Goal: Task Accomplishment & Management: Use online tool/utility

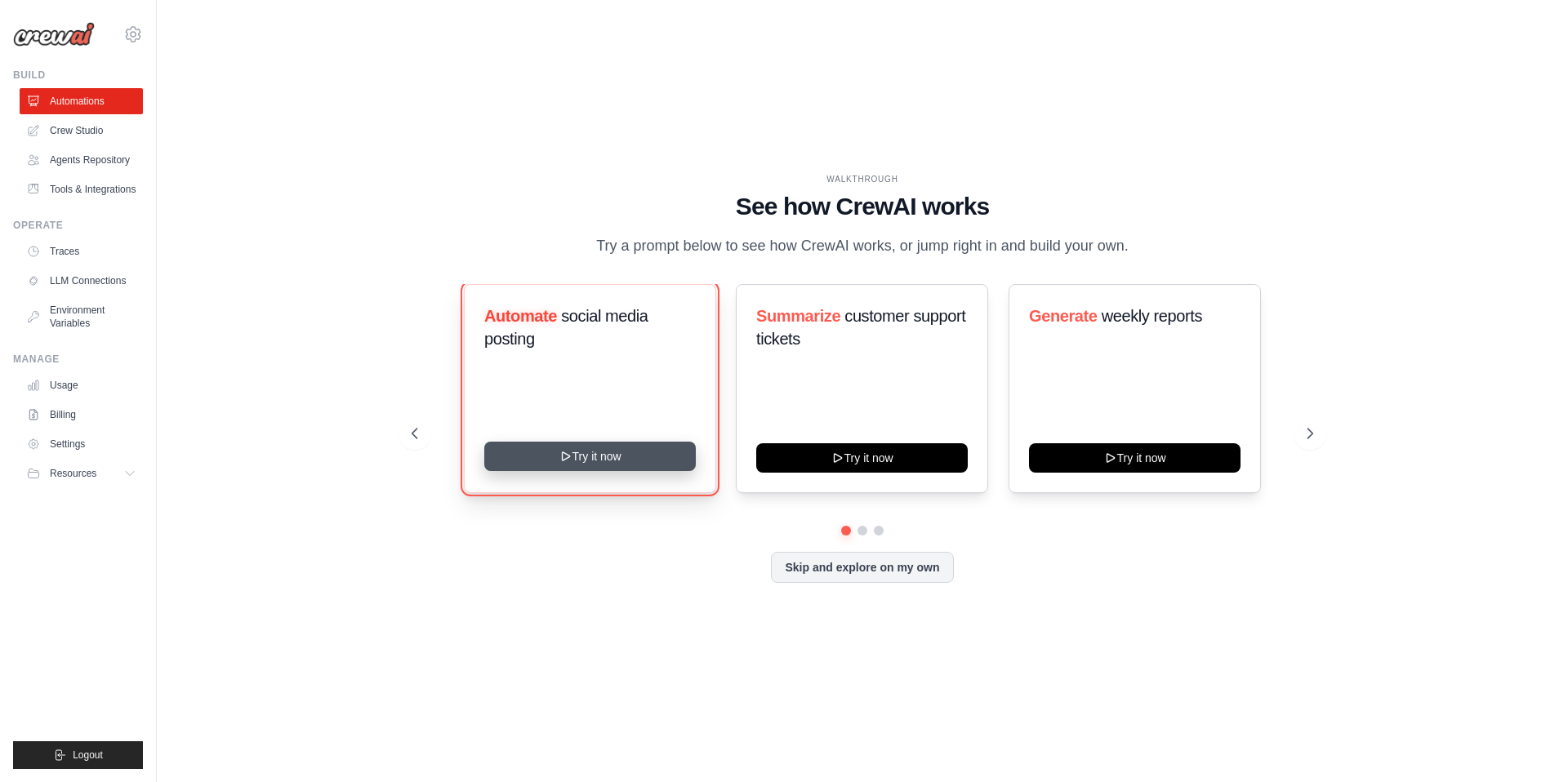
click at [670, 458] on button "Try it now" at bounding box center [590, 456] width 211 height 29
click at [623, 445] on div "Automate social media posting" at bounding box center [590, 389] width 252 height 209
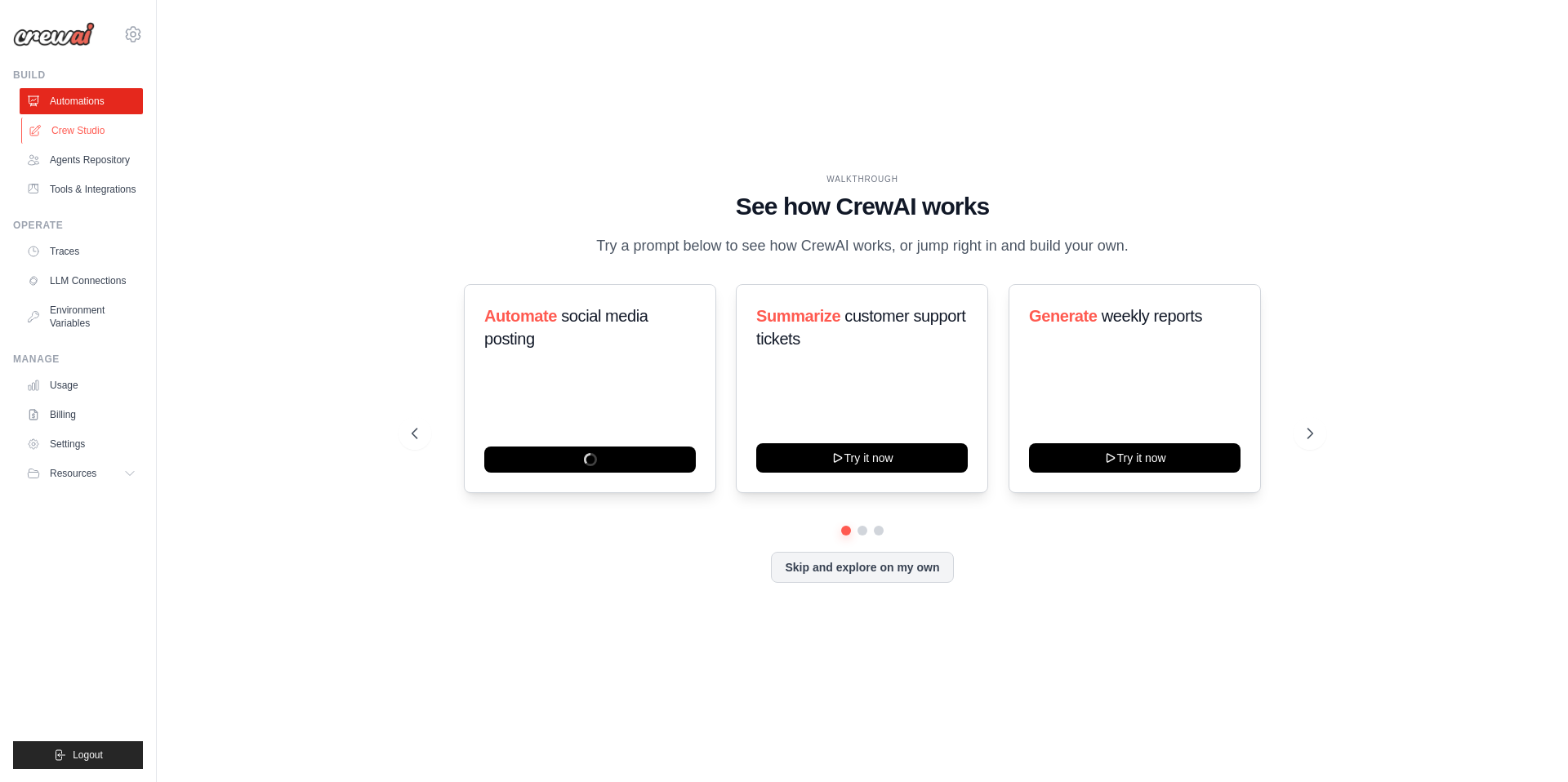
click at [86, 137] on link "Crew Studio" at bounding box center [83, 131] width 123 height 26
click at [78, 130] on link "Crew Studio" at bounding box center [83, 131] width 123 height 26
click at [70, 99] on link "Automations" at bounding box center [83, 101] width 123 height 26
click at [85, 121] on link "Crew Studio" at bounding box center [83, 131] width 123 height 26
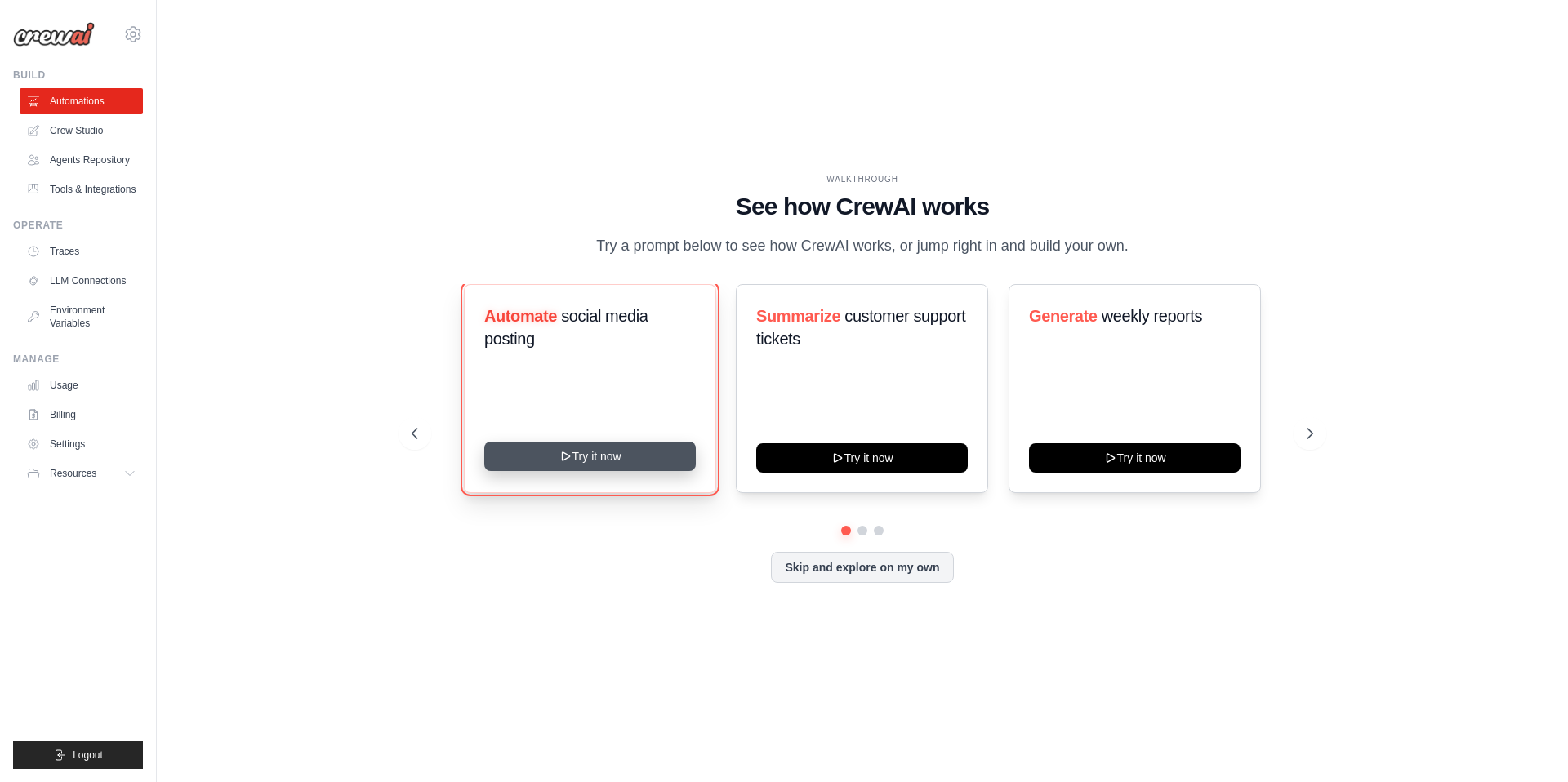
click at [615, 464] on button "Try it now" at bounding box center [590, 456] width 211 height 29
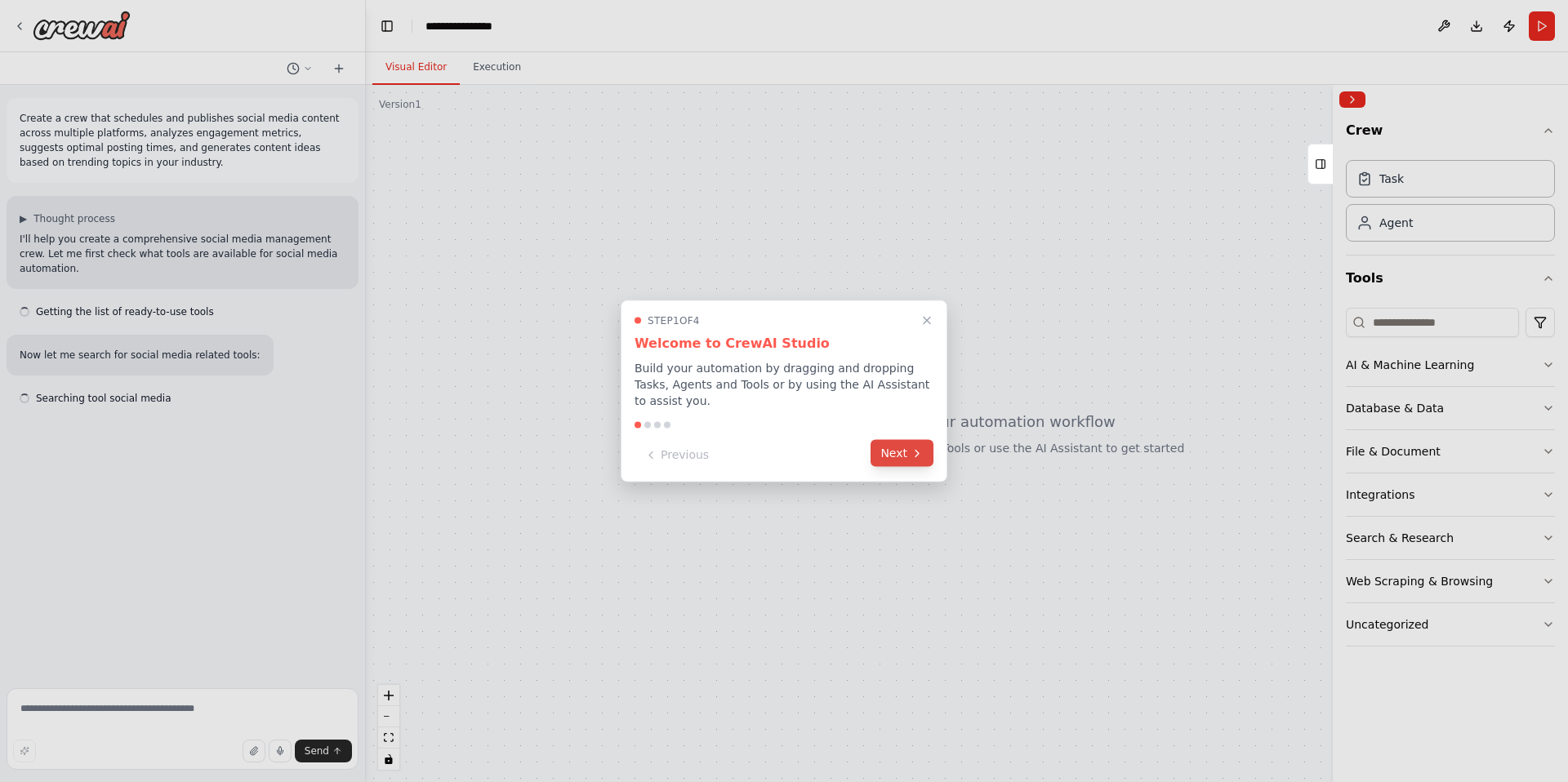
click at [914, 464] on button "Next" at bounding box center [902, 453] width 63 height 27
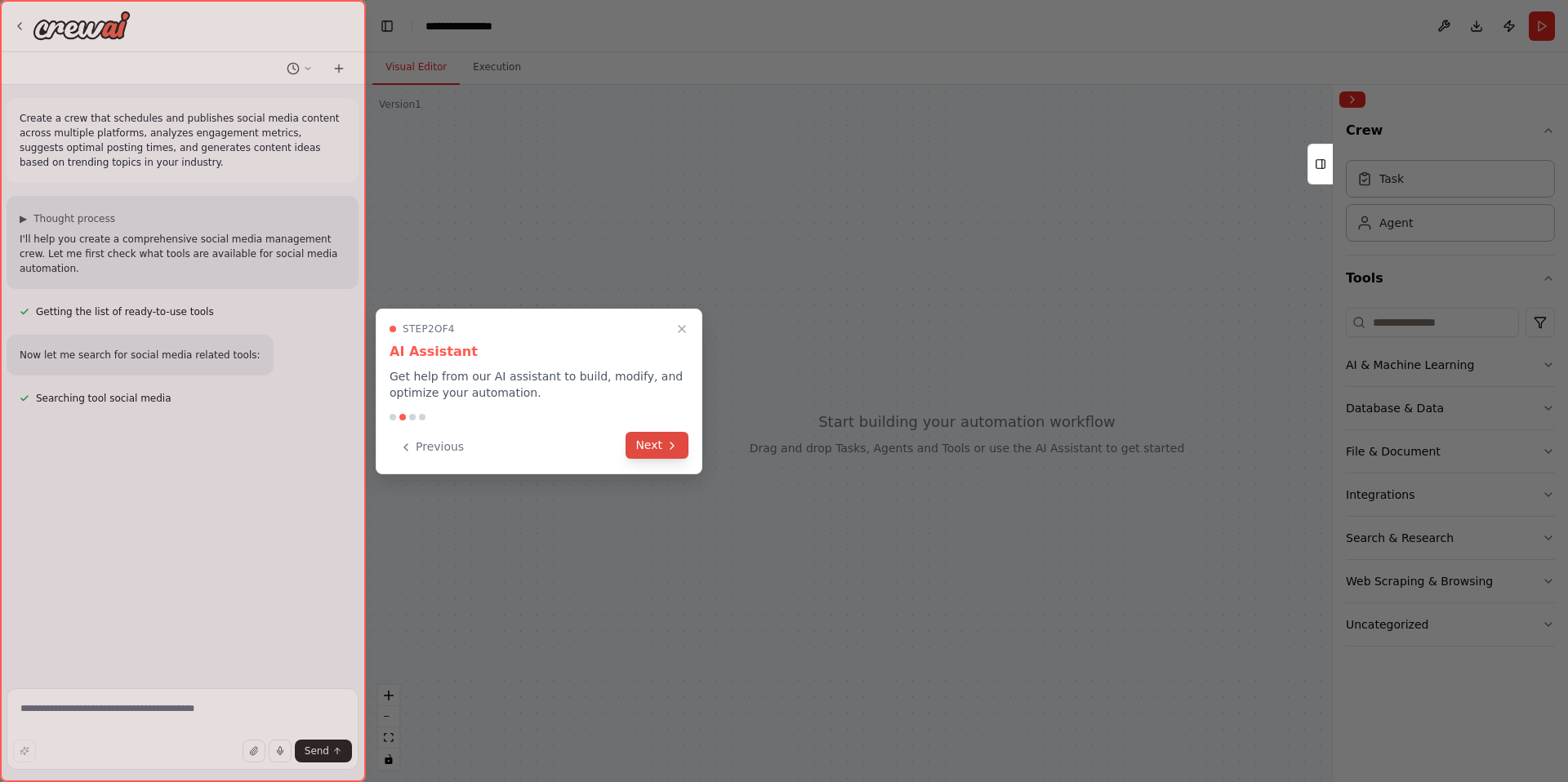
click at [649, 453] on button "Next" at bounding box center [657, 445] width 63 height 27
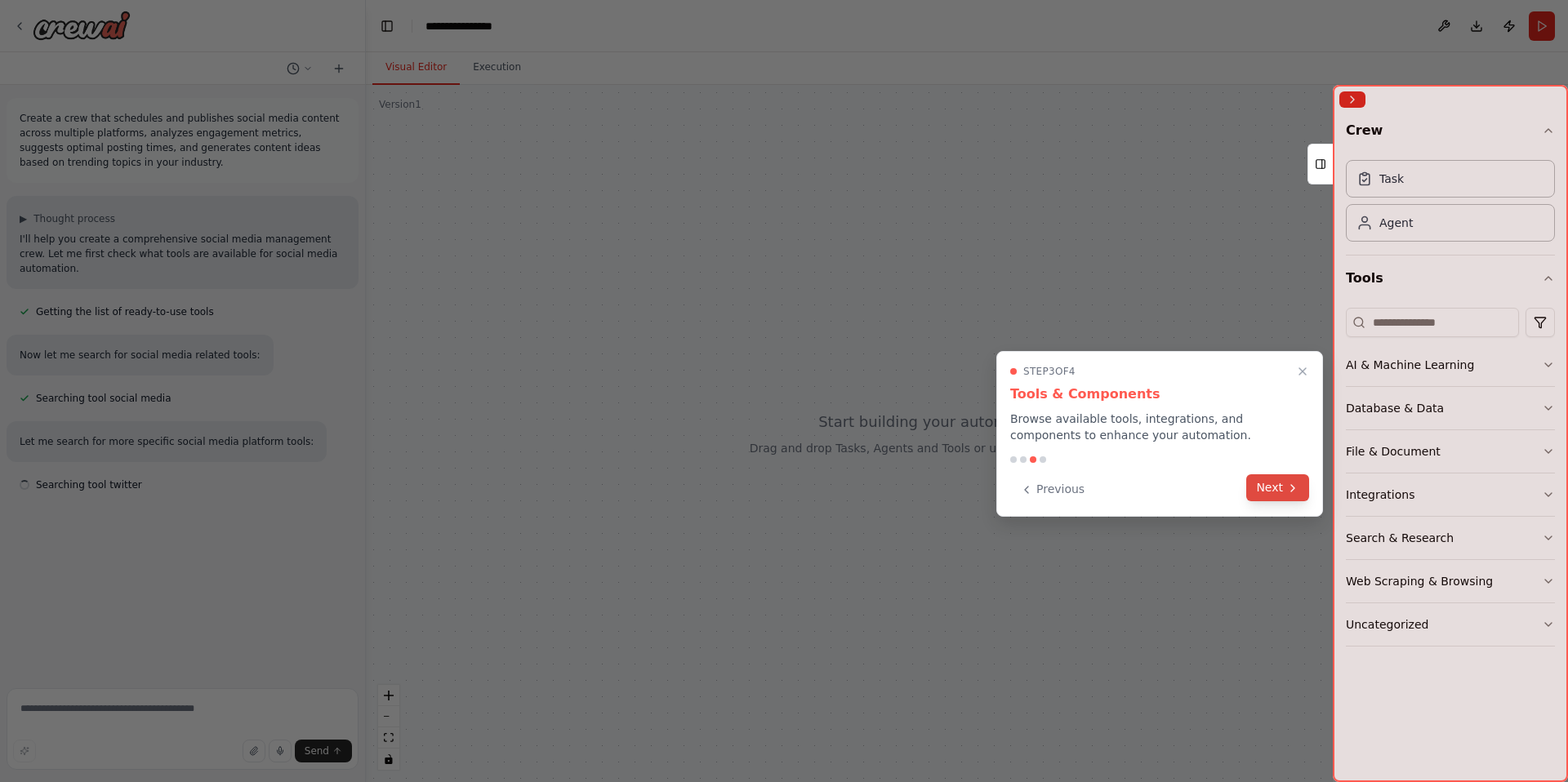
click at [1280, 490] on button "Next" at bounding box center [1277, 488] width 63 height 27
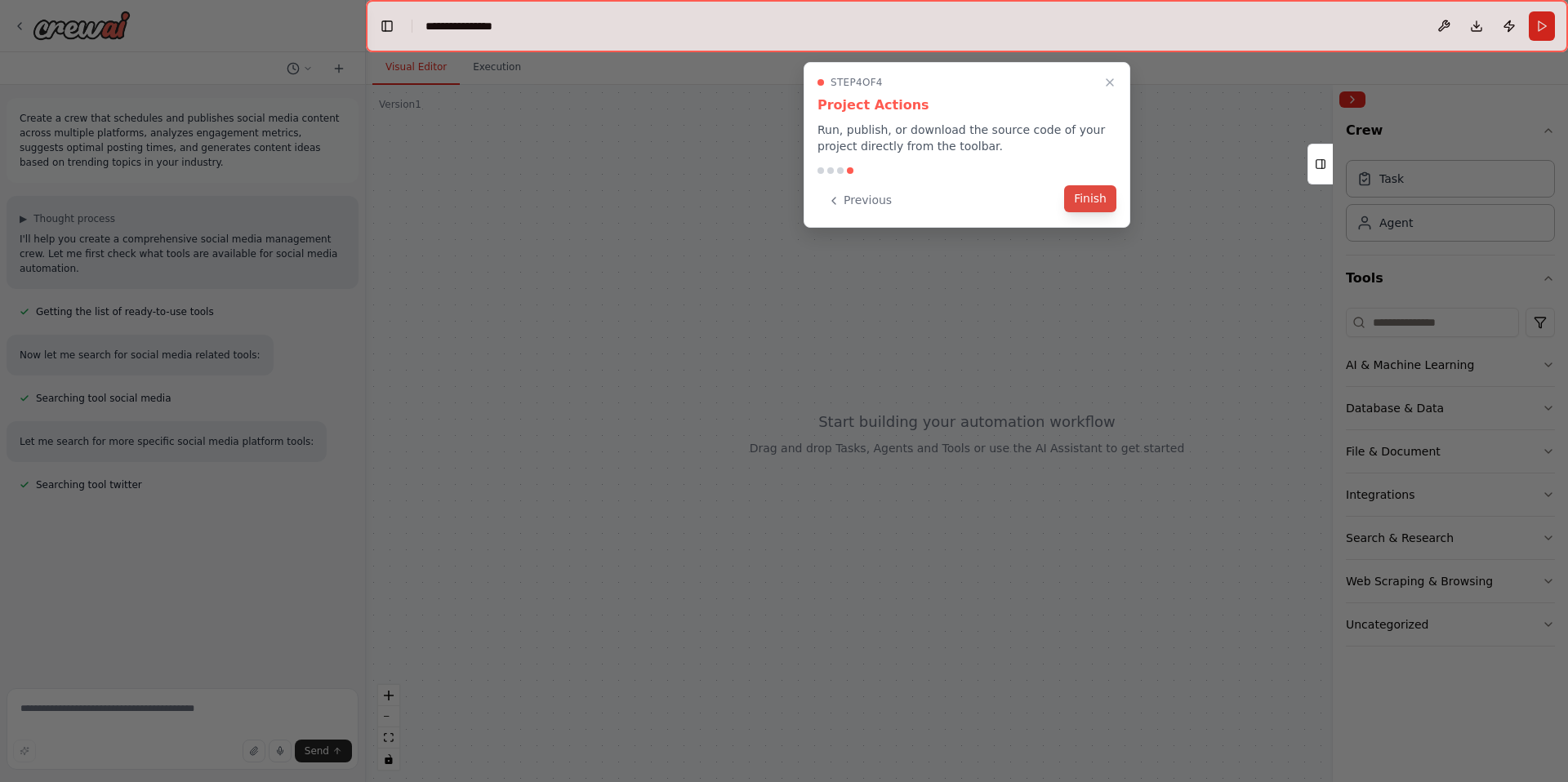
click at [1098, 199] on button "Finish" at bounding box center [1090, 198] width 52 height 27
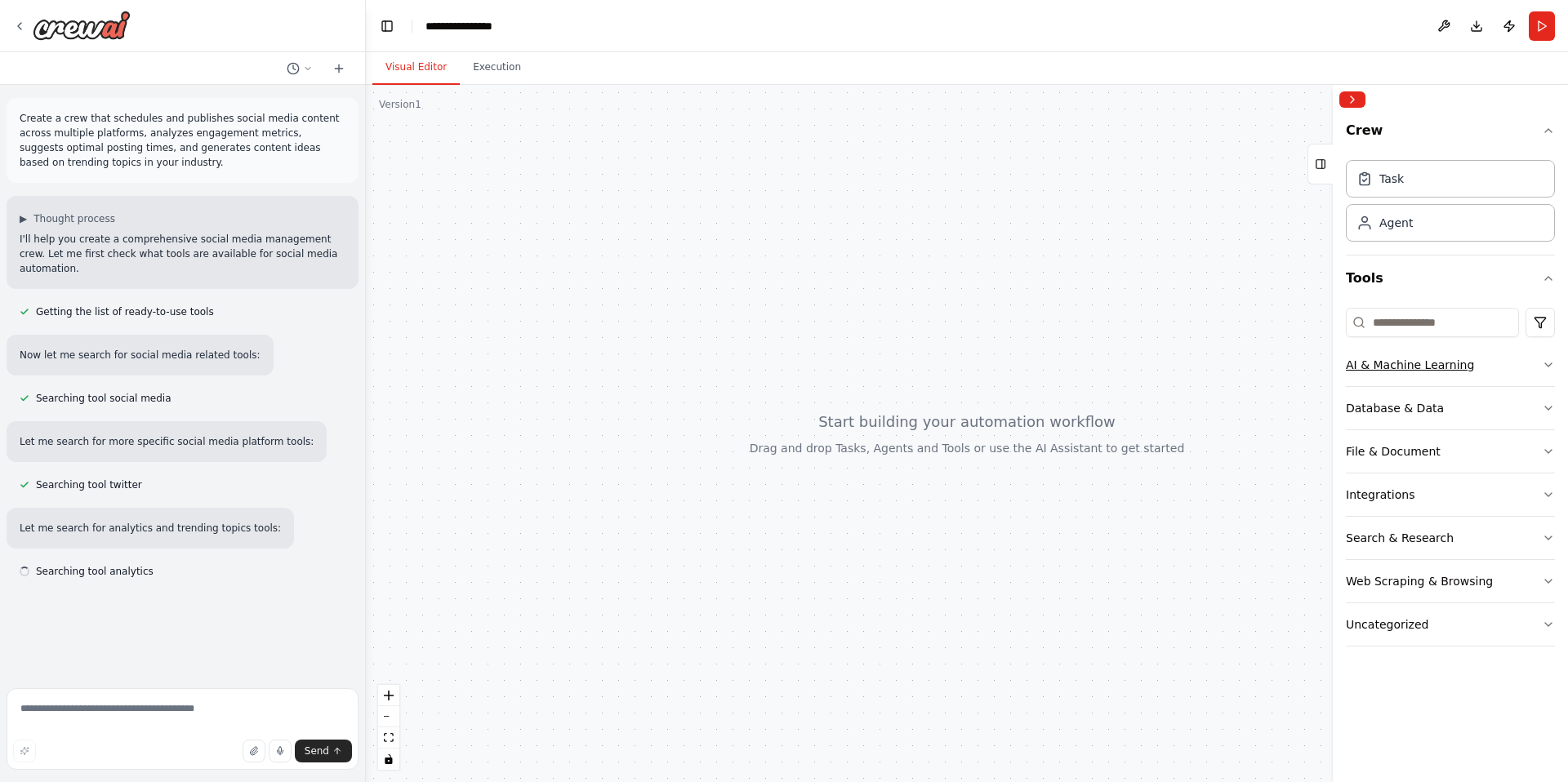
click at [1497, 367] on button "AI & Machine Learning" at bounding box center [1451, 364] width 209 height 42
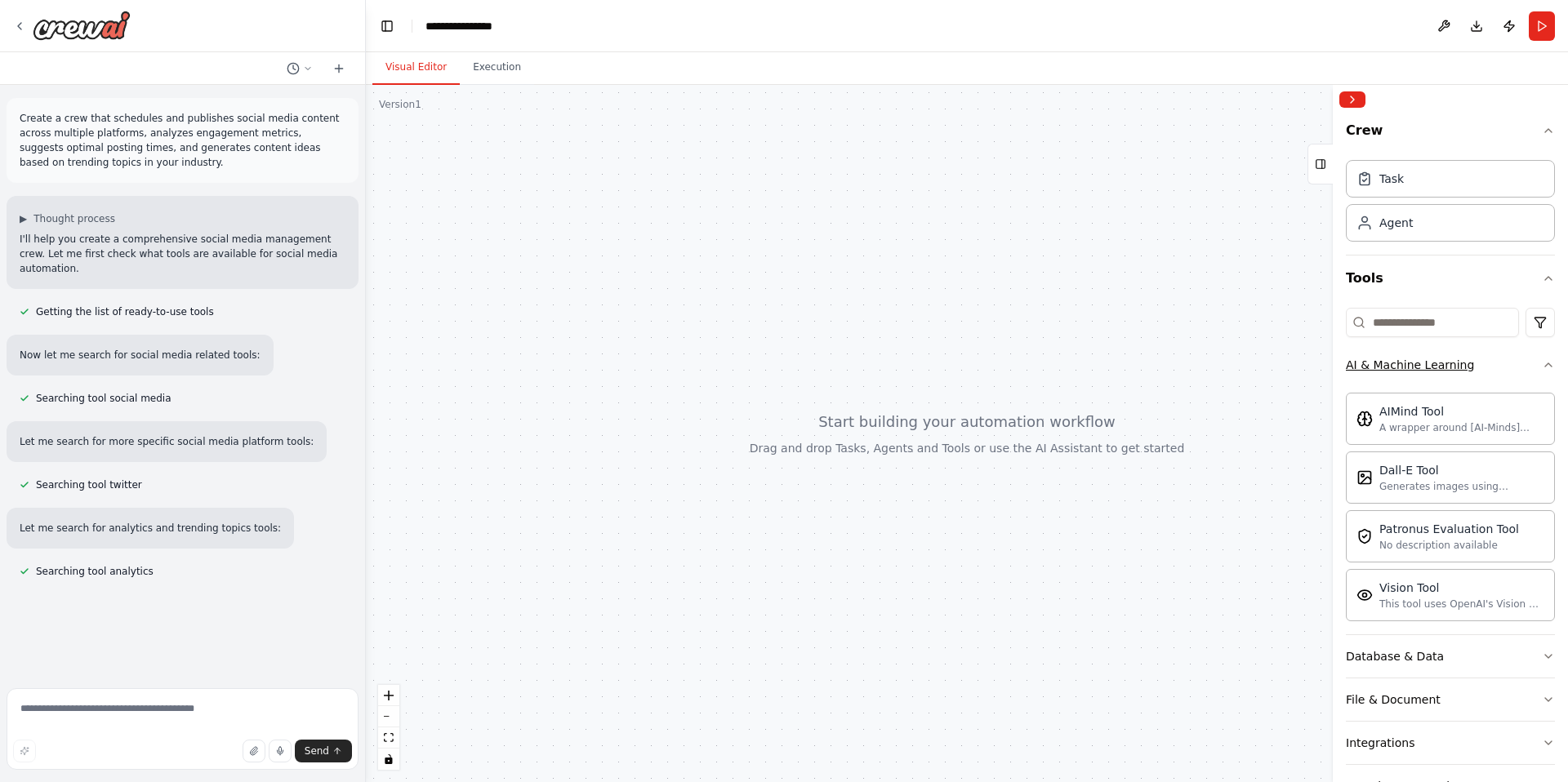
click at [1497, 367] on button "AI & Machine Learning" at bounding box center [1451, 364] width 209 height 42
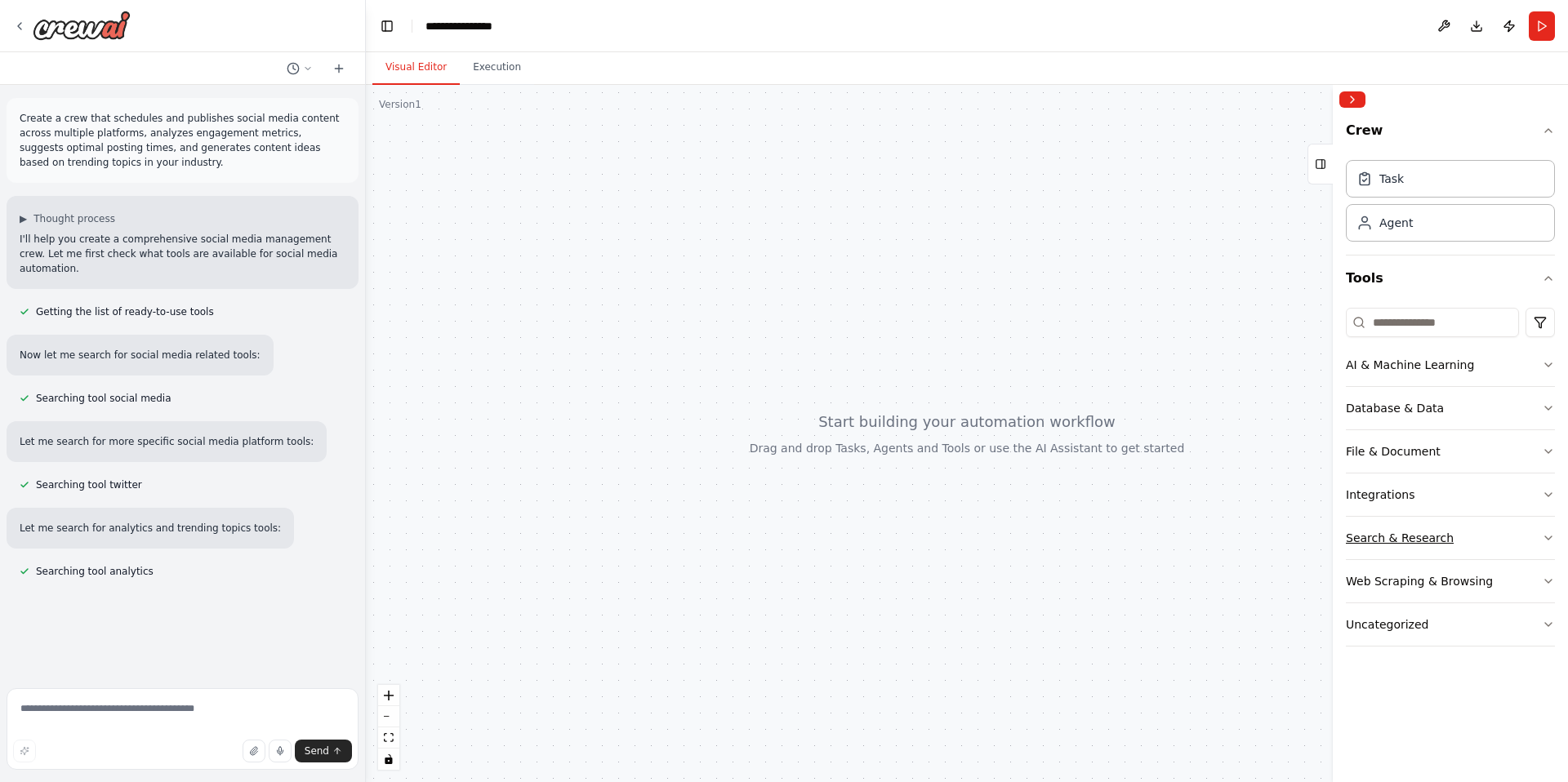
click at [1495, 535] on button "Search & Research" at bounding box center [1451, 537] width 209 height 42
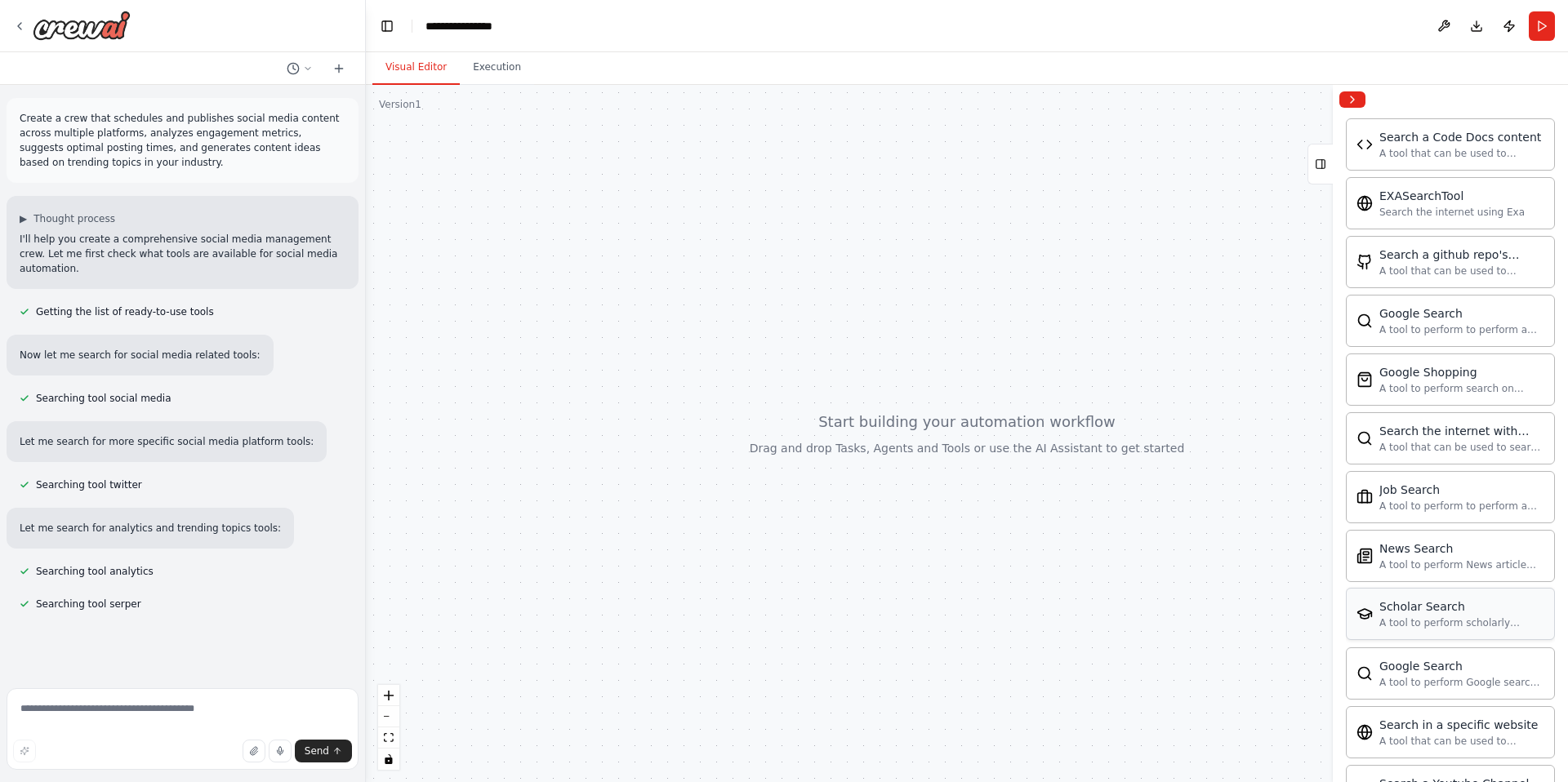
scroll to position [504, 0]
click at [1404, 503] on div "A tool to perform to perform a job search in the US with a search_query." at bounding box center [1461, 508] width 165 height 13
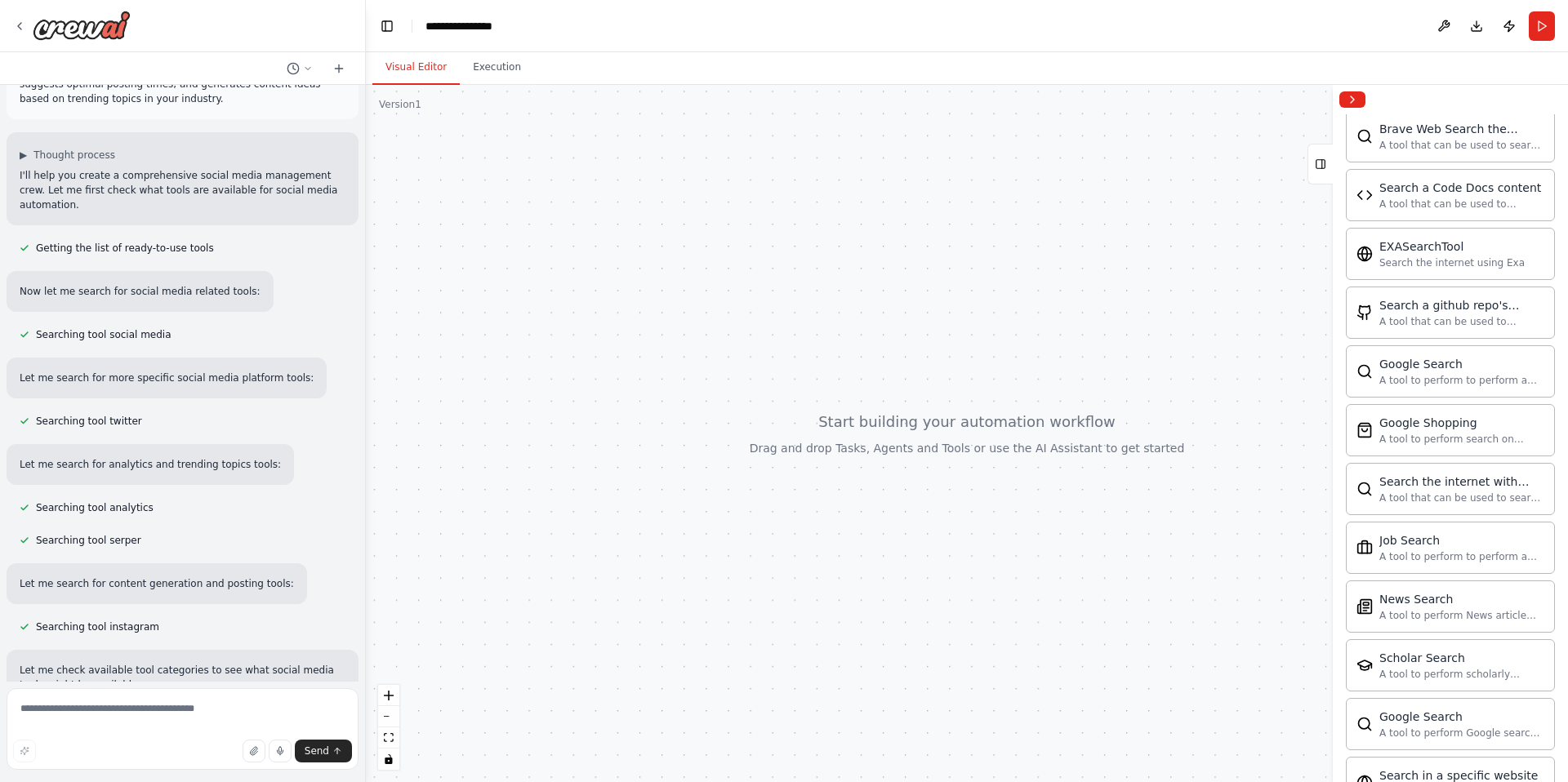
scroll to position [0, 0]
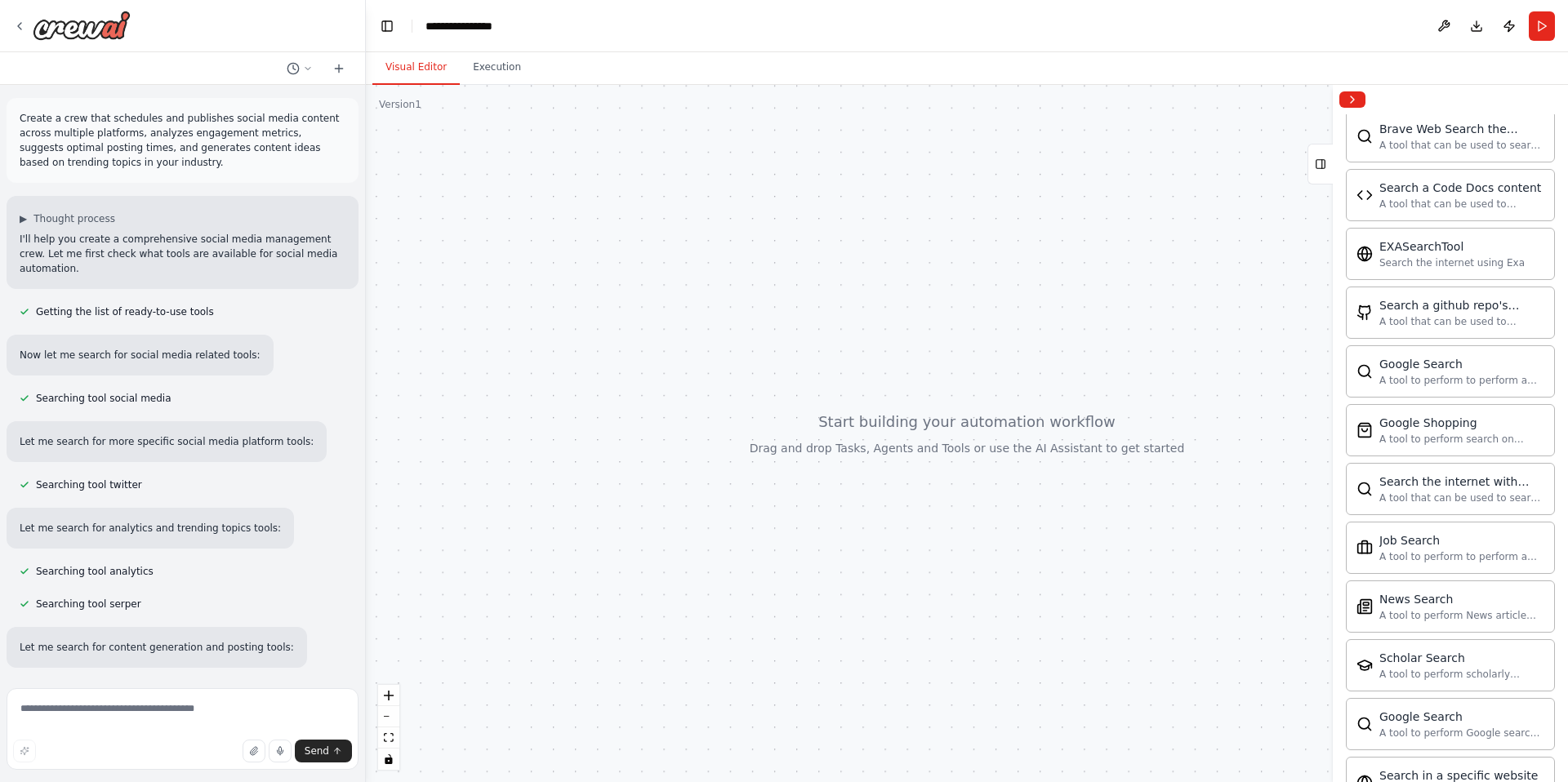
drag, startPoint x: 922, startPoint y: 549, endPoint x: 840, endPoint y: 522, distance: 86.3
click at [840, 523] on div at bounding box center [967, 434] width 1203 height 697
drag, startPoint x: 814, startPoint y: 430, endPoint x: 776, endPoint y: 425, distance: 38.3
click at [776, 425] on div at bounding box center [967, 434] width 1203 height 697
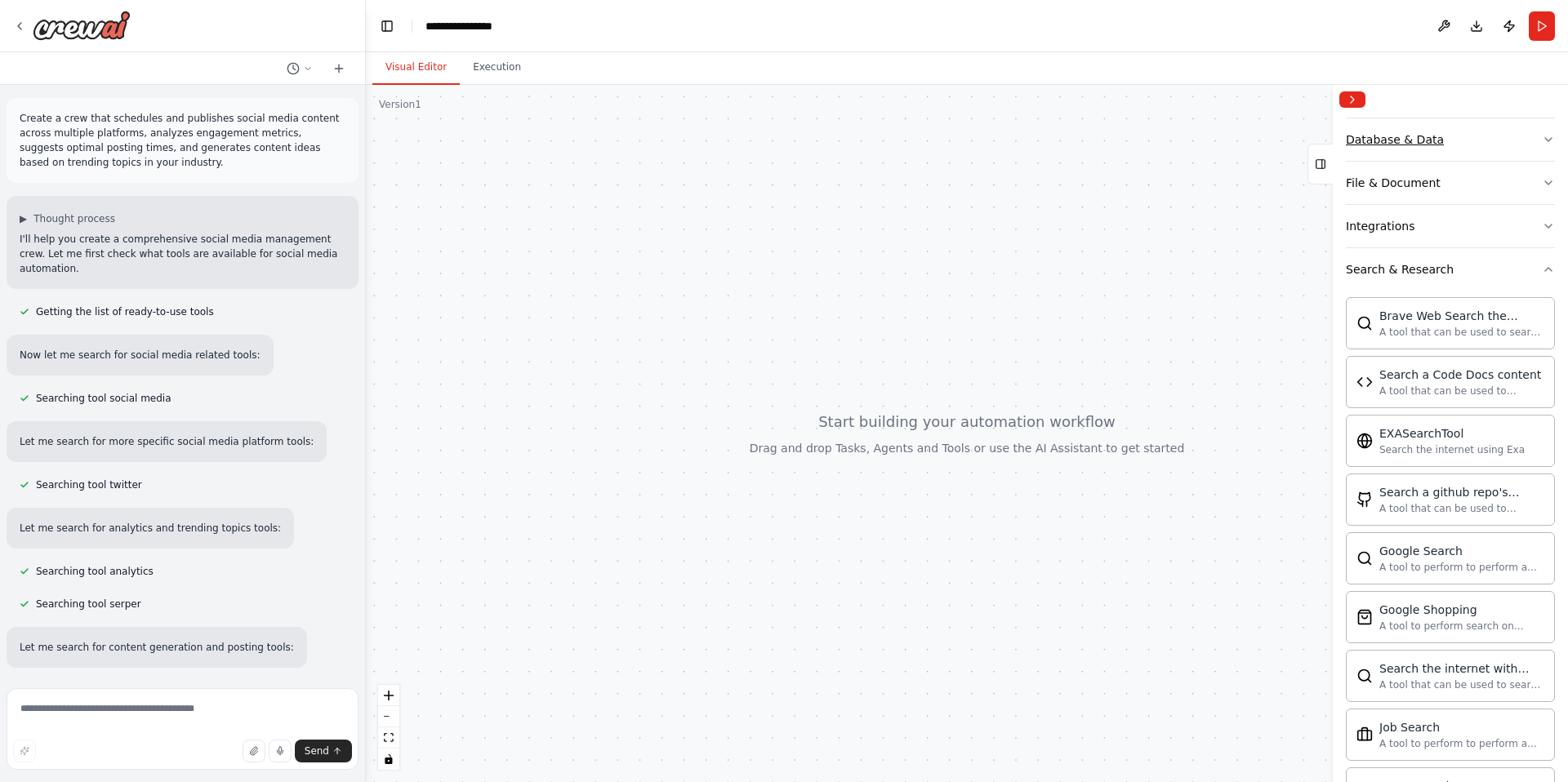
click at [1424, 151] on button "Database & Data" at bounding box center [1451, 139] width 209 height 42
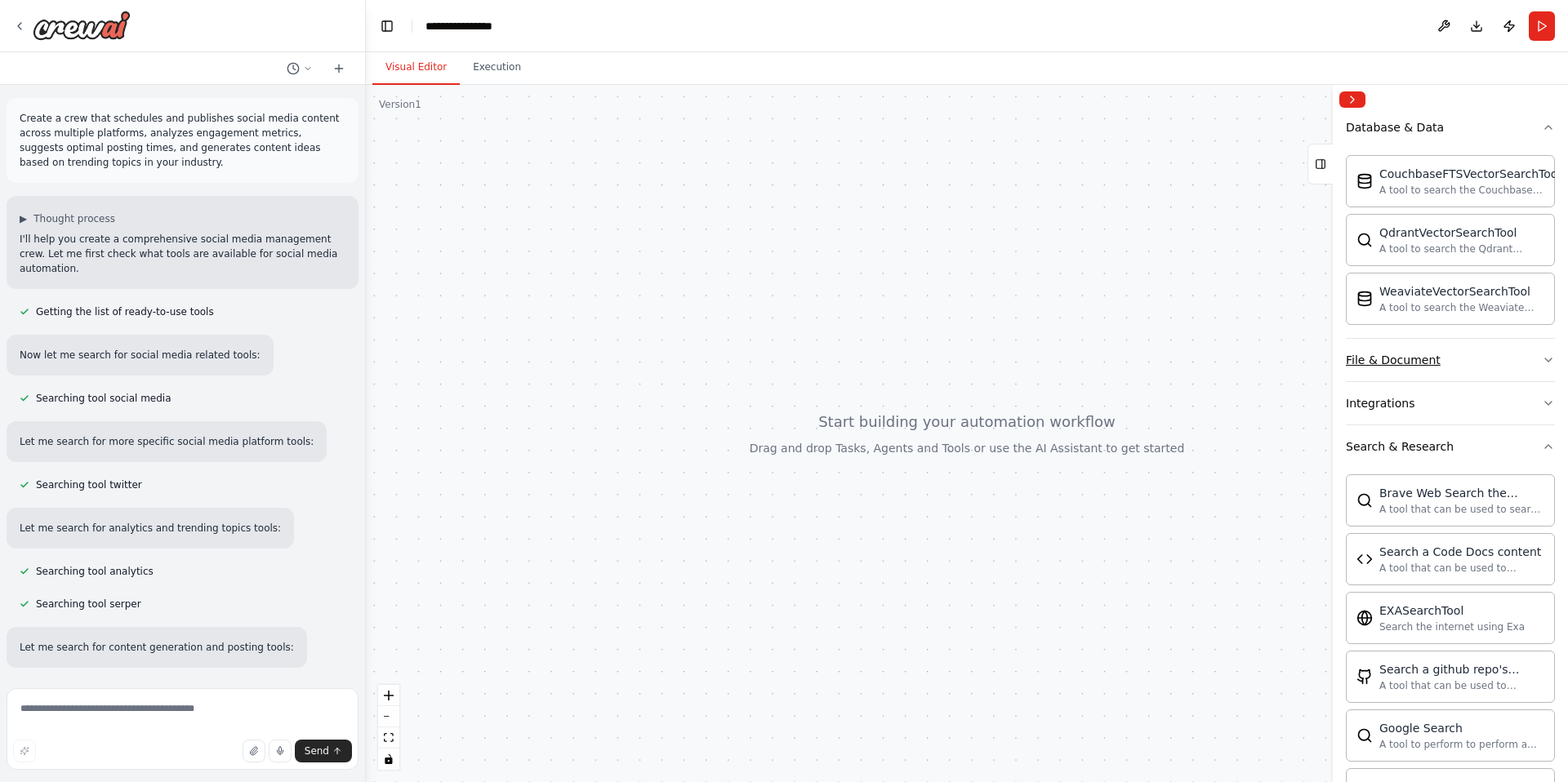
scroll to position [282, 0]
click at [1452, 352] on button "File & Document" at bounding box center [1451, 359] width 209 height 42
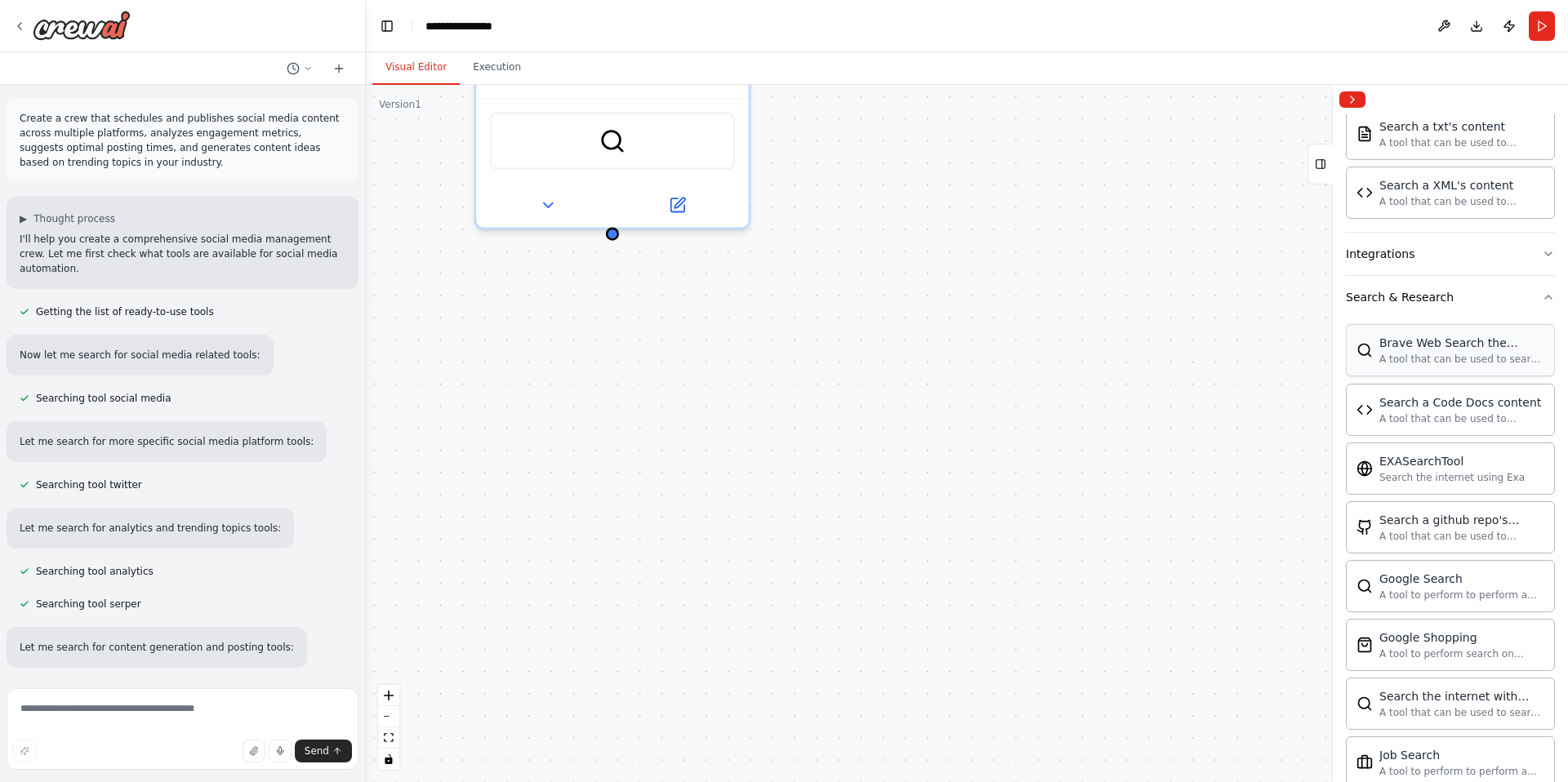
scroll to position [1329, 0]
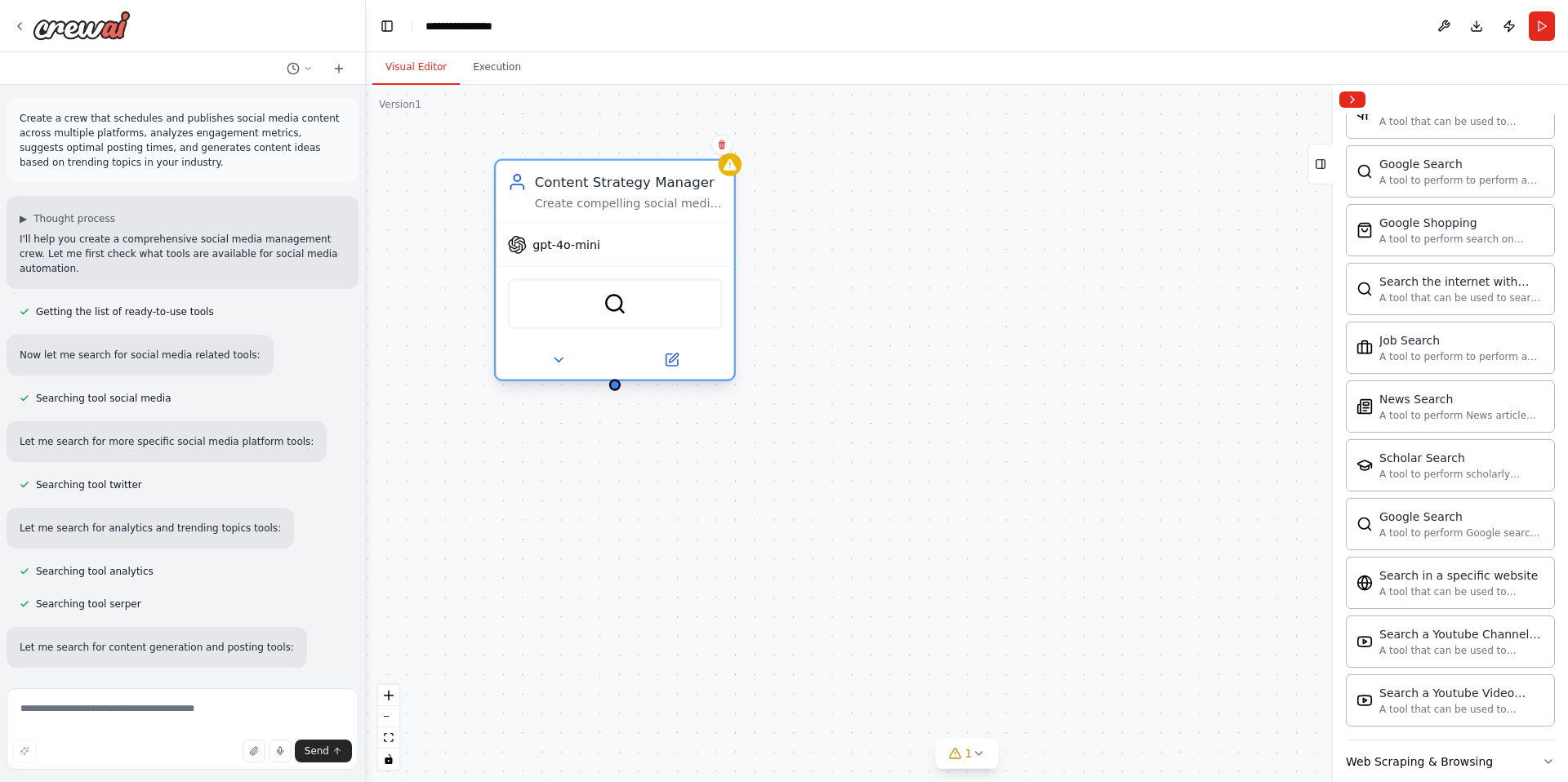
drag, startPoint x: 613, startPoint y: 192, endPoint x: 611, endPoint y: 344, distance: 152.0
click at [611, 343] on div at bounding box center [615, 359] width 237 height 38
click at [600, 263] on div "gpt-4o-mini" at bounding box center [615, 245] width 237 height 42
click at [597, 312] on div "SerperDevTool" at bounding box center [615, 304] width 215 height 50
click at [626, 308] on img at bounding box center [615, 304] width 22 height 22
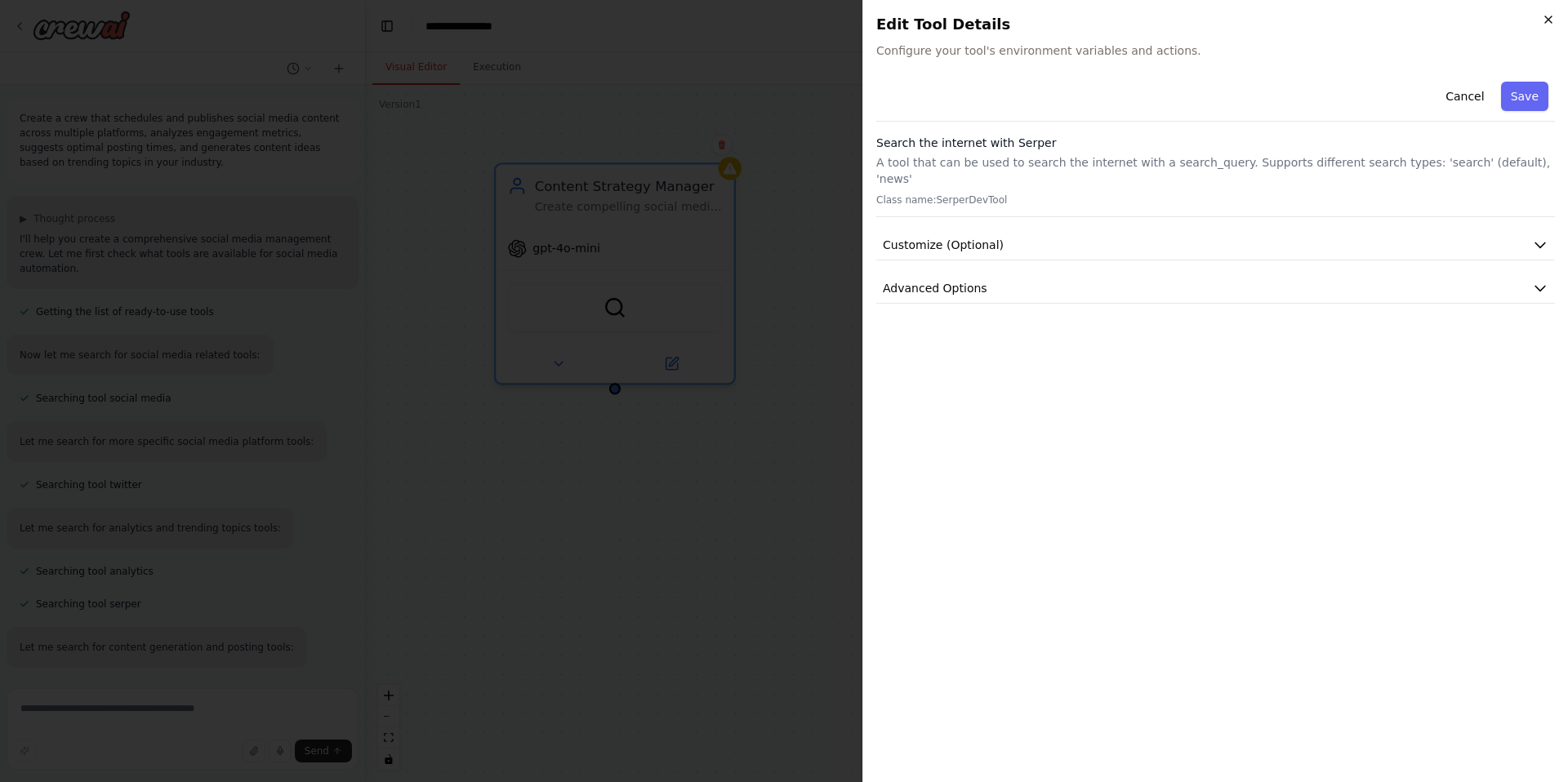
click at [1553, 18] on icon "button" at bounding box center [1548, 20] width 13 height 13
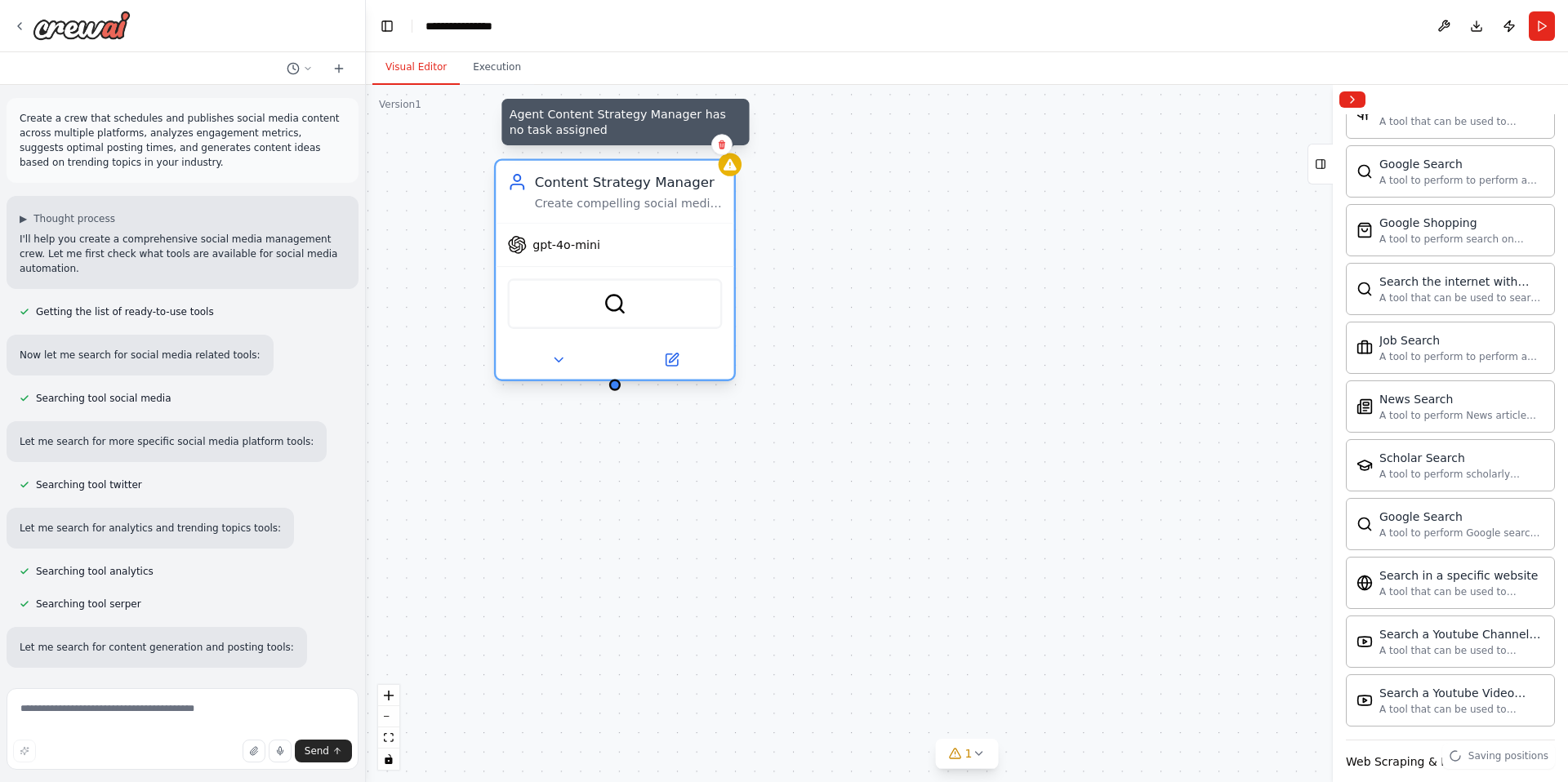
click at [727, 161] on icon at bounding box center [730, 164] width 16 height 16
click at [731, 166] on icon at bounding box center [730, 164] width 13 height 11
click at [730, 166] on icon at bounding box center [730, 164] width 13 height 11
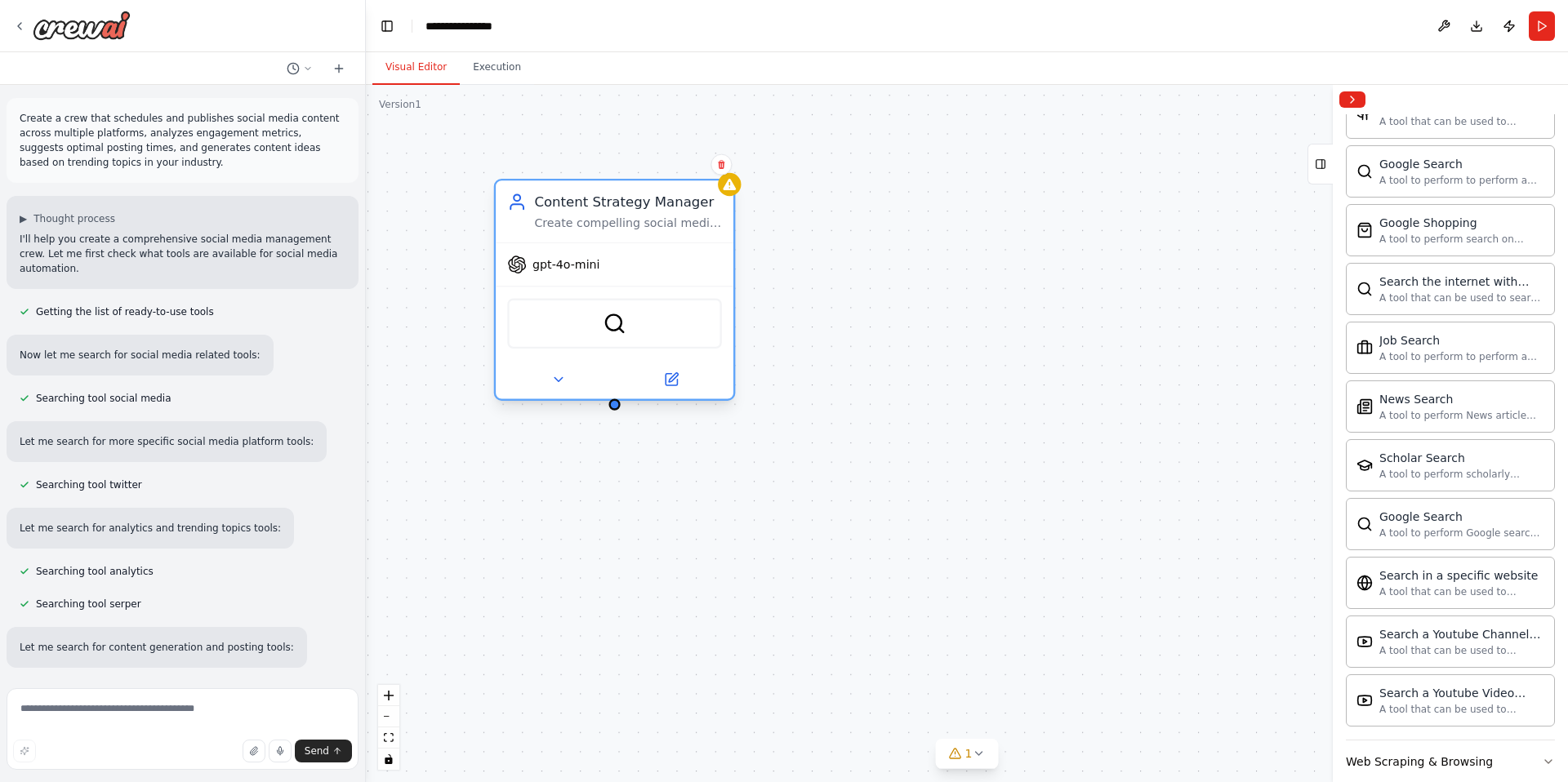
drag, startPoint x: 684, startPoint y: 228, endPoint x: 681, endPoint y: 246, distance: 18.2
click at [681, 245] on div "gpt-4o-mini" at bounding box center [615, 263] width 237 height 42
click at [684, 356] on div "SerperDevTool" at bounding box center [610, 328] width 250 height 78
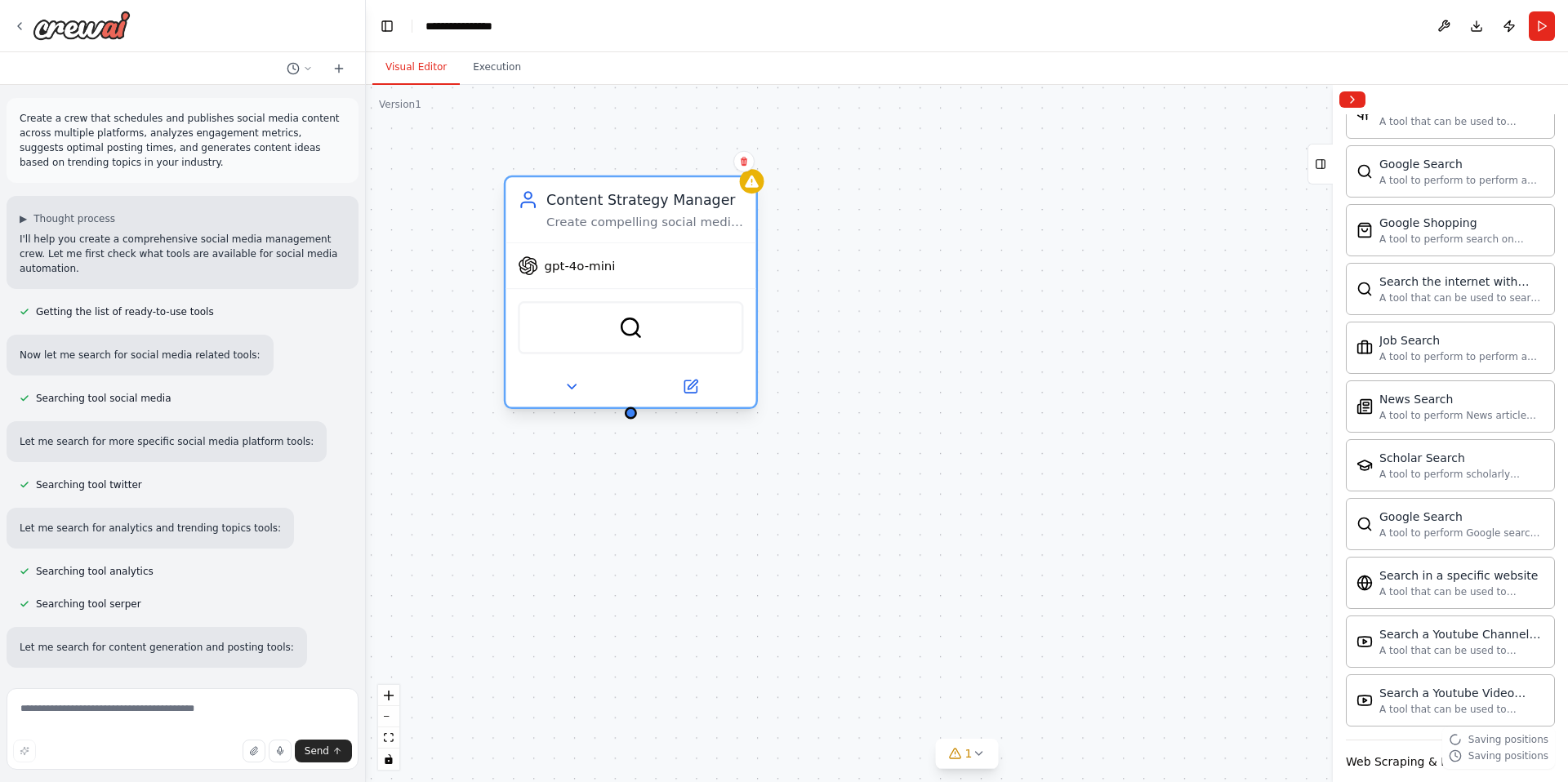
drag, startPoint x: 596, startPoint y: 190, endPoint x: 620, endPoint y: 188, distance: 24.1
click at [620, 188] on div "Content Strategy Manager Create compelling social media content strategies and …" at bounding box center [630, 210] width 249 height 65
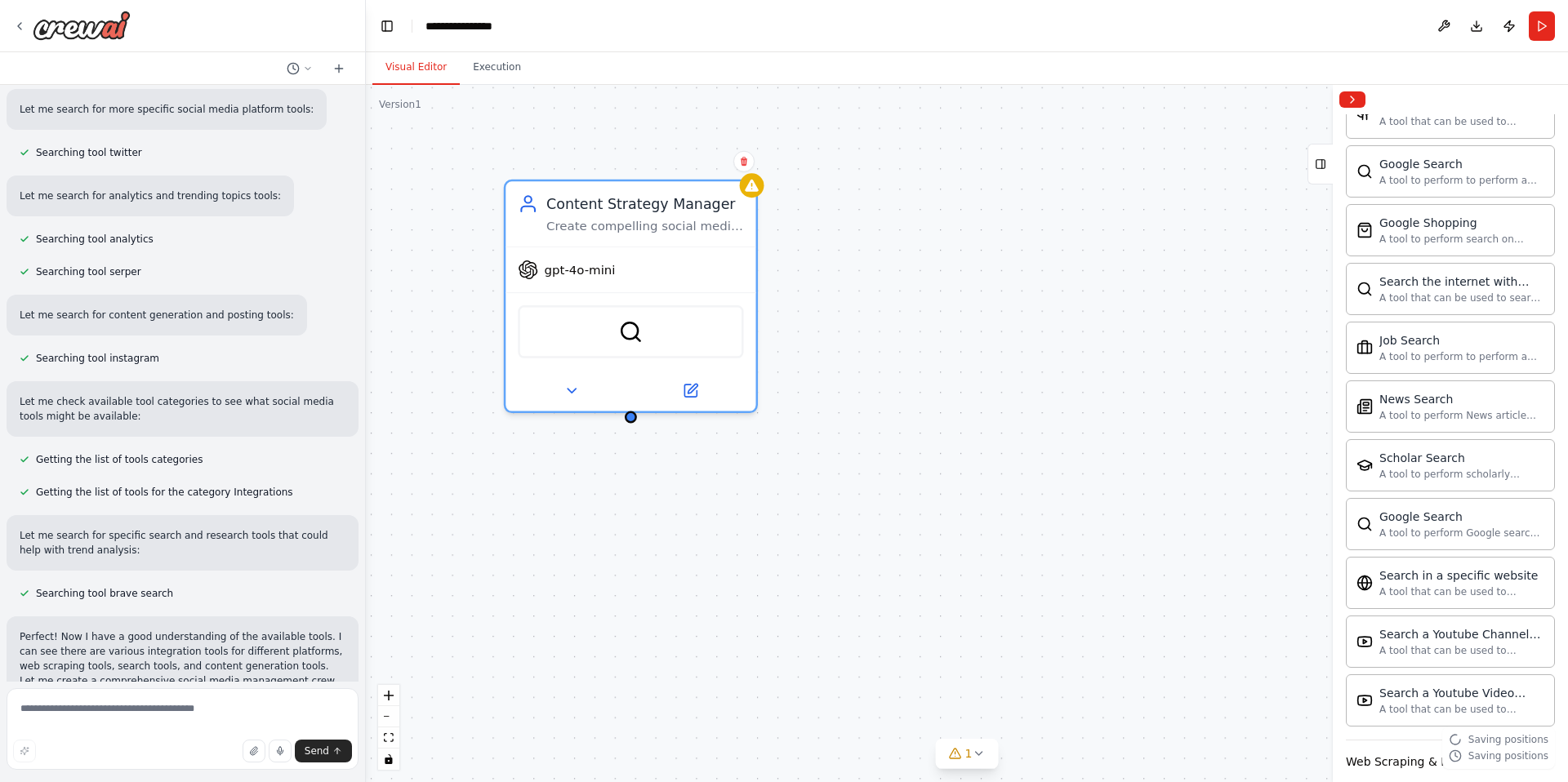
scroll to position [410, 0]
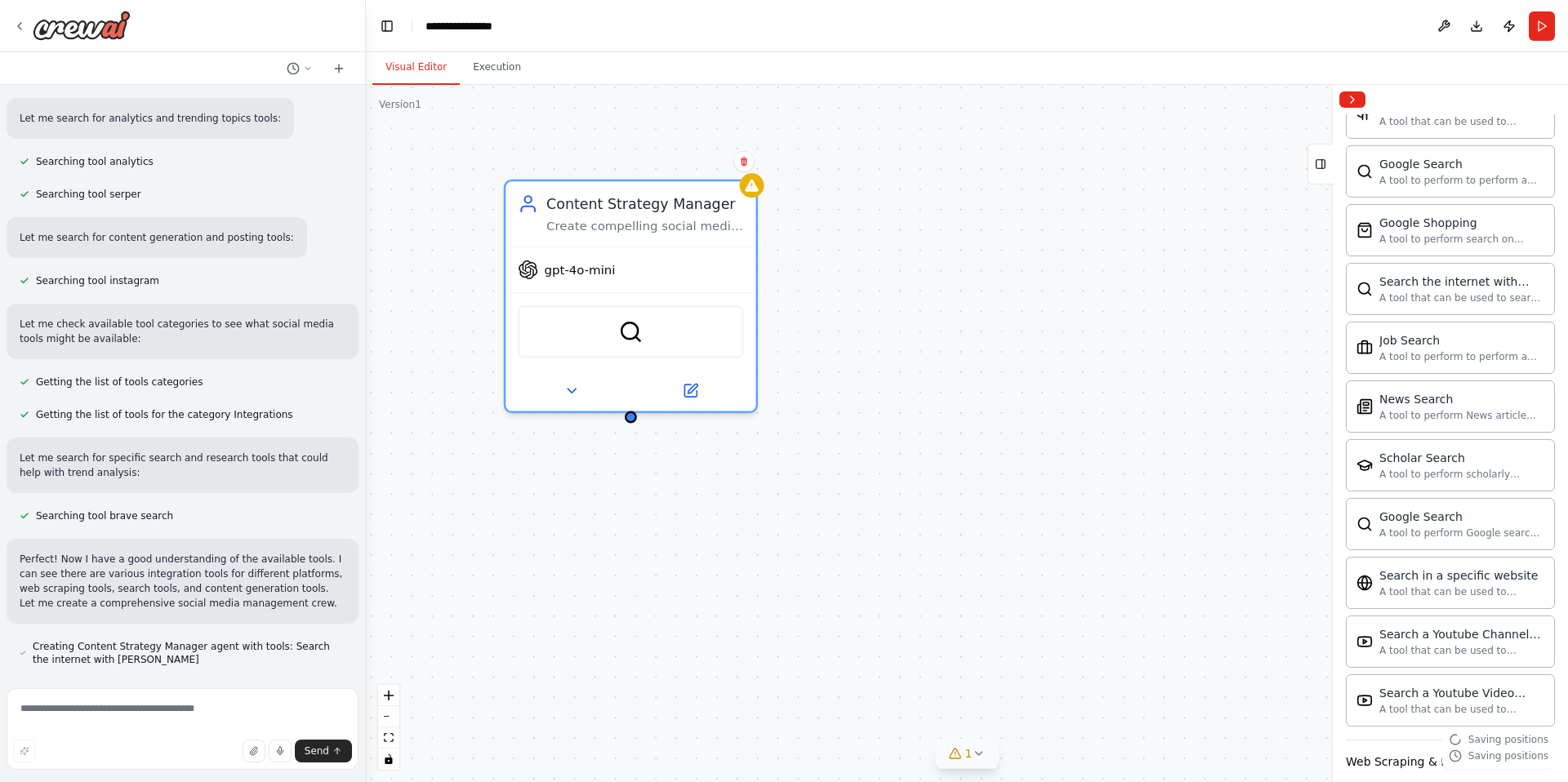
click at [984, 756] on button "1" at bounding box center [967, 754] width 63 height 30
click at [1083, 708] on button at bounding box center [1097, 712] width 28 height 20
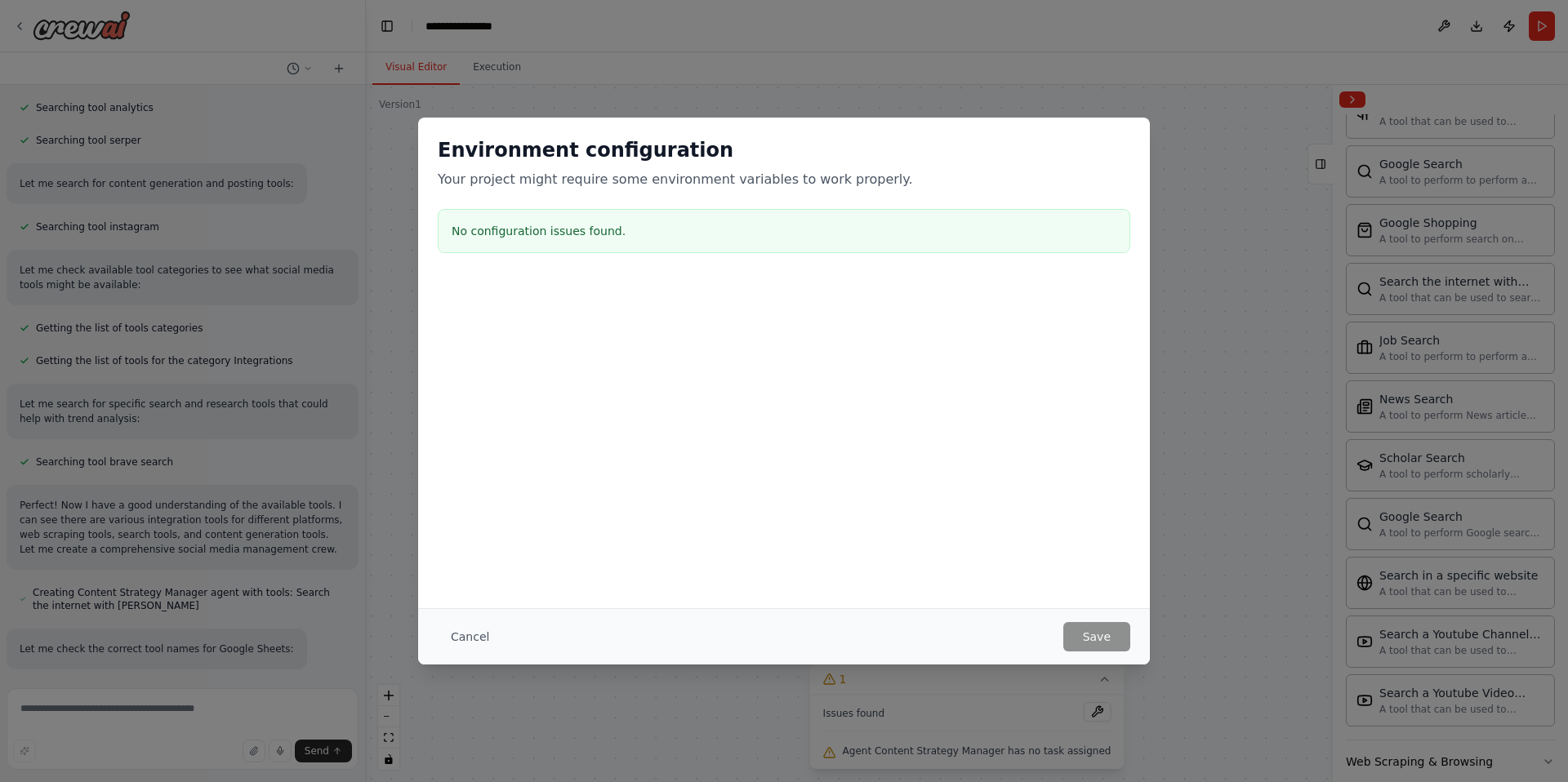
scroll to position [496, 0]
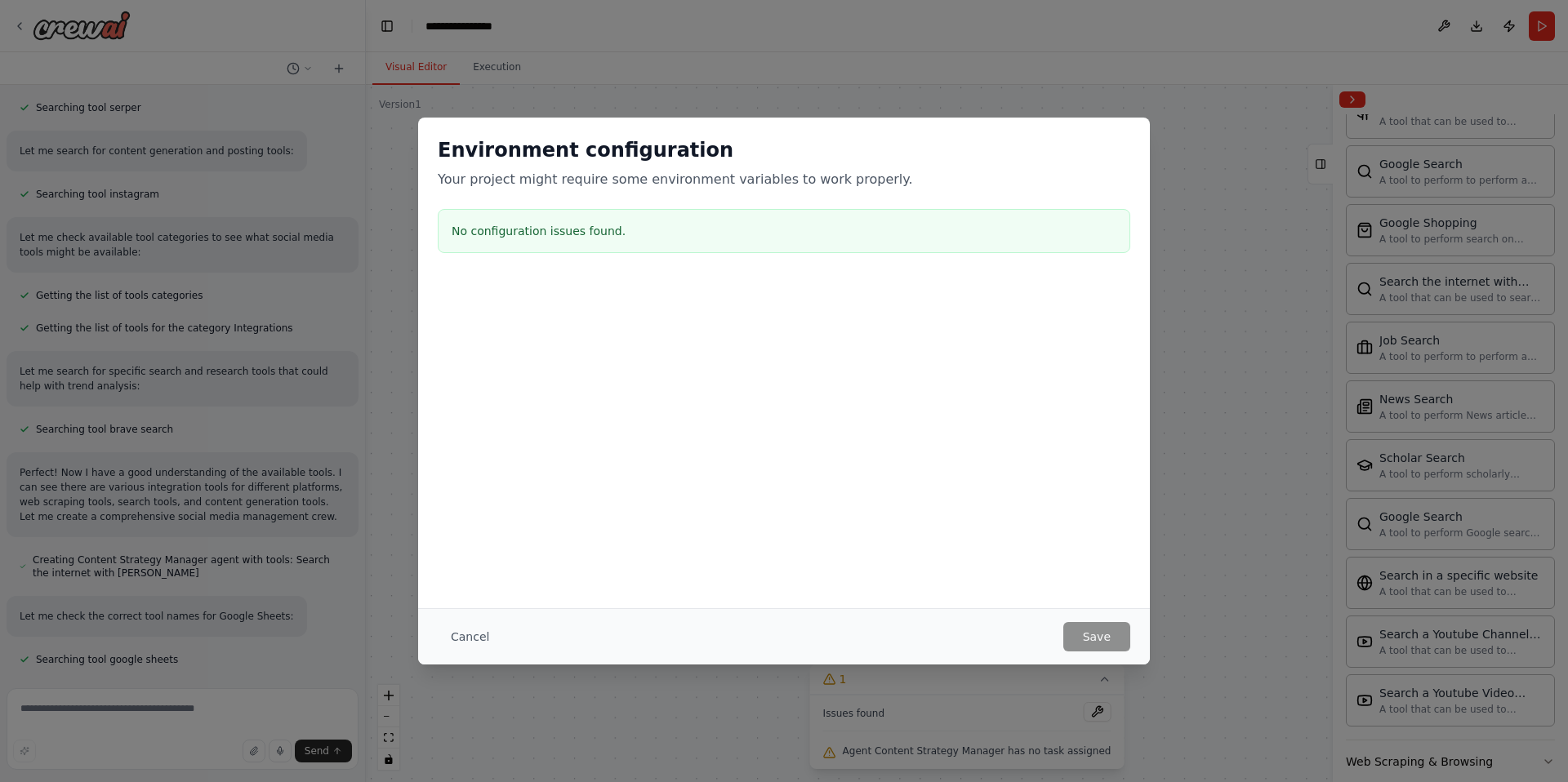
click at [481, 639] on button "Cancel" at bounding box center [470, 636] width 64 height 29
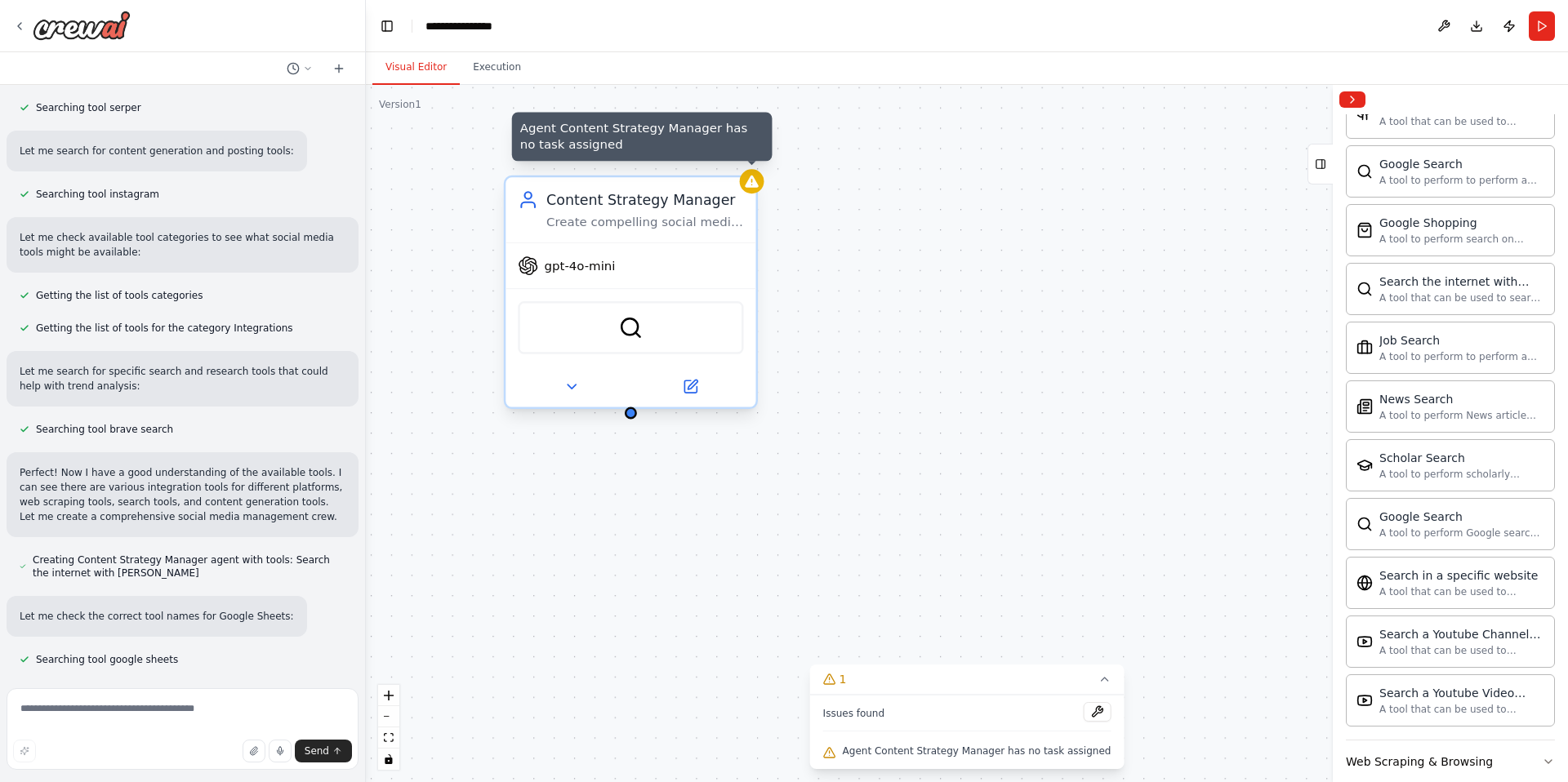
click at [755, 192] on div at bounding box center [752, 181] width 24 height 24
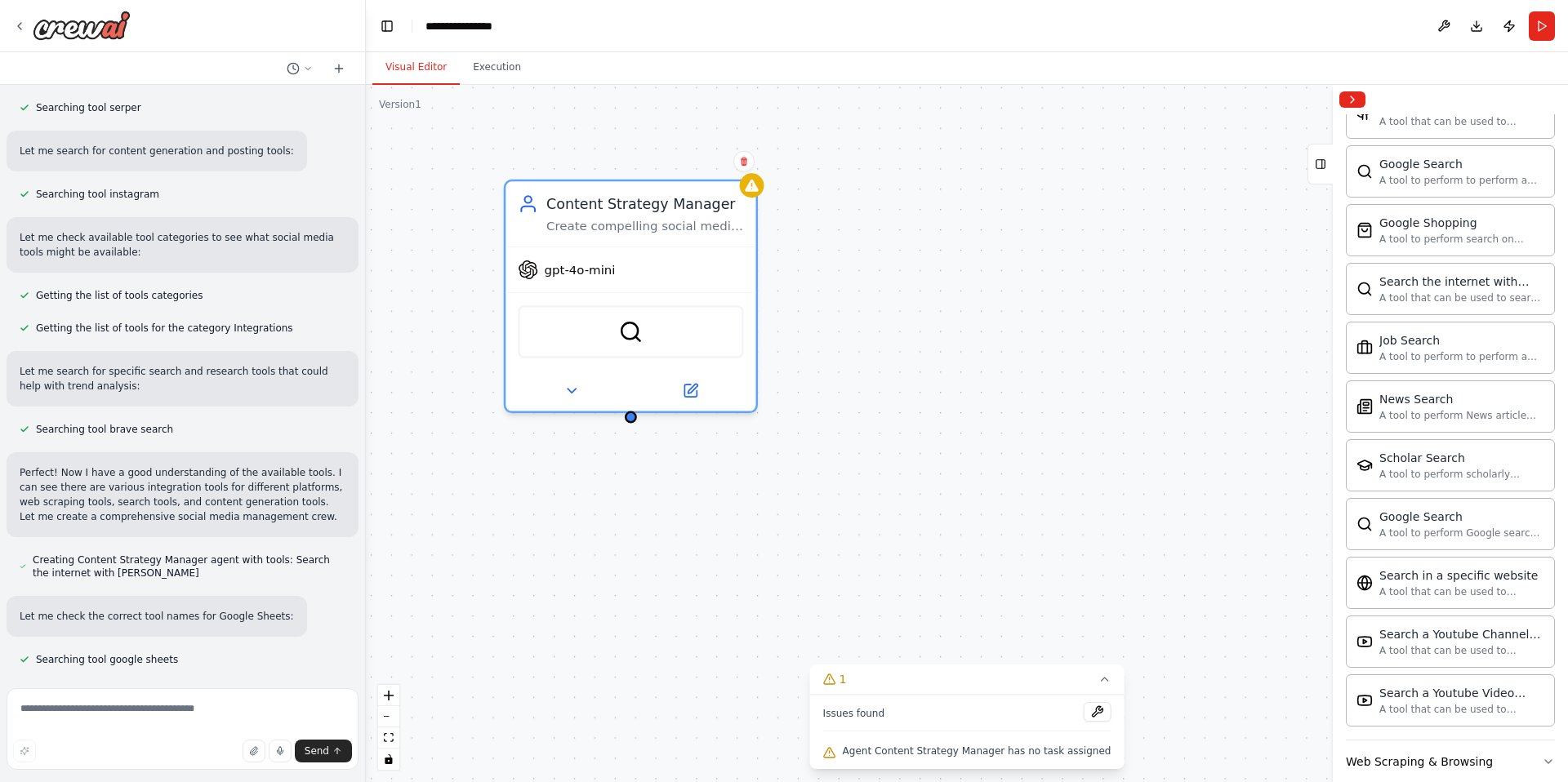
click at [631, 424] on div "Content Strategy Manager Create compelling social media content strategies and …" at bounding box center [967, 434] width 1203 height 697
click at [632, 419] on div "Content Strategy Manager Create compelling social media content strategies and …" at bounding box center [967, 434] width 1203 height 697
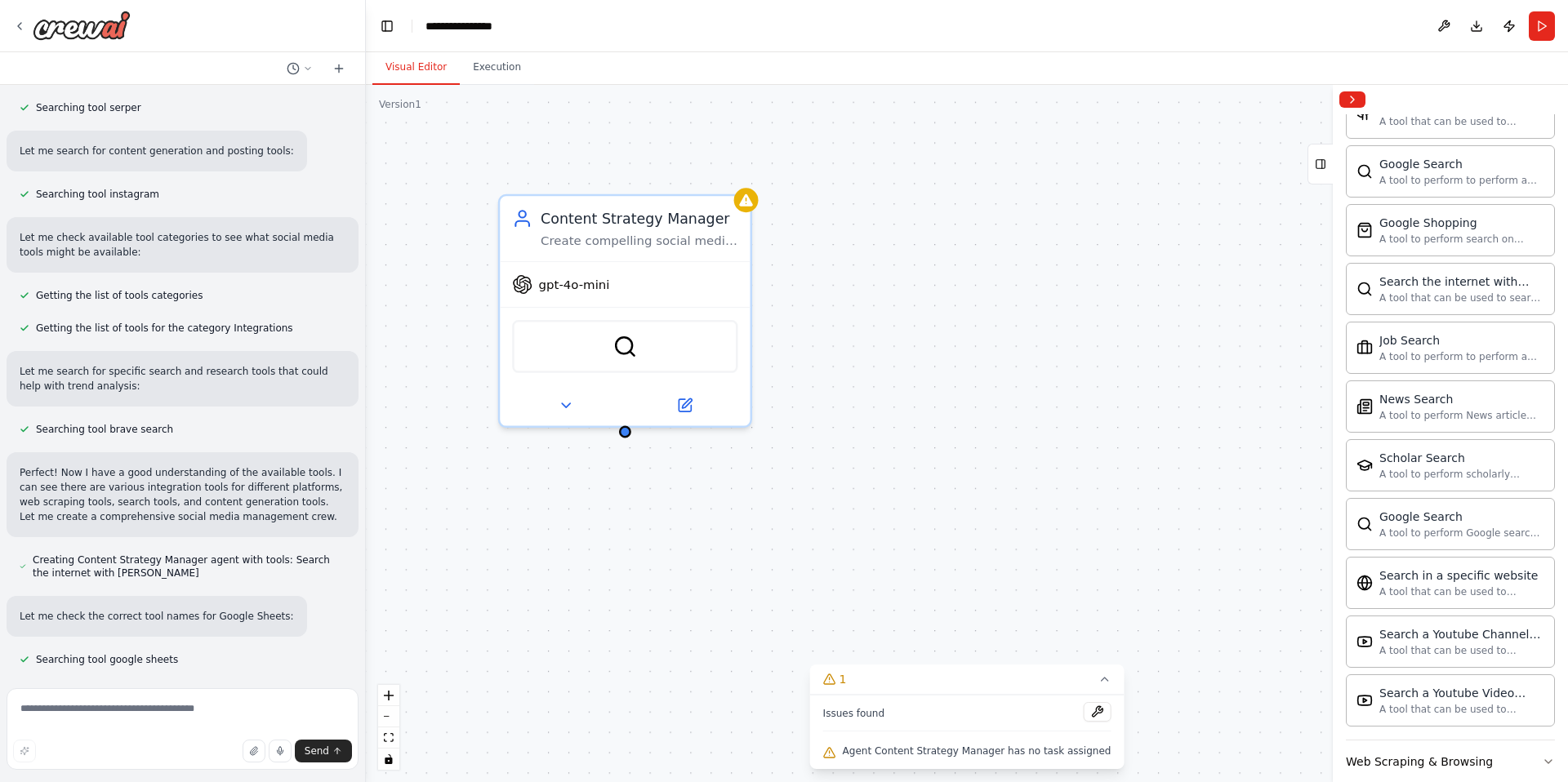
drag, startPoint x: 632, startPoint y: 419, endPoint x: 626, endPoint y: 440, distance: 21.8
click at [626, 435] on div "Content Strategy Manager Create compelling social media content strategies and …" at bounding box center [967, 434] width 1203 height 697
click at [627, 434] on div at bounding box center [625, 429] width 12 height 12
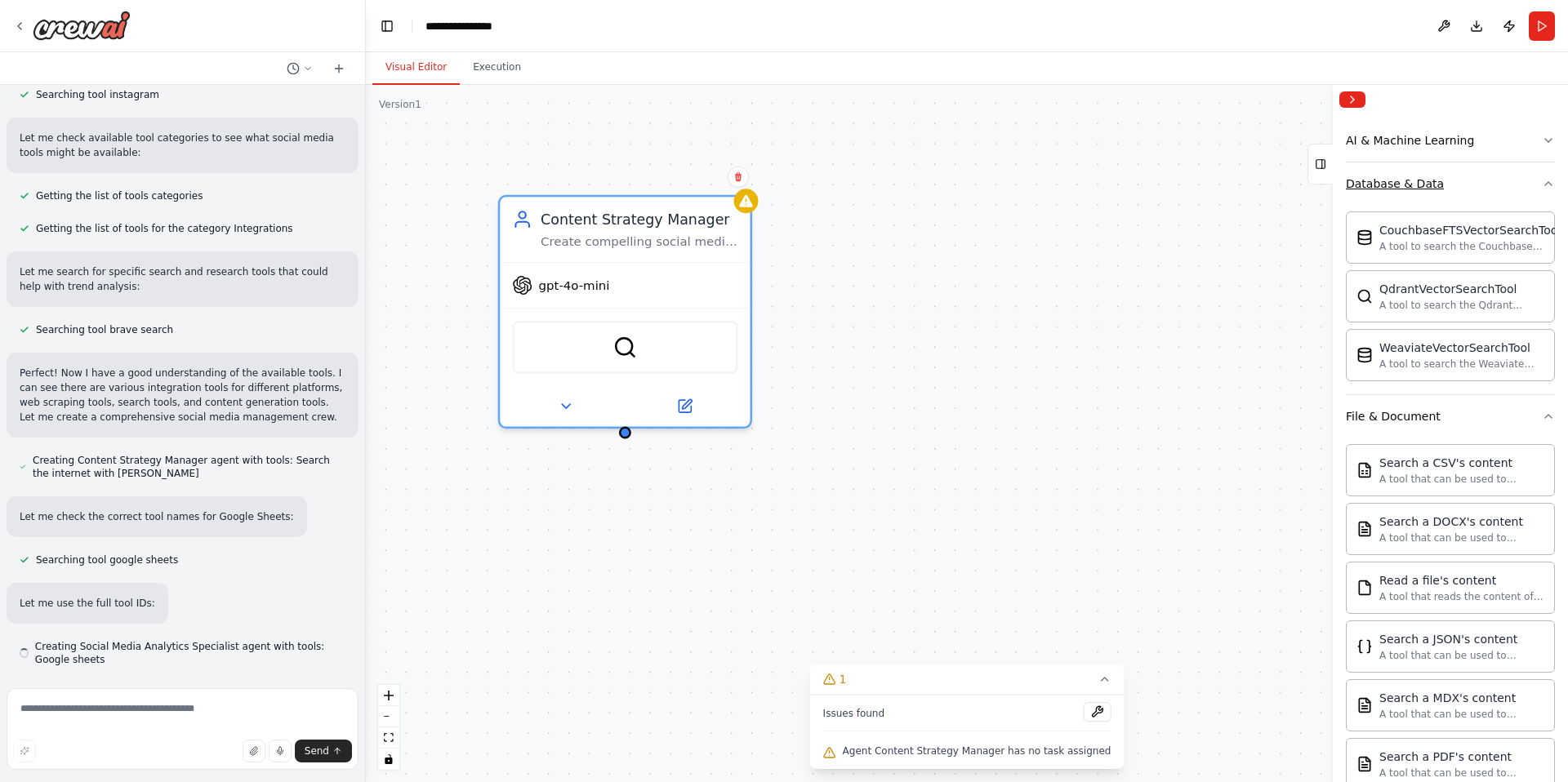
scroll to position [0, 0]
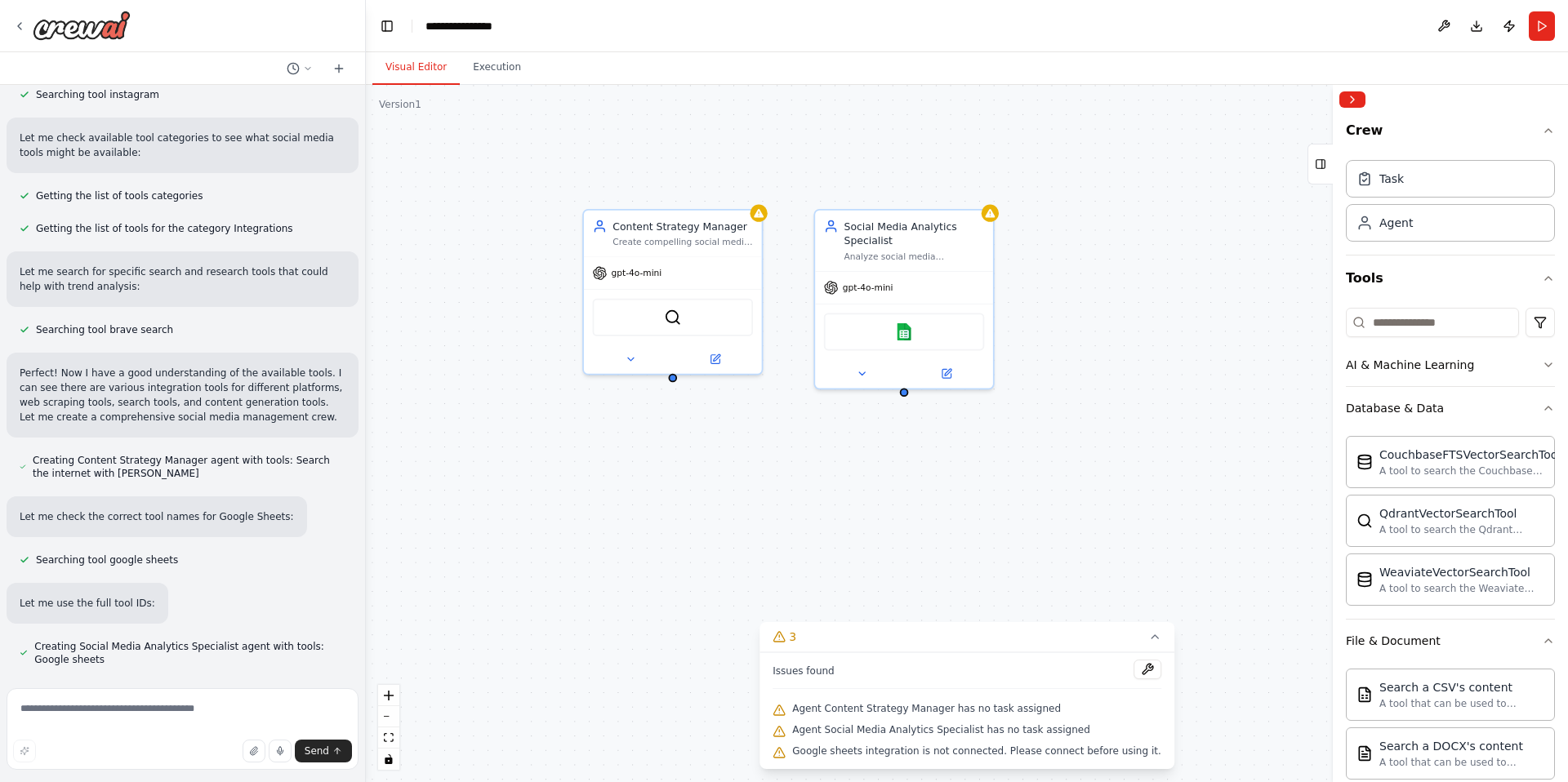
drag, startPoint x: 863, startPoint y: 392, endPoint x: 869, endPoint y: 491, distance: 99.2
click at [869, 491] on div "Content Strategy Manager Create compelling social media content strategies and …" at bounding box center [967, 434] width 1203 height 697
click at [963, 255] on div "Analyze social media engagement metrics, track performance across platforms, an…" at bounding box center [915, 254] width 140 height 11
click at [983, 193] on icon at bounding box center [981, 191] width 9 height 9
click at [939, 189] on button "Confirm" at bounding box center [934, 191] width 58 height 20
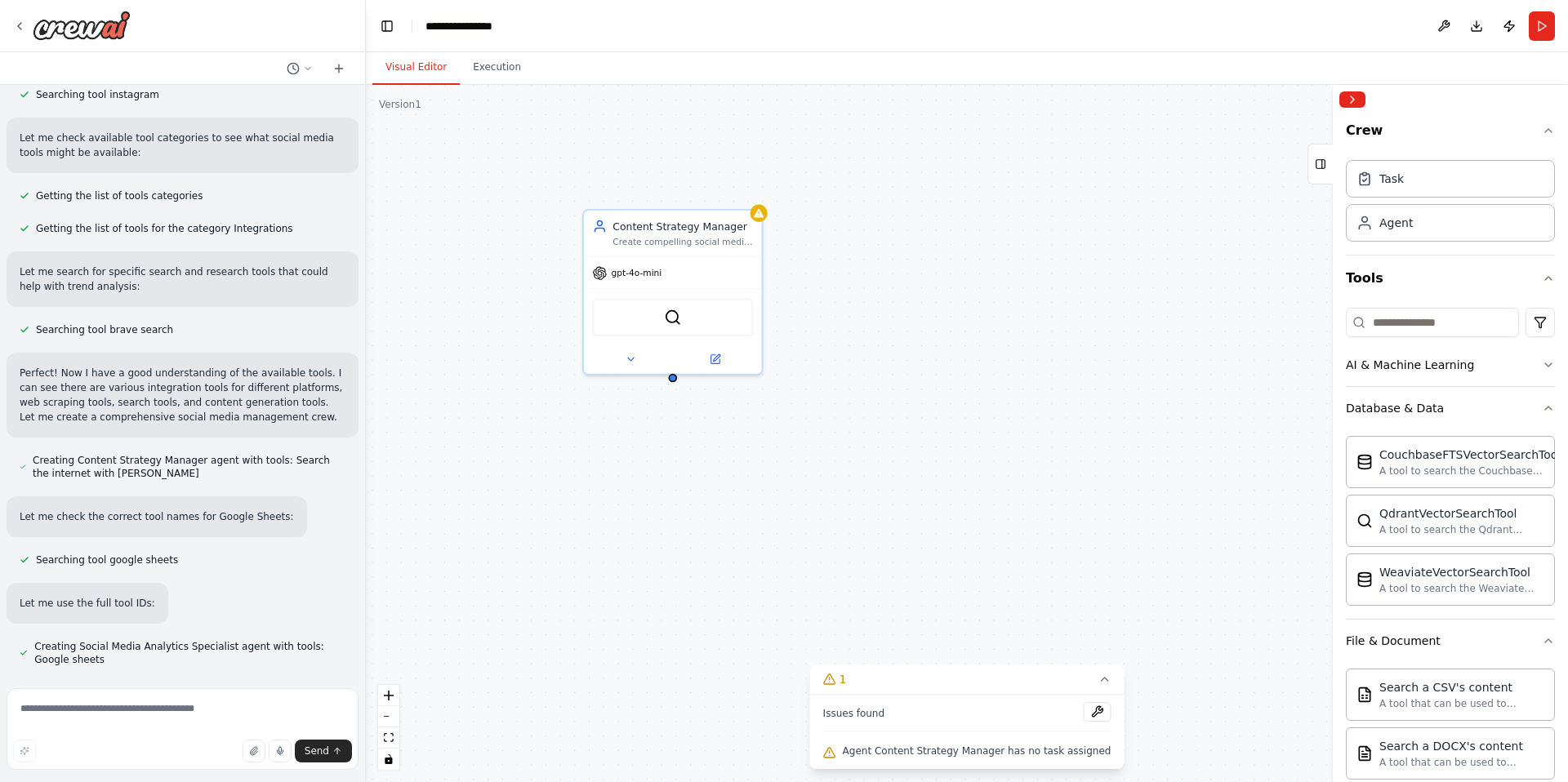
scroll to position [642, 0]
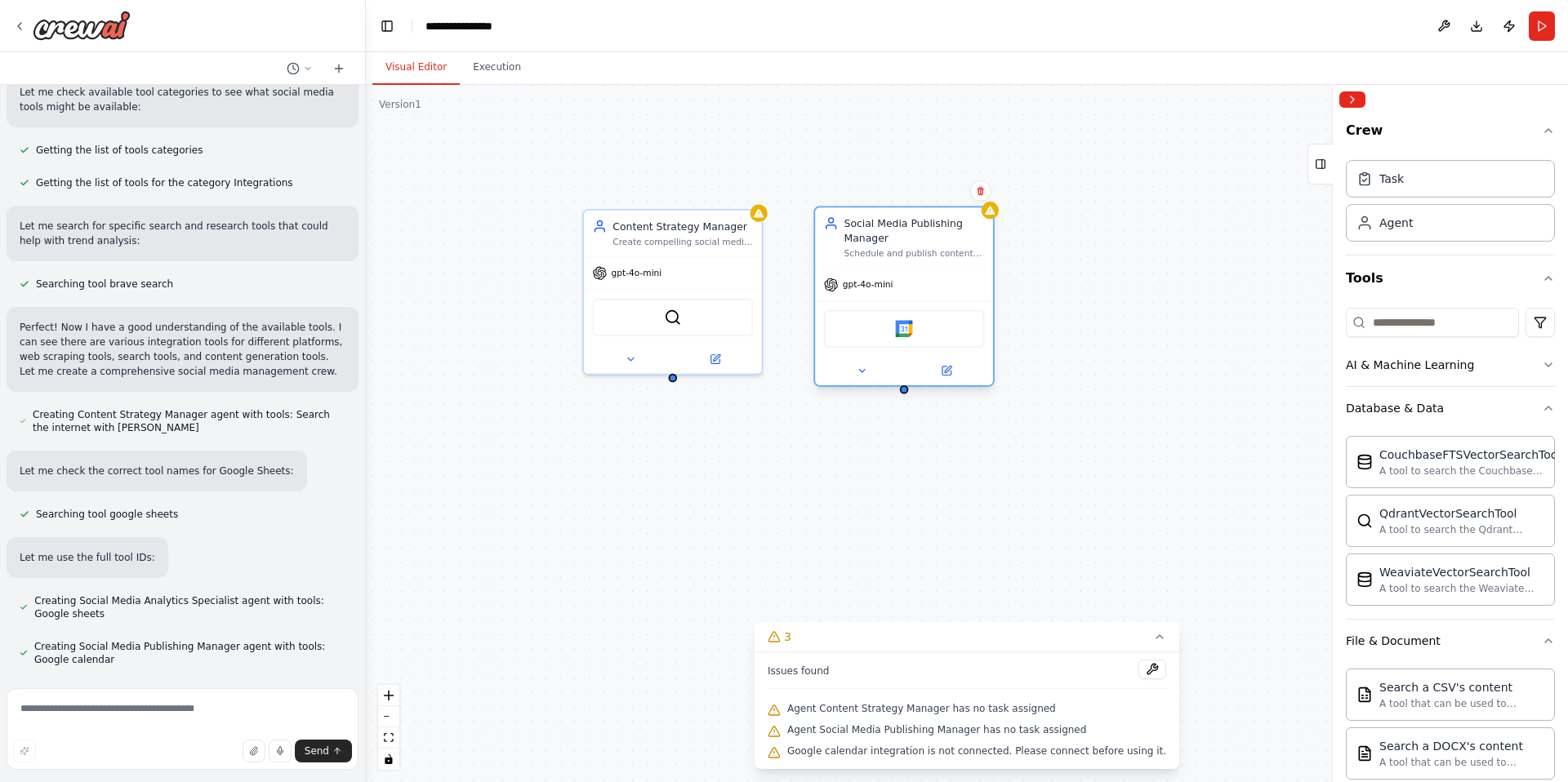
click at [935, 239] on div "Social Media Publishing Manager" at bounding box center [915, 231] width 140 height 29
click at [875, 377] on button at bounding box center [861, 371] width 81 height 17
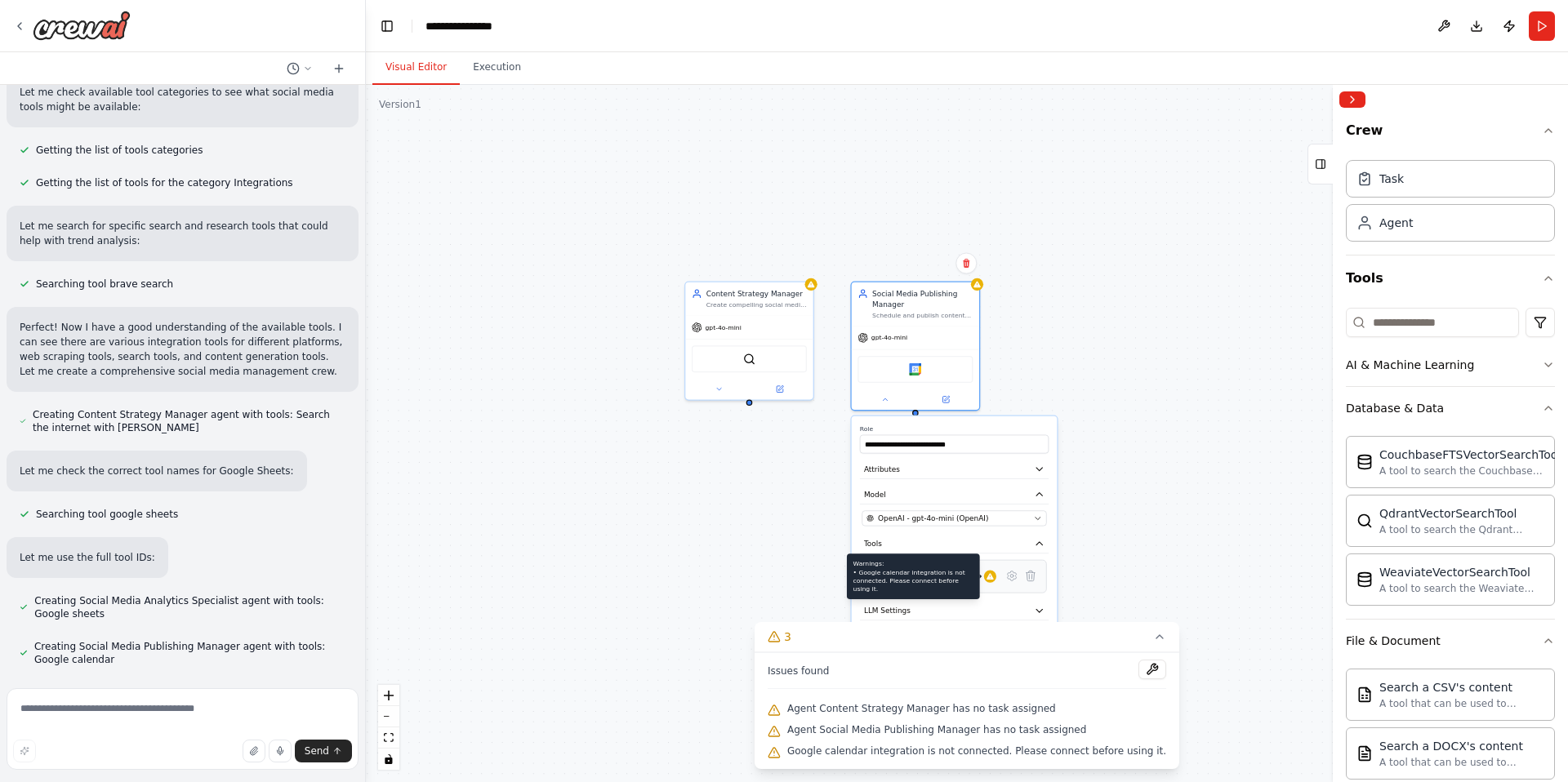
click at [991, 582] on div "Warnings: • Google calendar integration is not connected. Please connect before…" at bounding box center [990, 576] width 12 height 12
click at [1013, 579] on icon at bounding box center [1013, 576] width 9 height 9
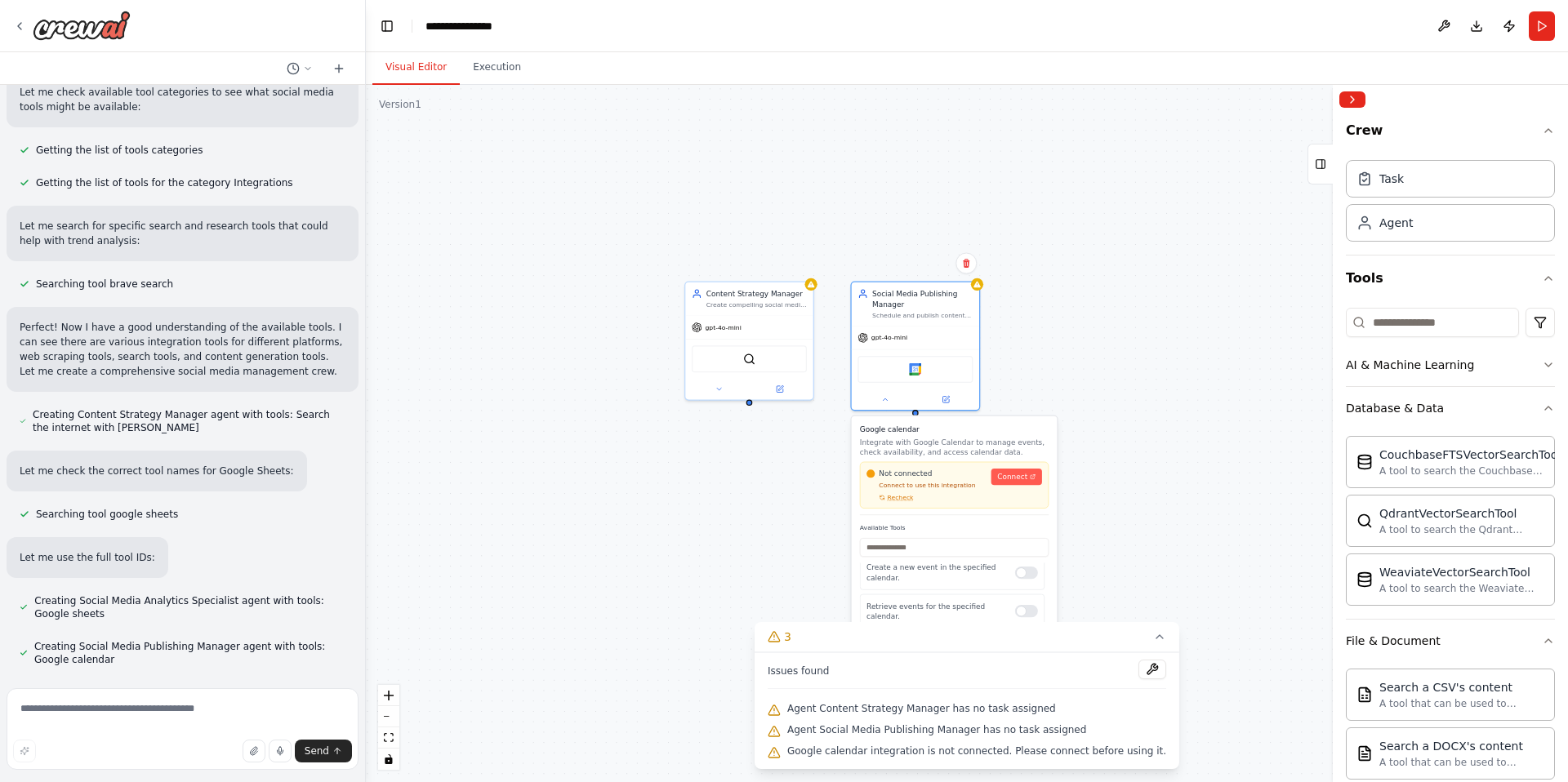
scroll to position [0, 0]
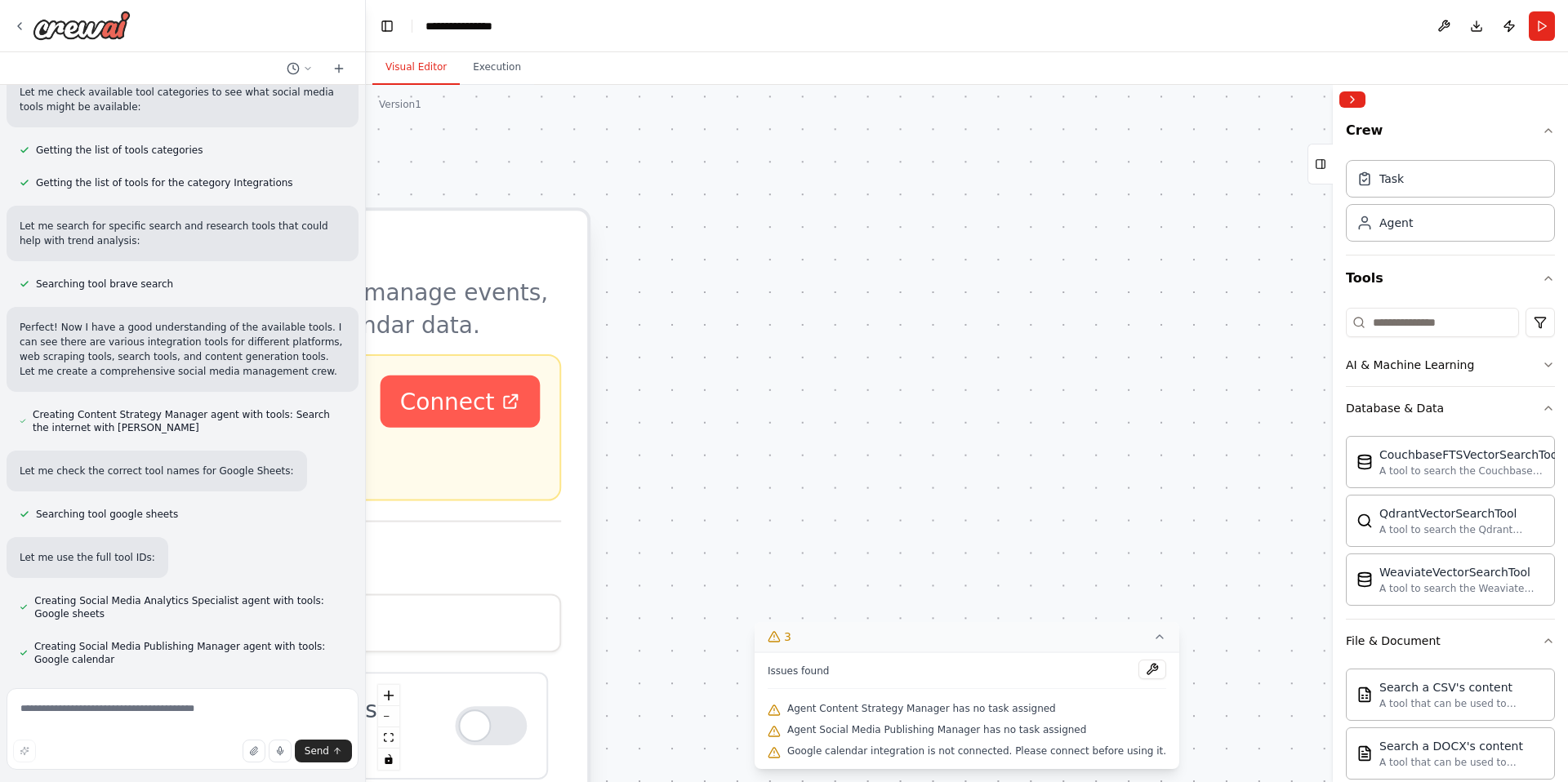
click at [1153, 637] on icon at bounding box center [1160, 637] width 13 height 13
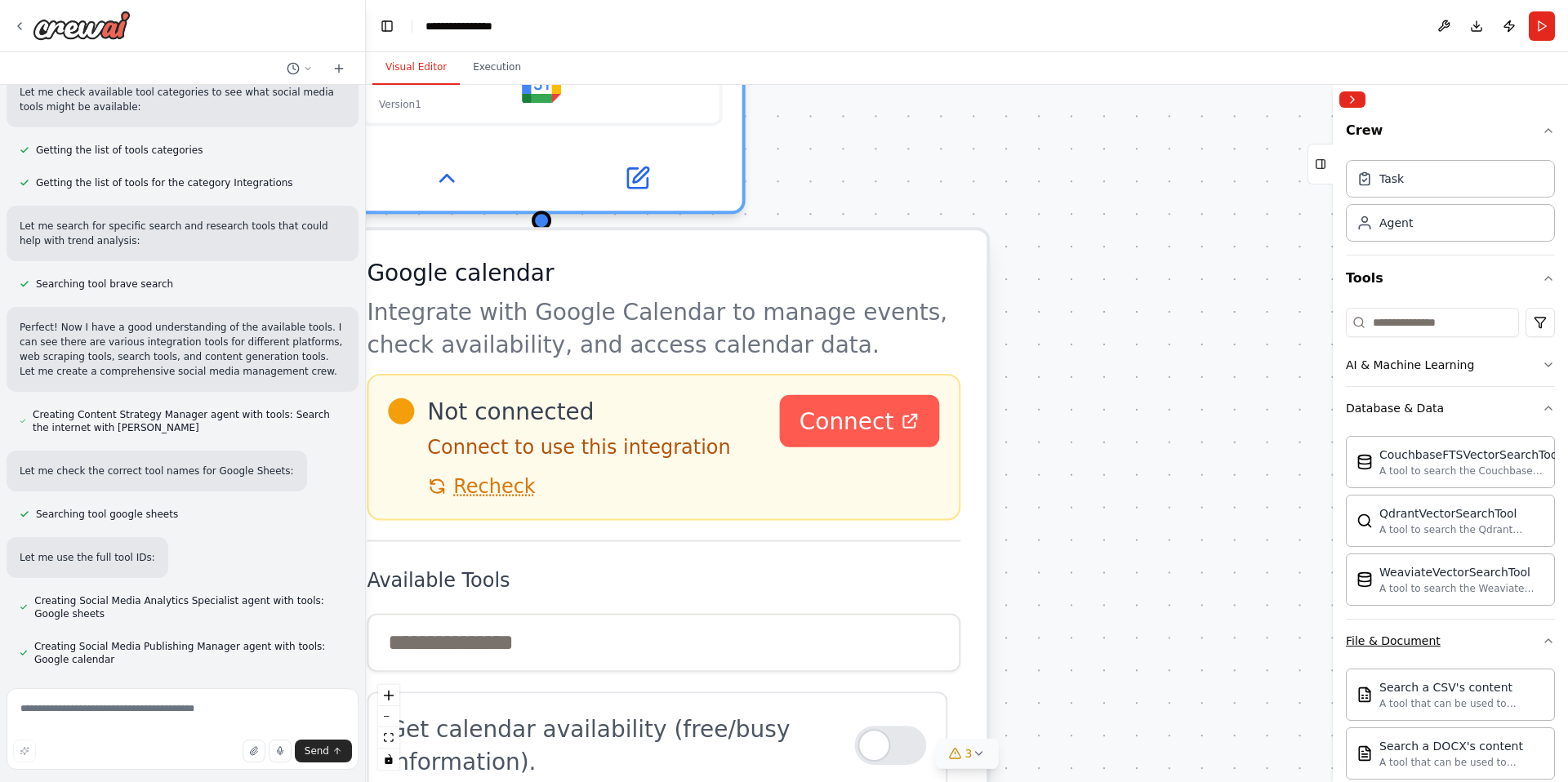
drag, startPoint x: 1008, startPoint y: 638, endPoint x: 1404, endPoint y: 660, distance: 396.6
click at [1405, 659] on div "Create a crew that schedules and publishes social media content across multiple…" at bounding box center [784, 391] width 1568 height 782
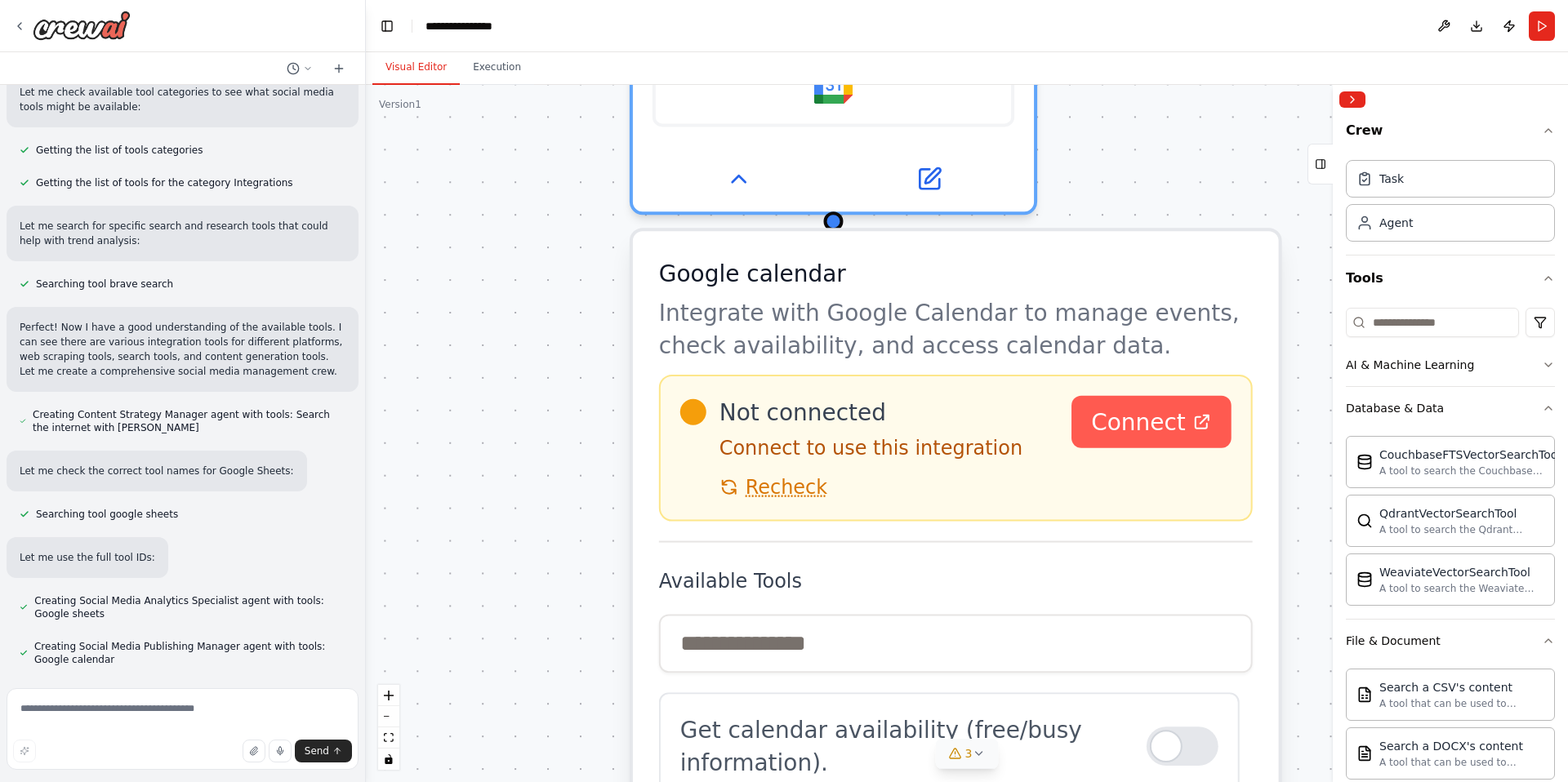
drag, startPoint x: 935, startPoint y: 569, endPoint x: 1223, endPoint y: 570, distance: 288.0
click at [1223, 570] on label "Available Tools" at bounding box center [955, 582] width 593 height 26
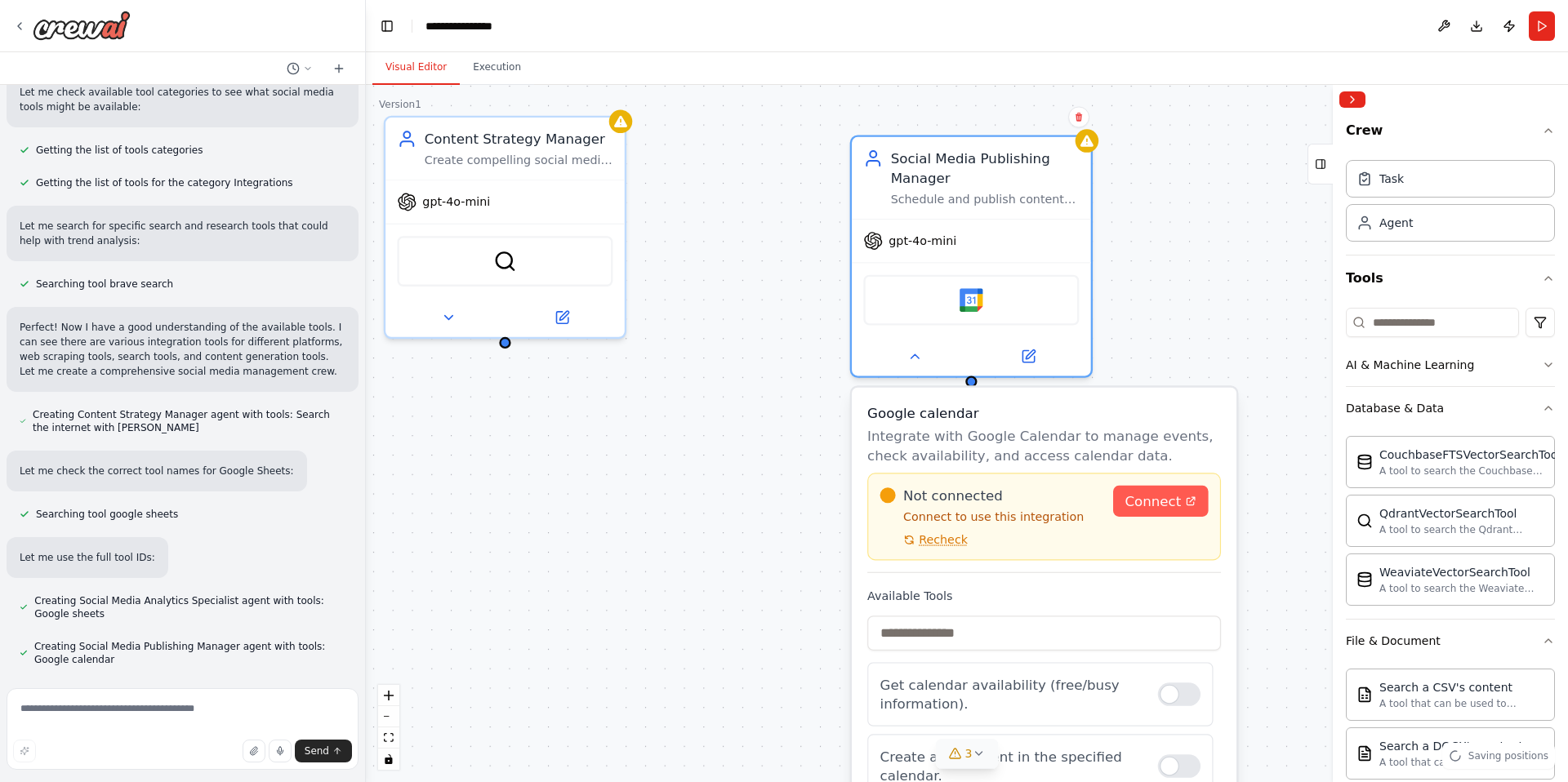
drag, startPoint x: 1223, startPoint y: 570, endPoint x: 1197, endPoint y: 590, distance: 32.8
click at [1197, 590] on label "Available Tools" at bounding box center [1044, 596] width 353 height 16
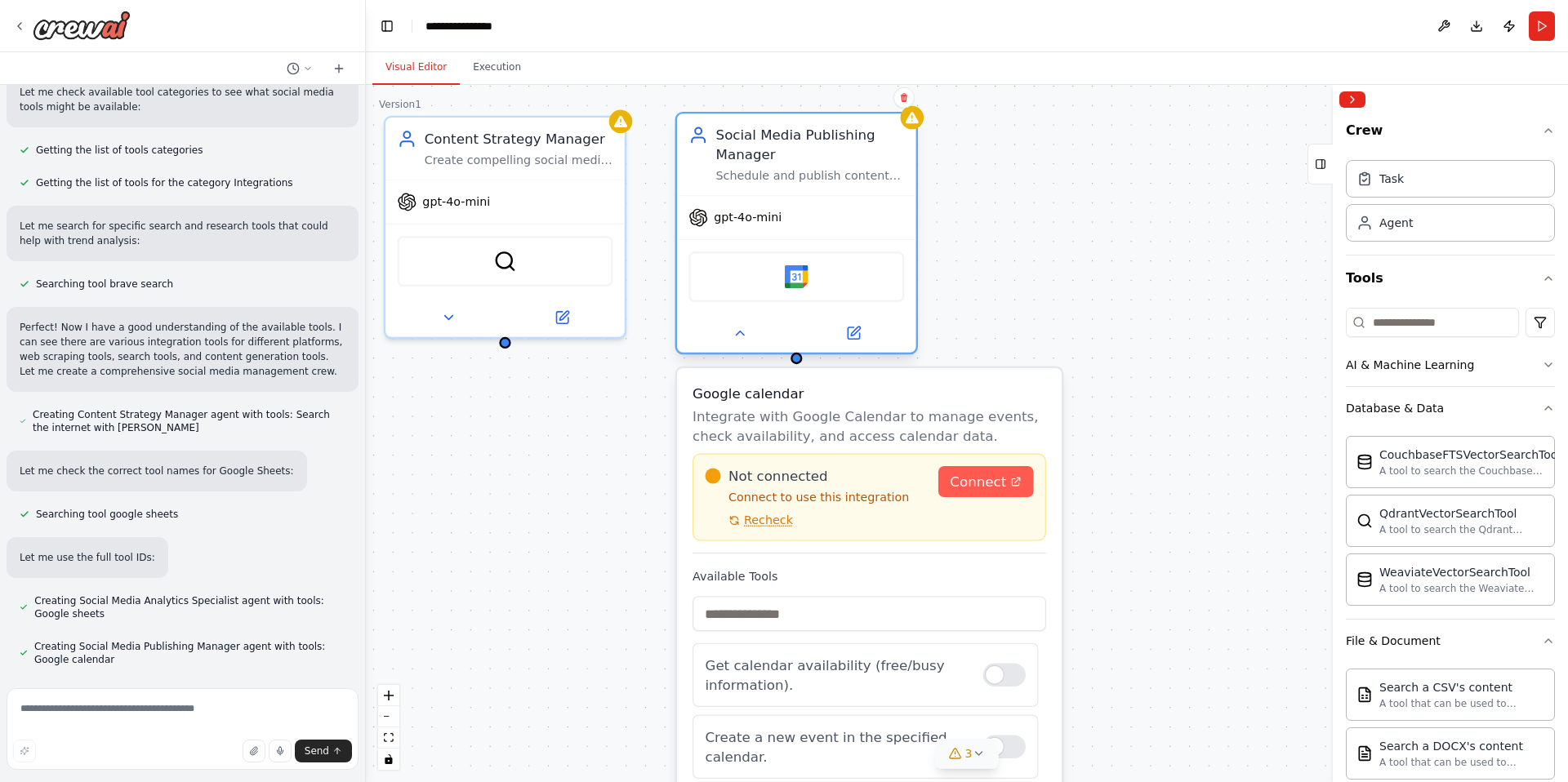
drag, startPoint x: 927, startPoint y: 178, endPoint x: 758, endPoint y: 163, distance: 169.7
click at [758, 163] on div "Social Media Publishing Manager" at bounding box center [811, 146] width 189 height 39
click at [1087, 247] on div "Content Strategy Manager Create compelling social media content strategies and …" at bounding box center [967, 434] width 1203 height 697
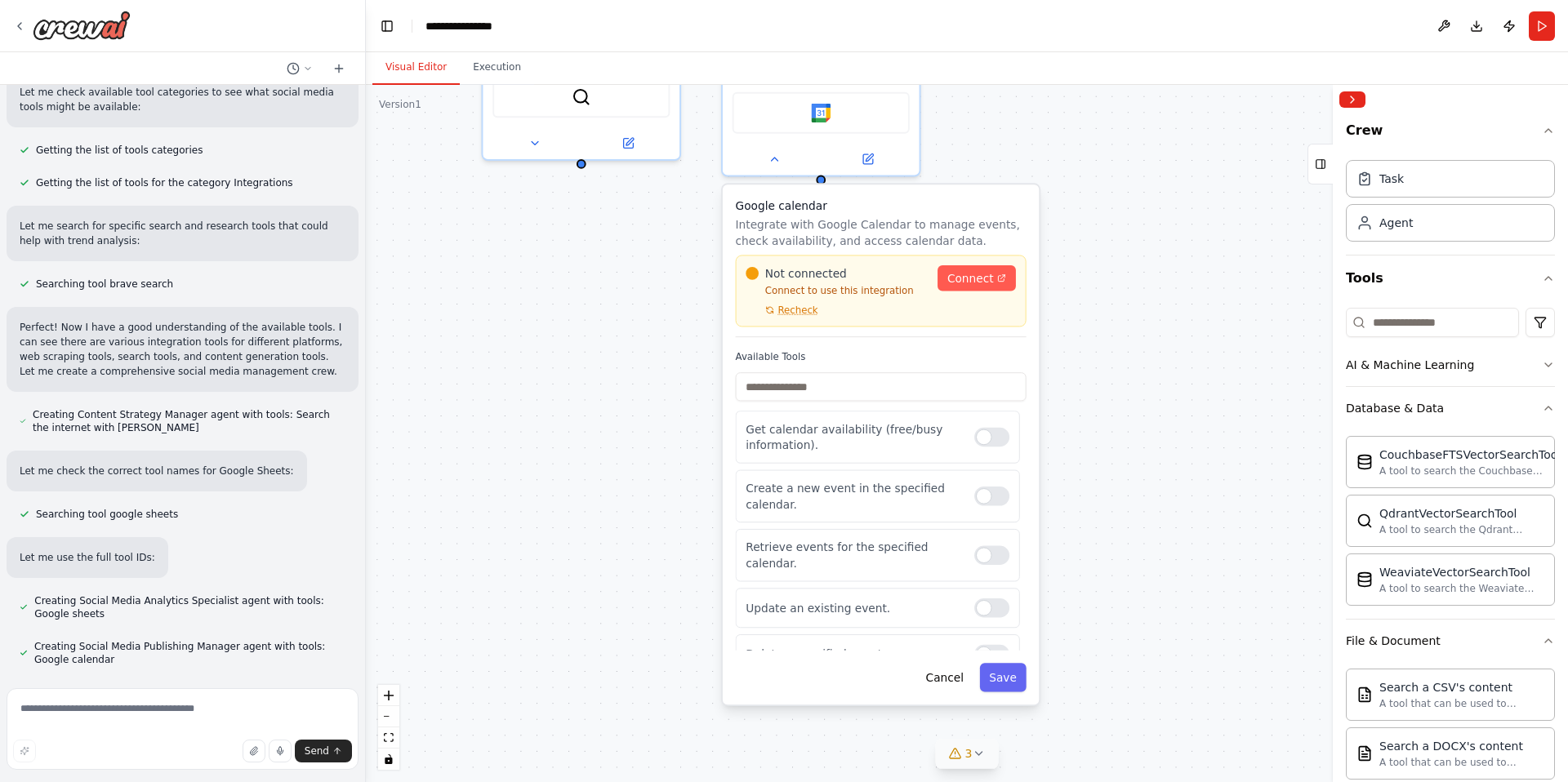
drag, startPoint x: 1123, startPoint y: 548, endPoint x: 1124, endPoint y: 325, distance: 223.0
click at [1124, 325] on div "Content Strategy Manager Create compelling social media content strategies and …" at bounding box center [967, 434] width 1203 height 697
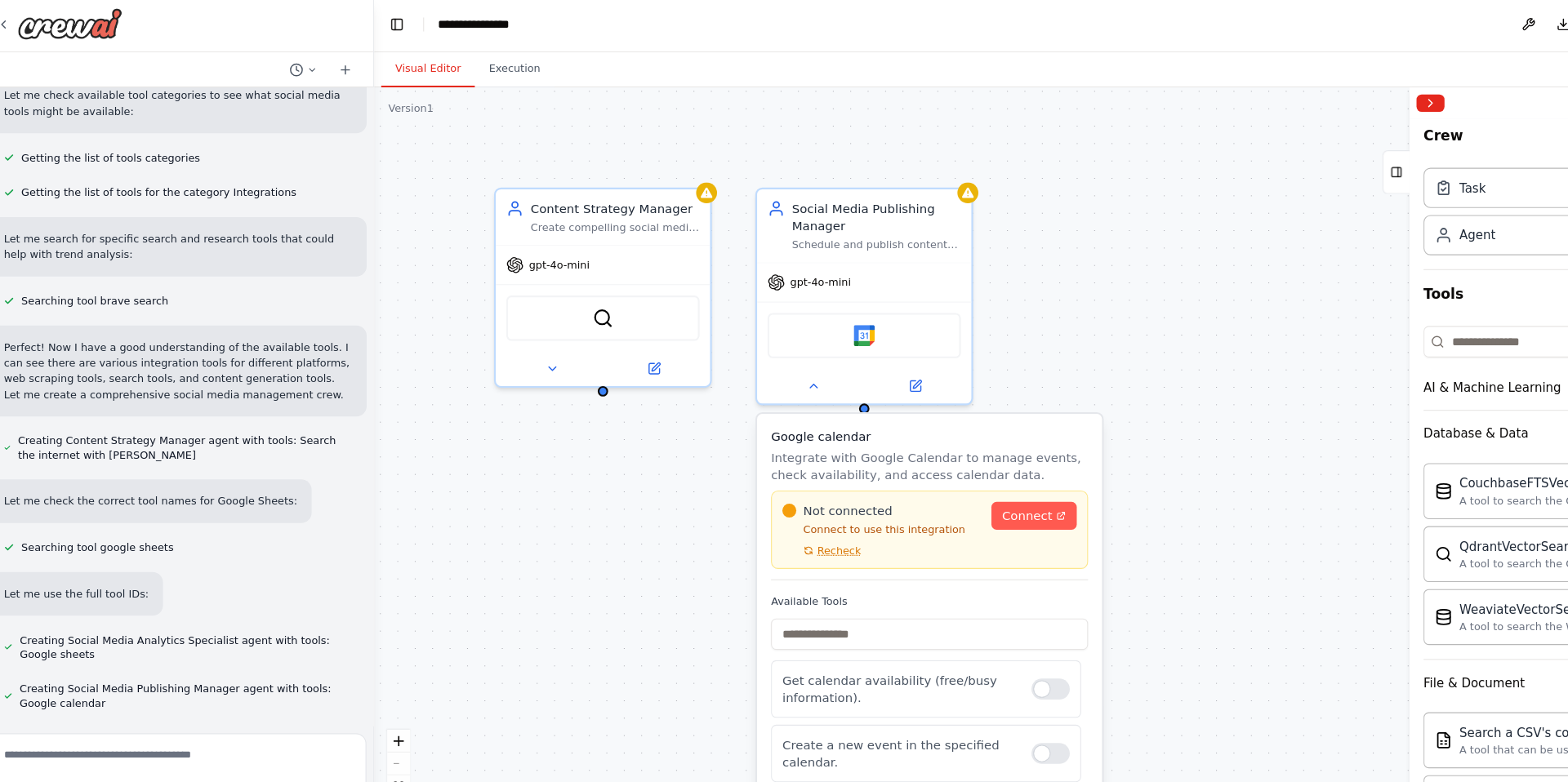
drag, startPoint x: 1176, startPoint y: 229, endPoint x: 1178, endPoint y: 438, distance: 209.0
click at [1178, 438] on div "Content Strategy Manager Create compelling social media content strategies and …" at bounding box center [967, 434] width 1203 height 697
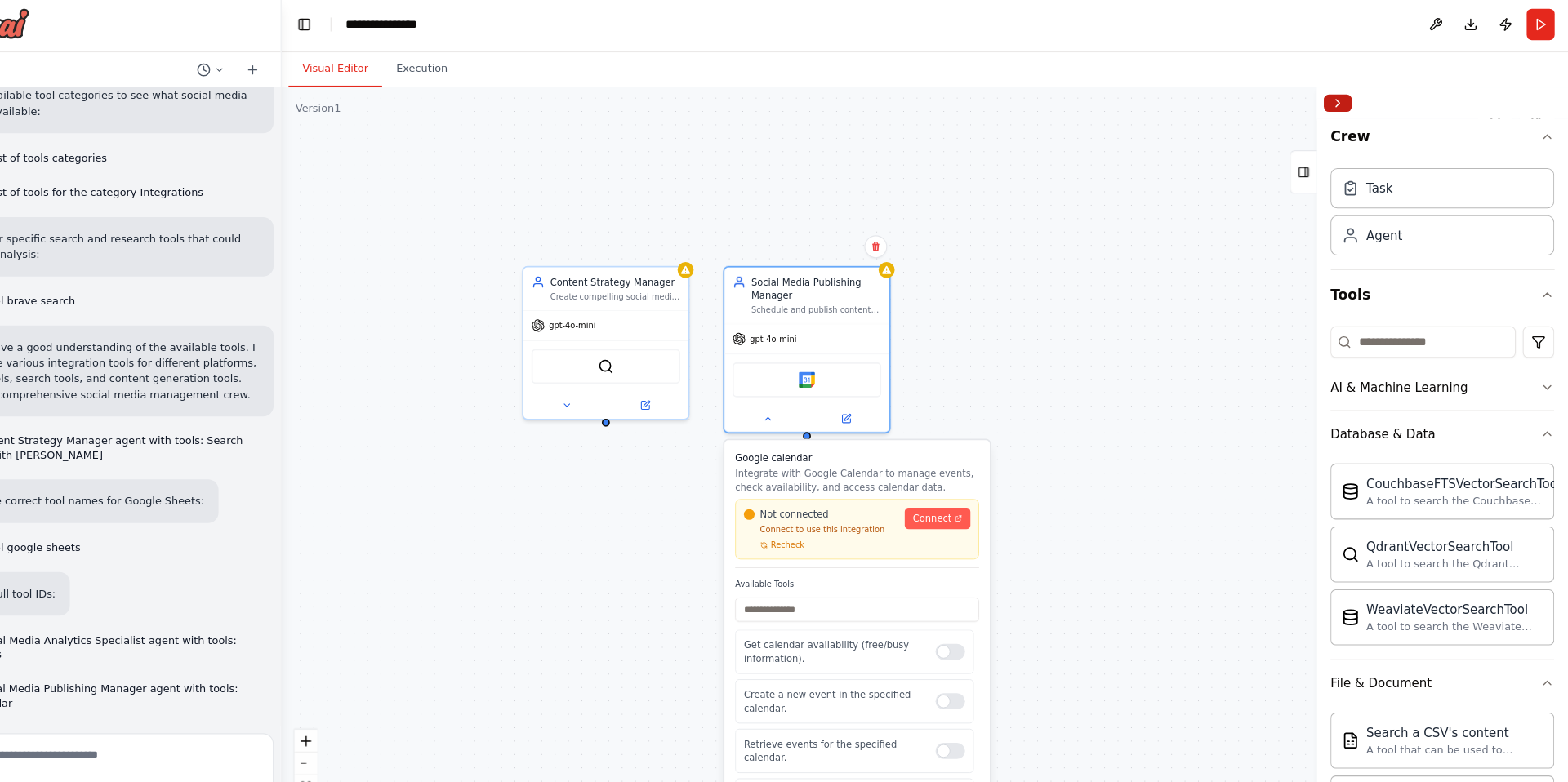
click at [1343, 105] on button "Collapse right sidebar" at bounding box center [1353, 99] width 26 height 16
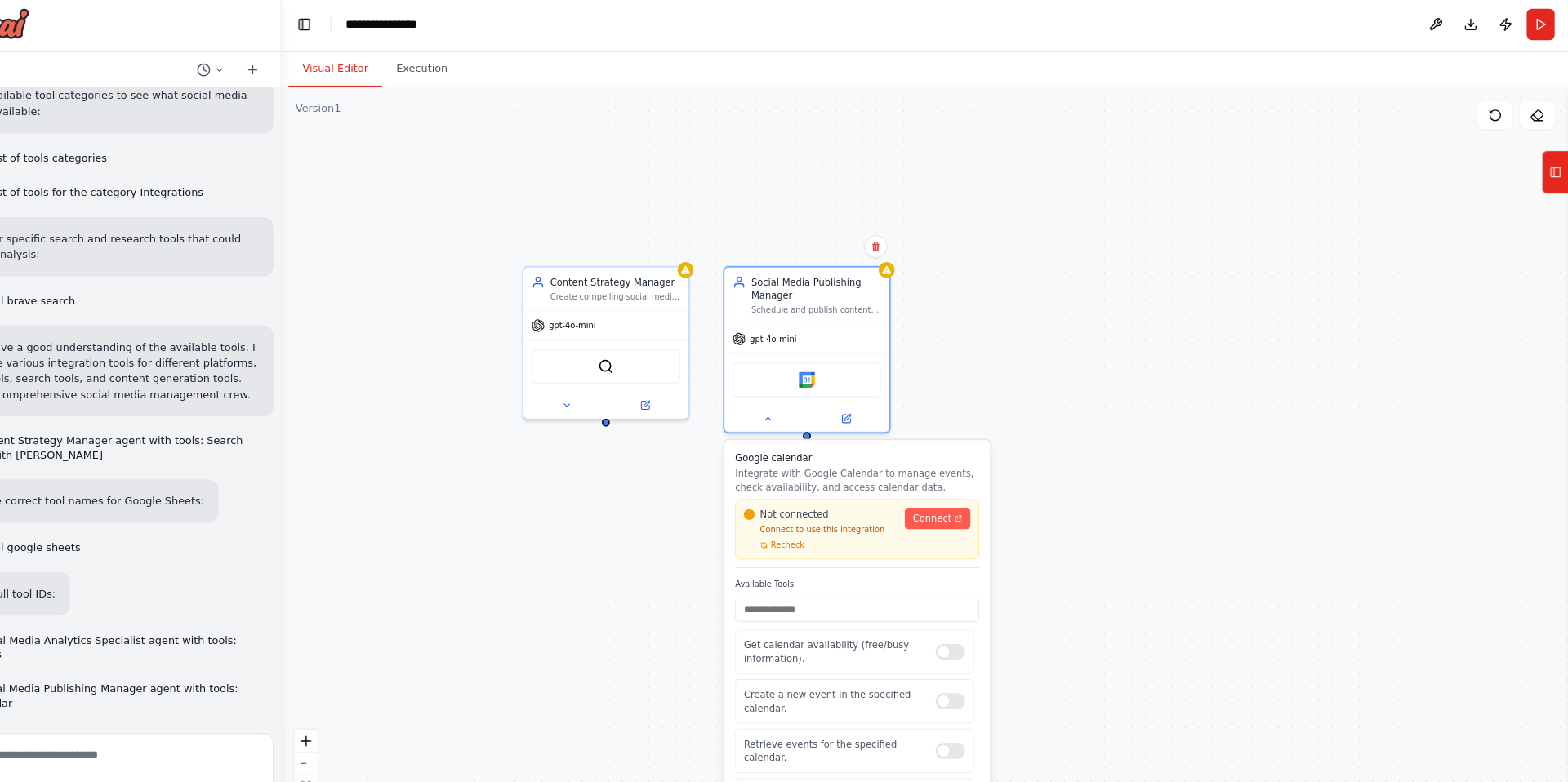
click at [937, 259] on div "Content Strategy Manager Create compelling social media content strategies and …" at bounding box center [967, 434] width 1203 height 697
click at [934, 259] on div at bounding box center [932, 253] width 15 height 15
click at [990, 486] on span "Connect" at bounding box center [974, 488] width 36 height 12
click at [982, 494] on link "Connect" at bounding box center [979, 488] width 62 height 21
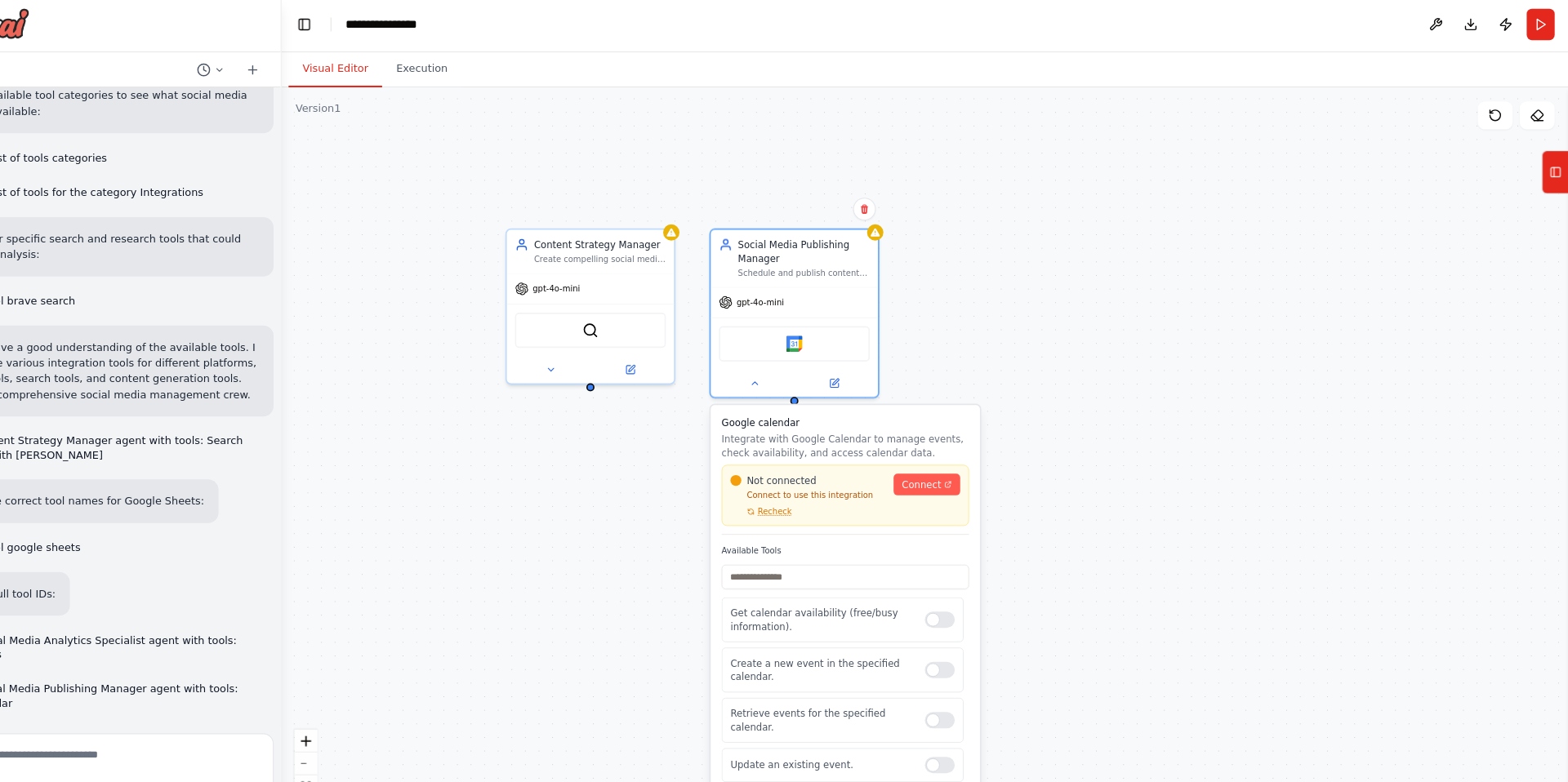
drag, startPoint x: 671, startPoint y: 562, endPoint x: 659, endPoint y: 531, distance: 33.2
click at [659, 531] on div "Content Strategy Manager Create compelling social media content strategies and …" at bounding box center [967, 434] width 1203 height 697
click at [675, 315] on div "SerperDevTool" at bounding box center [654, 309] width 141 height 33
click at [699, 348] on button at bounding box center [691, 347] width 72 height 16
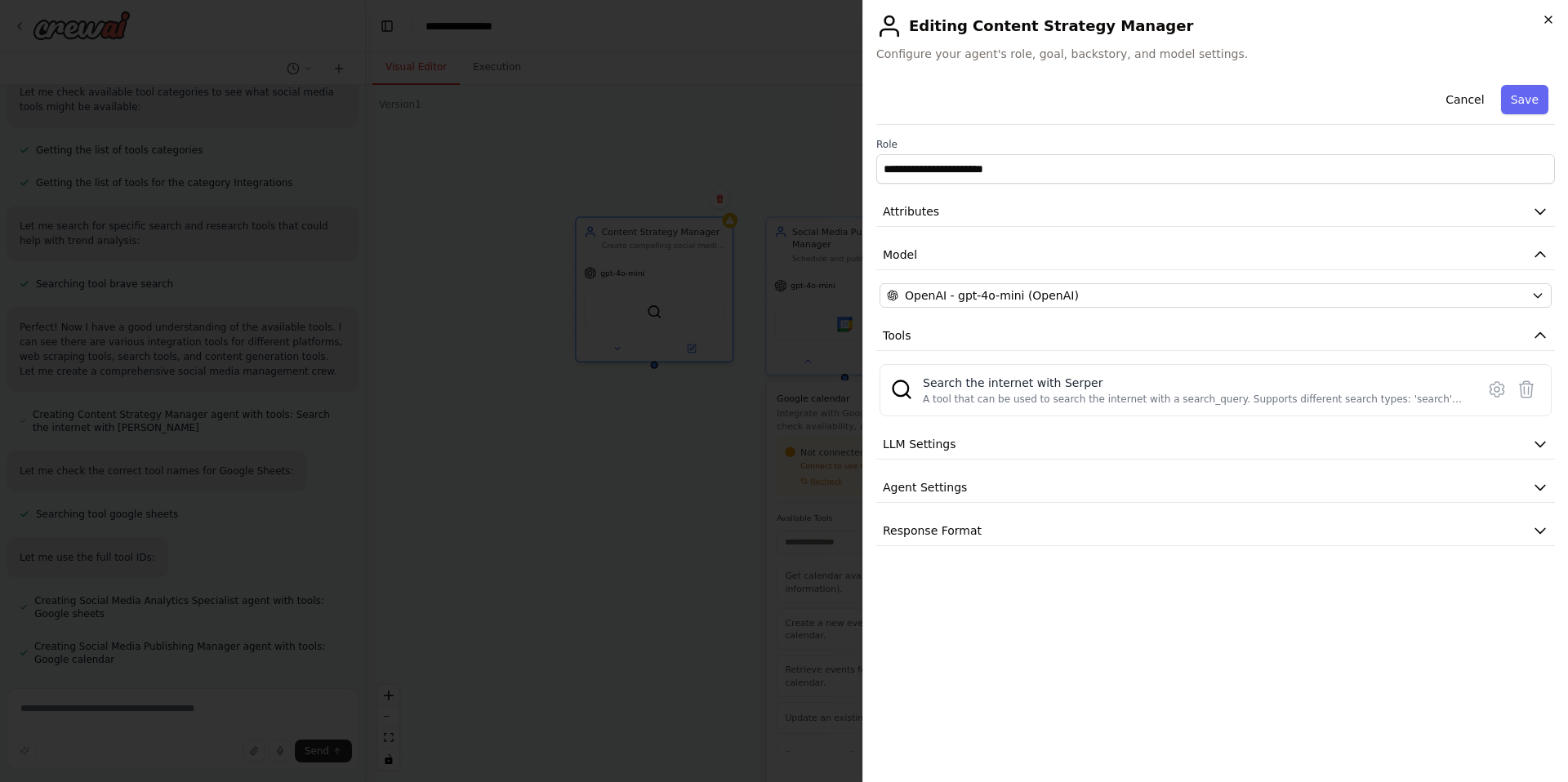
click at [1543, 17] on icon "button" at bounding box center [1548, 20] width 13 height 13
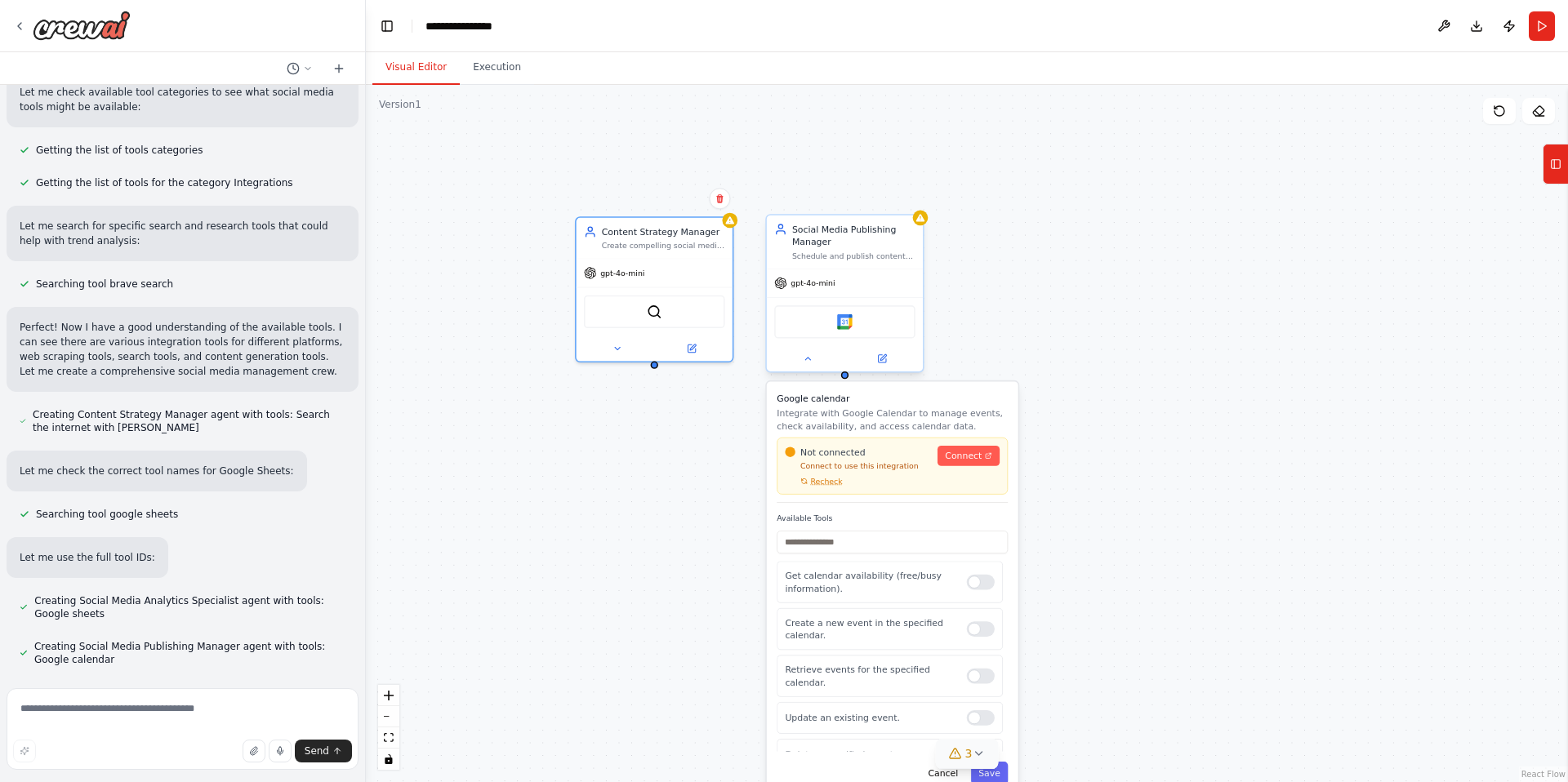
click at [796, 294] on div "gpt-4o-mini" at bounding box center [845, 283] width 156 height 28
click at [808, 325] on div "Google calendar" at bounding box center [845, 321] width 141 height 33
click at [813, 366] on button at bounding box center [807, 359] width 72 height 16
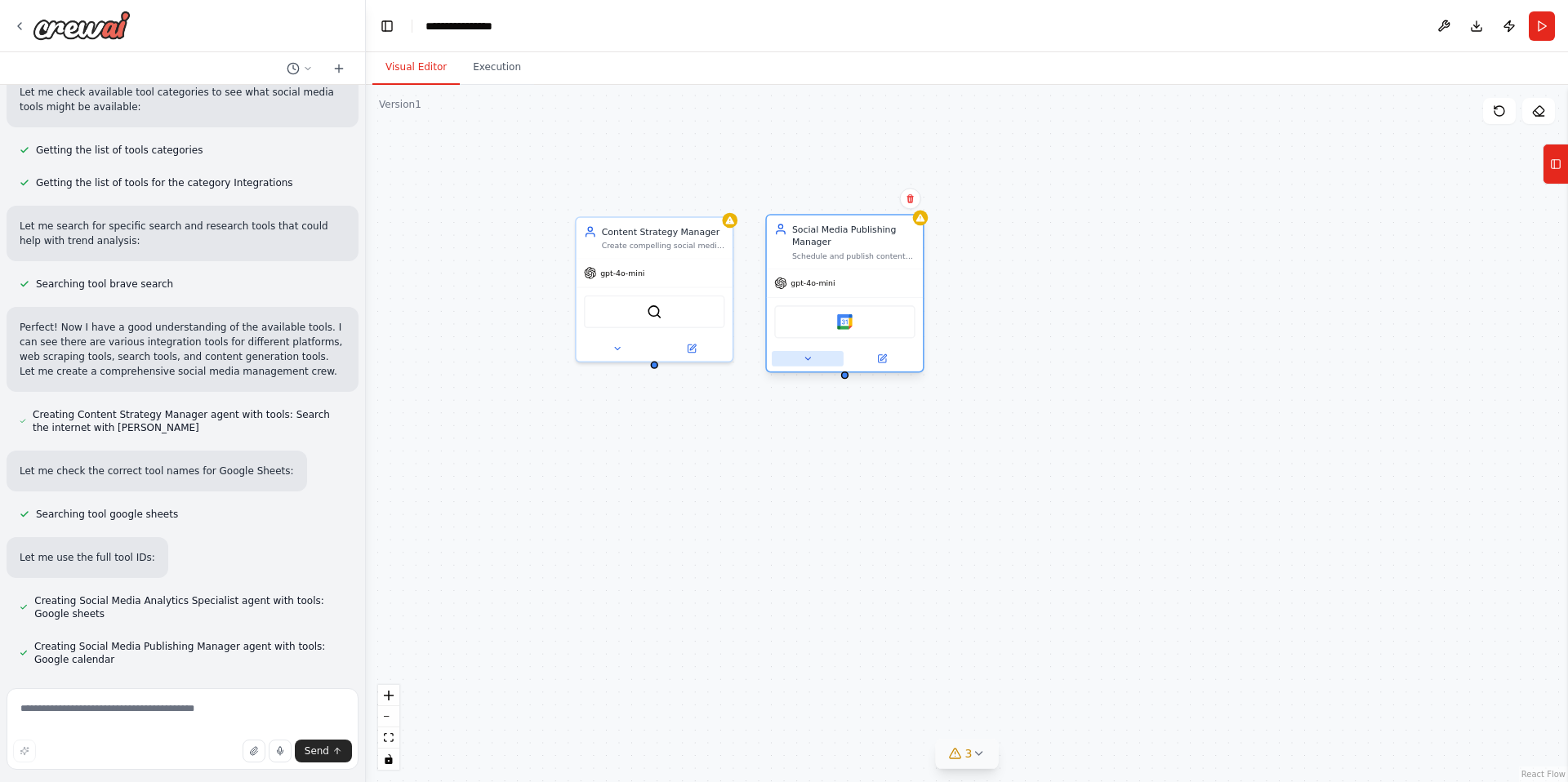
click at [813, 366] on button at bounding box center [807, 359] width 72 height 16
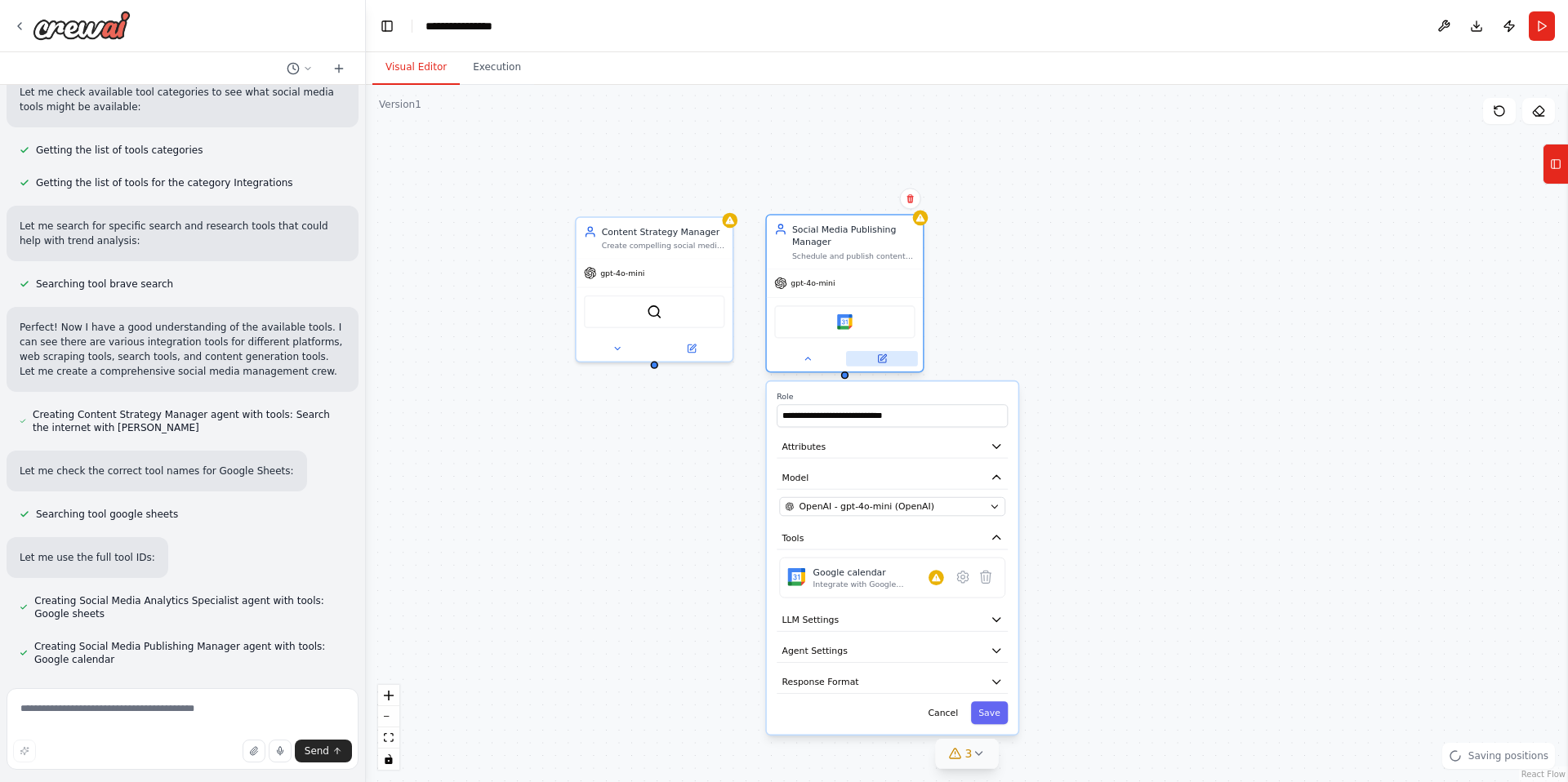
click at [891, 351] on button at bounding box center [882, 359] width 72 height 16
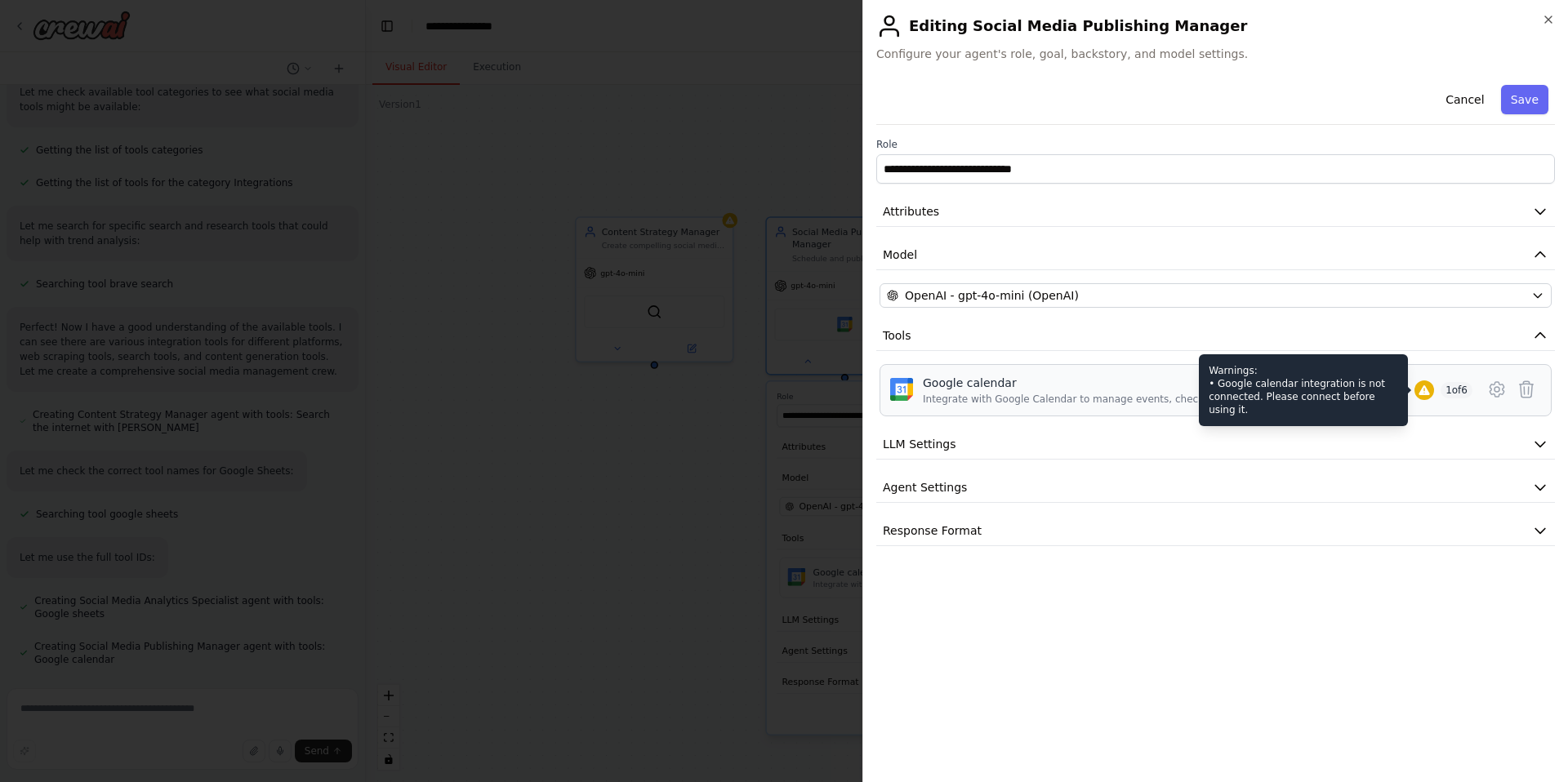
click at [1426, 395] on icon at bounding box center [1424, 391] width 13 height 13
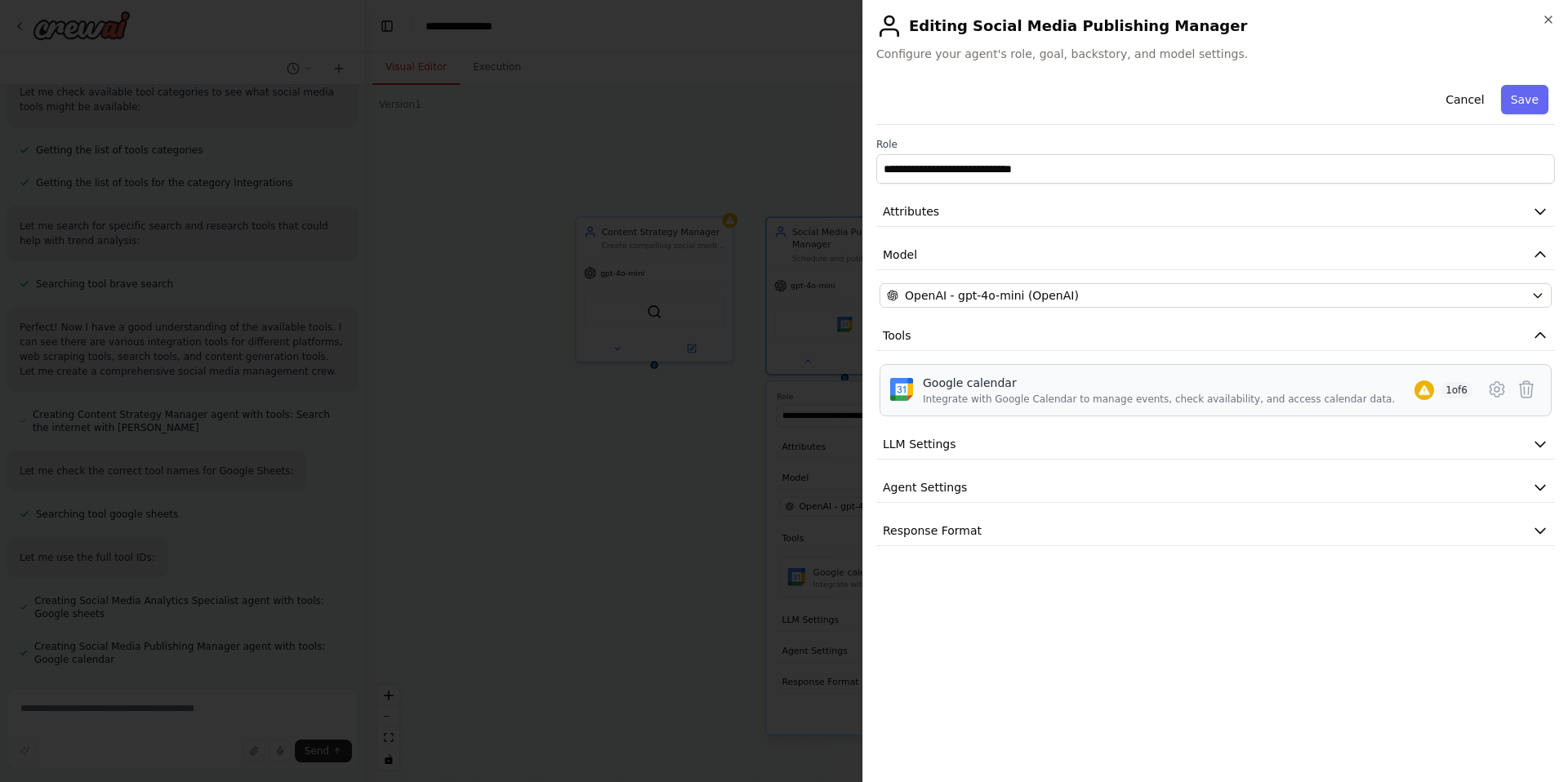
click at [1449, 390] on span "1 of 6" at bounding box center [1457, 390] width 32 height 16
click at [1509, 392] on button at bounding box center [1496, 389] width 29 height 29
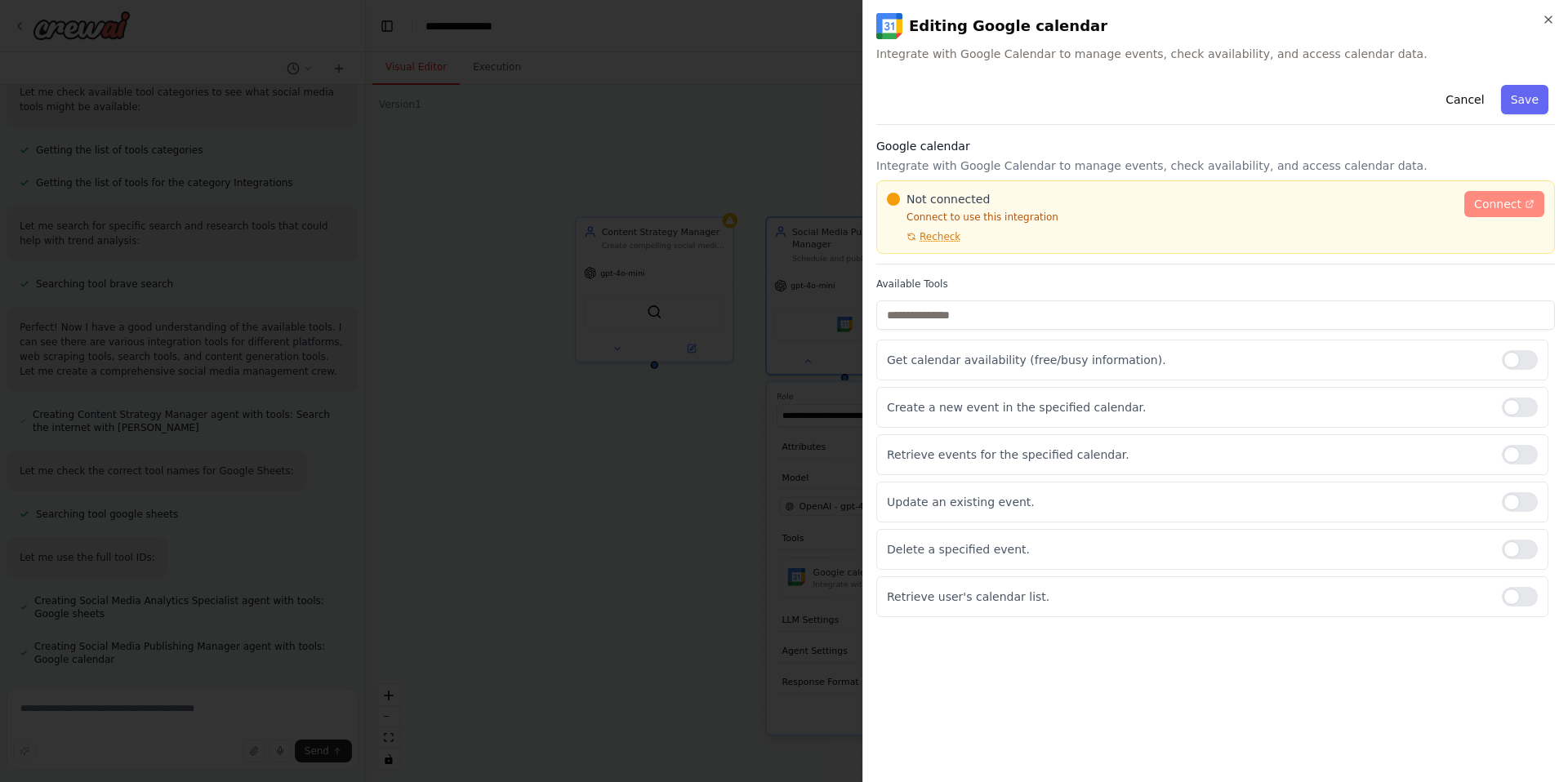
click at [1504, 206] on span "Connect" at bounding box center [1498, 204] width 48 height 16
click at [1561, 22] on div "**********" at bounding box center [1215, 391] width 706 height 782
click at [1550, 9] on div "**********" at bounding box center [1215, 391] width 706 height 782
click at [1547, 6] on div "**********" at bounding box center [1215, 391] width 706 height 782
click at [1546, 25] on icon "button" at bounding box center [1548, 20] width 13 height 13
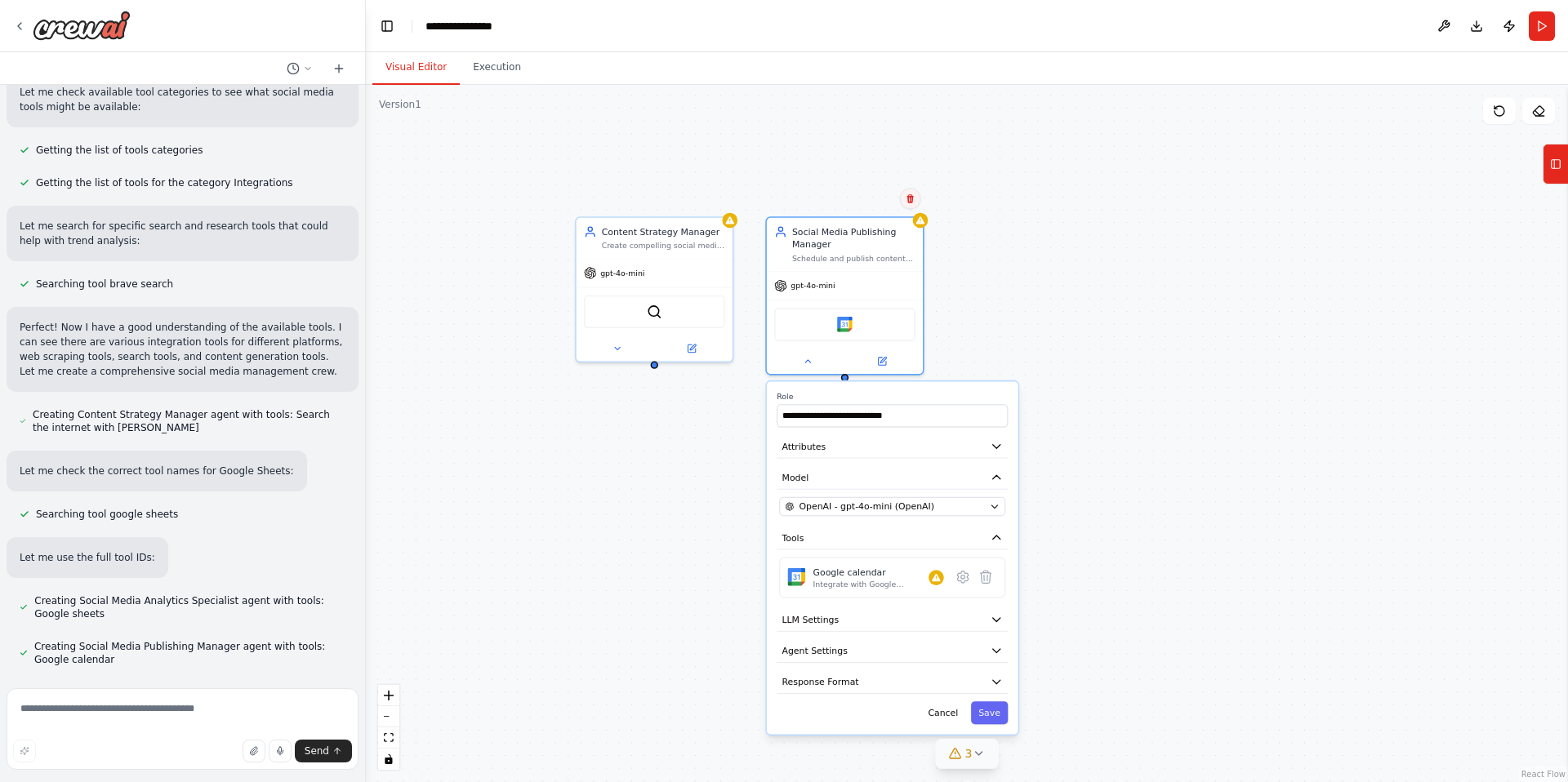
click at [911, 206] on button at bounding box center [910, 198] width 21 height 21
click at [867, 205] on button "Confirm" at bounding box center [863, 198] width 58 height 20
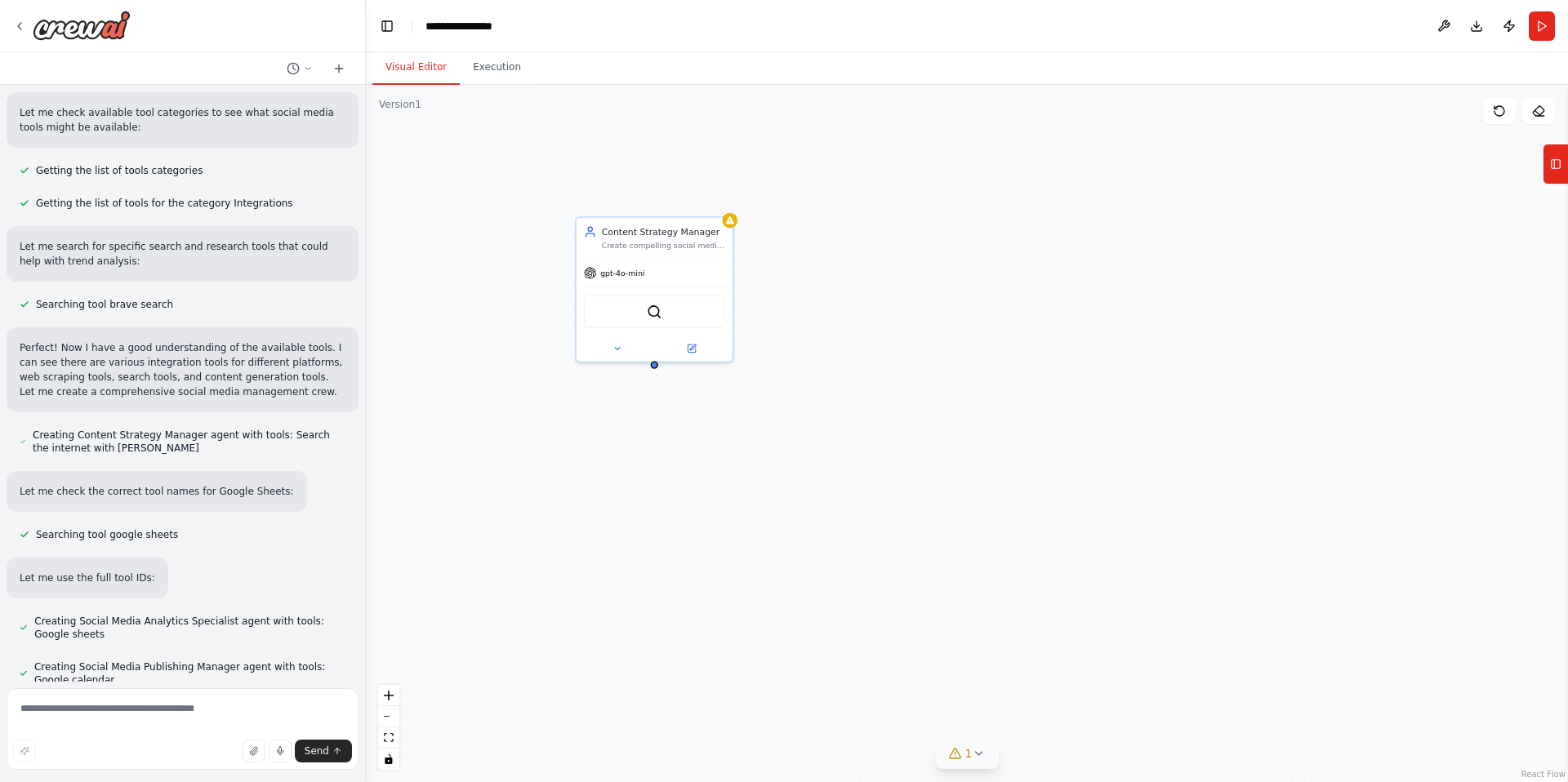
scroll to position [618, 0]
click at [657, 371] on div "Content Strategy Manager Create compelling social media content strategies and …" at bounding box center [967, 434] width 1203 height 697
click at [651, 367] on div "Content Strategy Manager Create compelling social media content strategies and …" at bounding box center [967, 434] width 1203 height 697
click at [965, 762] on button "1" at bounding box center [967, 754] width 63 height 30
click at [939, 607] on div "Content Strategy Manager Create compelling social media content strategies and …" at bounding box center [967, 434] width 1203 height 697
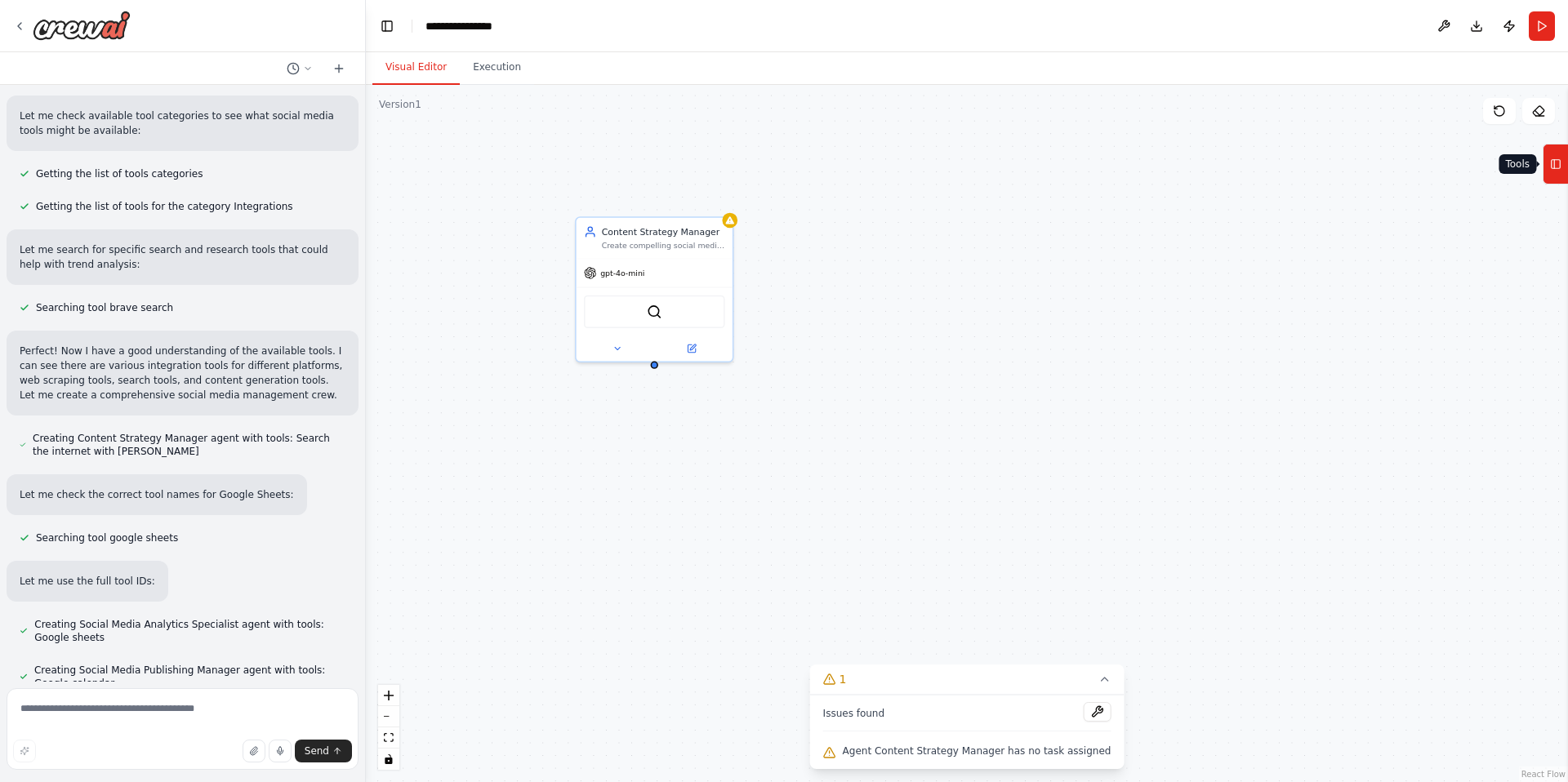
click at [1550, 169] on icon at bounding box center [1556, 164] width 11 height 26
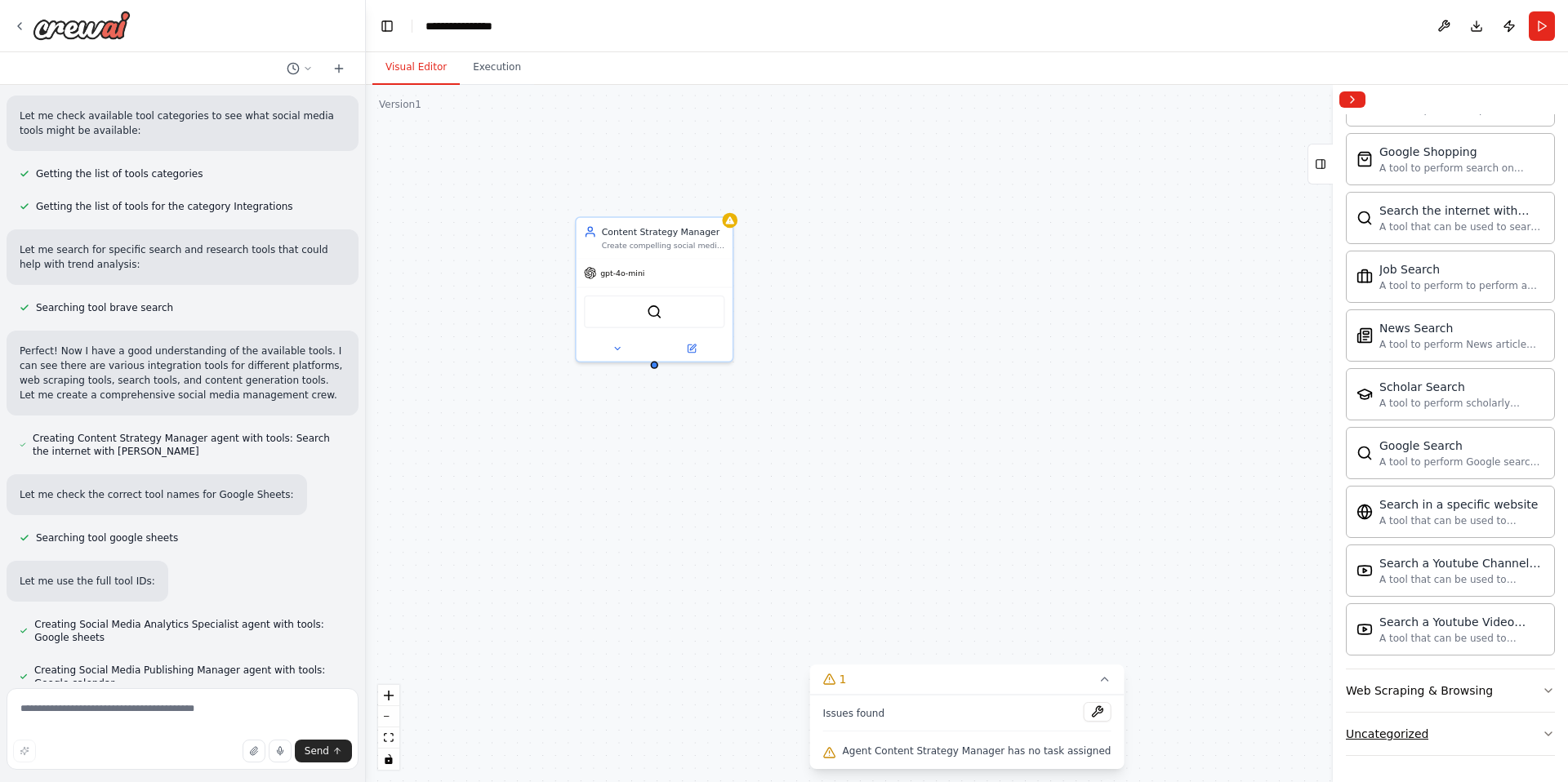
scroll to position [0, 0]
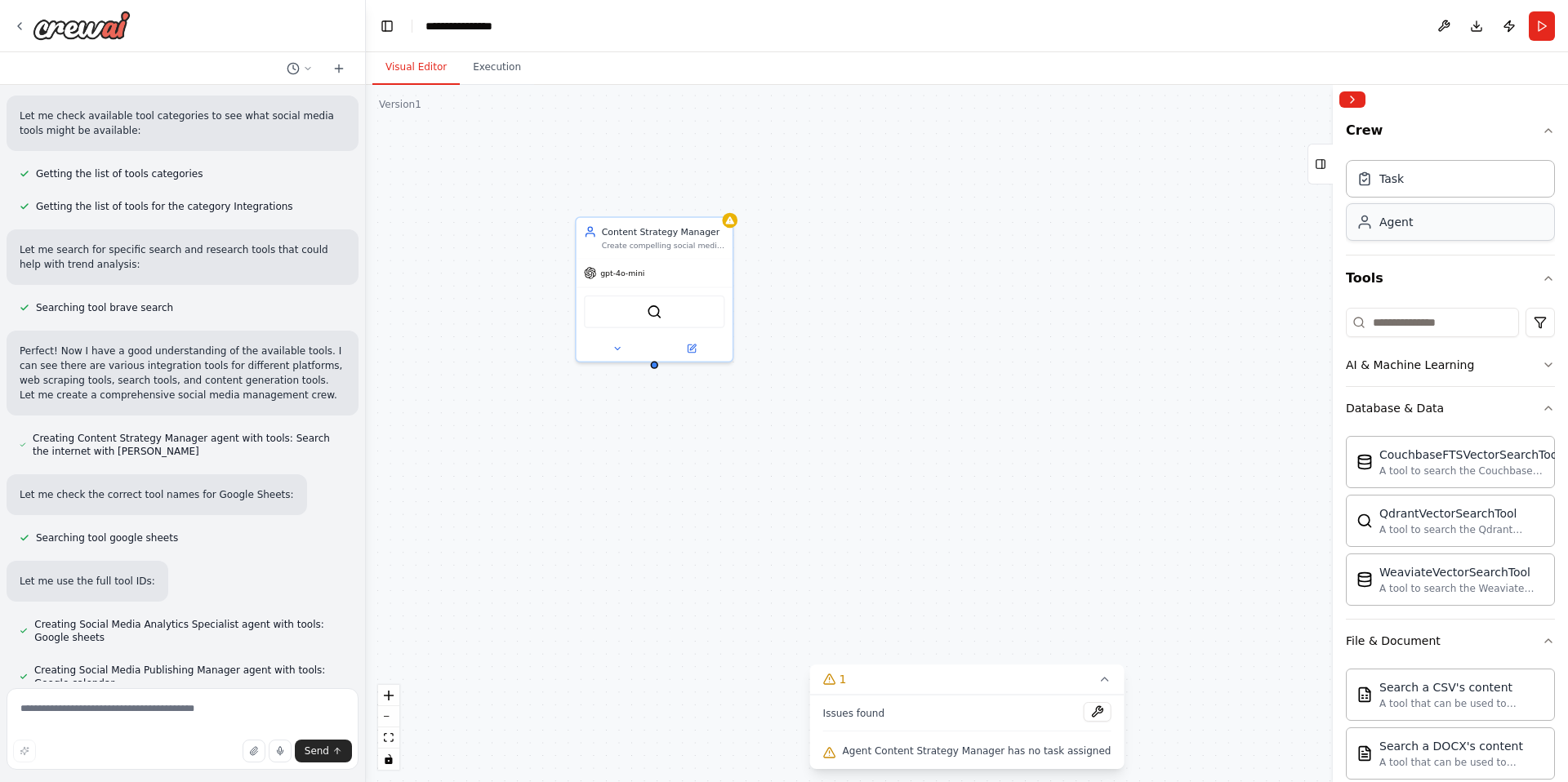
click at [1400, 231] on div "Agent" at bounding box center [1451, 222] width 209 height 37
click at [1402, 193] on div "Task" at bounding box center [1451, 178] width 209 height 37
click at [1402, 235] on div "Agent" at bounding box center [1451, 222] width 209 height 37
click at [1385, 282] on button "Tools" at bounding box center [1451, 278] width 209 height 46
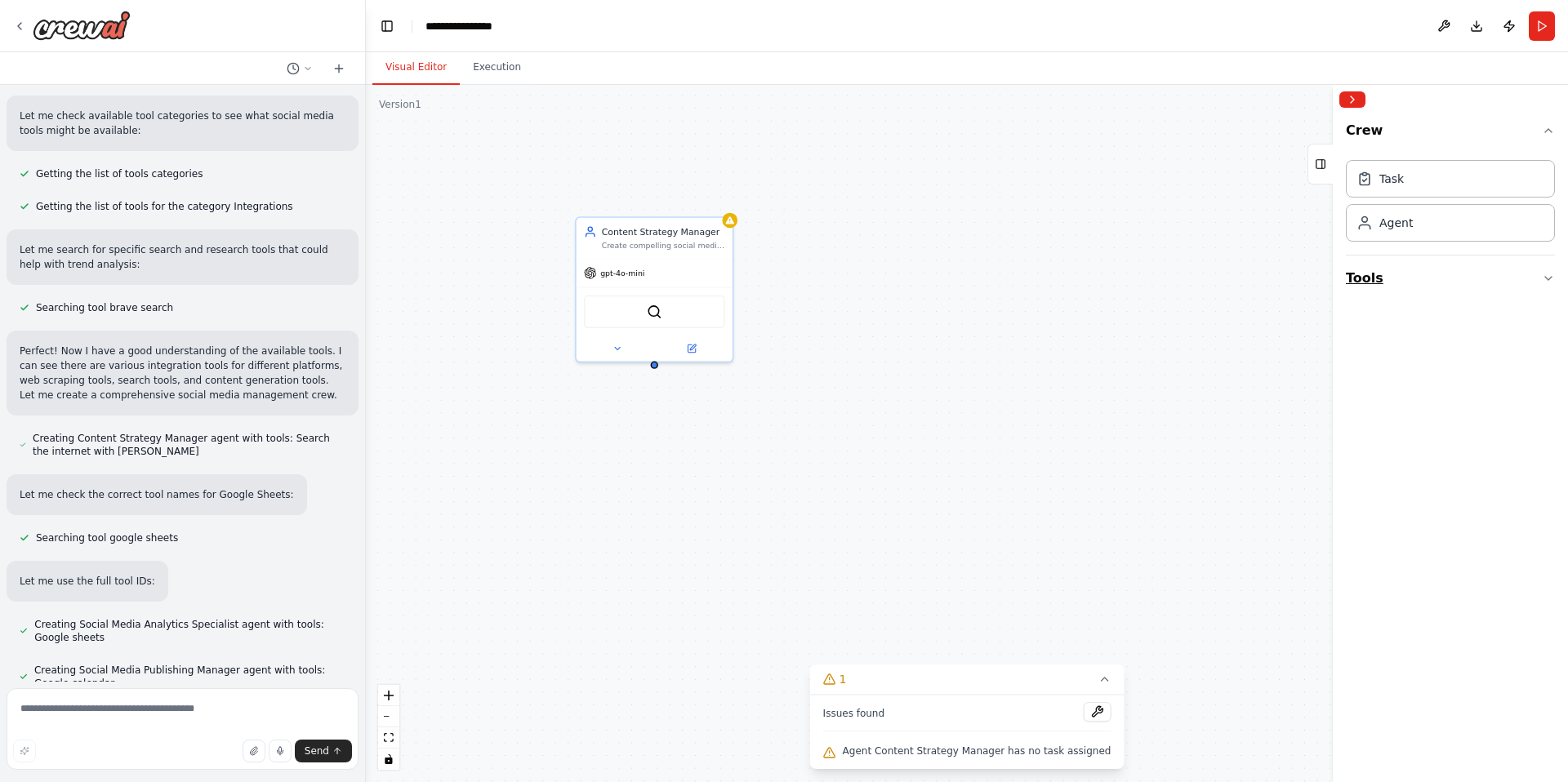
click at [1385, 282] on button "Tools" at bounding box center [1451, 278] width 209 height 46
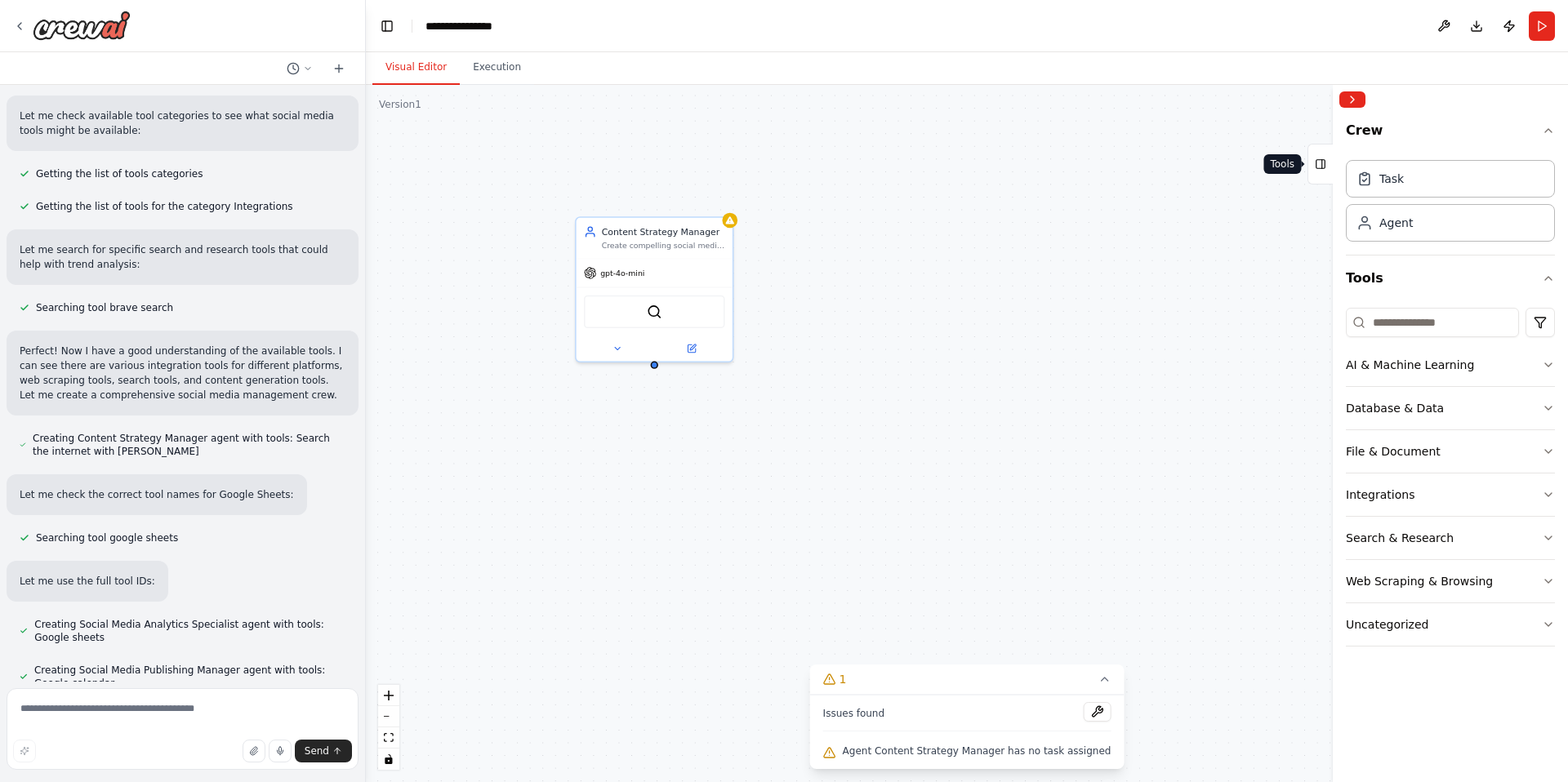
click at [1320, 160] on rect at bounding box center [1321, 164] width 9 height 9
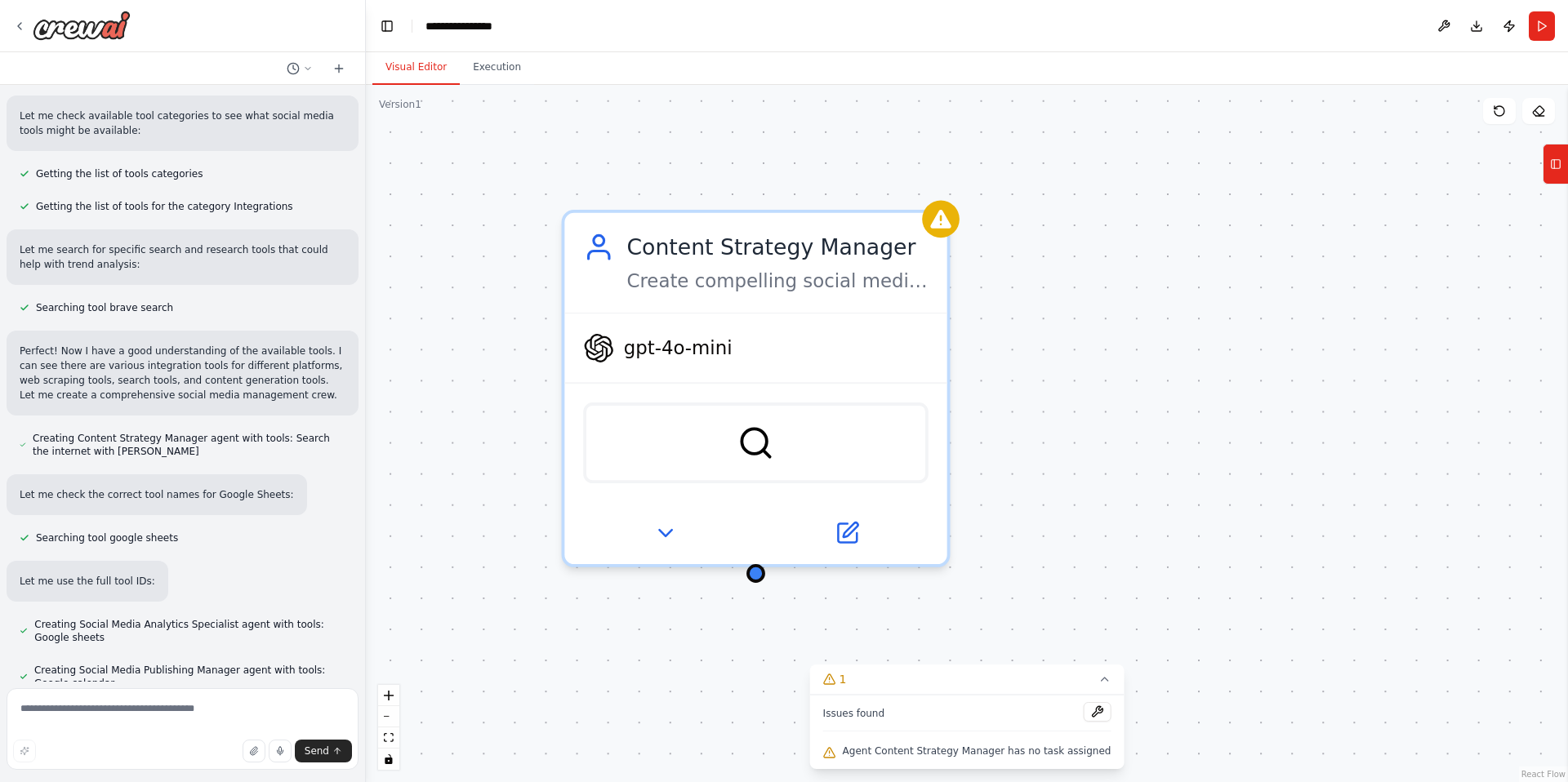
drag, startPoint x: 1032, startPoint y: 519, endPoint x: 948, endPoint y: 635, distance: 143.2
click at [946, 635] on div "Content Strategy Manager Create compelling social media content strategies and …" at bounding box center [967, 434] width 1203 height 697
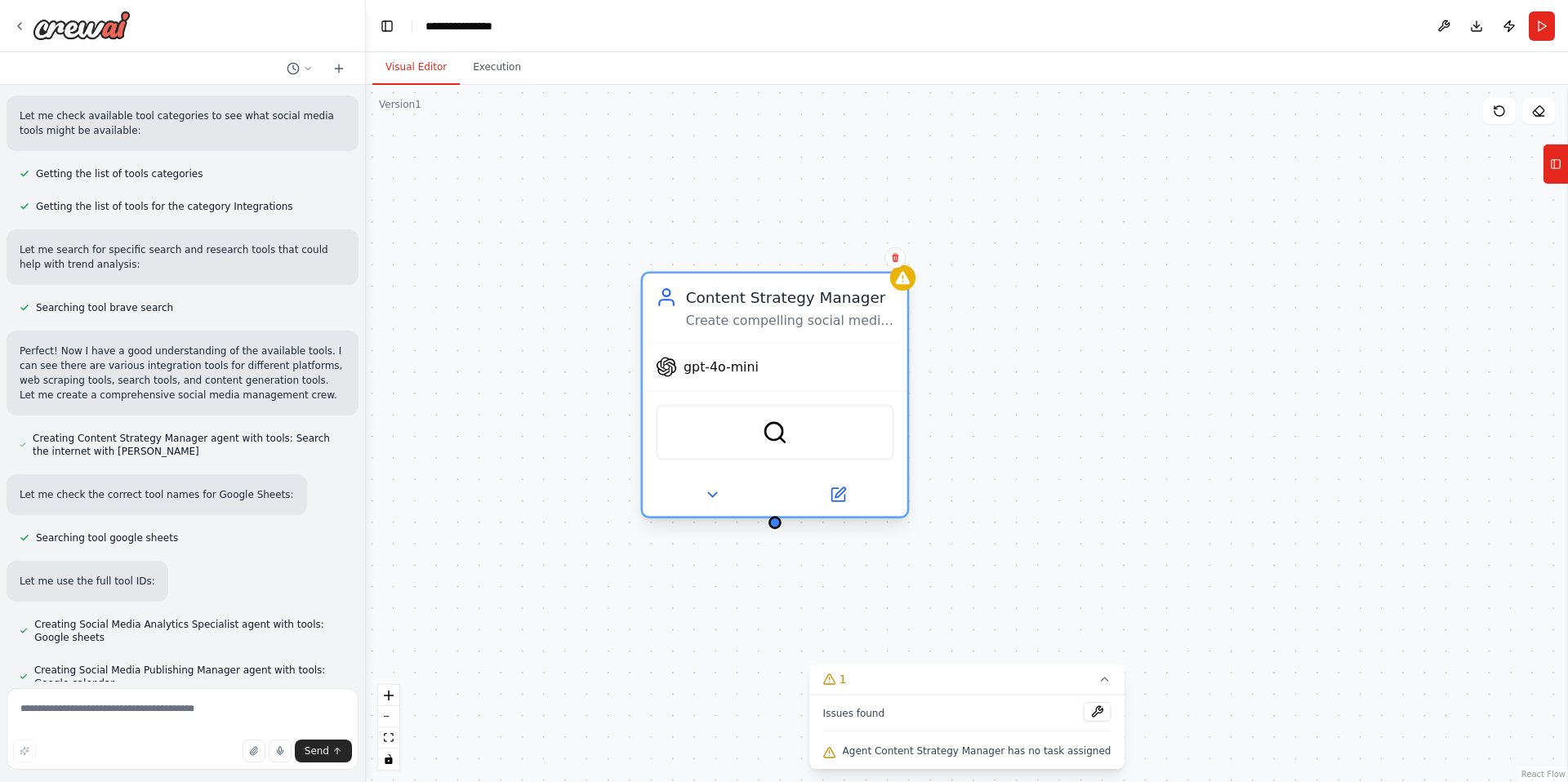
click at [909, 290] on div "Content Strategy Manager Create compelling social media content strategies and …" at bounding box center [775, 394] width 269 height 248
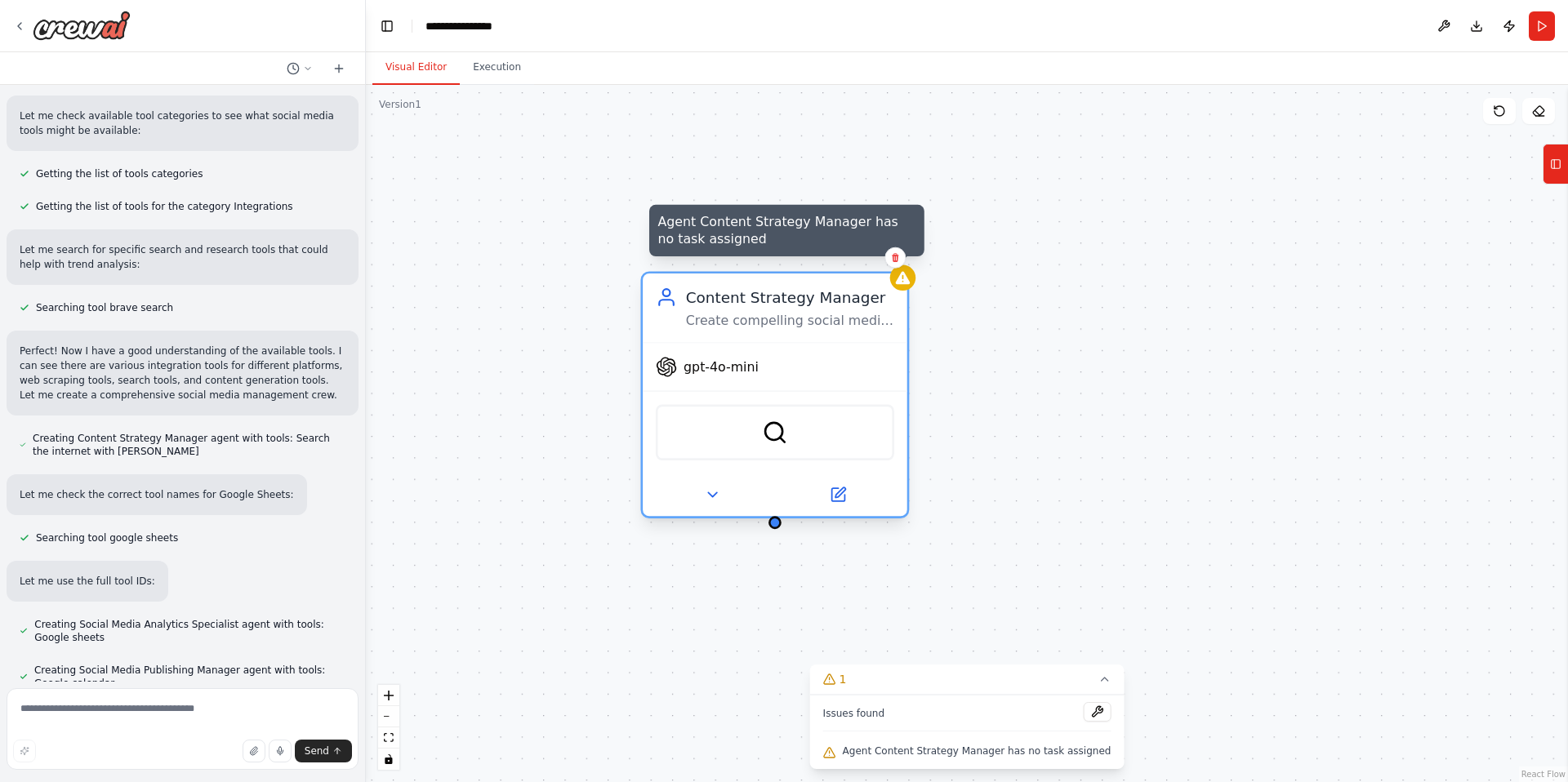
click at [897, 286] on div at bounding box center [904, 278] width 26 height 26
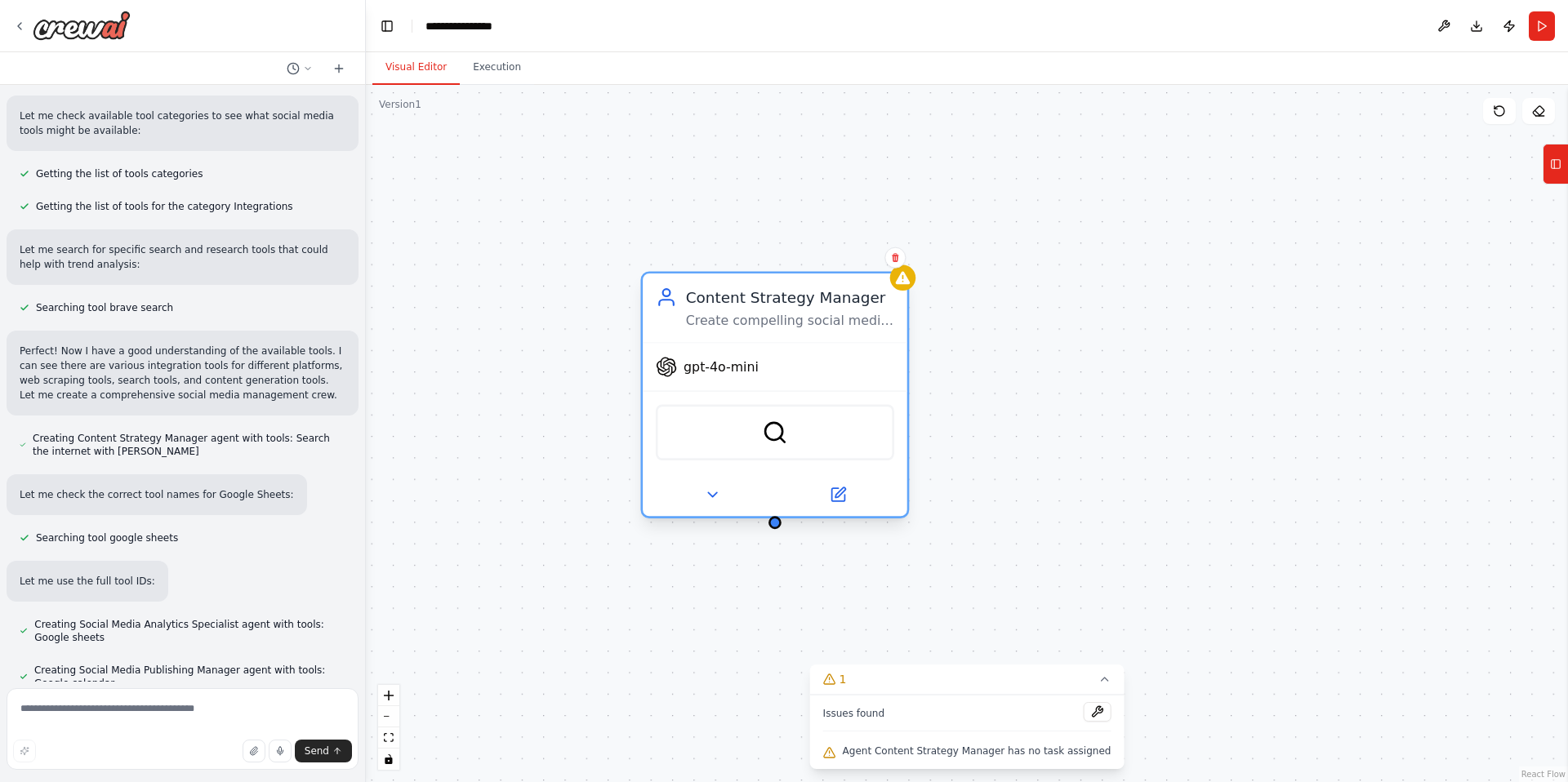
click at [829, 309] on div "Content Strategy Manager Create compelling social media content strategies and …" at bounding box center [790, 308] width 208 height 43
click at [489, 74] on button "Execution" at bounding box center [497, 67] width 75 height 35
click at [425, 74] on button "Visual Editor" at bounding box center [417, 67] width 88 height 35
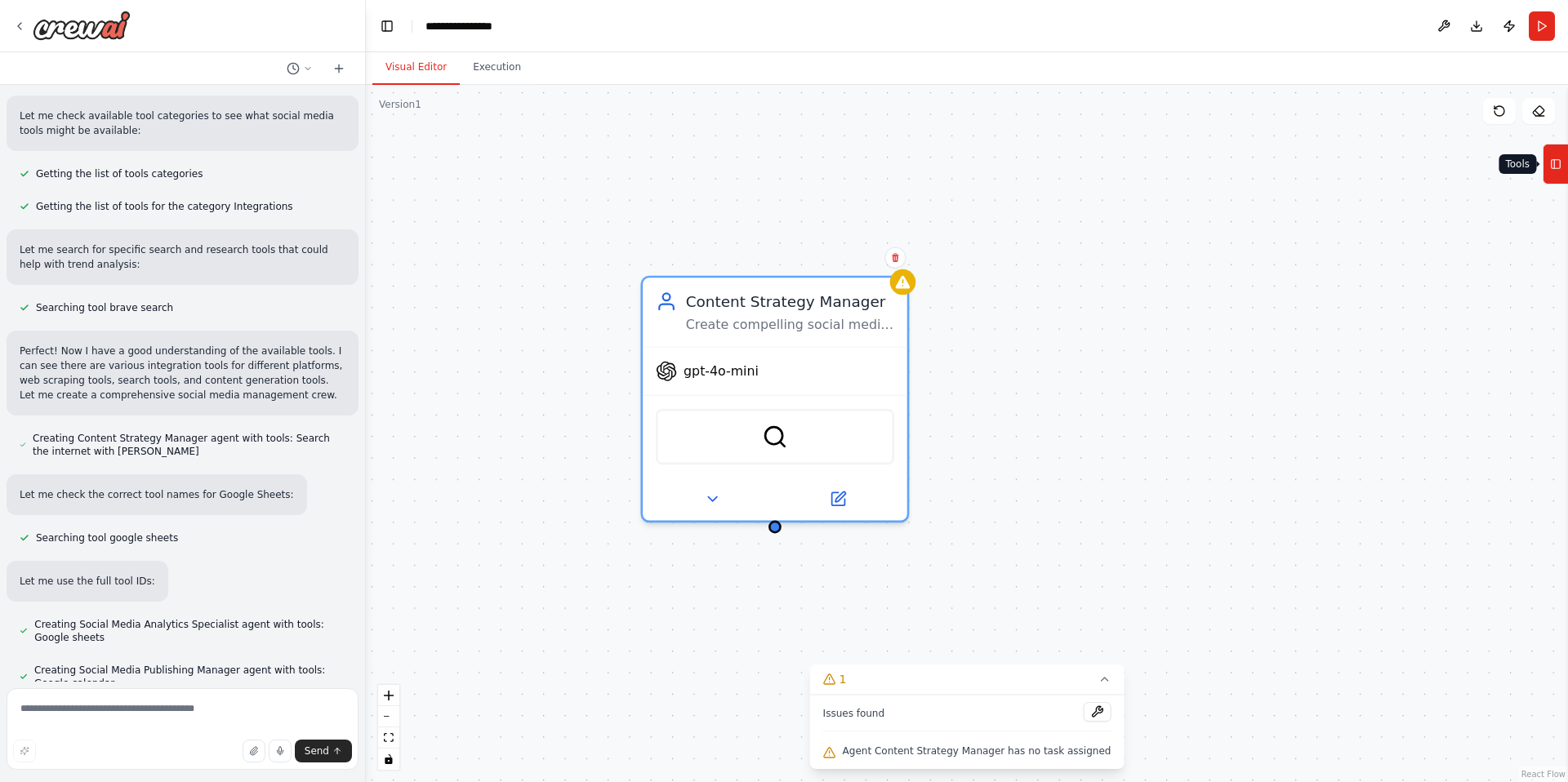
click at [1559, 165] on icon at bounding box center [1556, 164] width 11 height 26
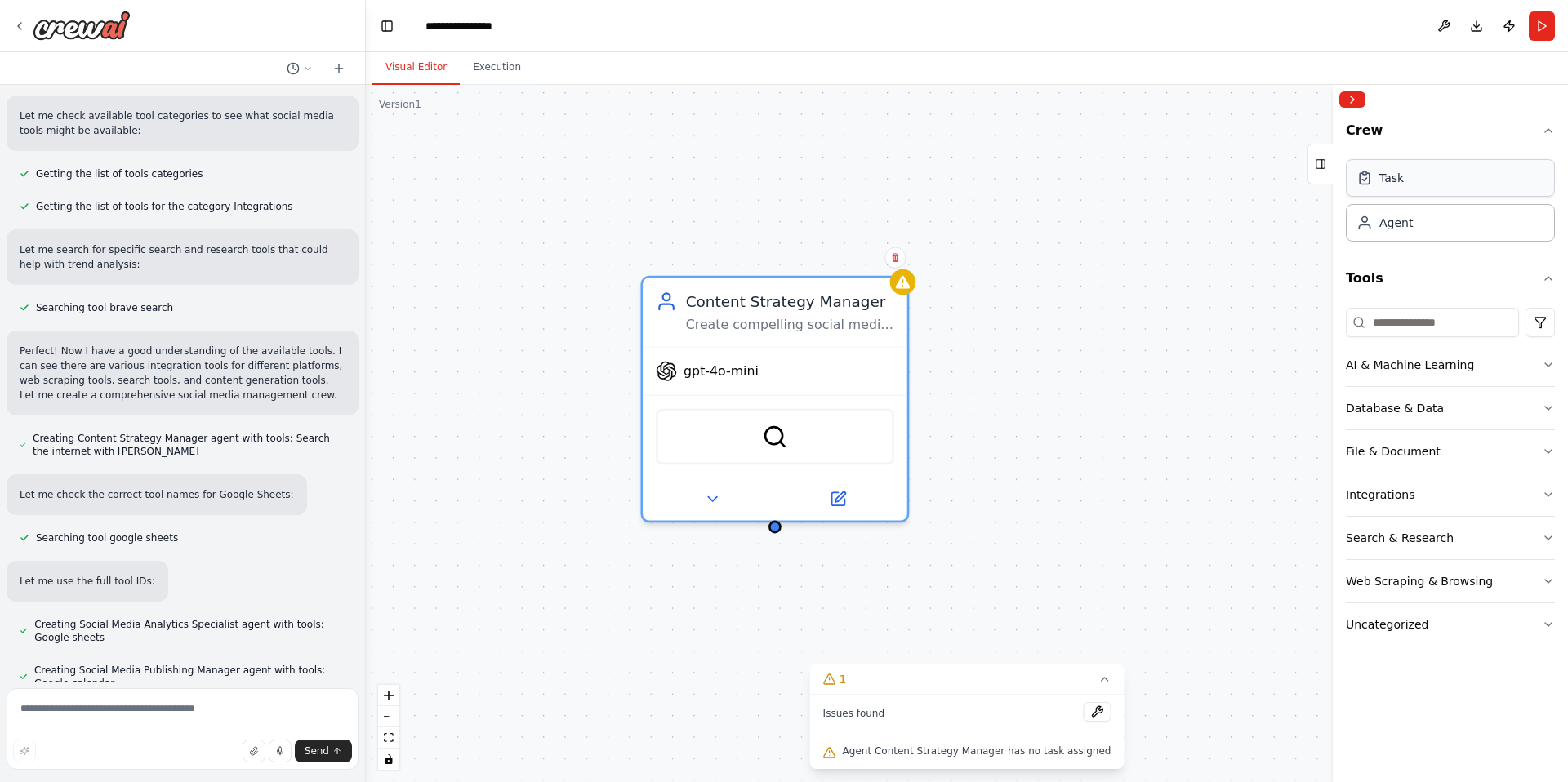
click at [1402, 180] on div "Task" at bounding box center [1391, 178] width 24 height 16
click at [1406, 327] on input at bounding box center [1433, 322] width 173 height 29
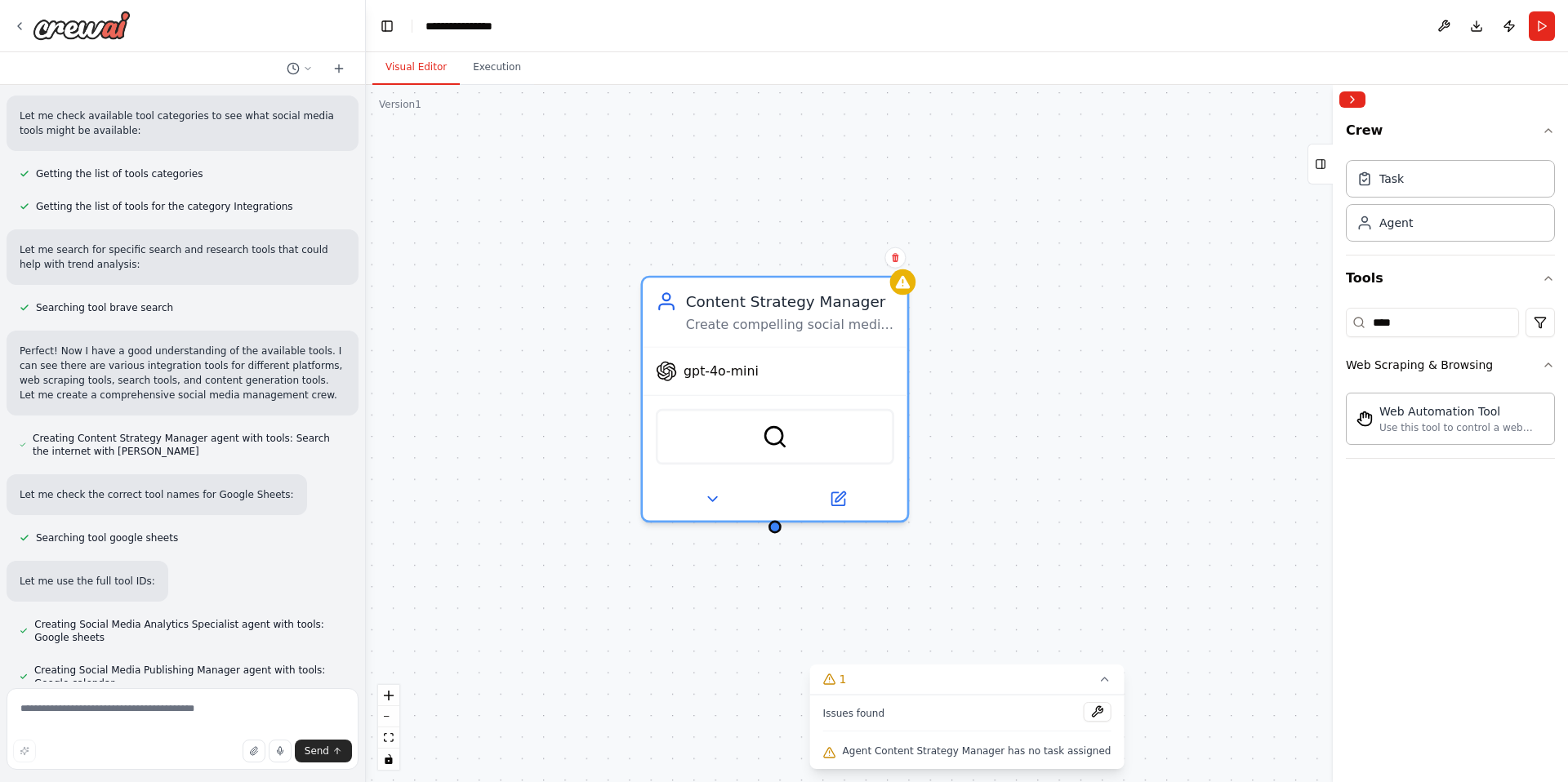
click at [1391, 338] on div "**** Web Scraping & Browsing Web Automation Tool Use this tool to control a web…" at bounding box center [1451, 380] width 209 height 158
click at [1391, 328] on input "****" at bounding box center [1433, 322] width 173 height 29
type input "*"
click at [1444, 434] on div "Google calendar Integrate with Google Calendar to manage events, check availabi…" at bounding box center [1451, 419] width 209 height 52
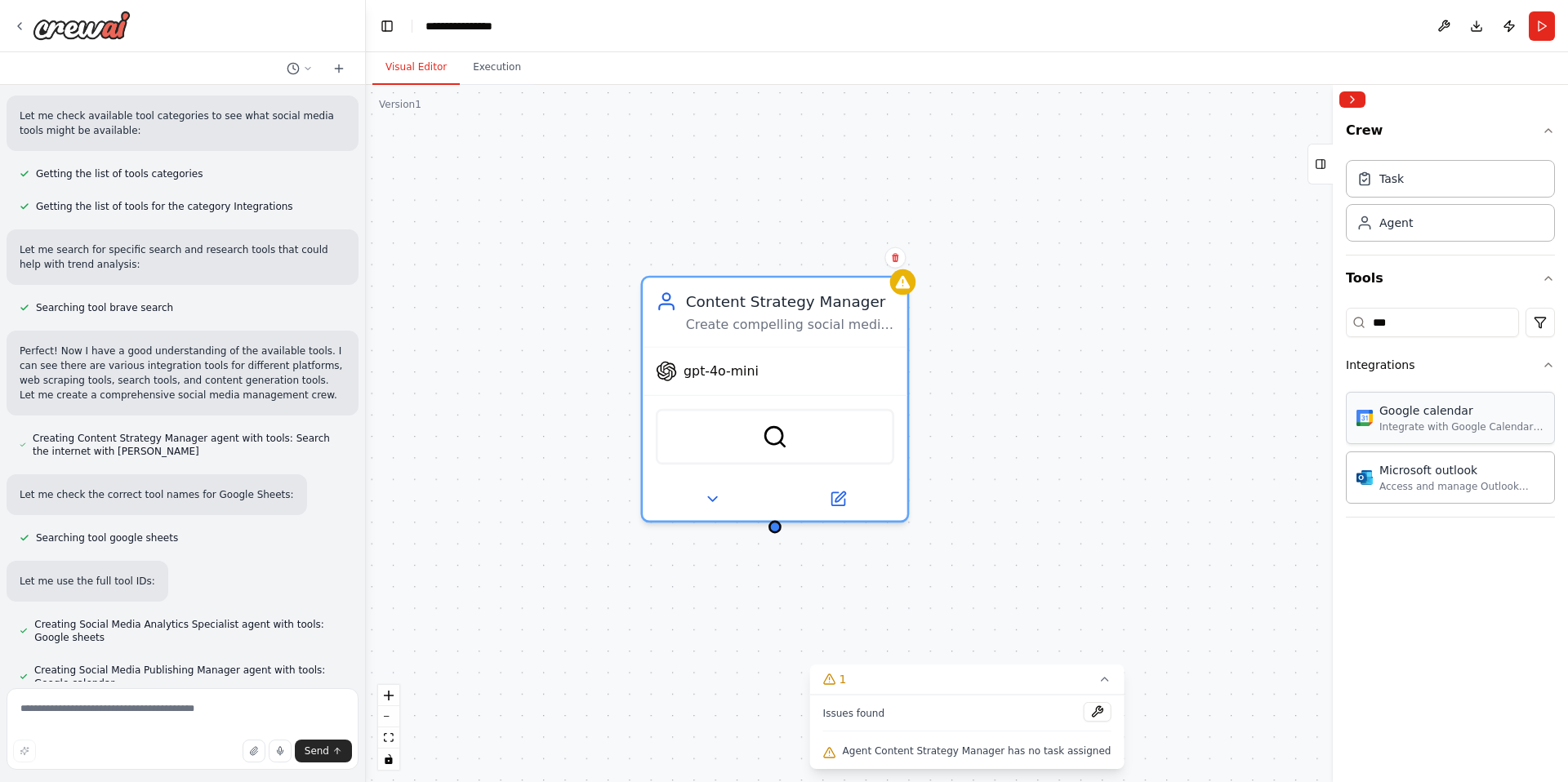
click at [1444, 434] on div "Google calendar Integrate with Google Calendar to manage events, check availabi…" at bounding box center [1451, 419] width 209 height 52
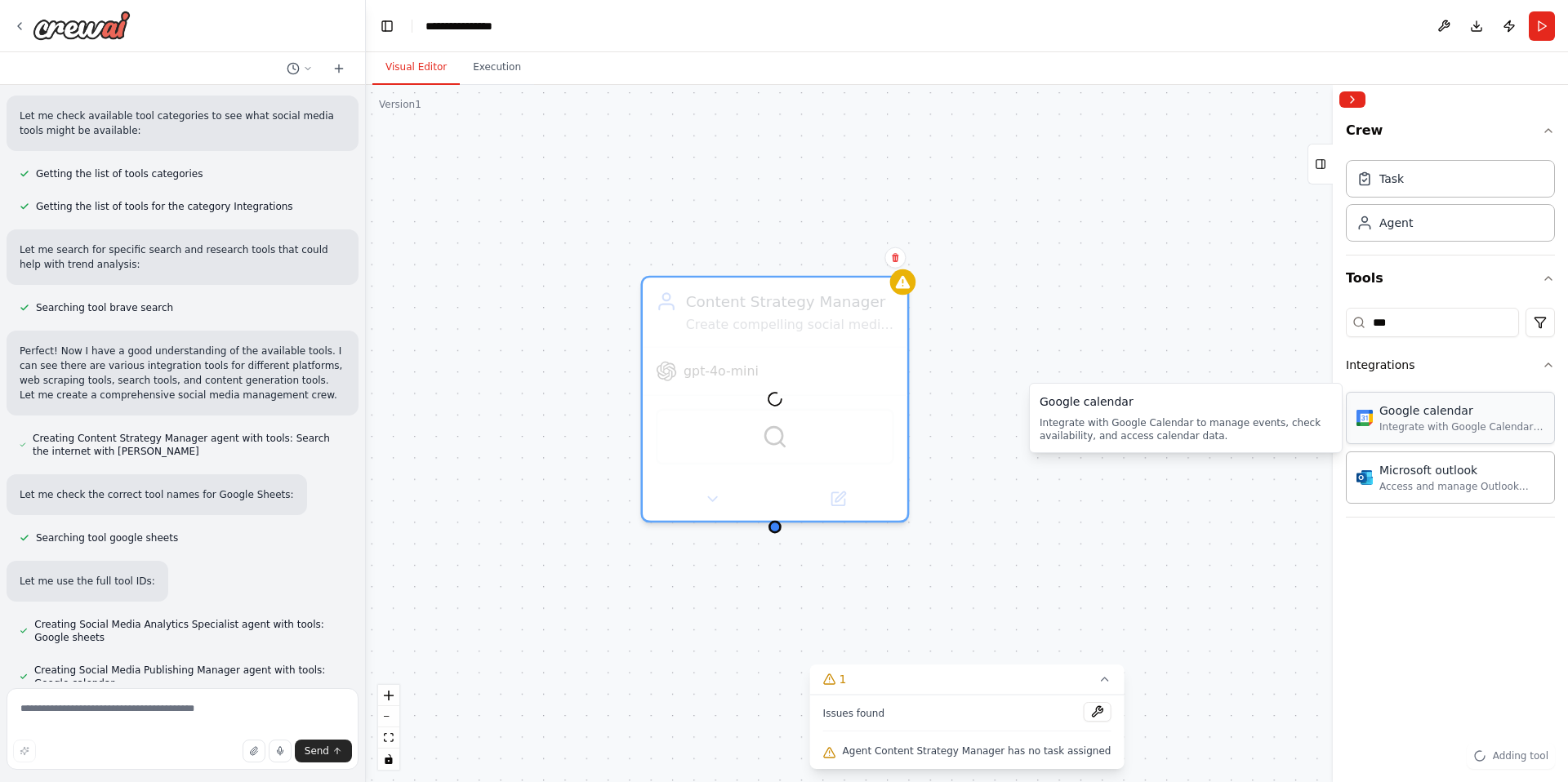
drag, startPoint x: 1426, startPoint y: 425, endPoint x: 718, endPoint y: 401, distance: 708.4
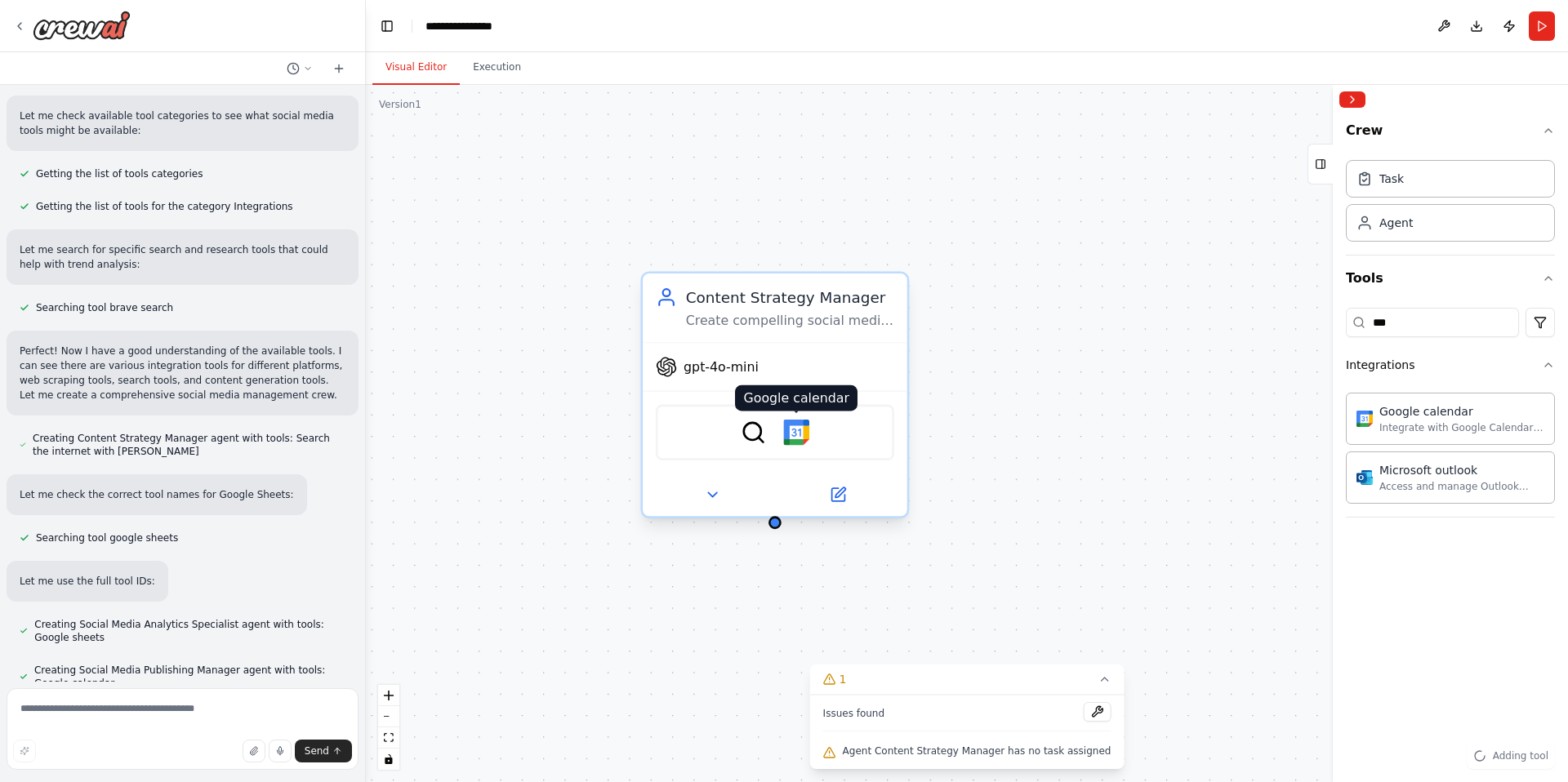
click at [806, 438] on img at bounding box center [796, 433] width 26 height 26
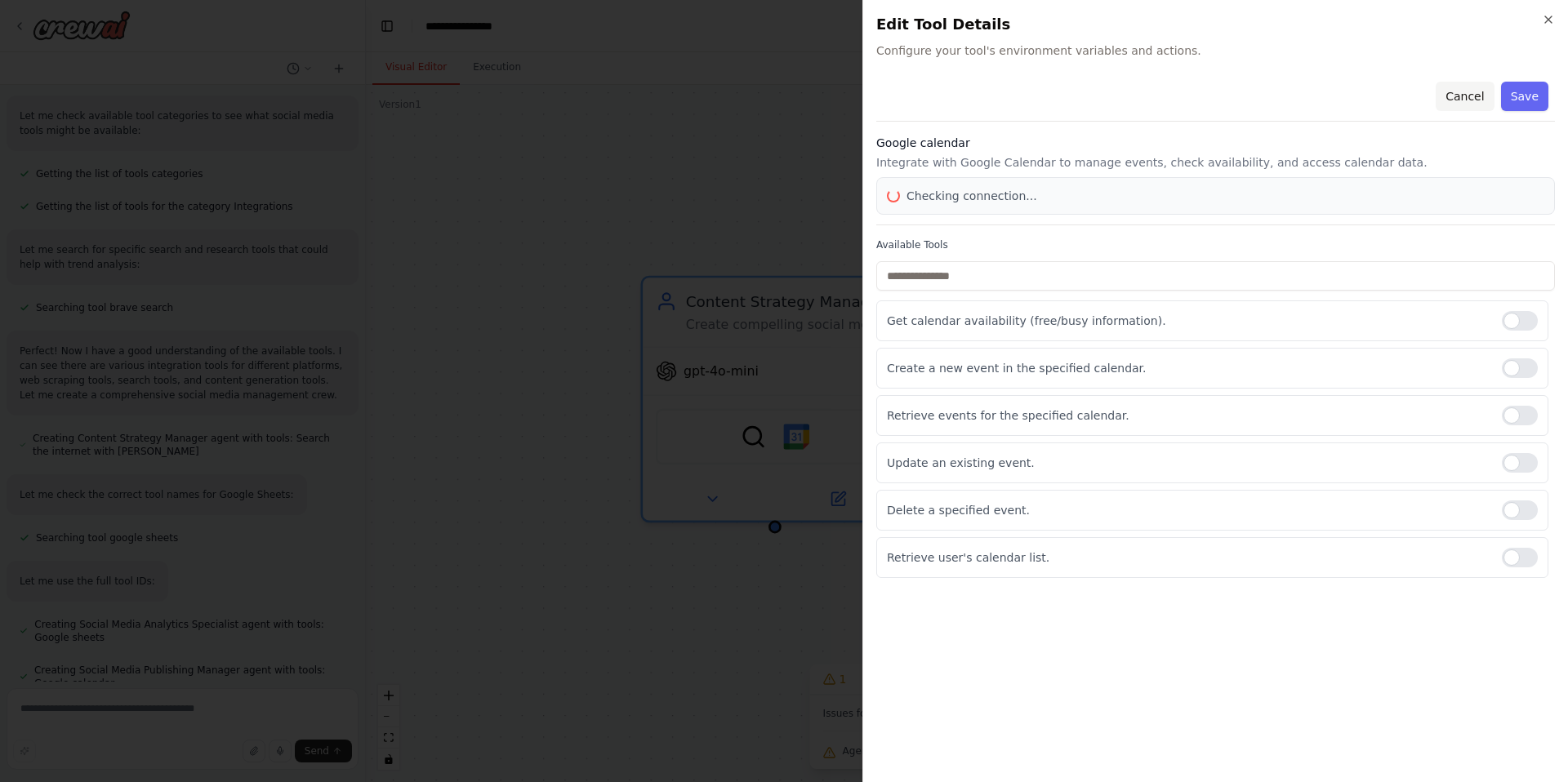
click at [1470, 88] on button "Cancel" at bounding box center [1465, 95] width 58 height 29
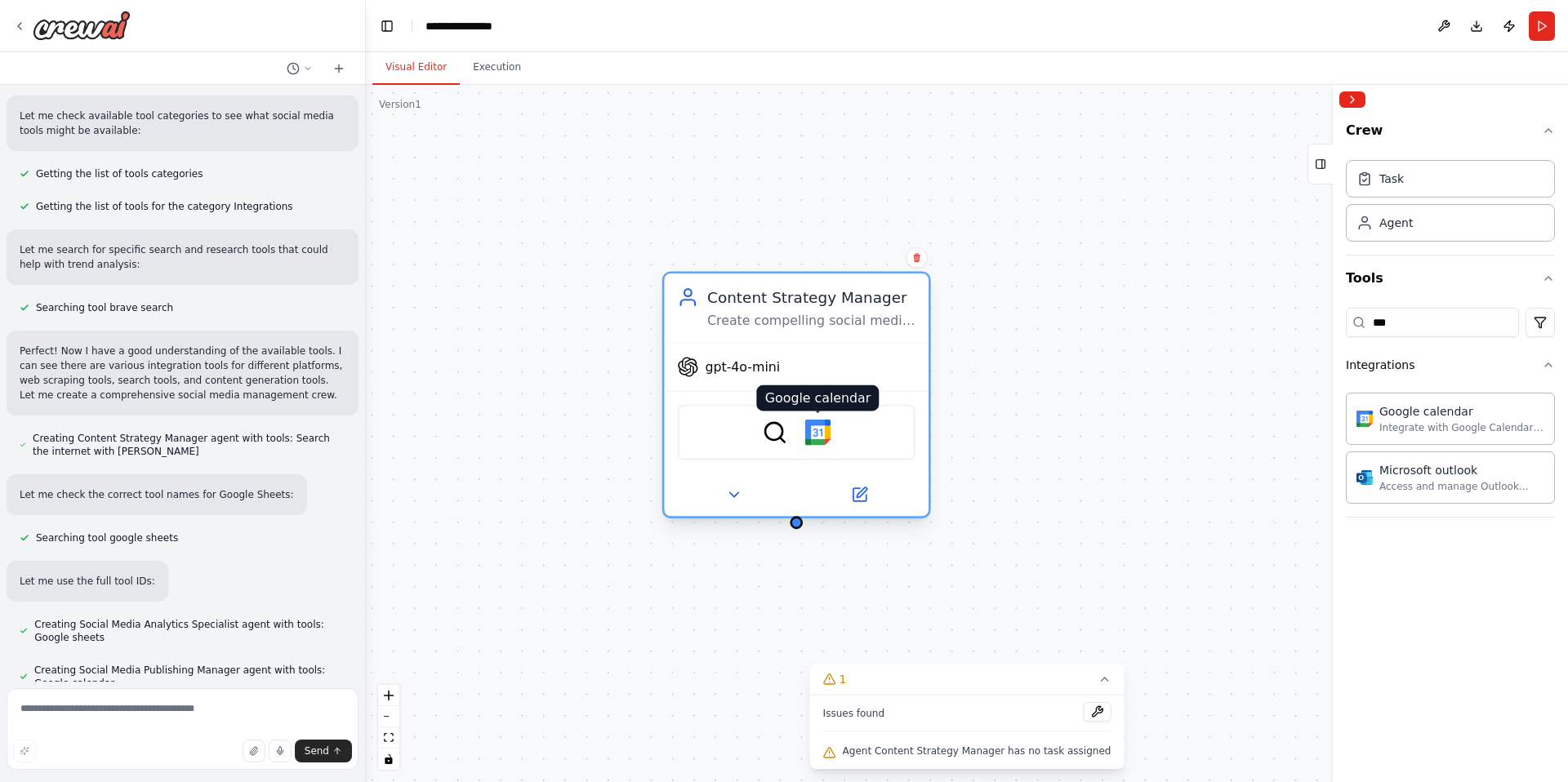
drag, startPoint x: 797, startPoint y: 440, endPoint x: 824, endPoint y: 431, distance: 28.5
click at [824, 431] on img at bounding box center [819, 433] width 26 height 26
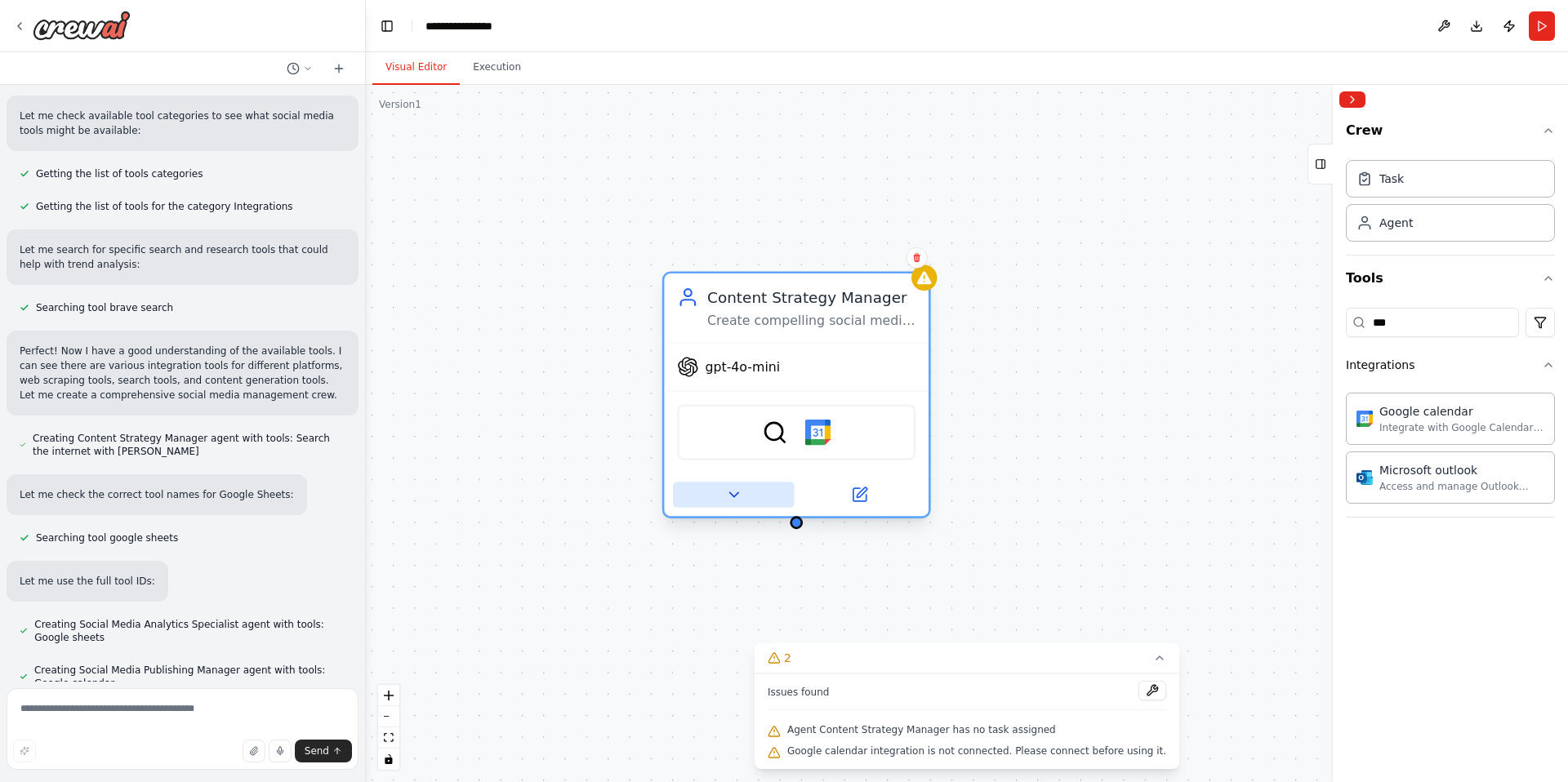
click at [735, 501] on icon at bounding box center [734, 495] width 17 height 17
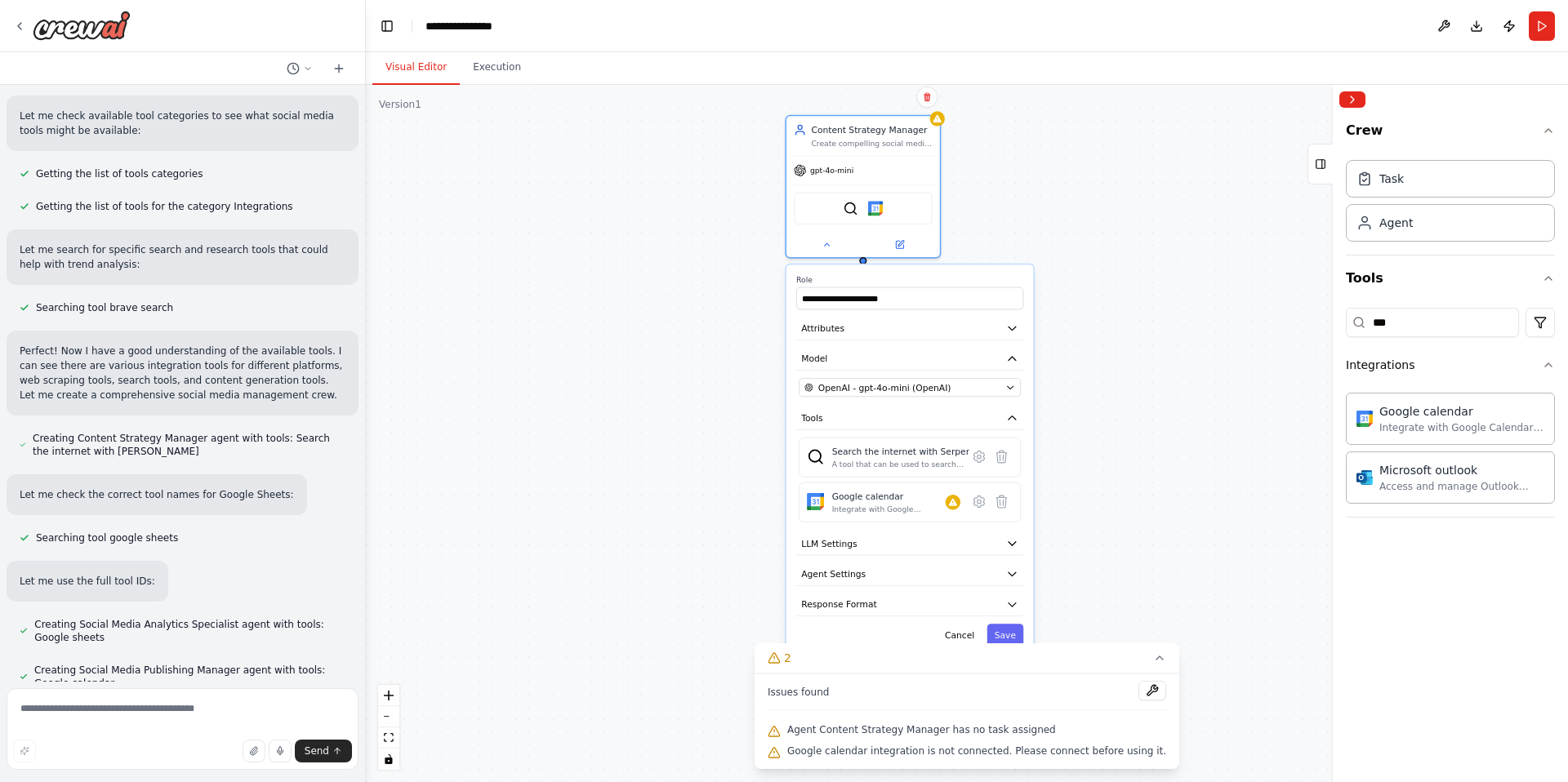
drag, startPoint x: 1204, startPoint y: 548, endPoint x: 1181, endPoint y: 269, distance: 279.9
click at [1181, 266] on div "**********" at bounding box center [967, 434] width 1203 height 697
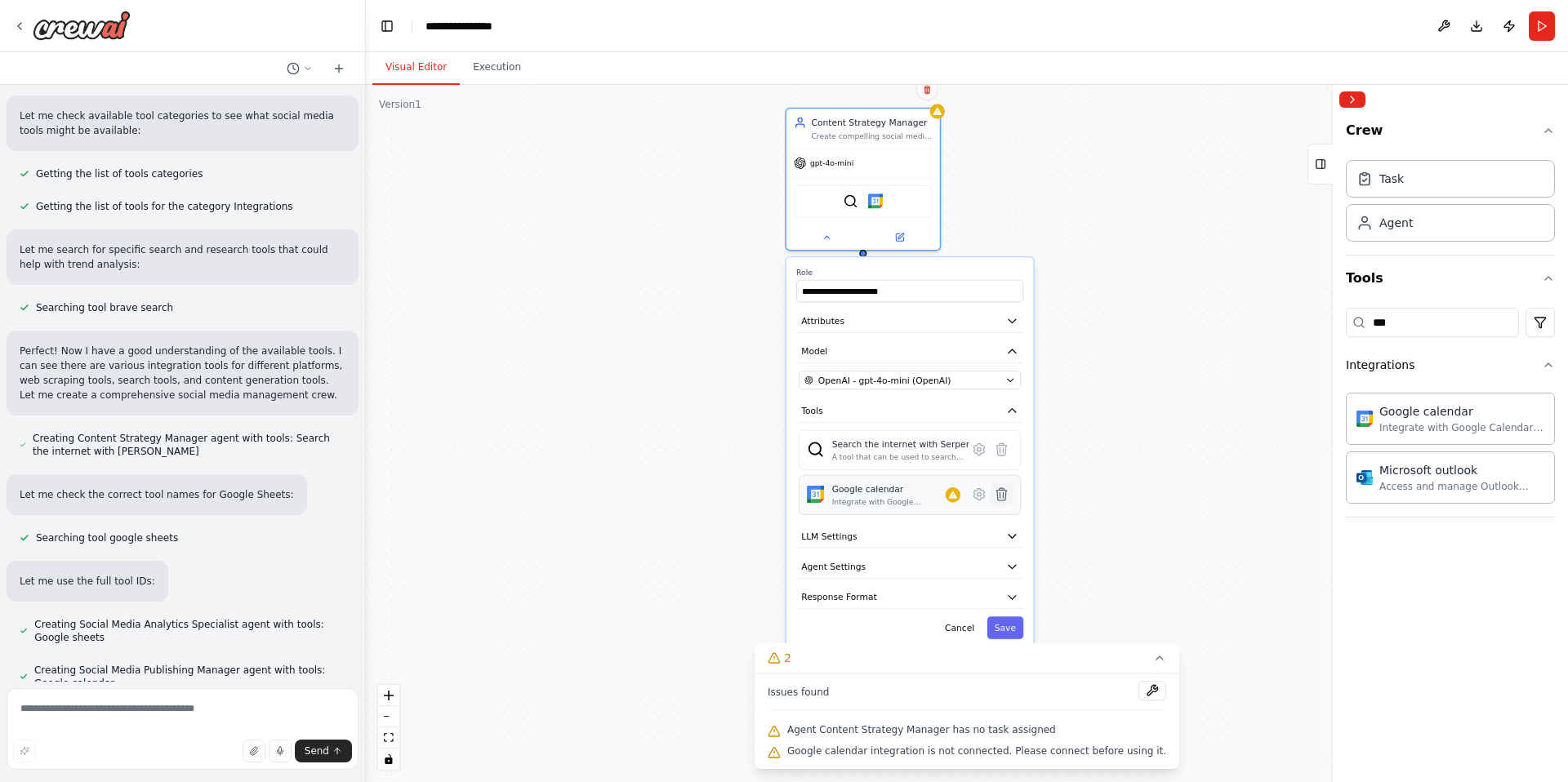
click at [1006, 502] on icon at bounding box center [1002, 494] width 15 height 15
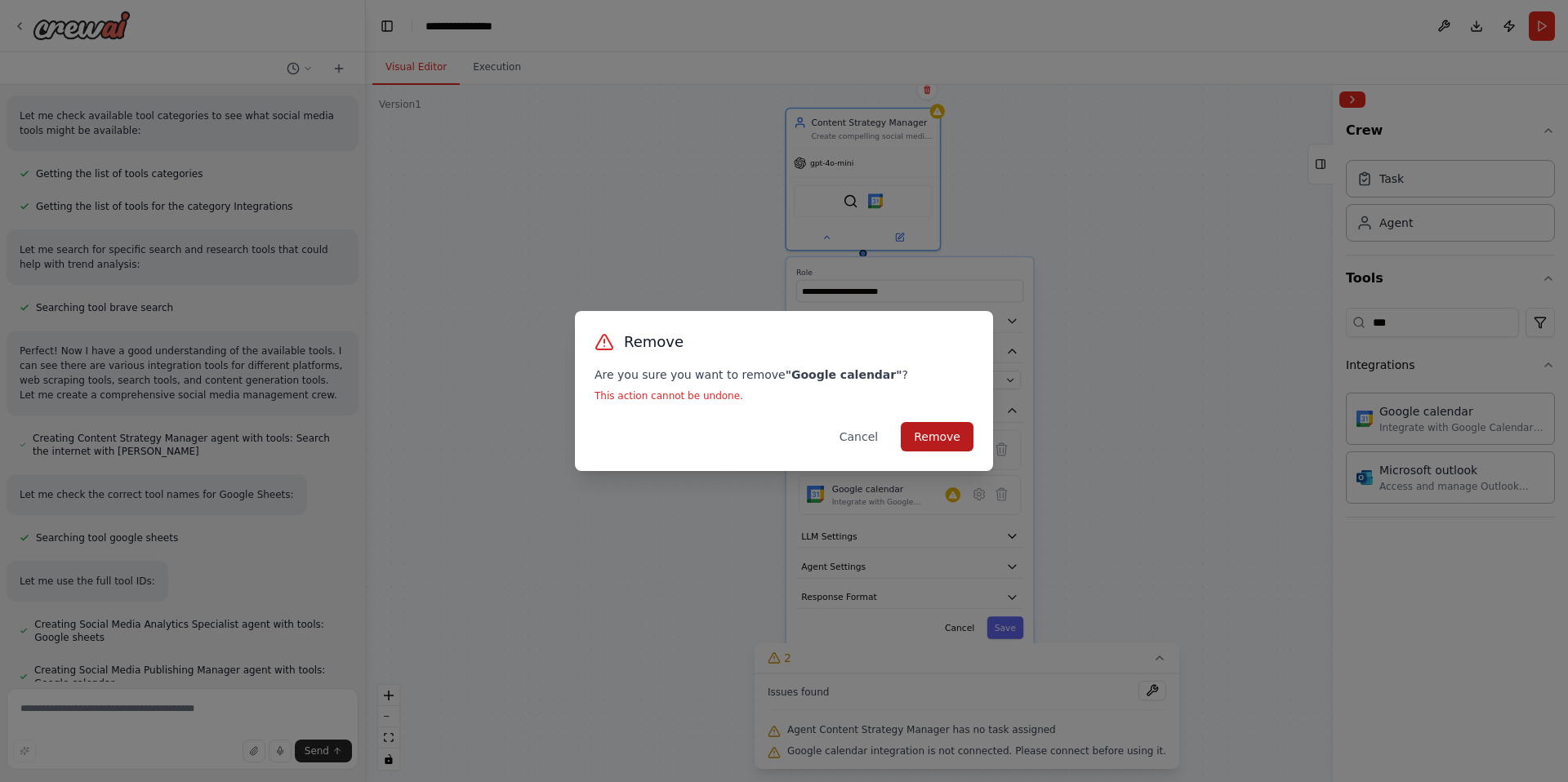
click at [948, 438] on button "Remove" at bounding box center [937, 436] width 73 height 29
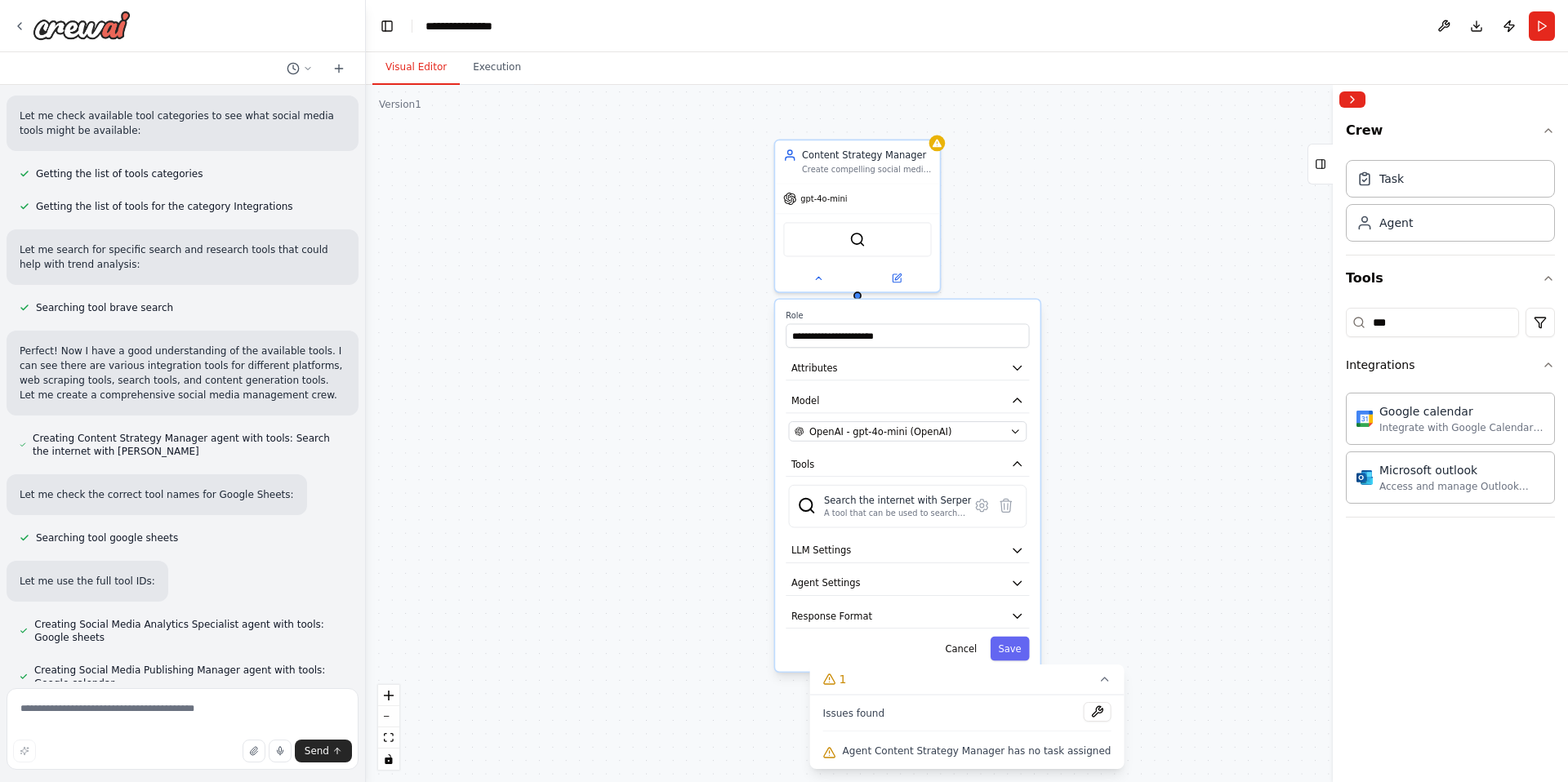
drag, startPoint x: 1016, startPoint y: 213, endPoint x: 1034, endPoint y: 252, distance: 43.0
click at [1034, 252] on div "**********" at bounding box center [967, 434] width 1203 height 697
click at [1422, 320] on input "***" at bounding box center [1433, 322] width 173 height 29
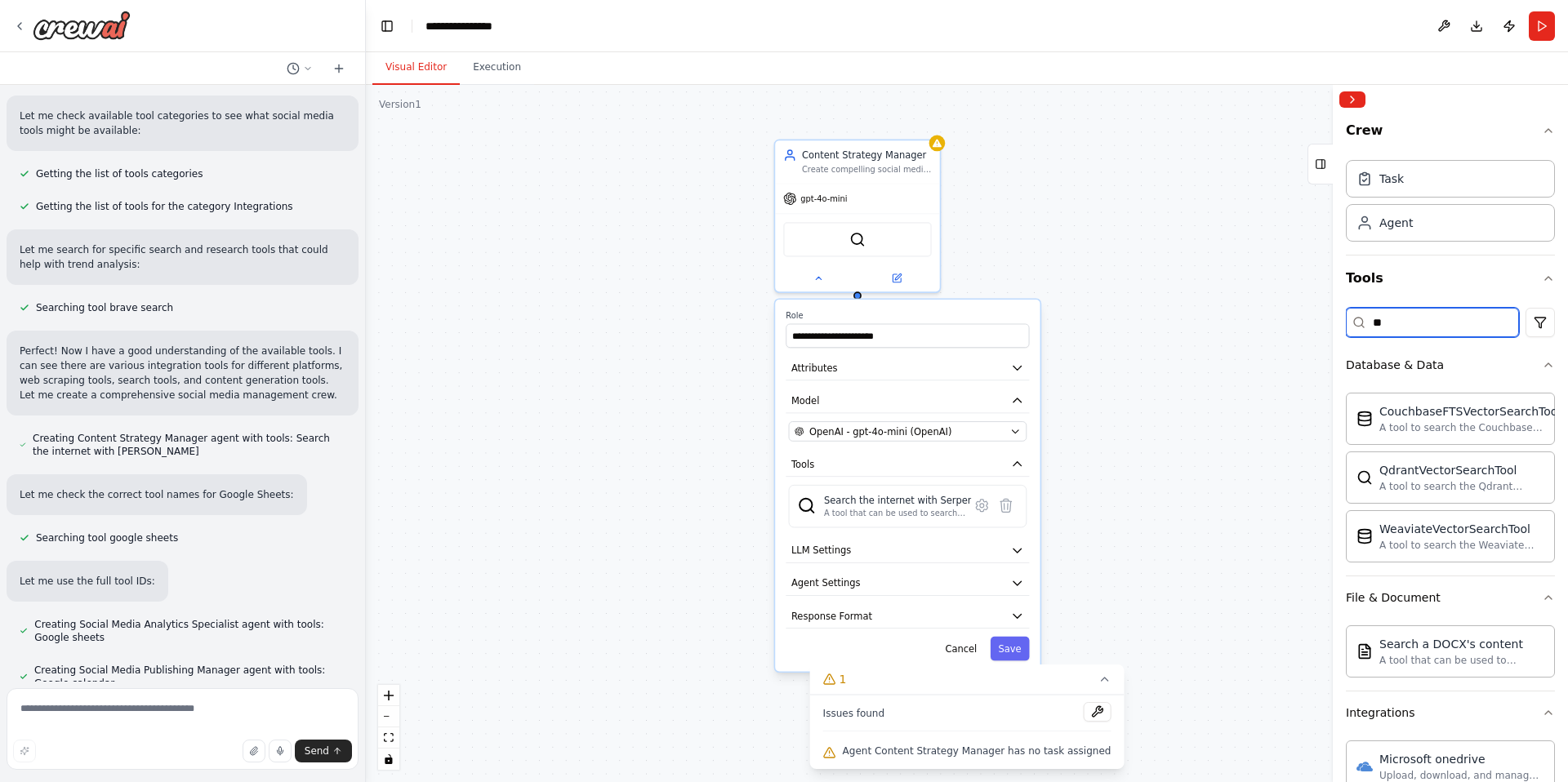
type input "*"
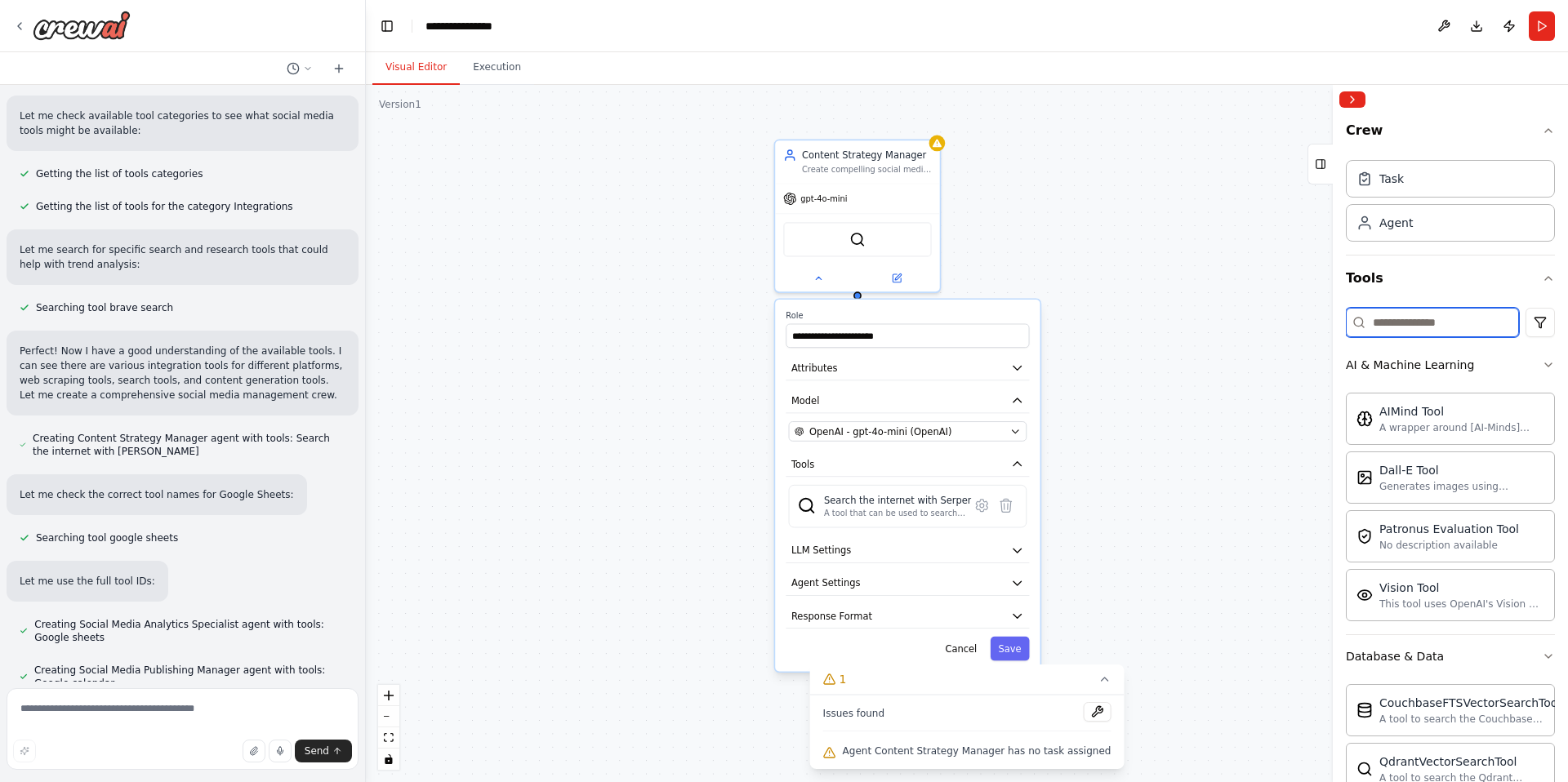
type input "*"
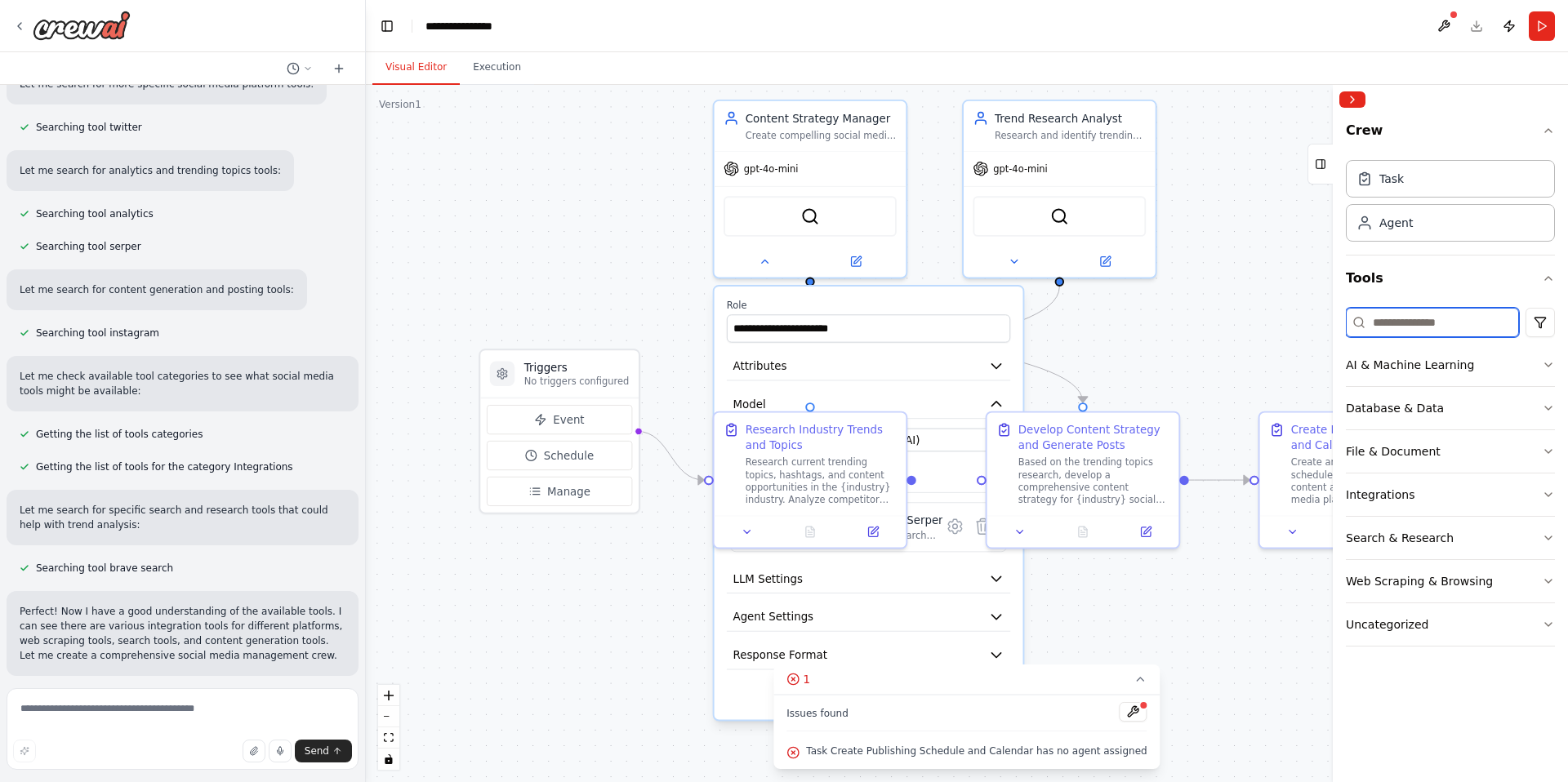
scroll to position [840, 0]
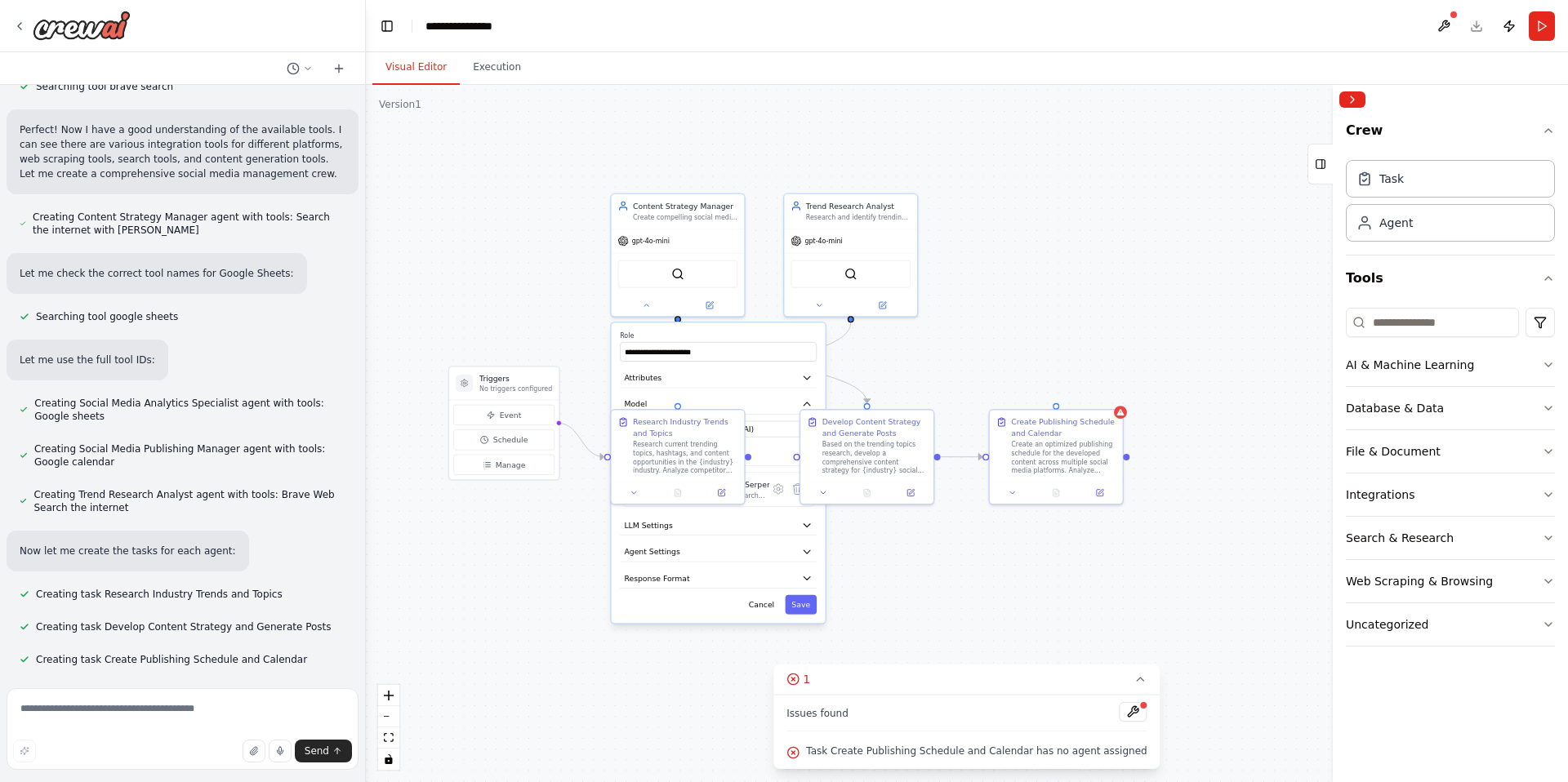
drag, startPoint x: 557, startPoint y: 633, endPoint x: 503, endPoint y: 563, distance: 88.4
click at [503, 563] on div ".deletable-edge-delete-btn { width: 20px; height: 20px; border: 0px solid #ffff…" at bounding box center [967, 434] width 1203 height 697
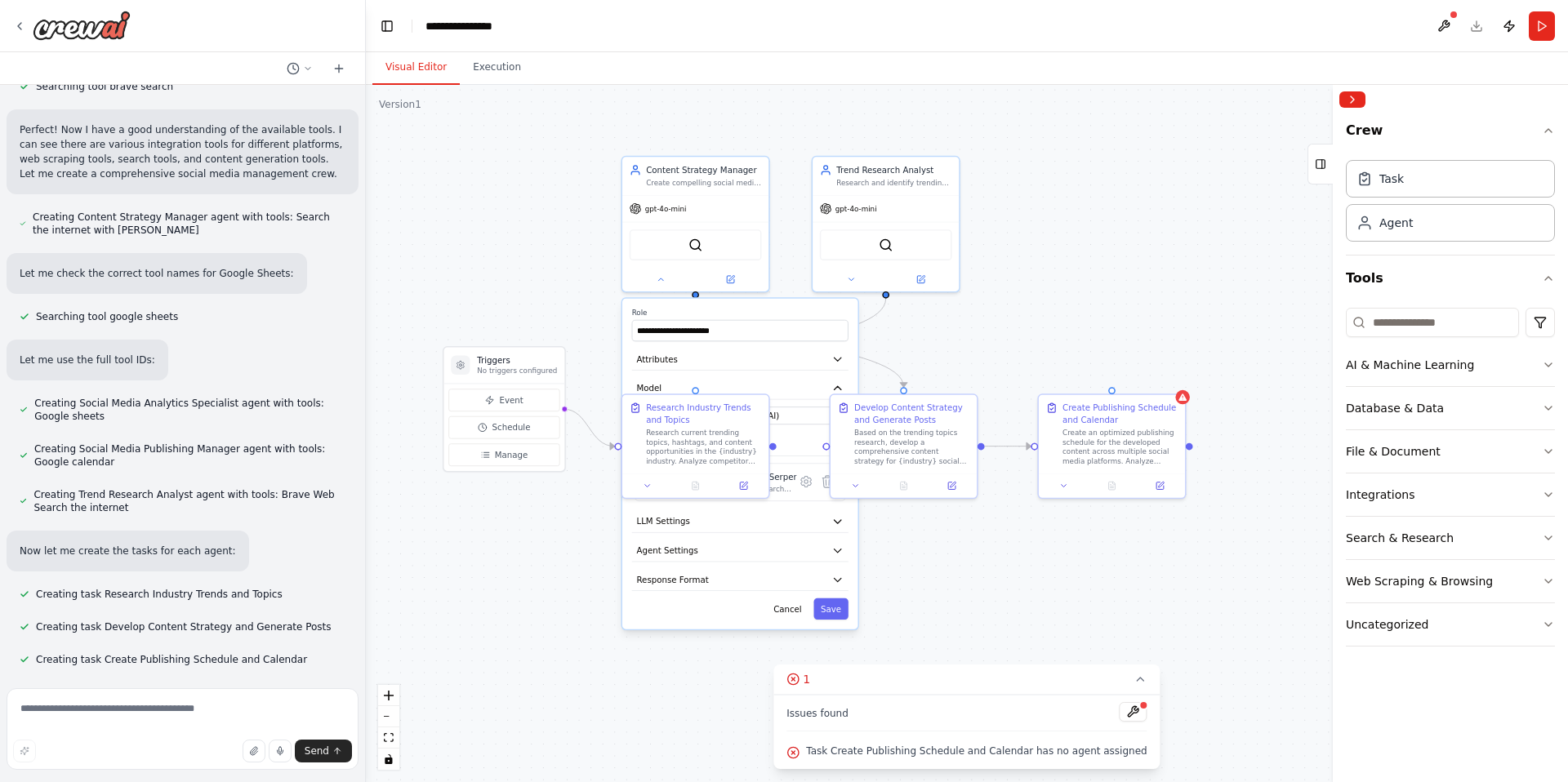
click at [976, 748] on span "Task Create Publishing Schedule and Calendar has no agent assigned" at bounding box center [976, 751] width 340 height 13
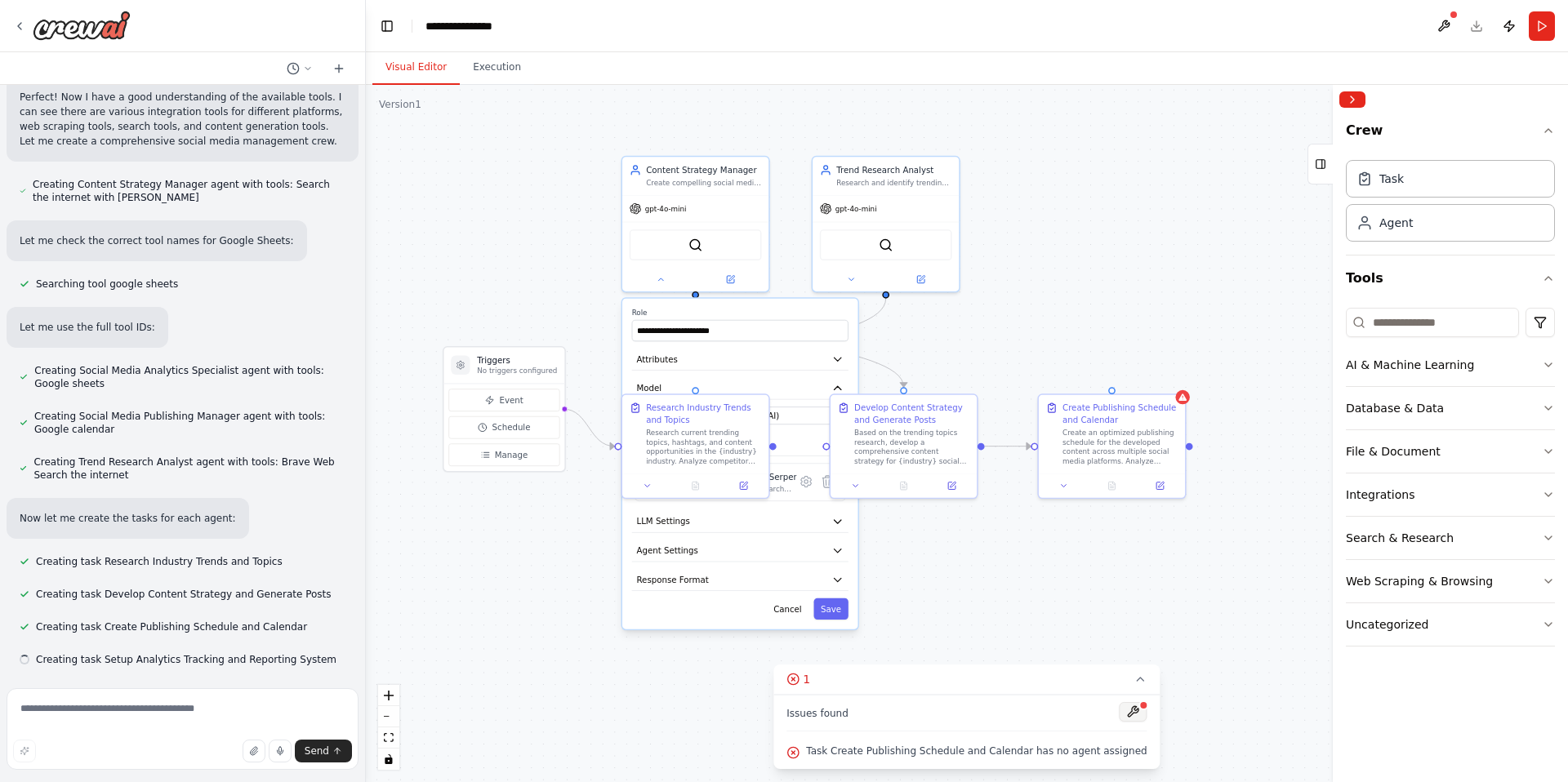
click at [1124, 710] on button at bounding box center [1133, 712] width 28 height 20
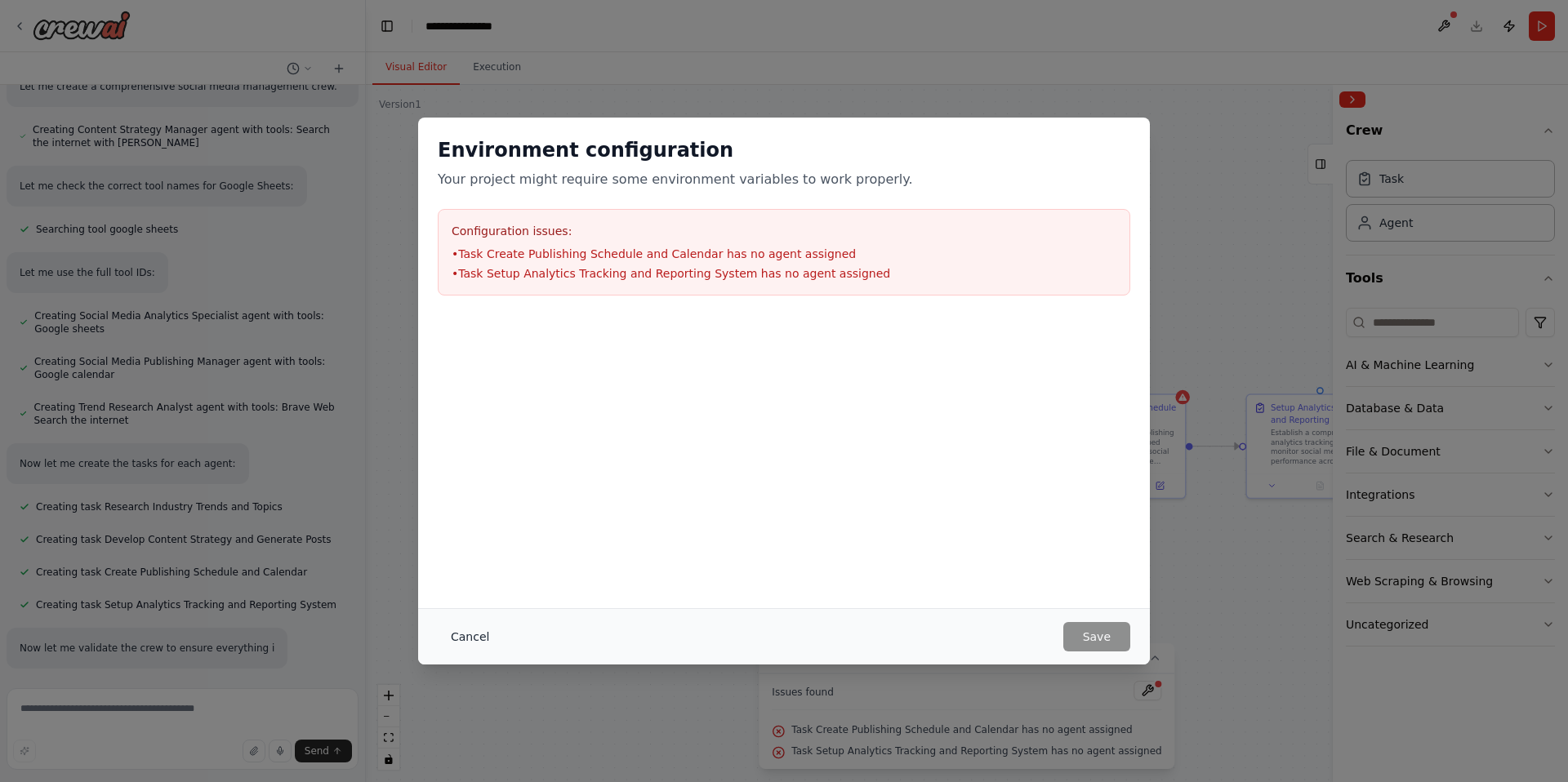
click at [448, 639] on button "Cancel" at bounding box center [470, 636] width 64 height 29
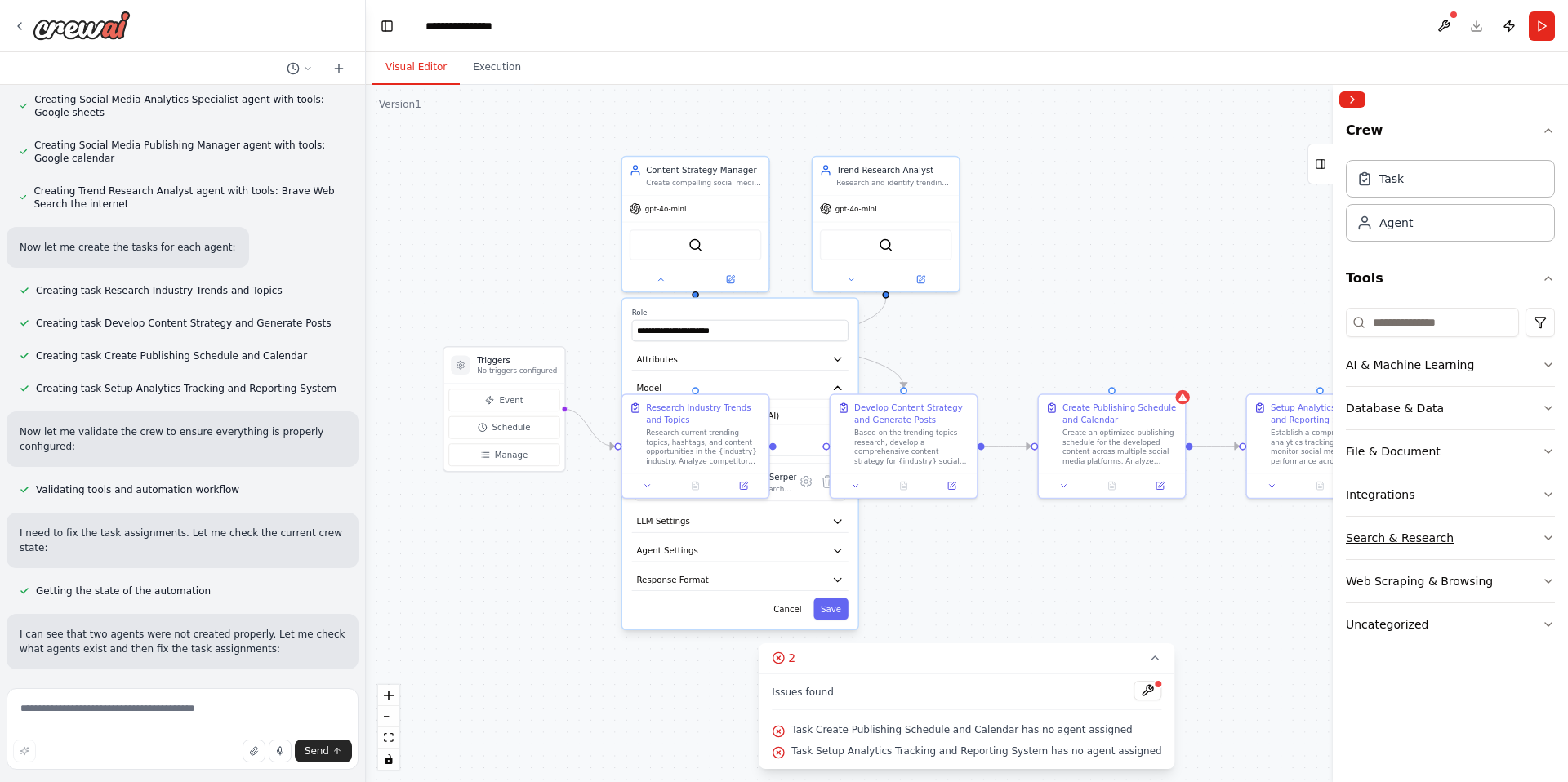
scroll to position [1189, 0]
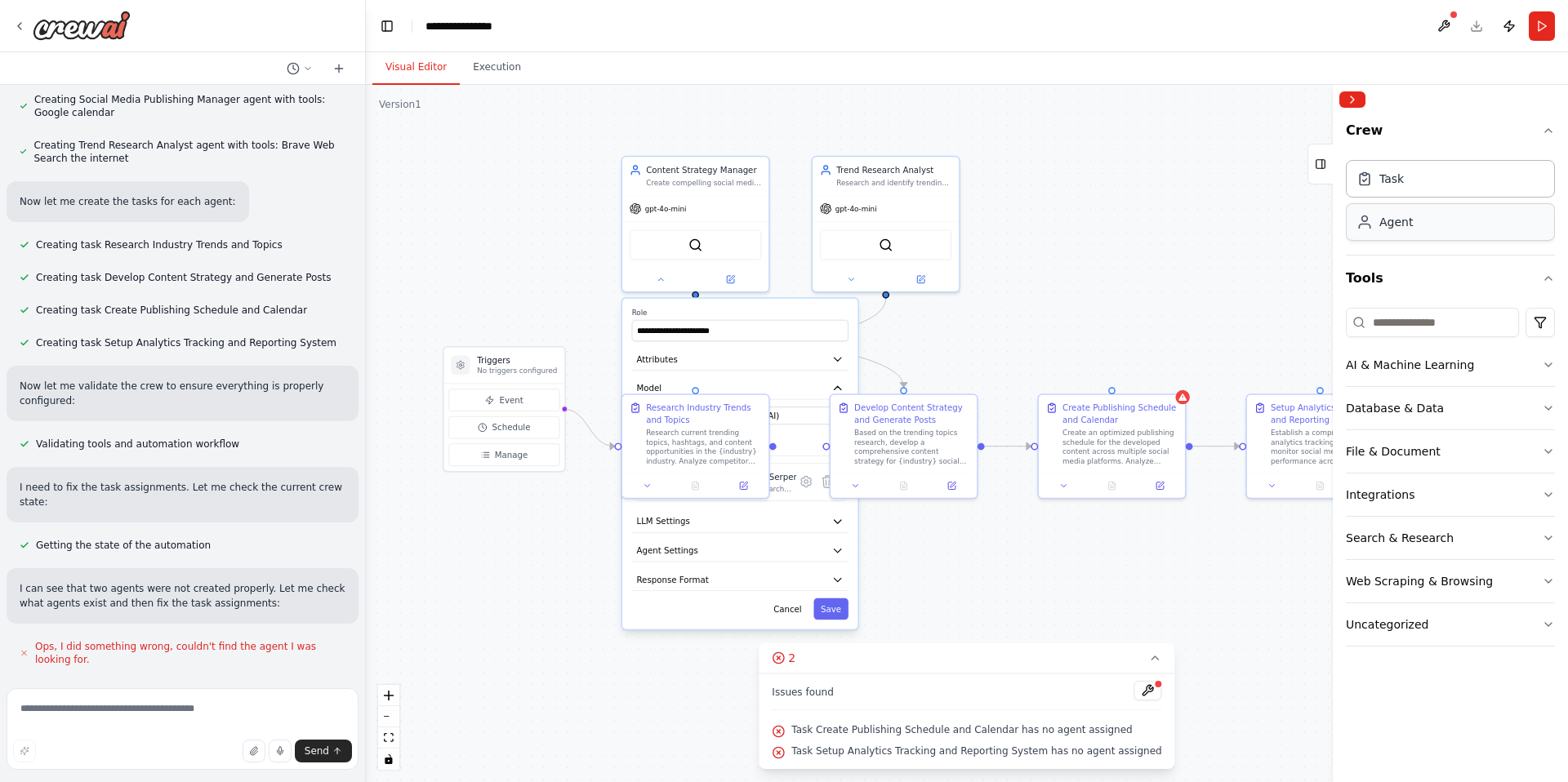
click at [1394, 224] on div "Agent" at bounding box center [1396, 221] width 34 height 16
click at [1322, 157] on icon at bounding box center [1320, 164] width 11 height 26
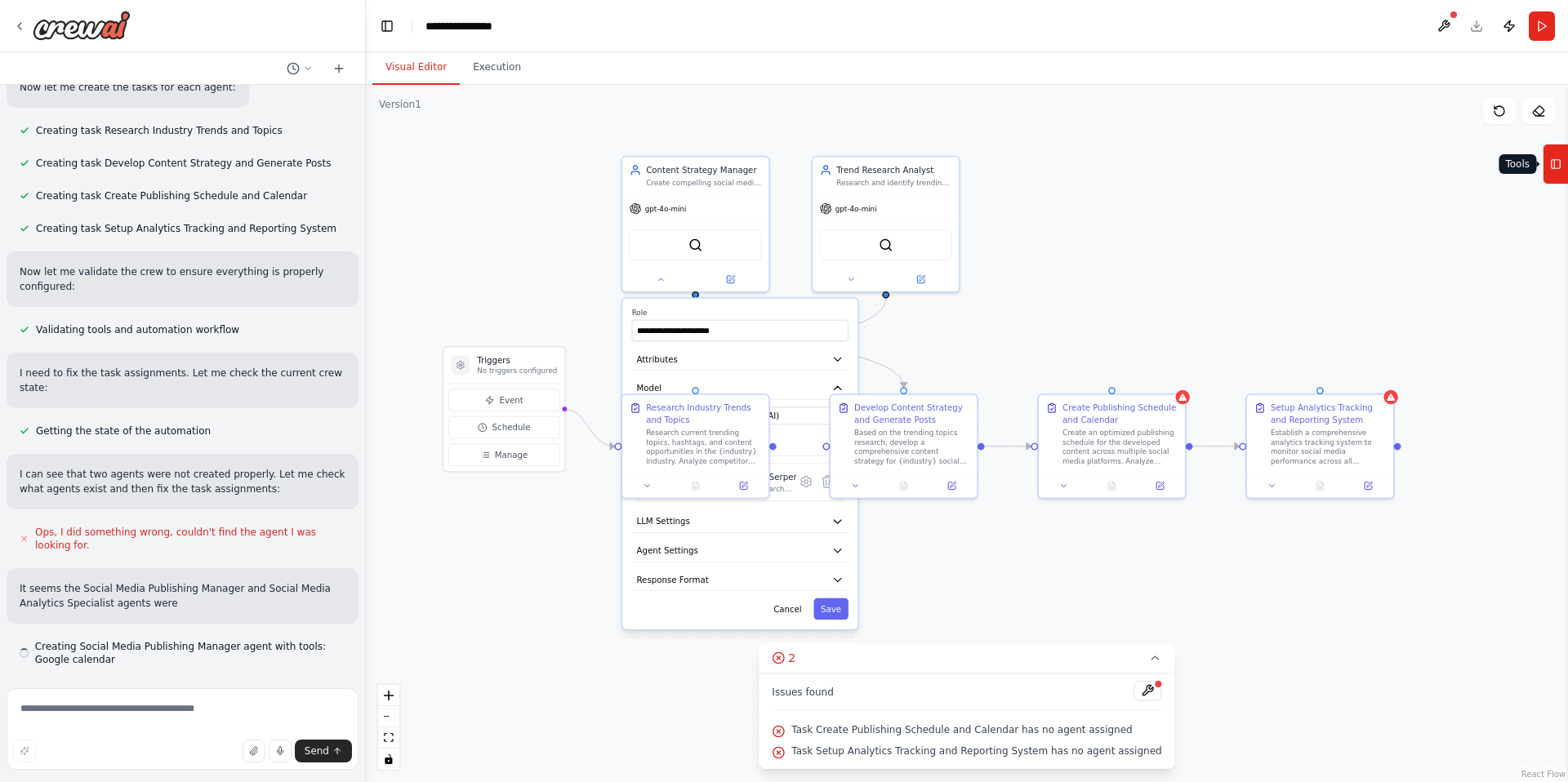
click at [1555, 163] on icon at bounding box center [1556, 164] width 11 height 26
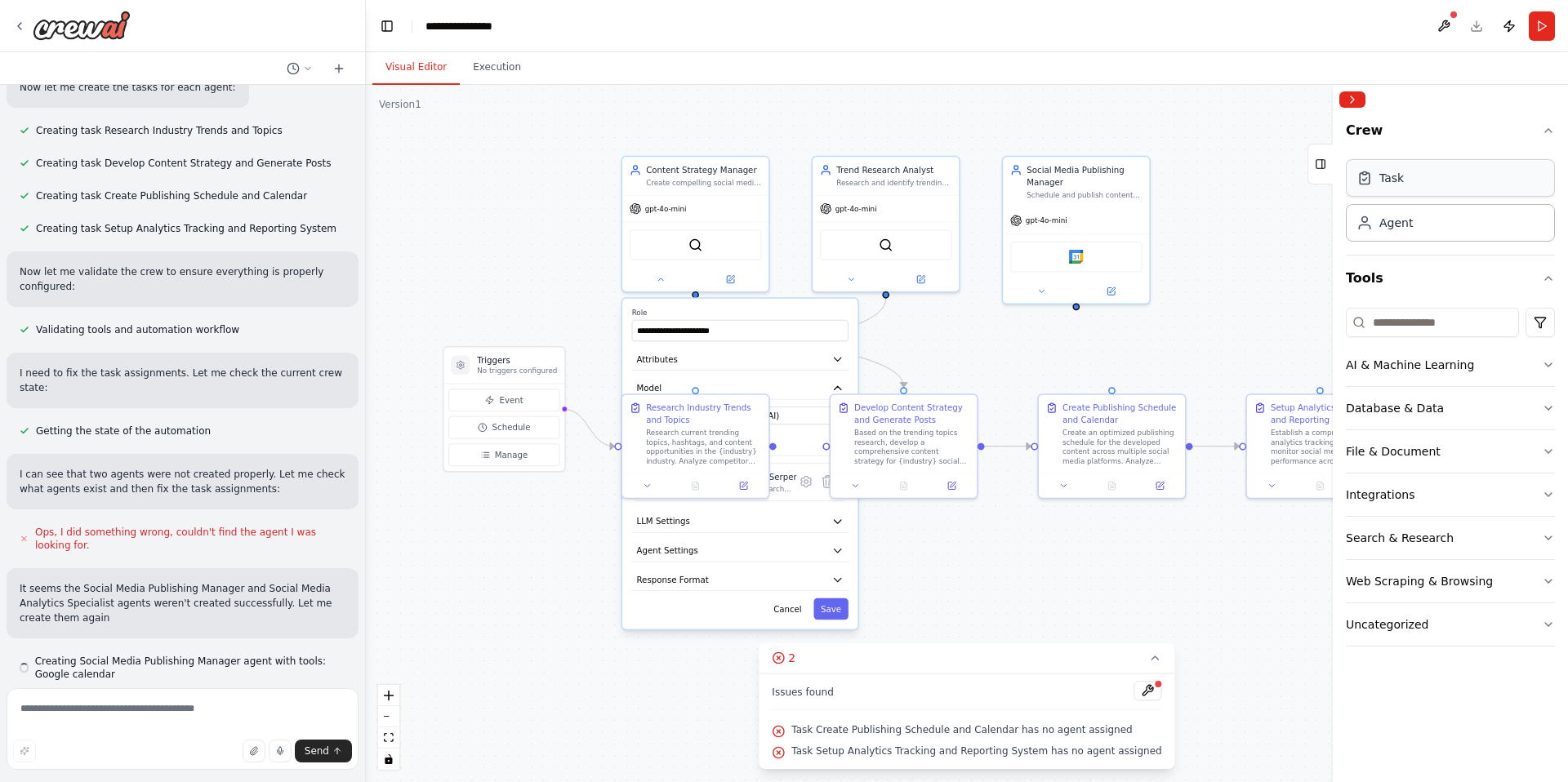
scroll to position [1318, 0]
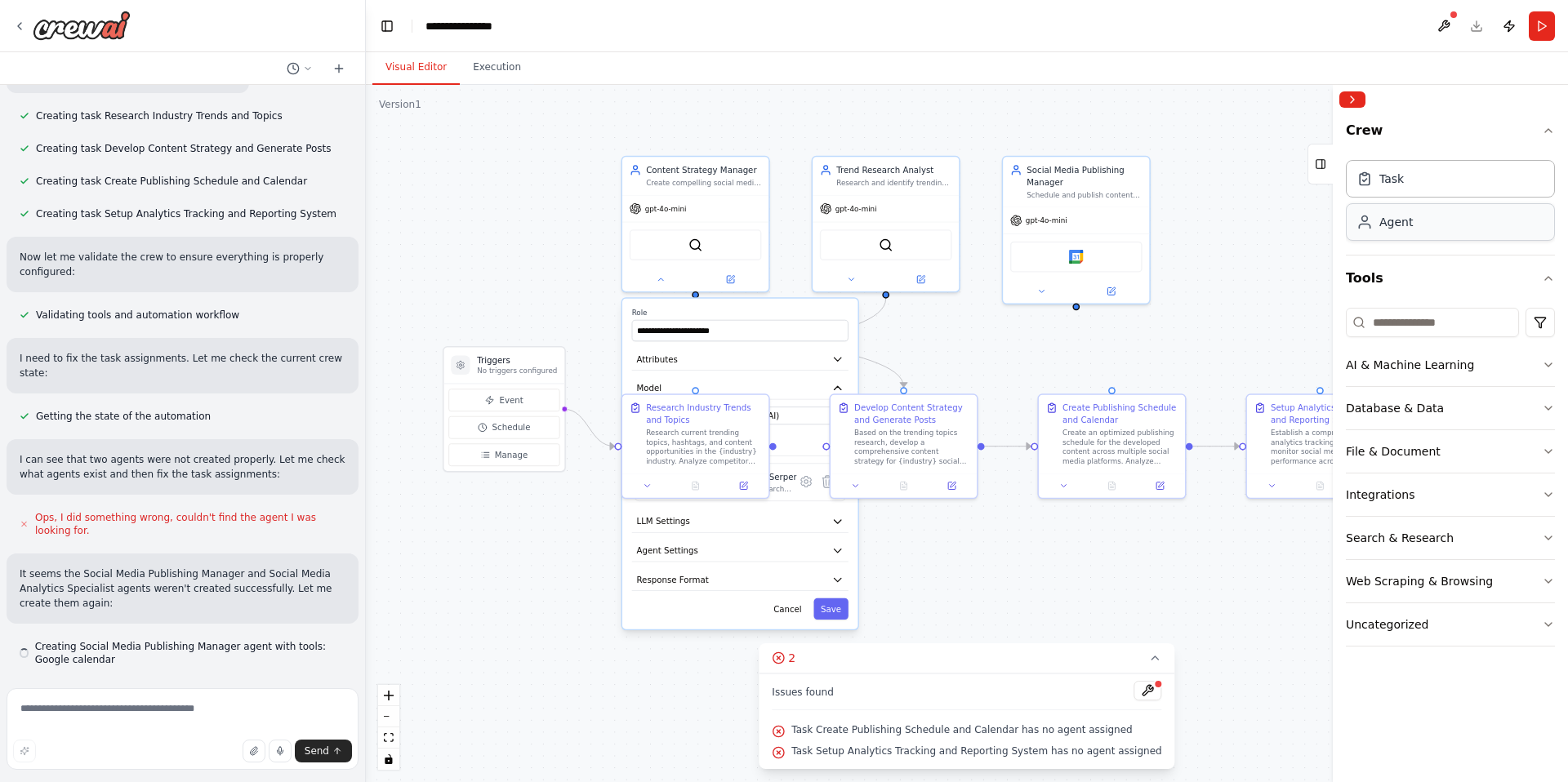
click at [1456, 224] on div "Agent" at bounding box center [1451, 222] width 209 height 37
click at [1355, 107] on div at bounding box center [1451, 99] width 235 height 29
click at [1359, 102] on button "Collapse right sidebar" at bounding box center [1353, 99] width 26 height 16
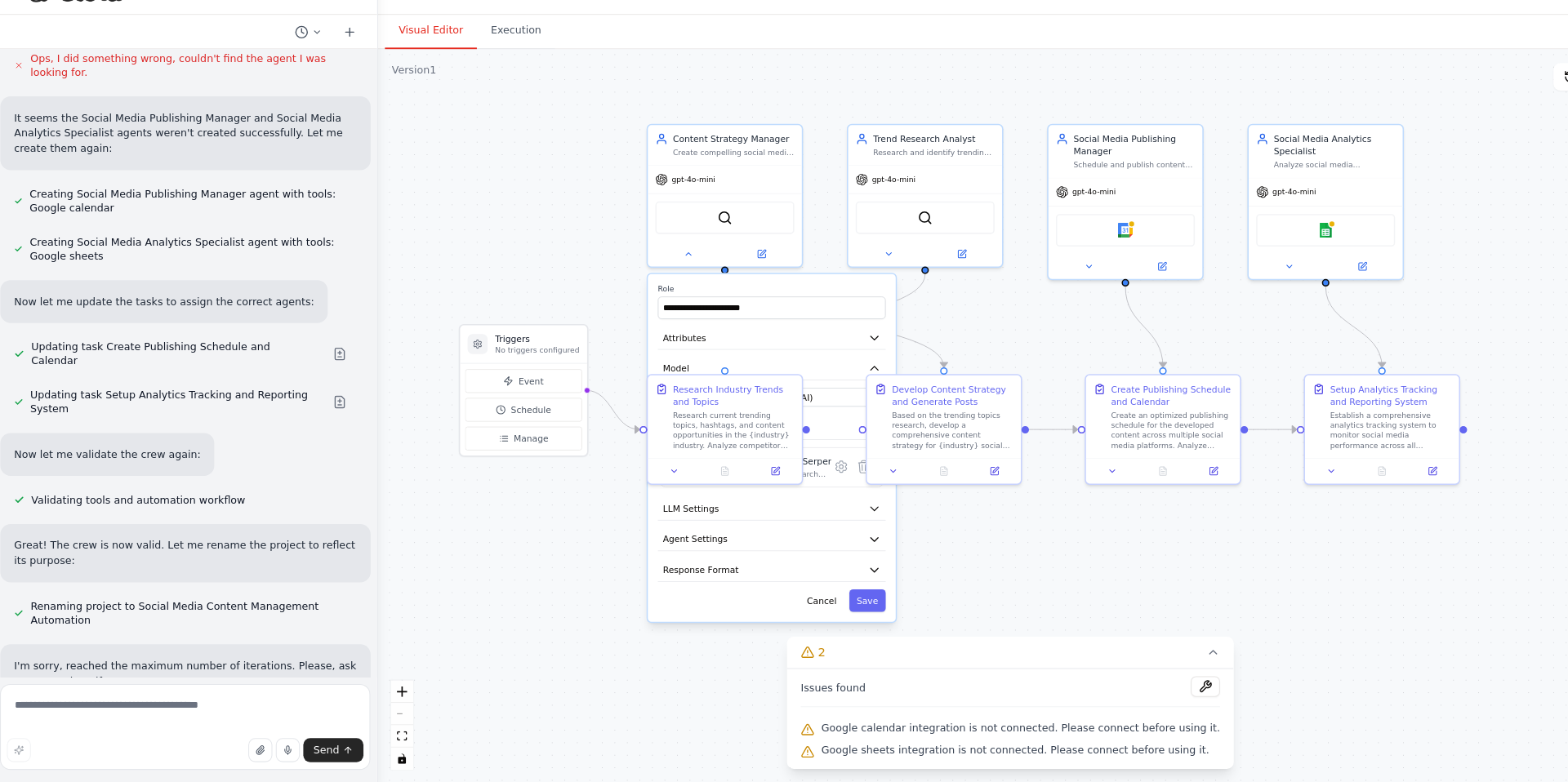
scroll to position [1732, 0]
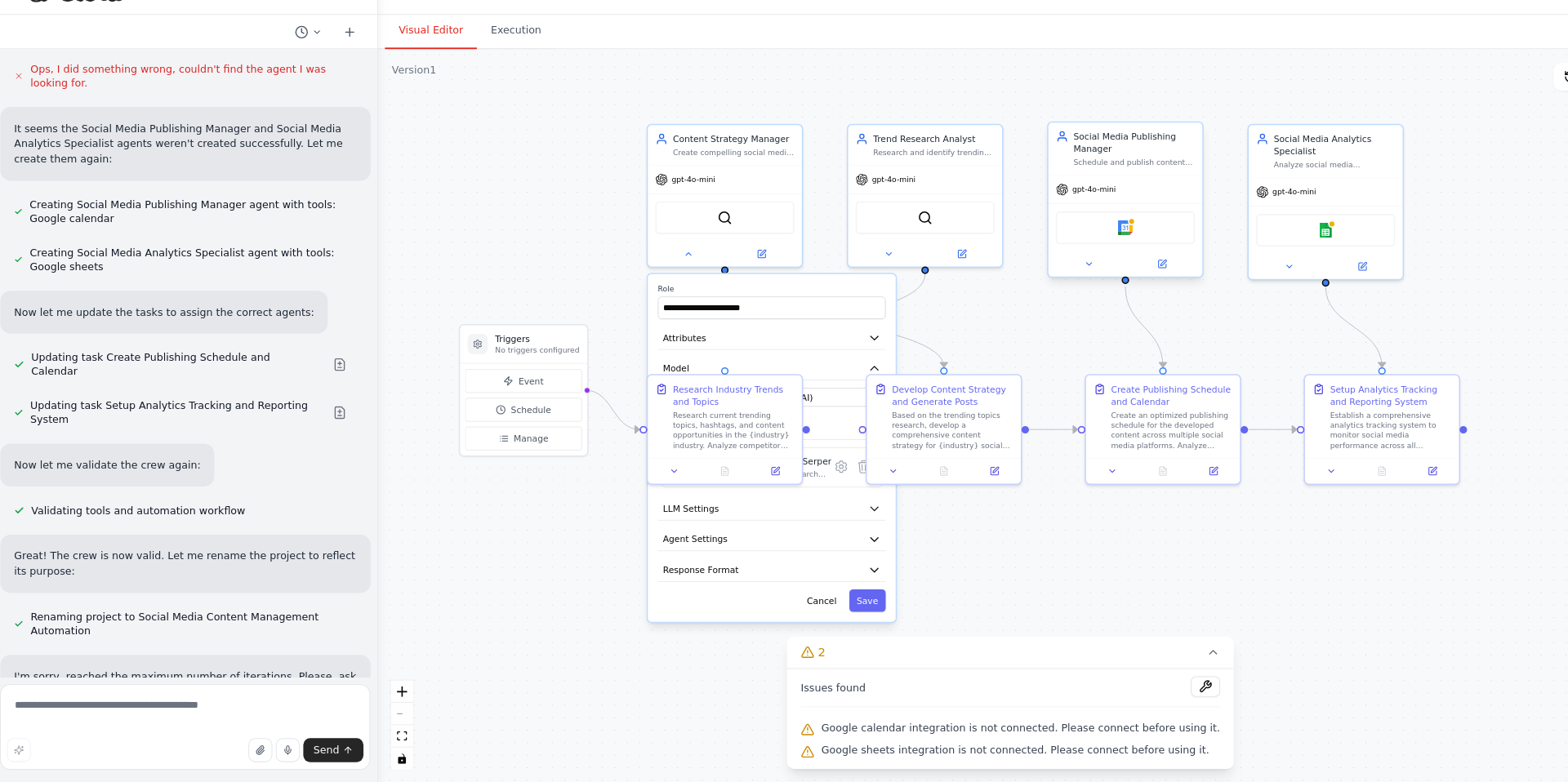
click at [1085, 257] on div "Google calendar" at bounding box center [1076, 254] width 133 height 31
click at [1075, 256] on img at bounding box center [1076, 254] width 14 height 14
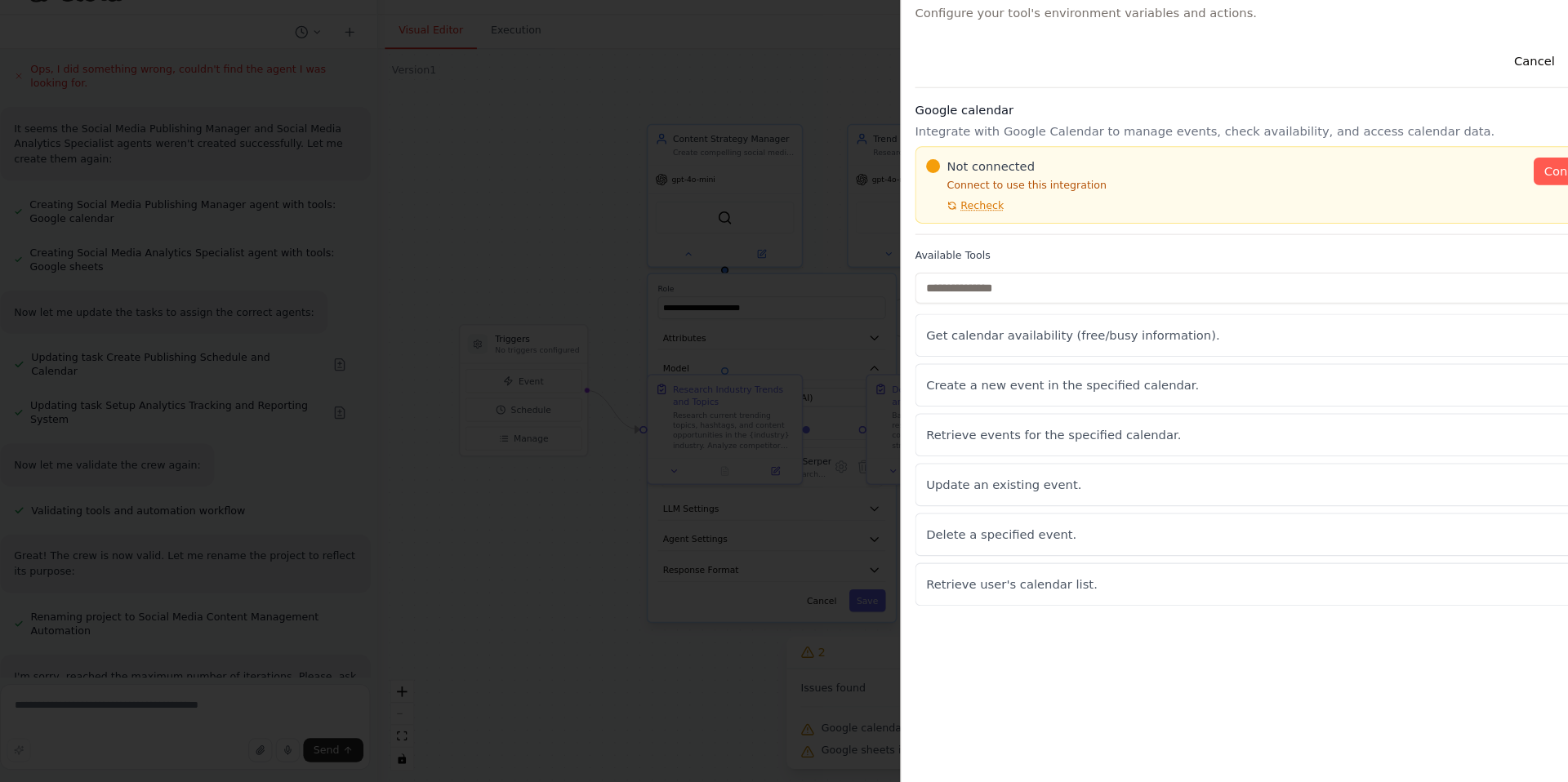
scroll to position [0, 0]
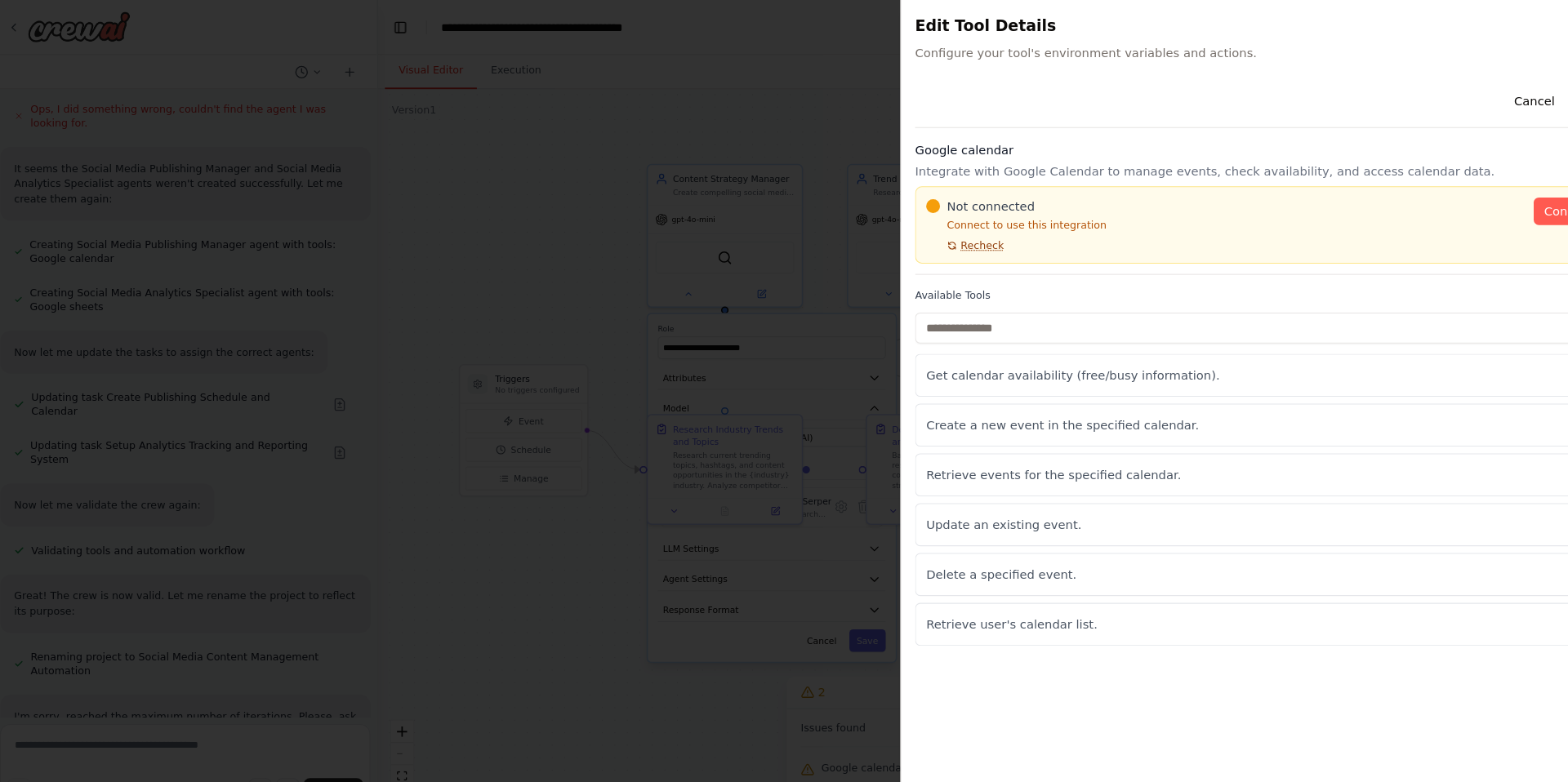
click at [935, 230] on span "Recheck" at bounding box center [940, 234] width 41 height 13
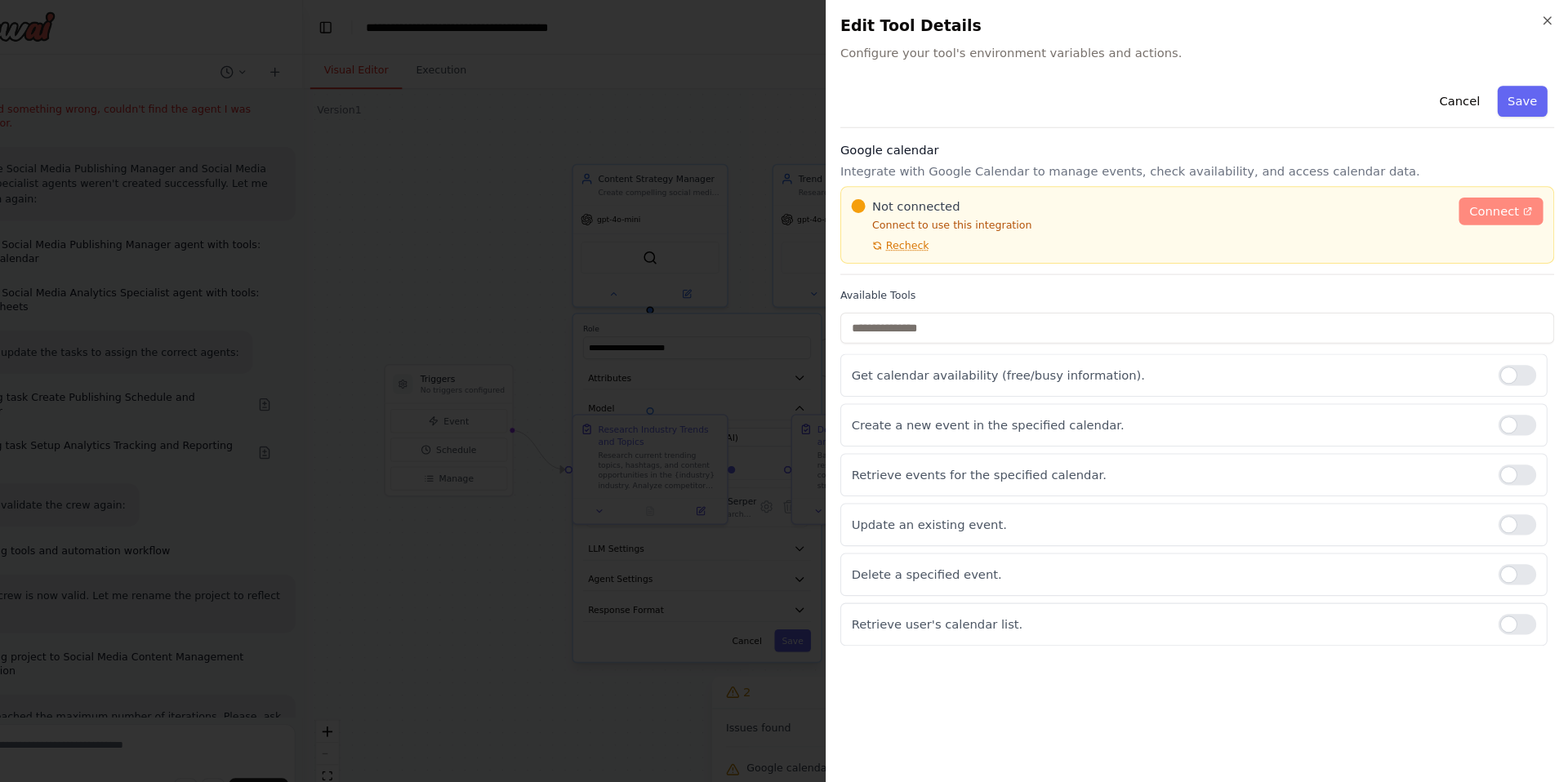
click at [1502, 195] on span "Connect" at bounding box center [1498, 200] width 48 height 16
click at [1547, 18] on icon "button" at bounding box center [1548, 20] width 13 height 13
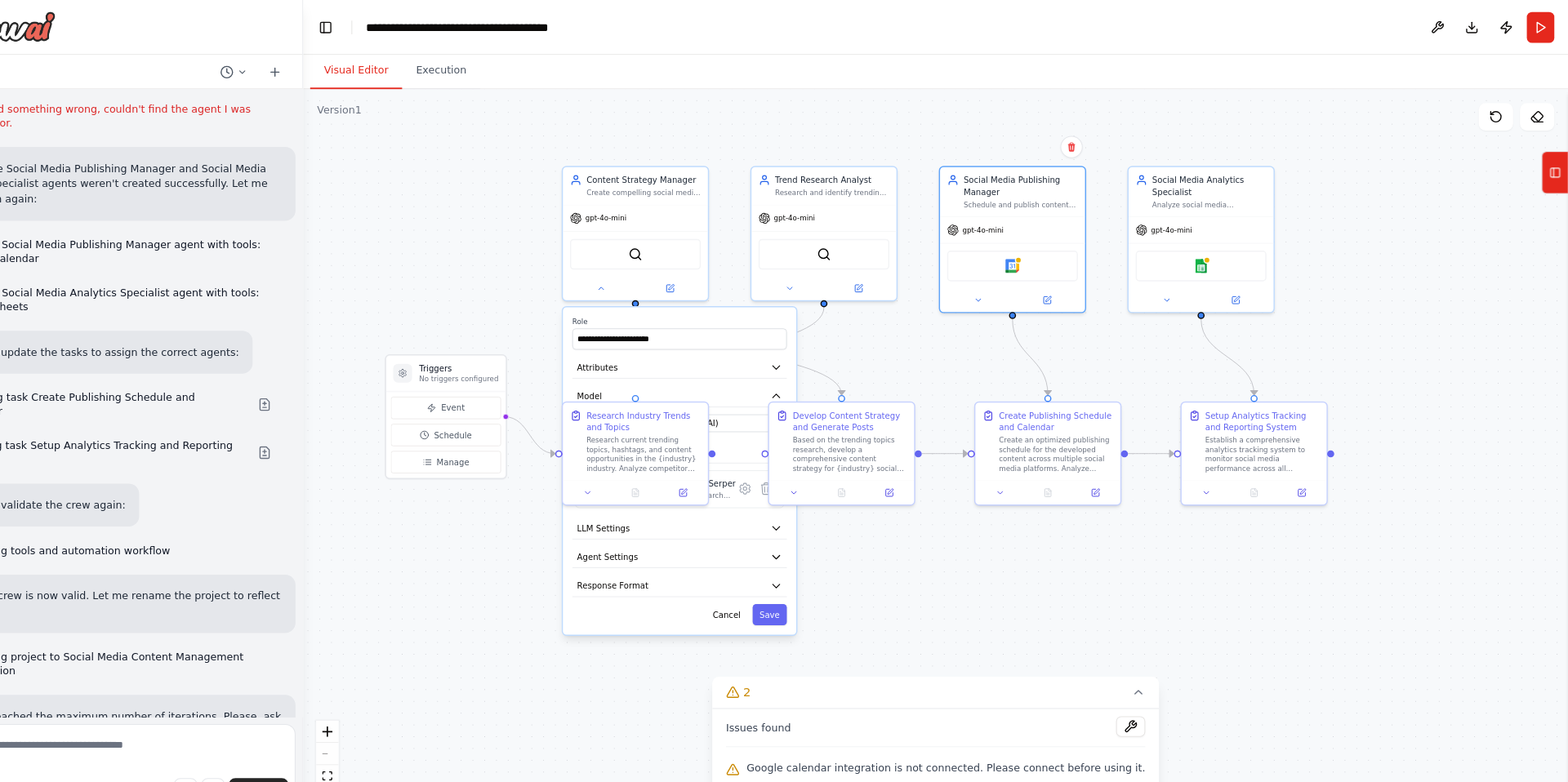
scroll to position [1766, 0]
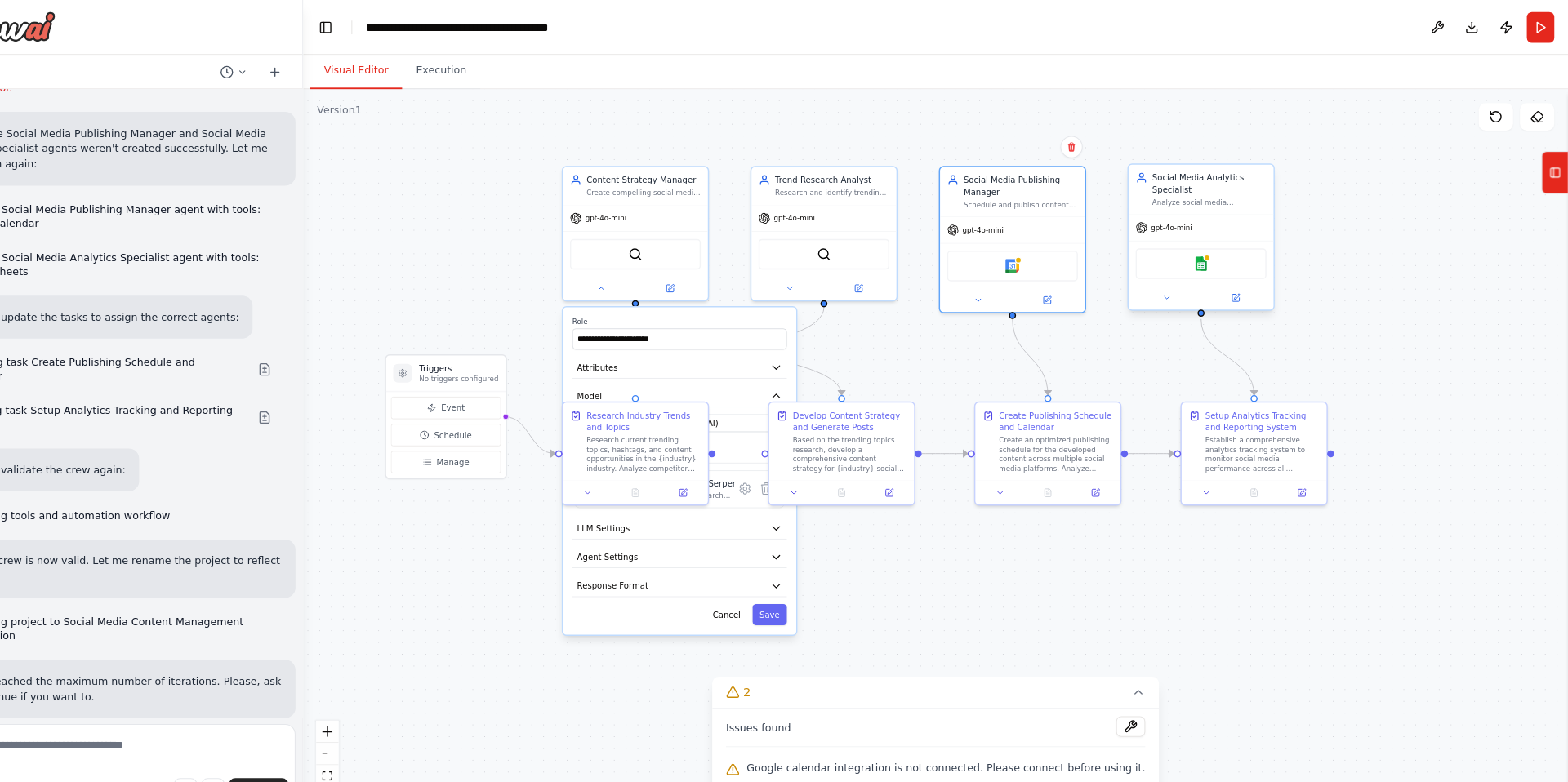
click at [1215, 260] on div "Google sheets" at bounding box center [1219, 250] width 124 height 29
click at [1223, 259] on div "Google sheets" at bounding box center [1219, 250] width 124 height 29
click at [1183, 292] on div at bounding box center [1220, 283] width 138 height 22
click at [1052, 249] on div "Google calendar" at bounding box center [1039, 250] width 124 height 29
click at [1449, 28] on button at bounding box center [1444, 25] width 26 height 29
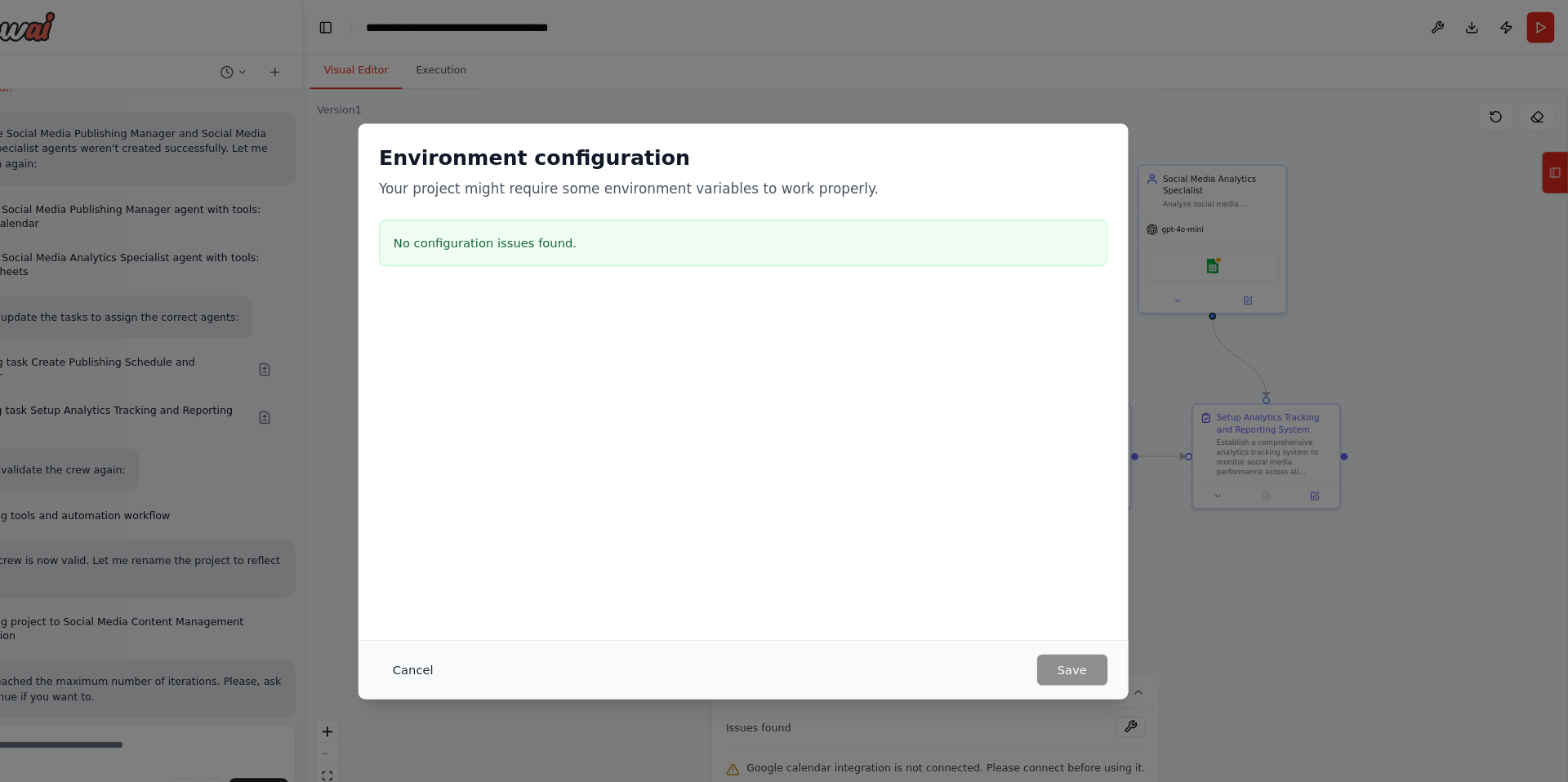
click at [461, 636] on button "Cancel" at bounding box center [470, 636] width 64 height 29
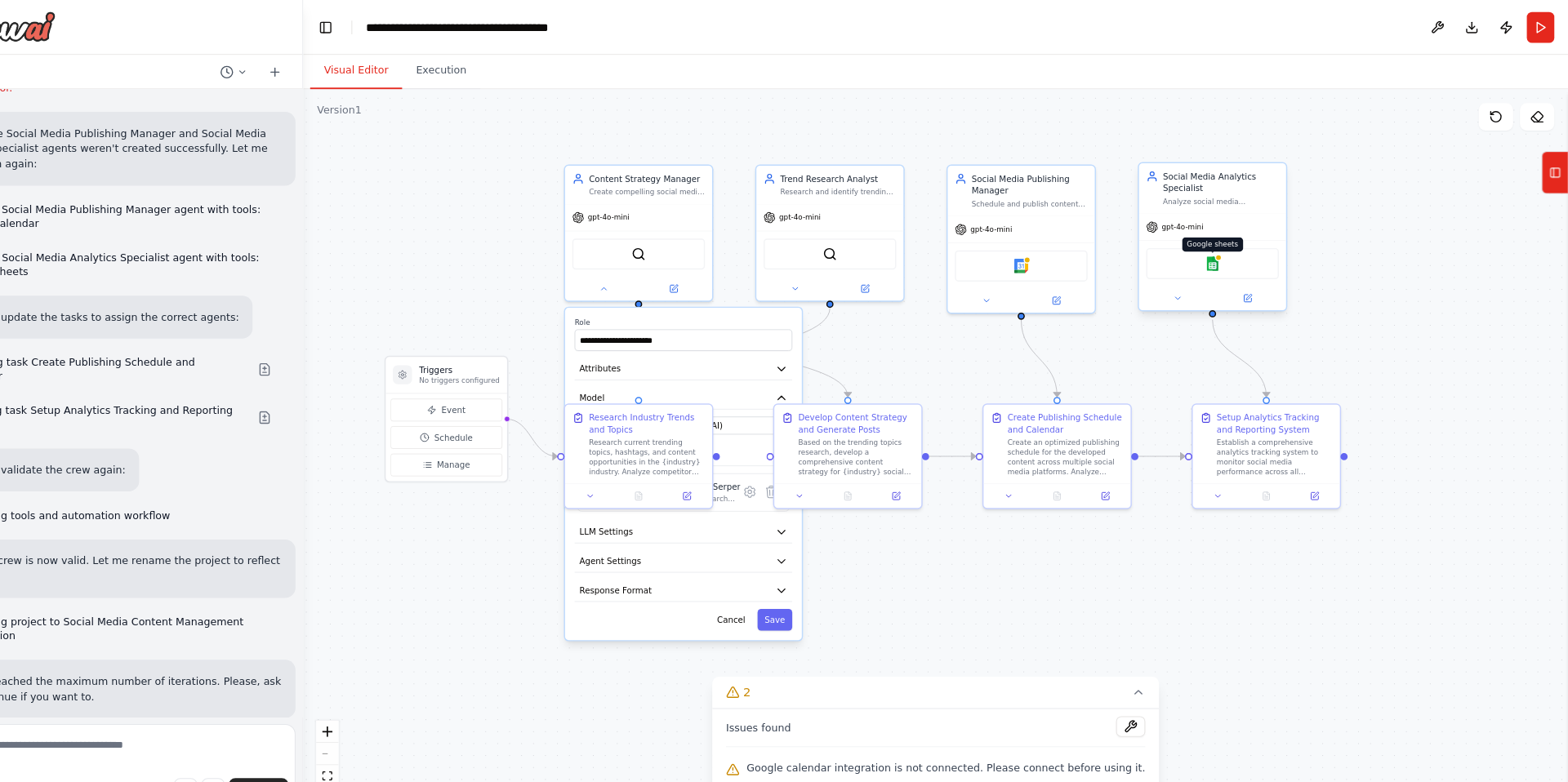
click at [1233, 254] on img at bounding box center [1230, 250] width 14 height 14
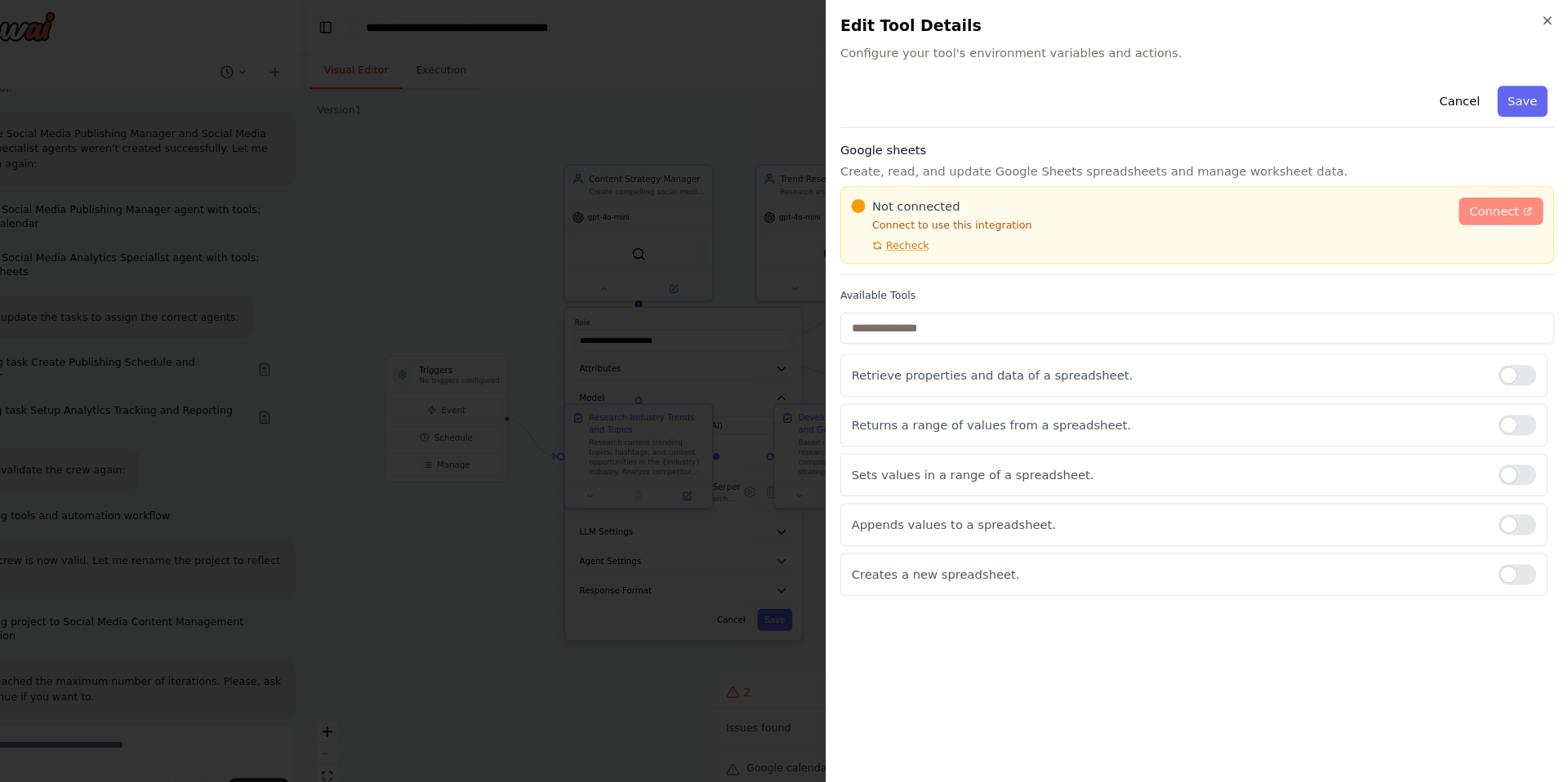
click at [1508, 198] on span "Connect" at bounding box center [1498, 200] width 48 height 16
click at [1548, 16] on icon "button" at bounding box center [1548, 20] width 13 height 13
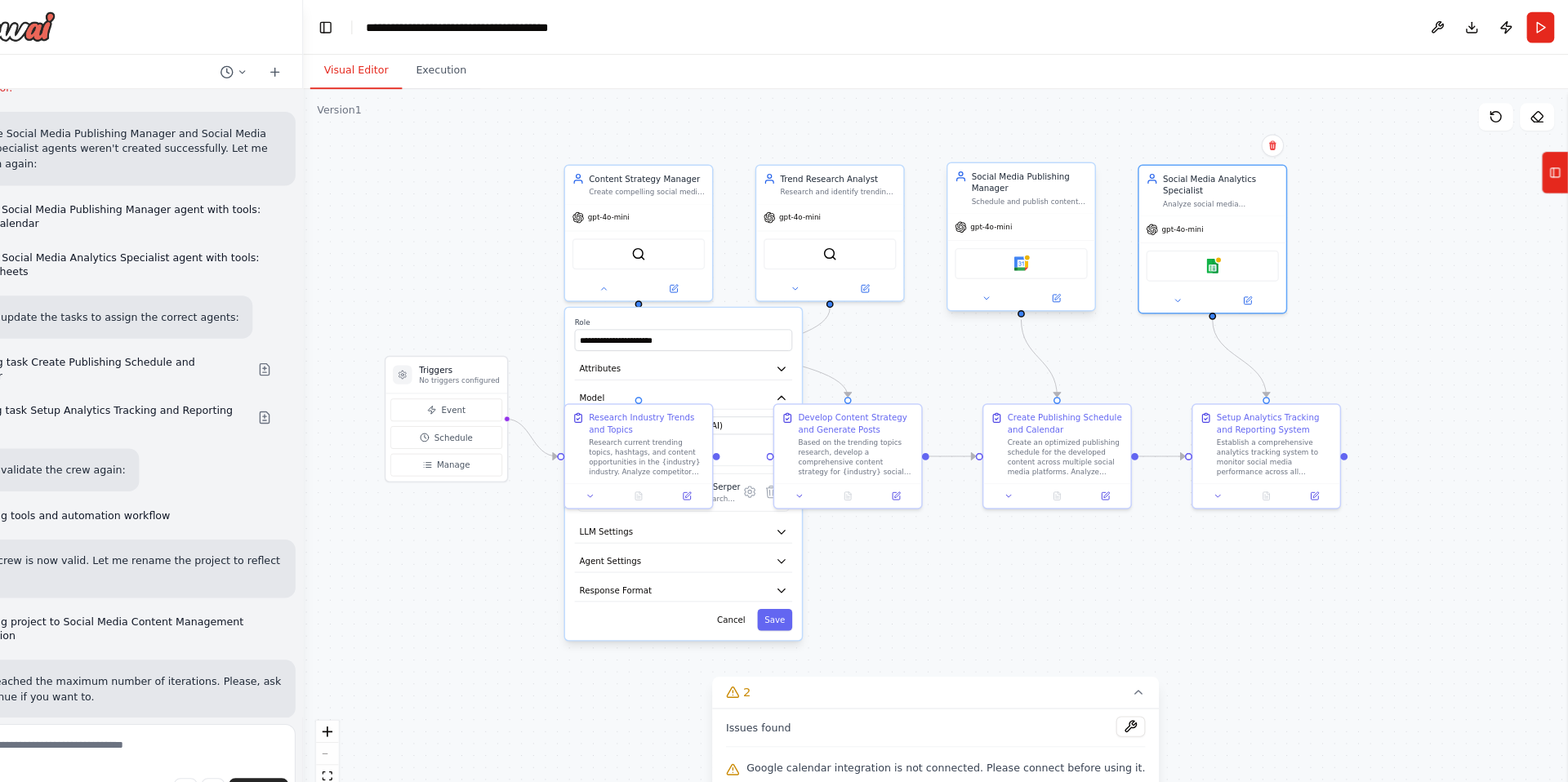
click at [1050, 257] on div "Google calendar" at bounding box center [1048, 250] width 126 height 29
click at [531, 443] on button "Manage" at bounding box center [502, 442] width 107 height 21
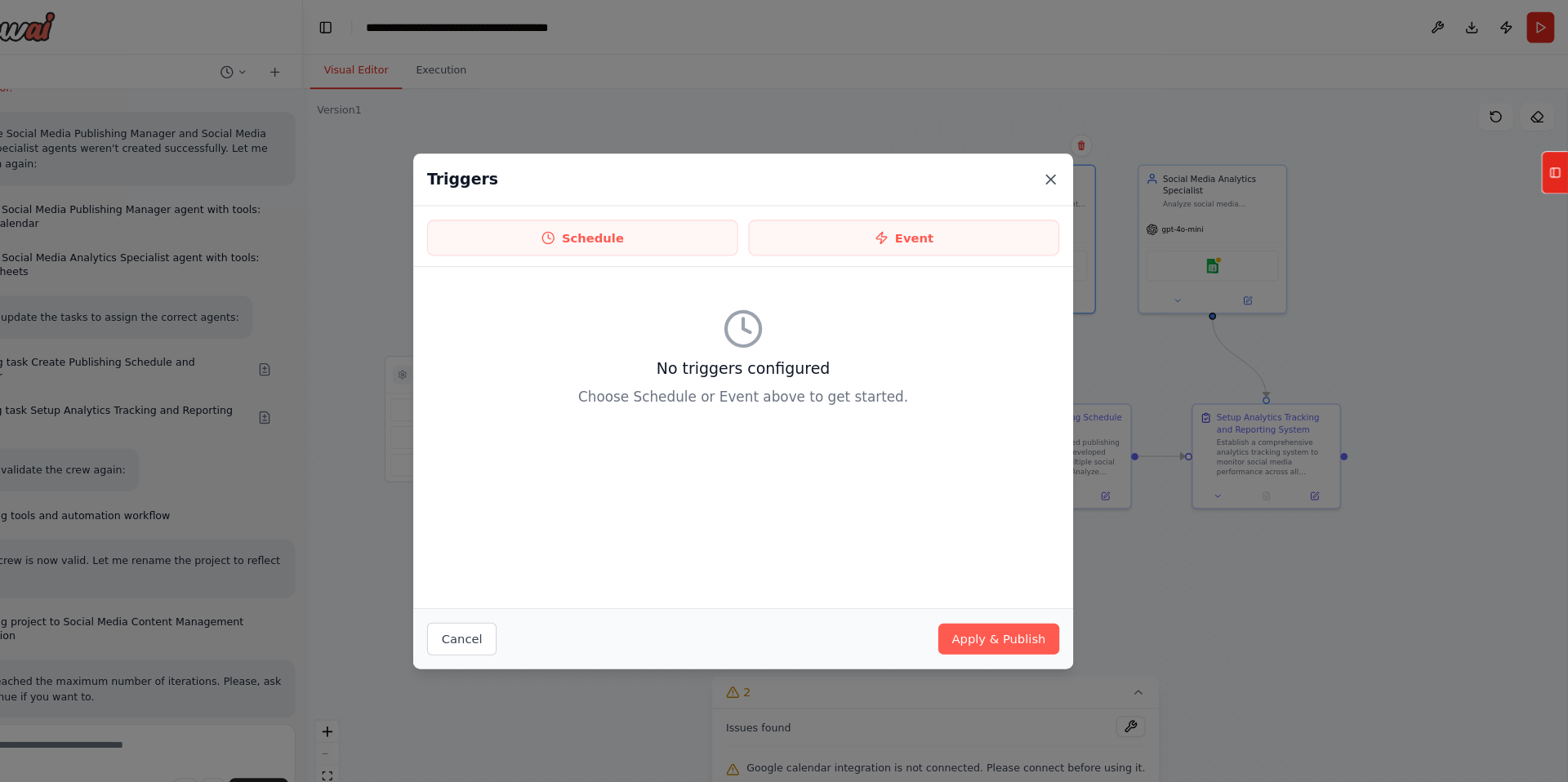
click at [1076, 169] on icon at bounding box center [1076, 170] width 8 height 8
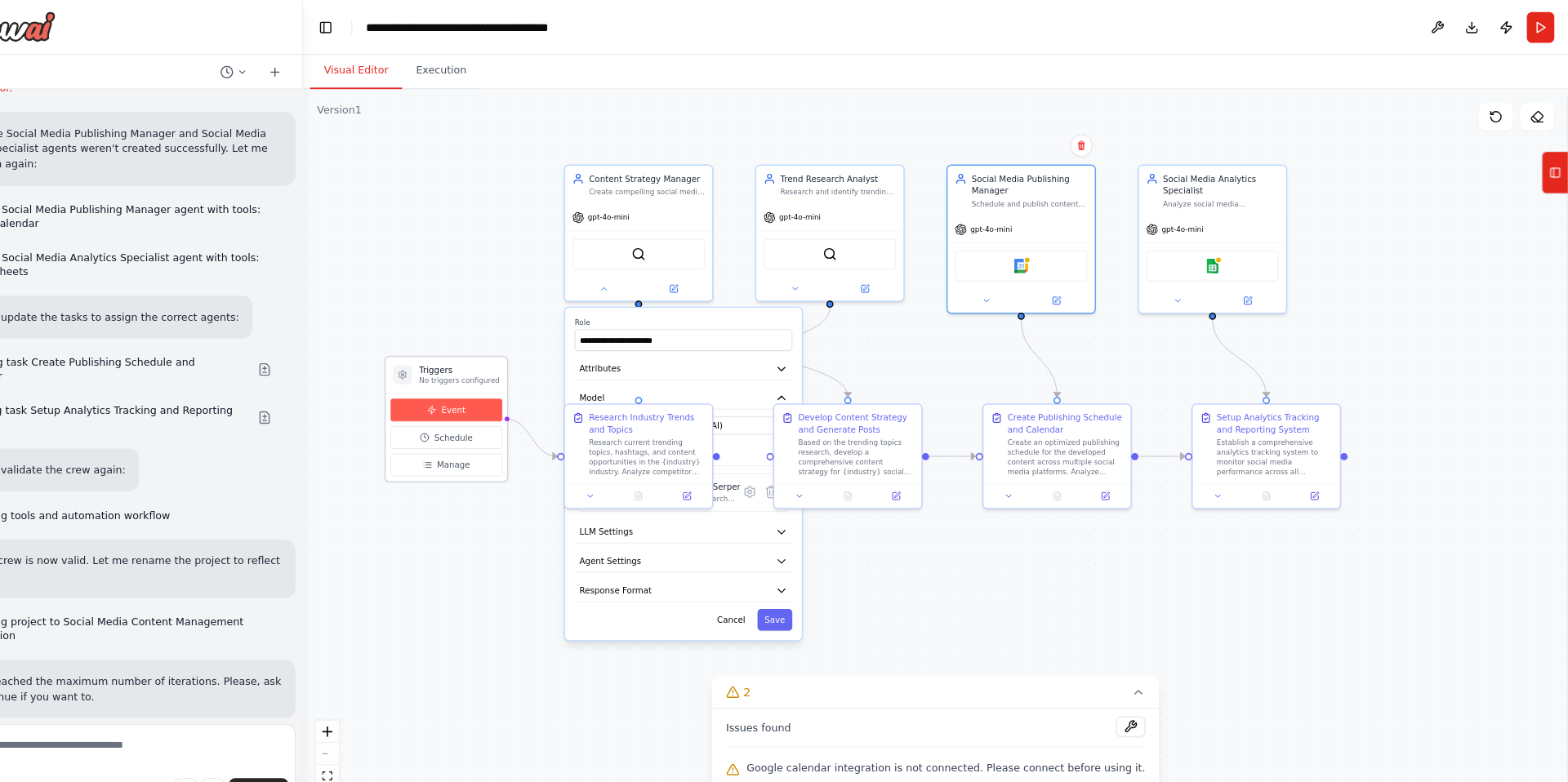
click at [499, 394] on span "Event" at bounding box center [508, 390] width 22 height 11
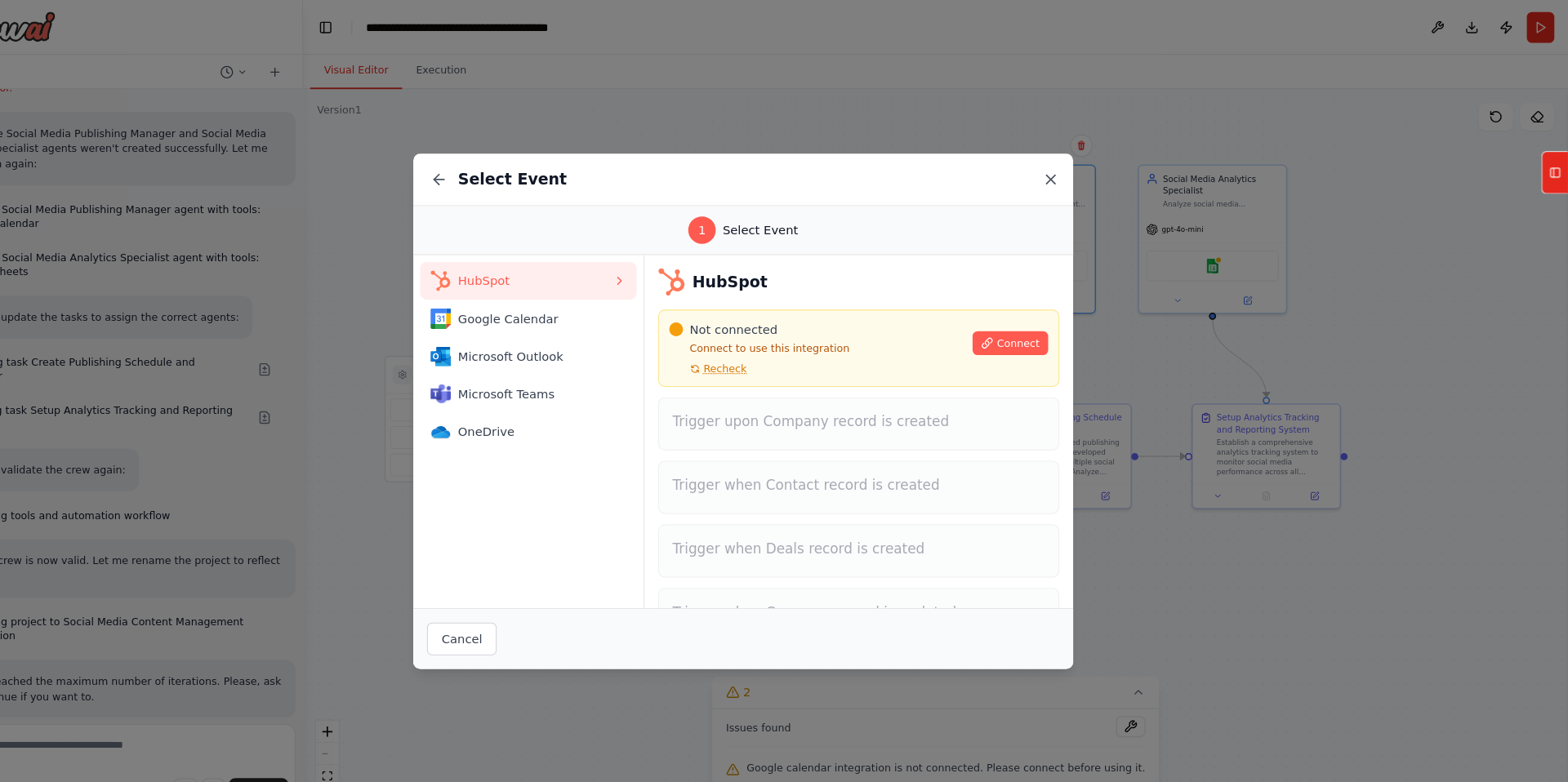
click at [1078, 167] on icon at bounding box center [1076, 170] width 8 height 8
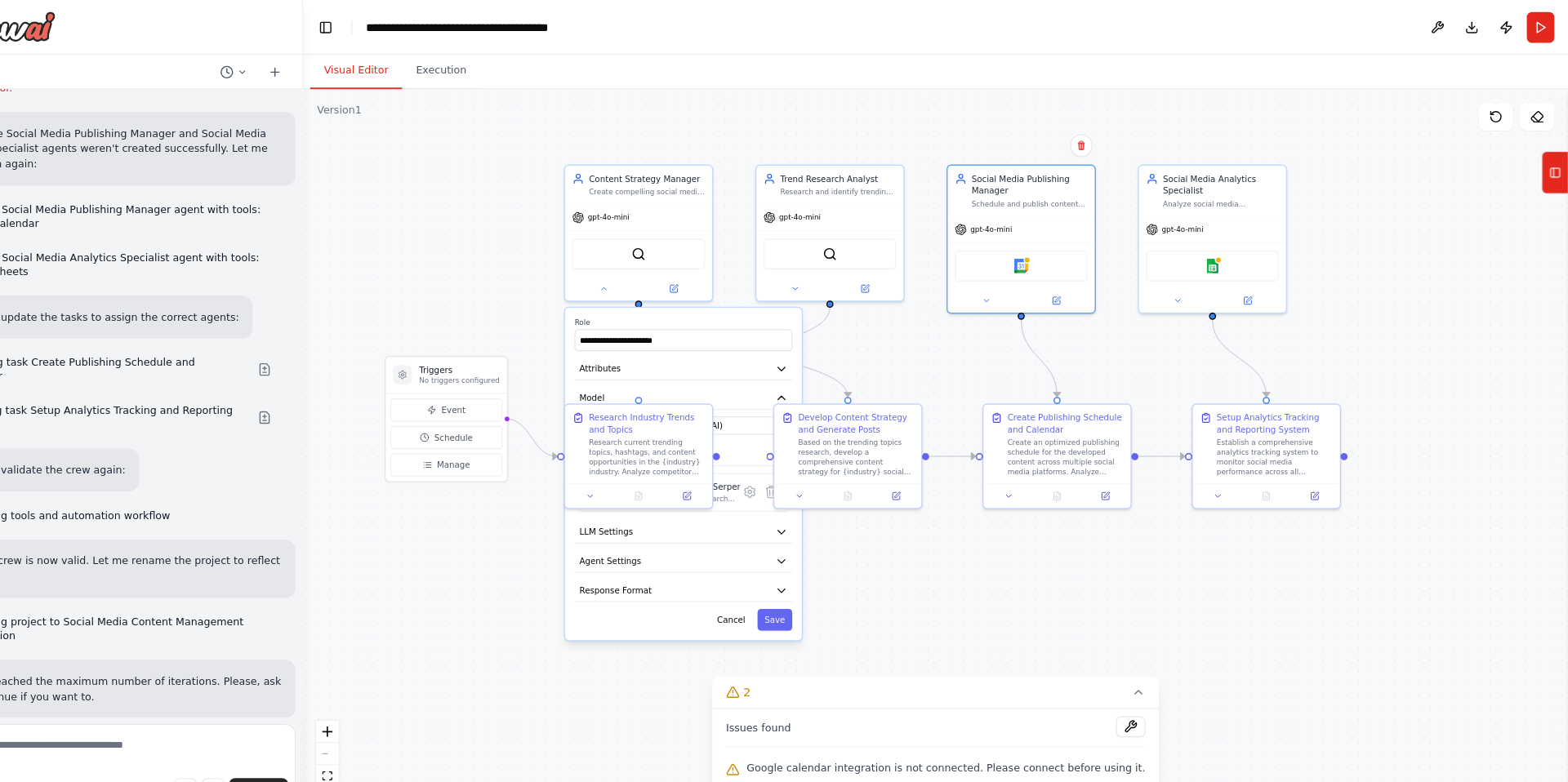
click at [564, 318] on div ".deletable-edge-delete-btn { width: 20px; height: 20px; border: 0px solid #ffff…" at bounding box center [967, 434] width 1203 height 697
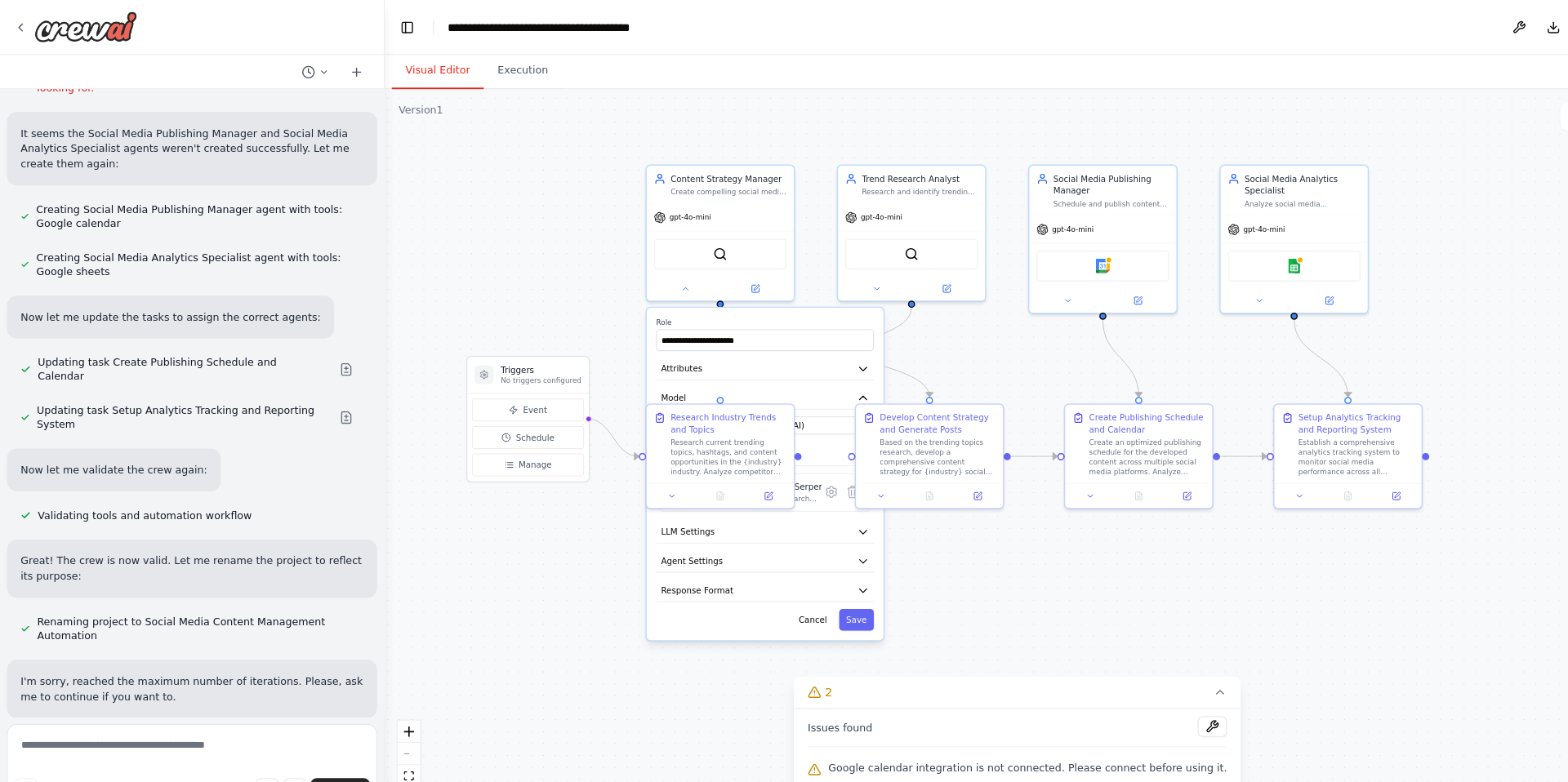
scroll to position [983, 0]
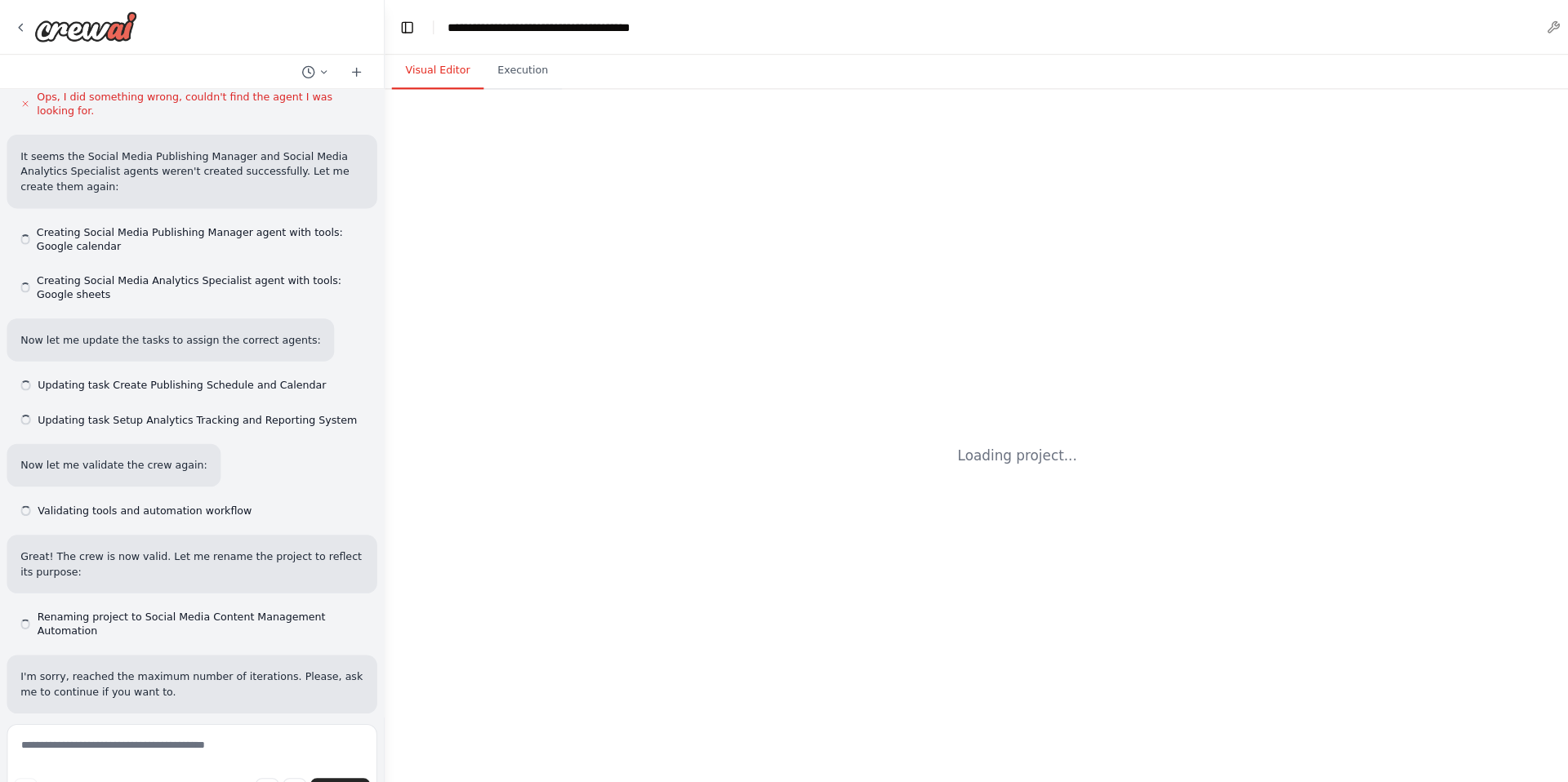
scroll to position [1753, 0]
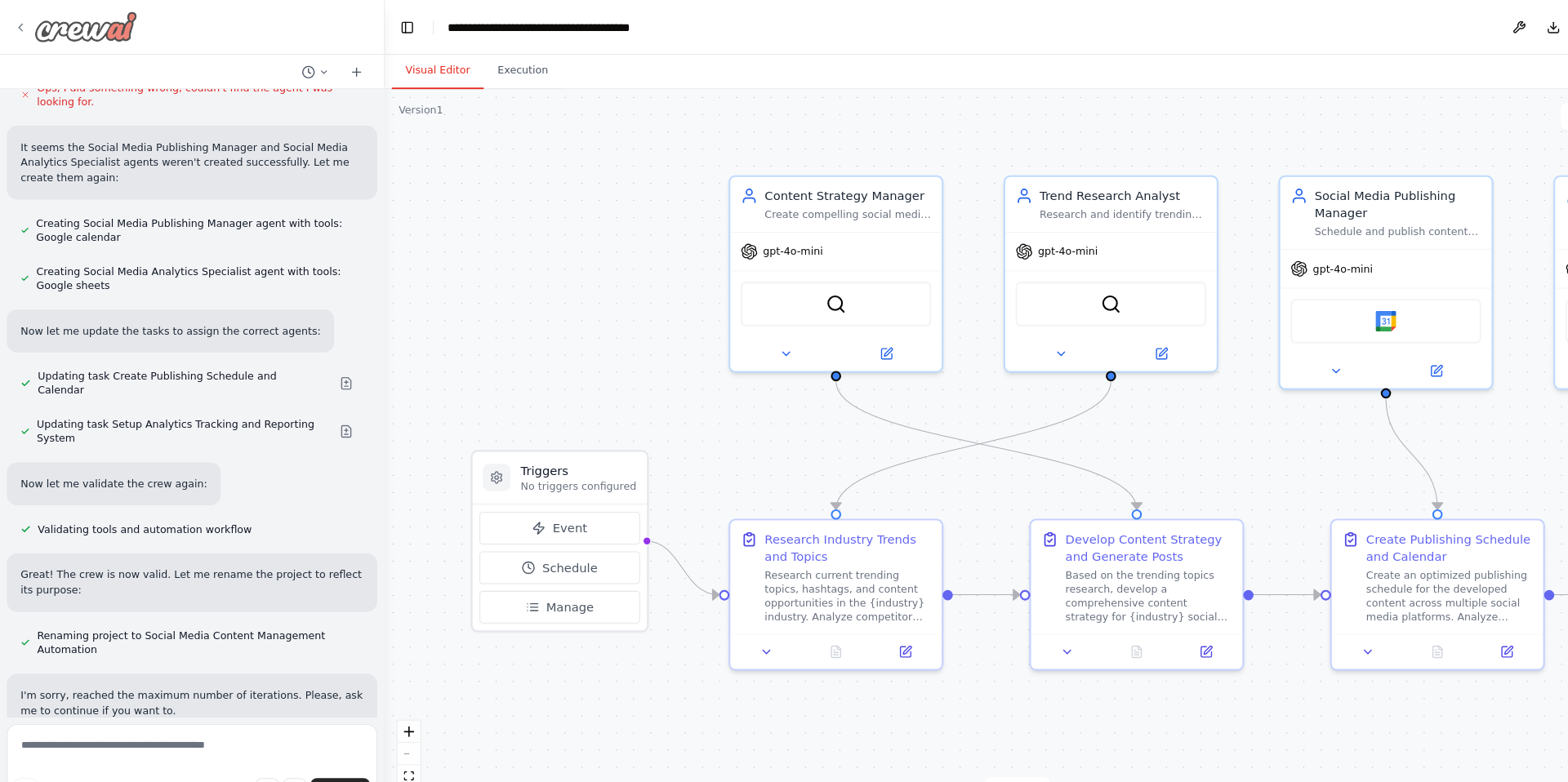
click at [107, 24] on img at bounding box center [81, 24] width 98 height 29
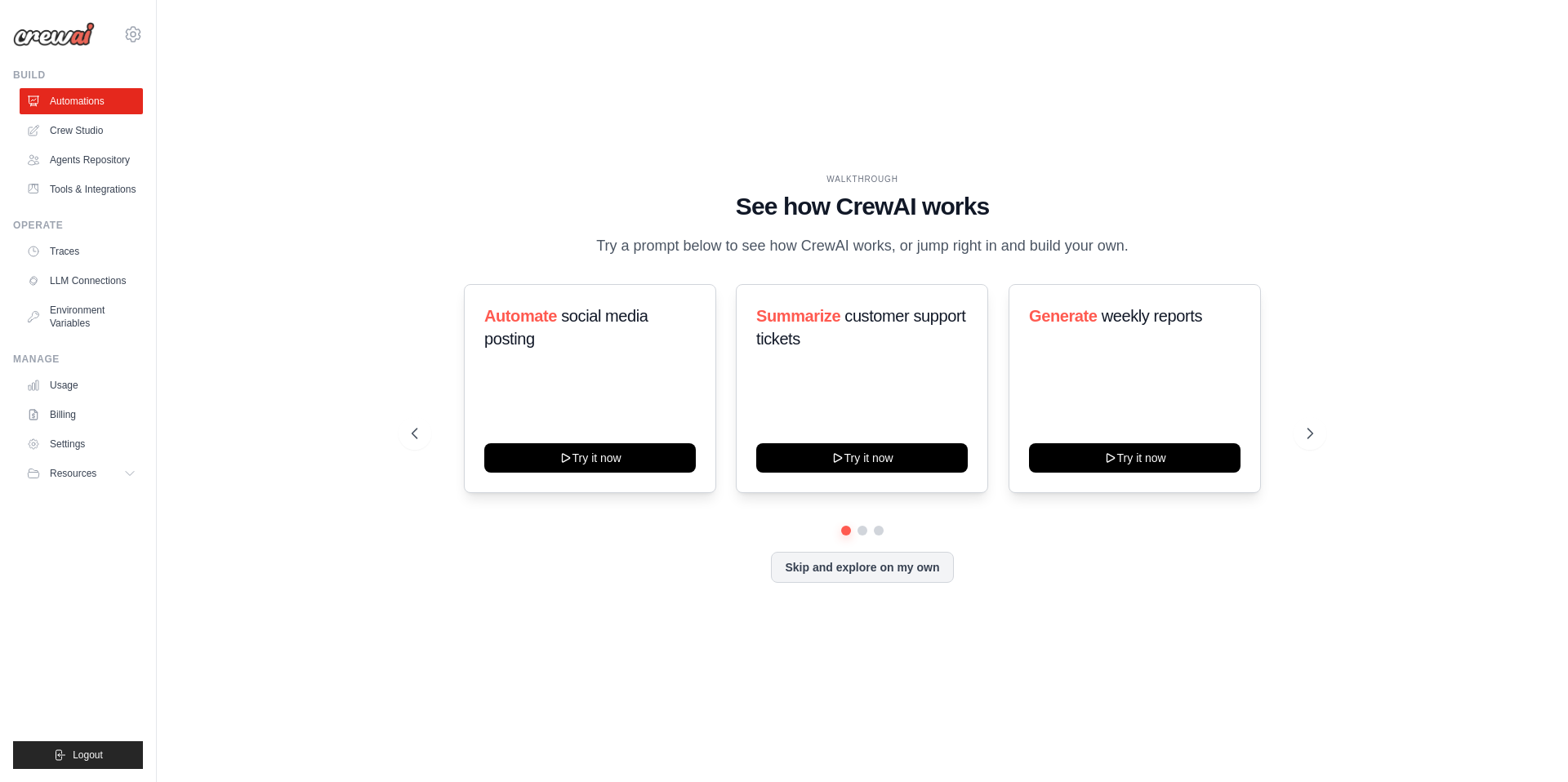
click at [86, 360] on div "Manage" at bounding box center [78, 360] width 130 height 13
click at [93, 185] on link "Tools & Integrations" at bounding box center [83, 190] width 123 height 26
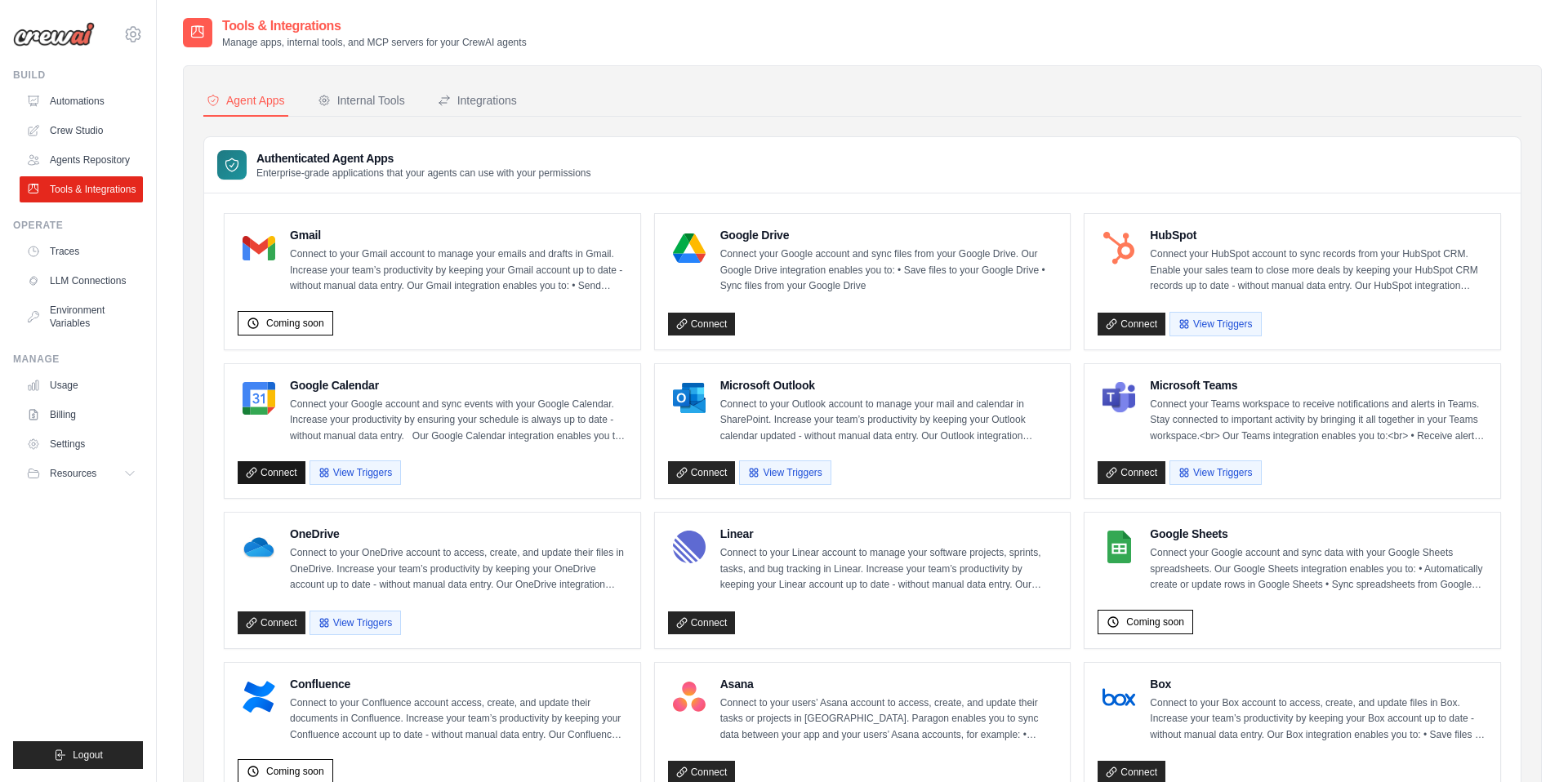
click at [267, 468] on link "Connect" at bounding box center [271, 473] width 68 height 22
click at [267, 470] on link "Connect" at bounding box center [271, 473] width 68 height 22
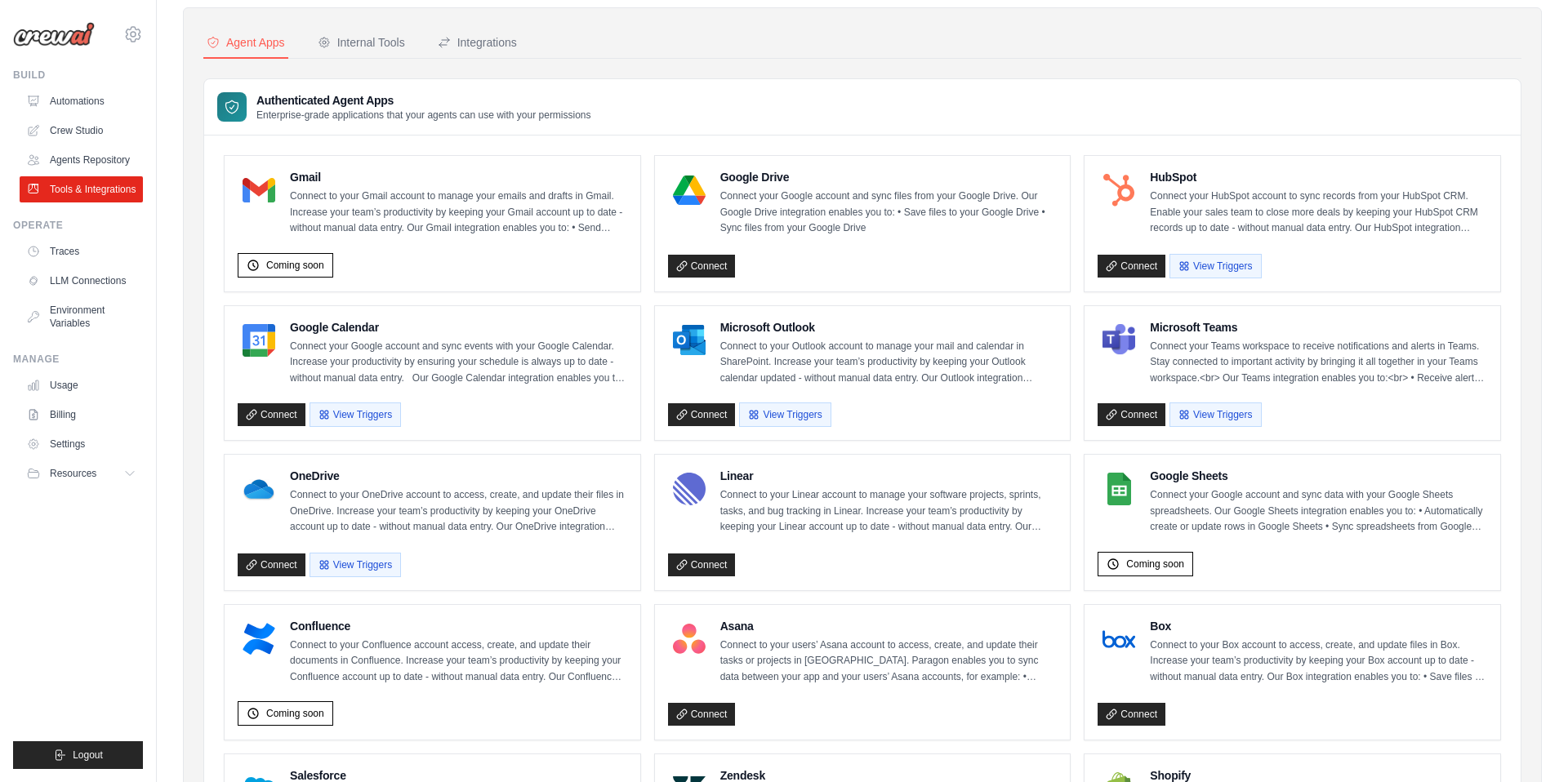
scroll to position [63, 0]
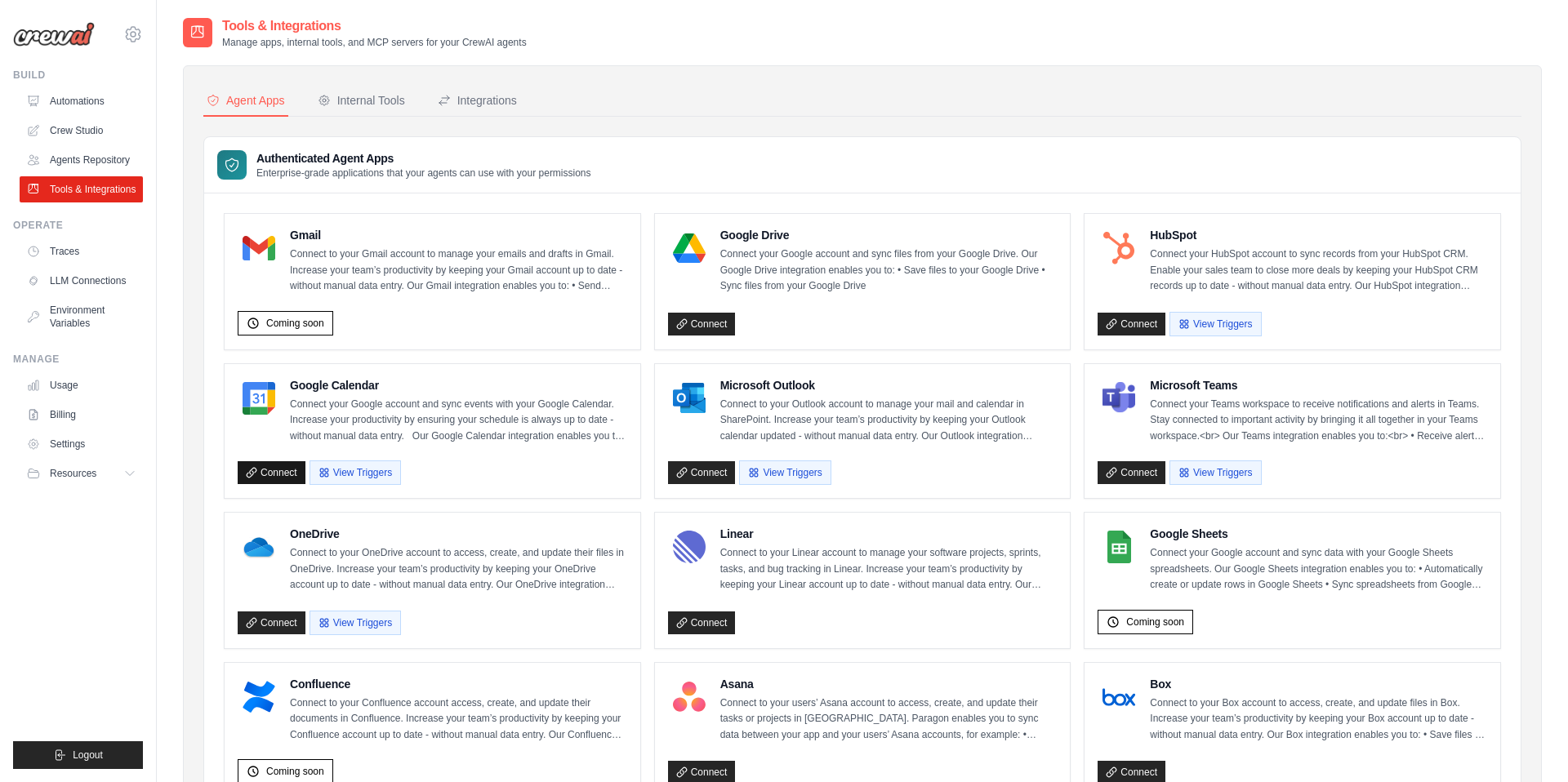
click at [244, 476] on link "Connect" at bounding box center [271, 473] width 68 height 22
click at [340, 473] on button "View Triggers" at bounding box center [355, 472] width 92 height 24
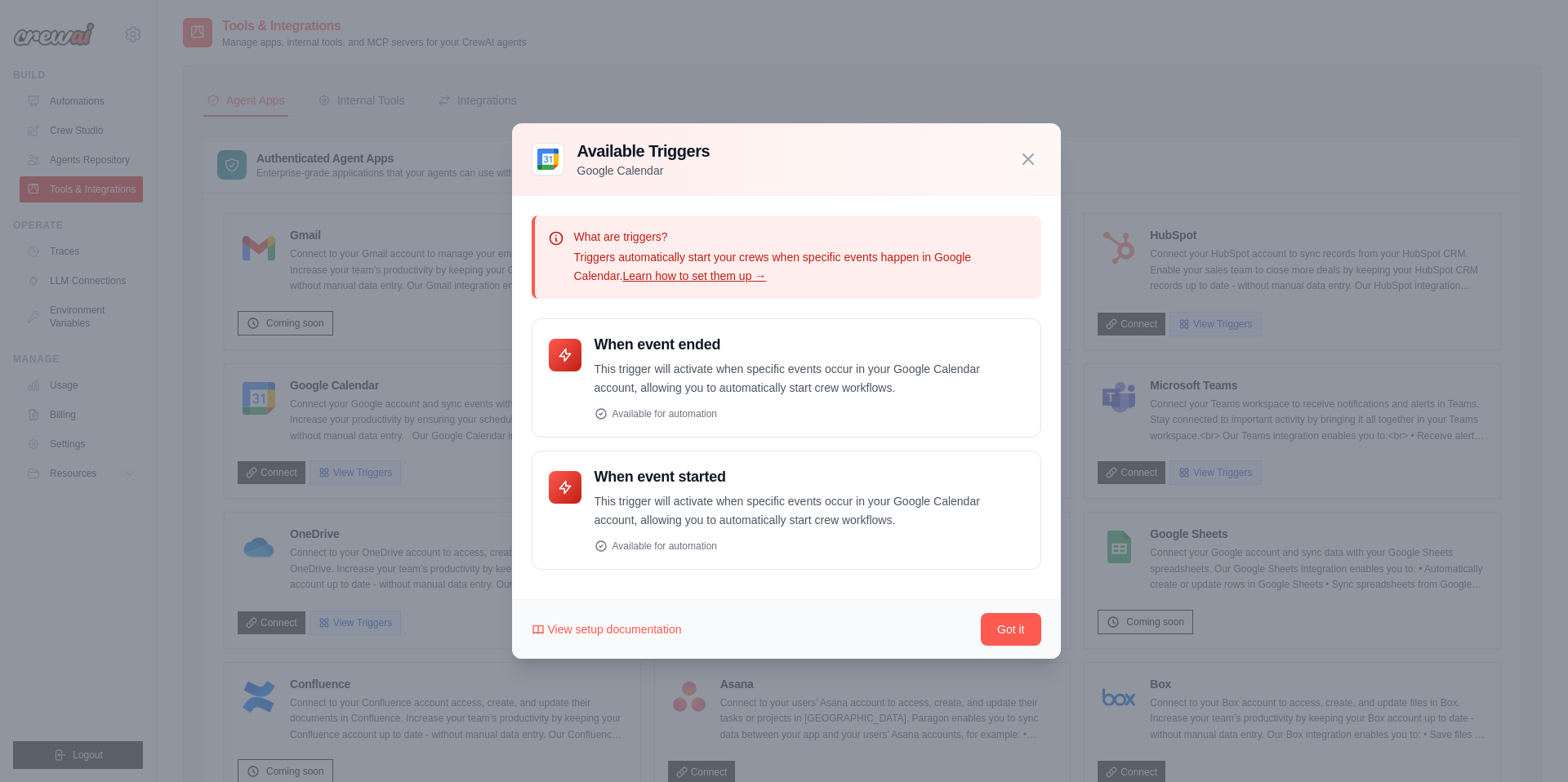
click at [424, 459] on div at bounding box center [784, 391] width 1568 height 782
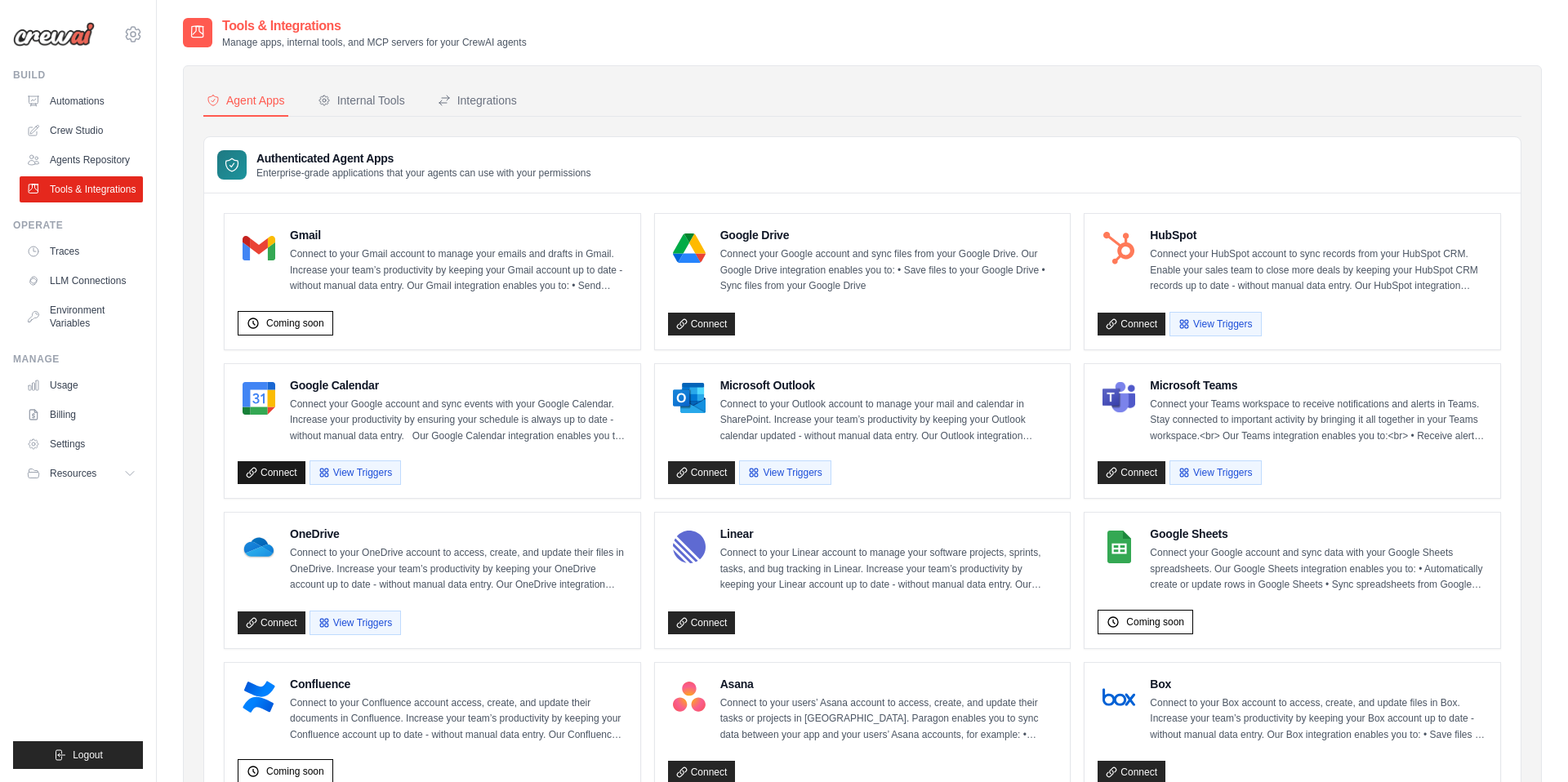
click at [283, 472] on link "Connect" at bounding box center [271, 473] width 68 height 22
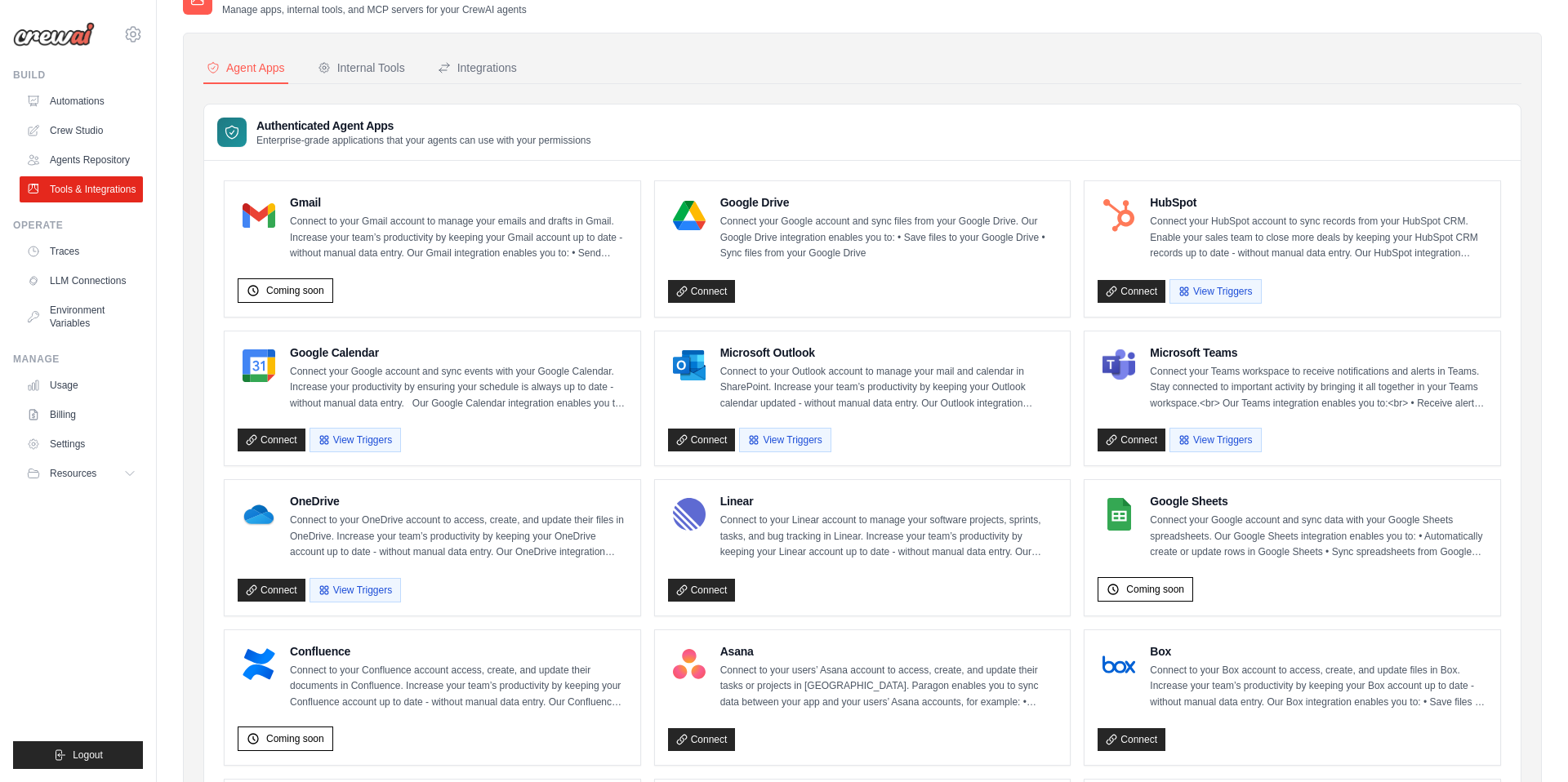
scroll to position [34, 0]
click at [707, 445] on link "Connect" at bounding box center [702, 439] width 68 height 22
click at [707, 435] on link "Connect" at bounding box center [702, 439] width 68 height 22
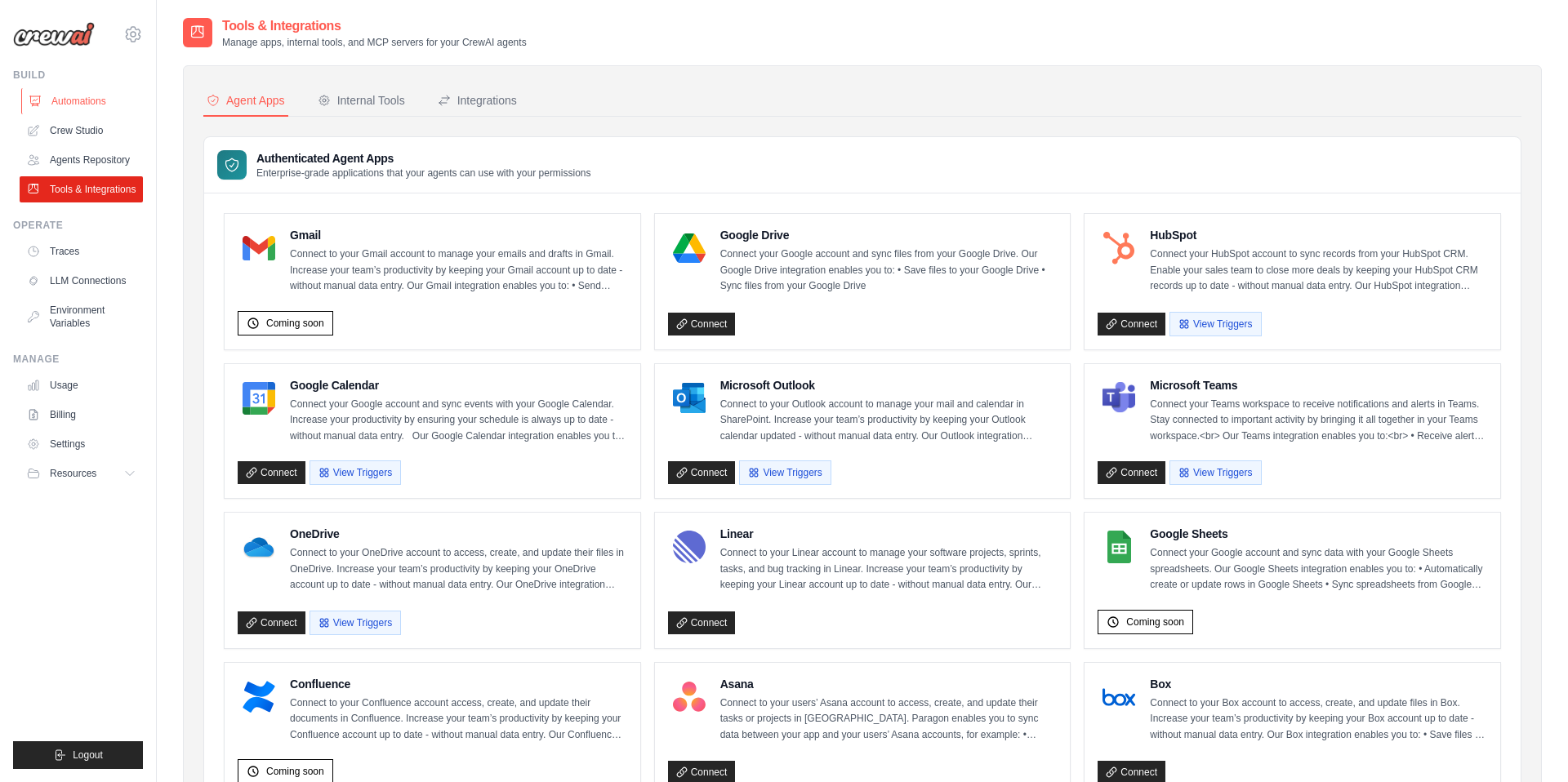
click at [65, 102] on link "Automations" at bounding box center [83, 101] width 123 height 26
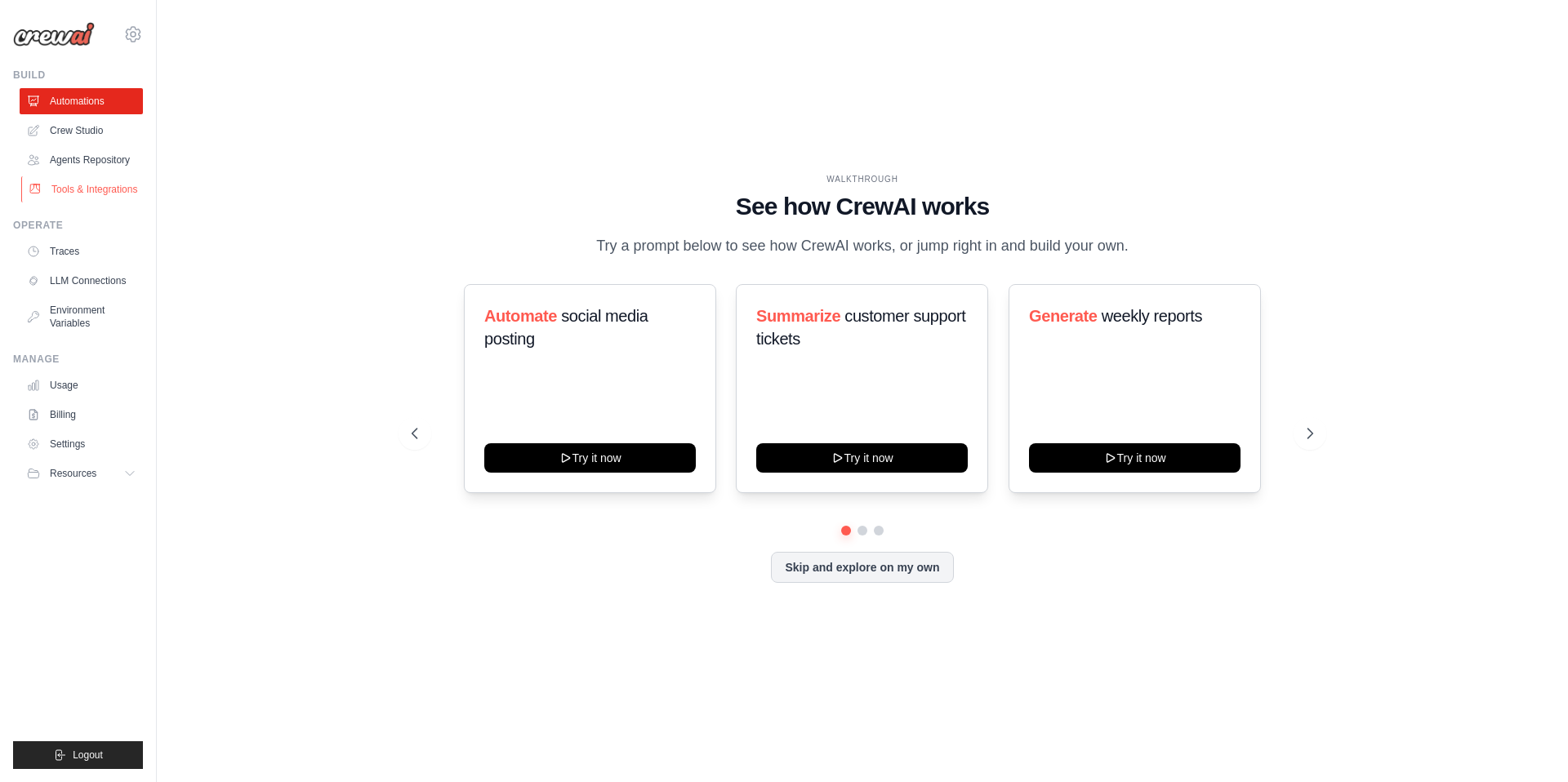
click at [82, 195] on link "Tools & Integrations" at bounding box center [83, 190] width 123 height 26
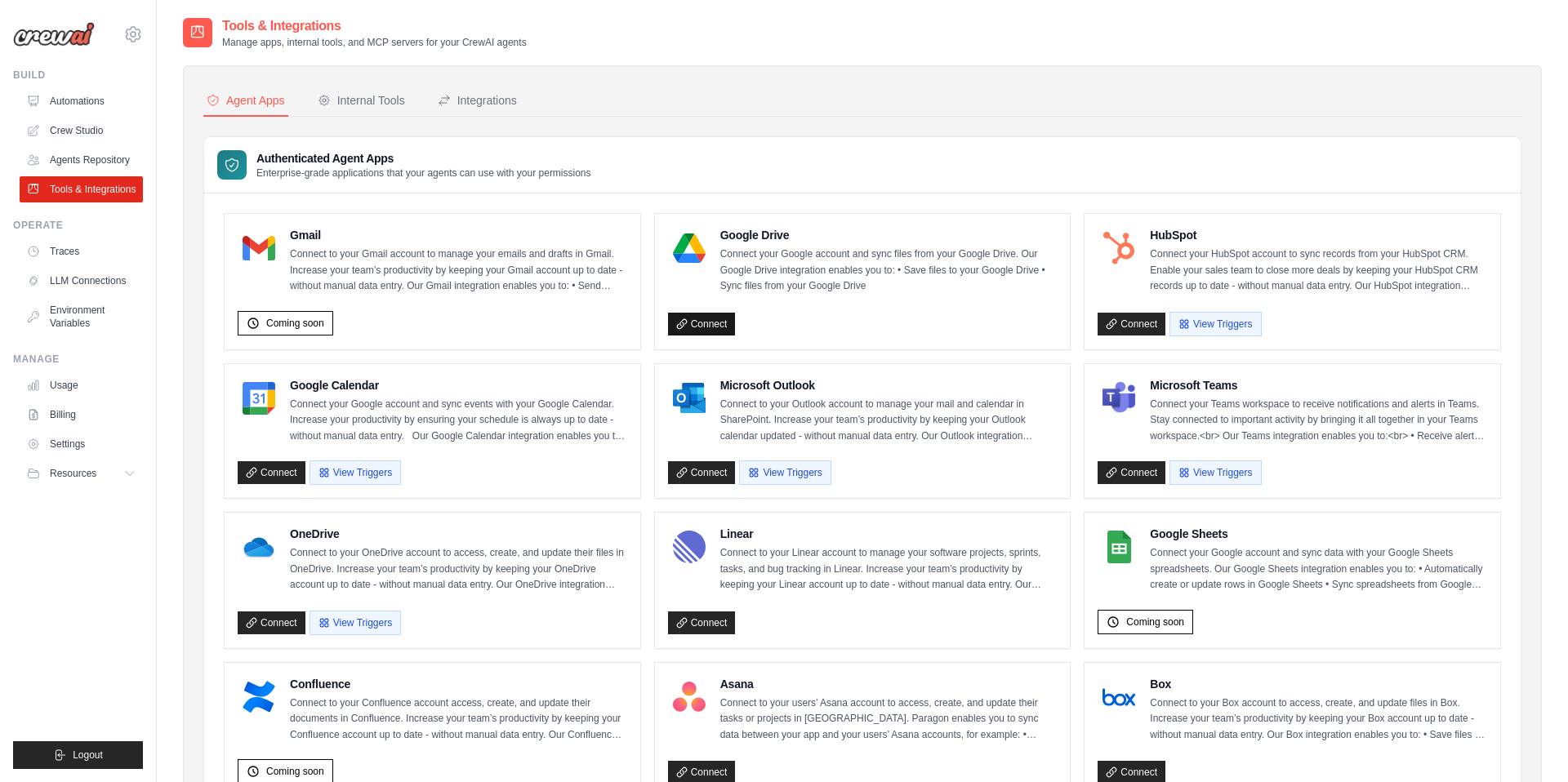
click at [714, 321] on link "Connect" at bounding box center [702, 324] width 68 height 22
click at [711, 326] on link "Connect" at bounding box center [702, 324] width 68 height 22
click at [348, 101] on div "Internal Tools" at bounding box center [362, 100] width 88 height 16
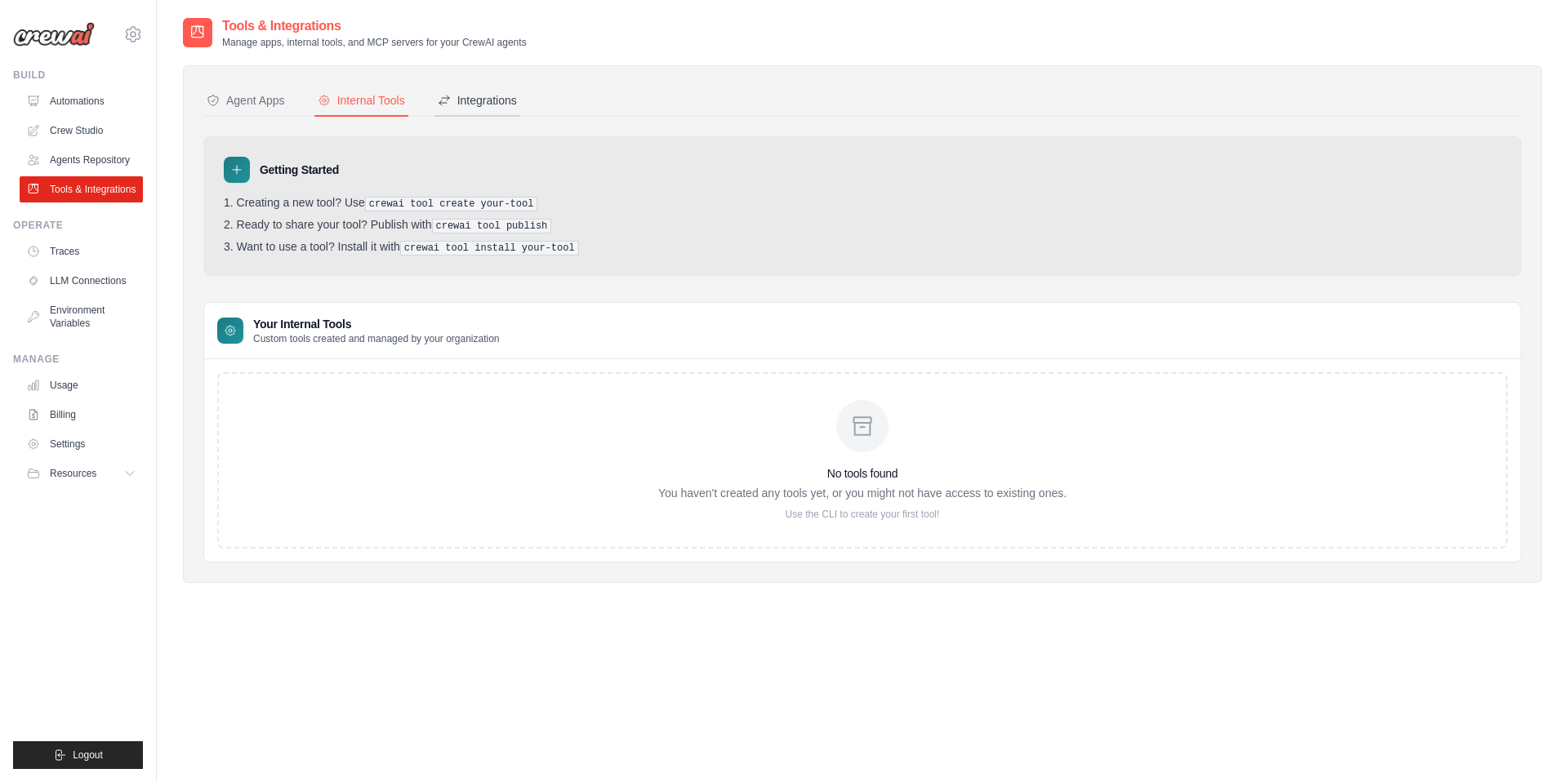
click at [483, 96] on div "Integrations" at bounding box center [478, 100] width 79 height 16
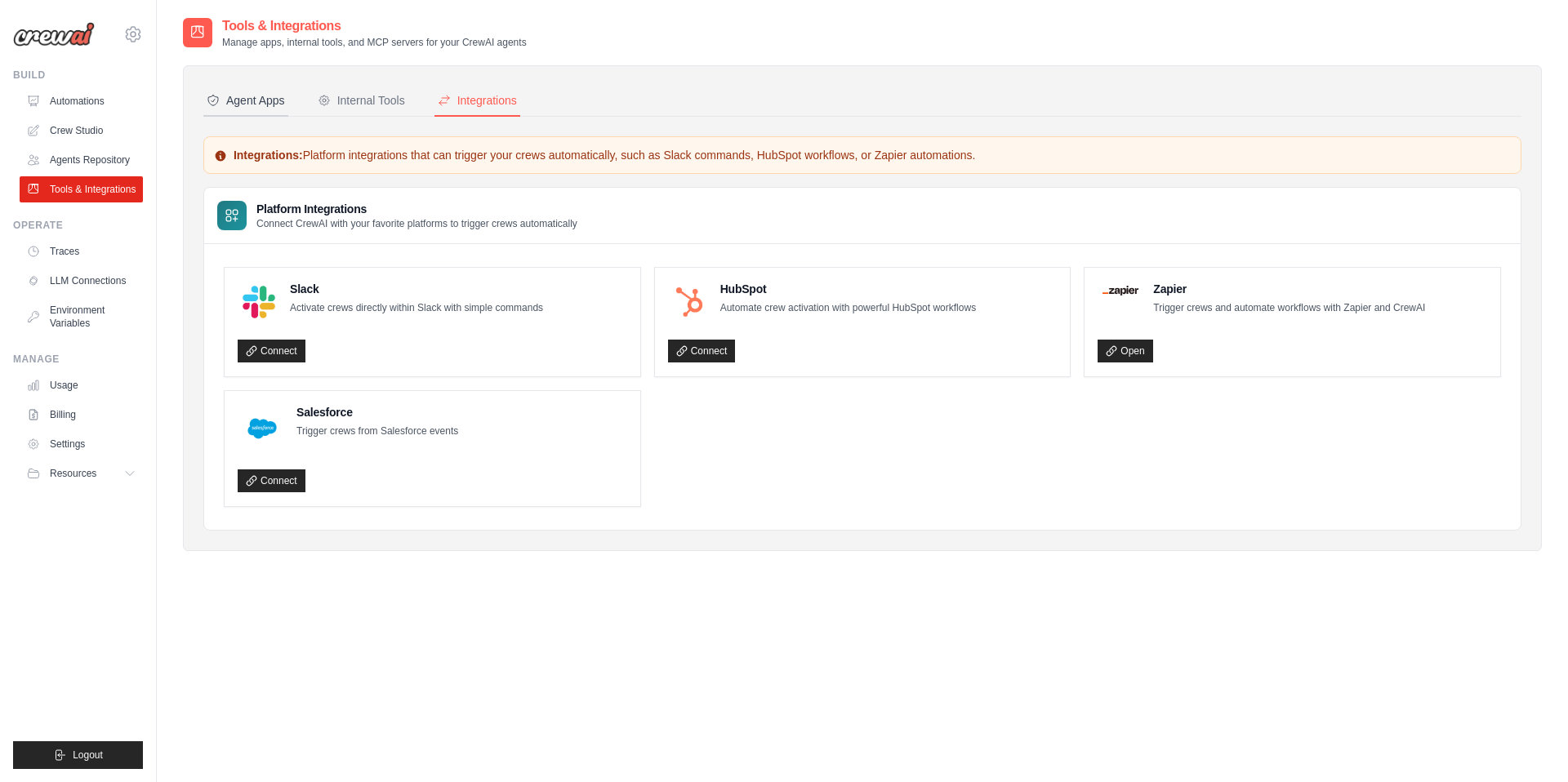
click at [264, 109] on button "Agent Apps" at bounding box center [246, 101] width 85 height 31
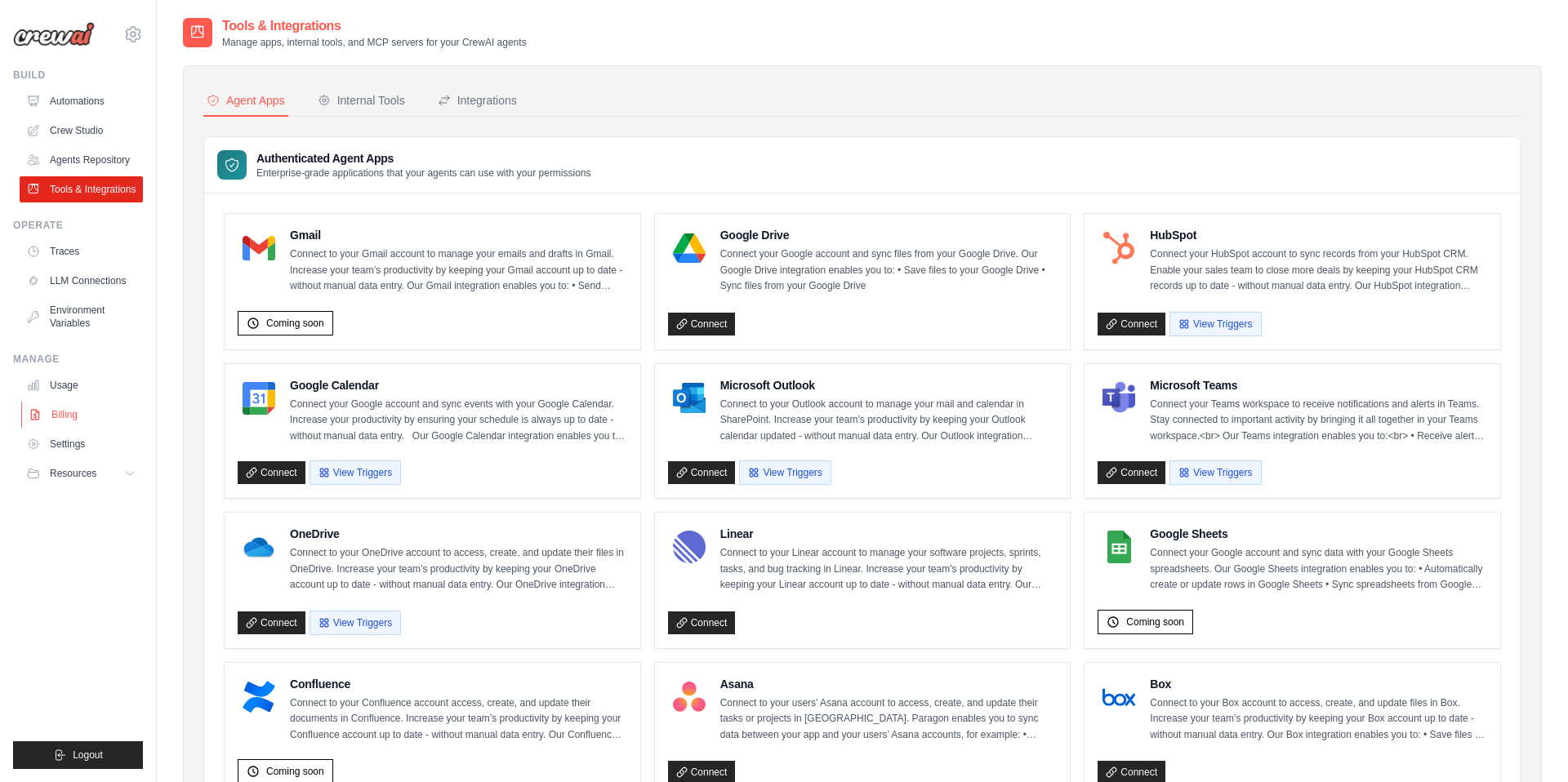
click at [73, 410] on link "Billing" at bounding box center [83, 415] width 123 height 26
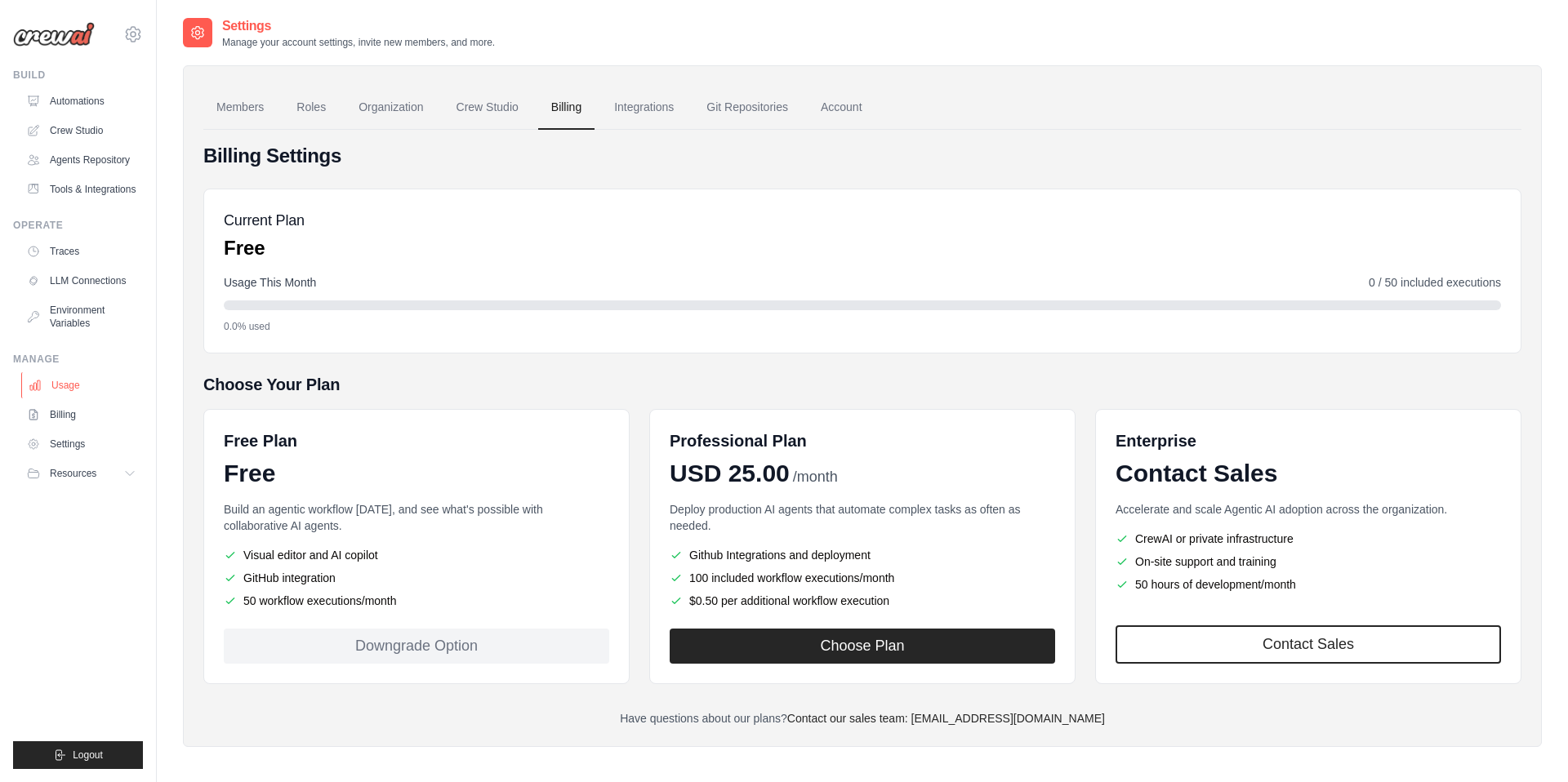
click at [72, 385] on link "Usage" at bounding box center [83, 386] width 123 height 26
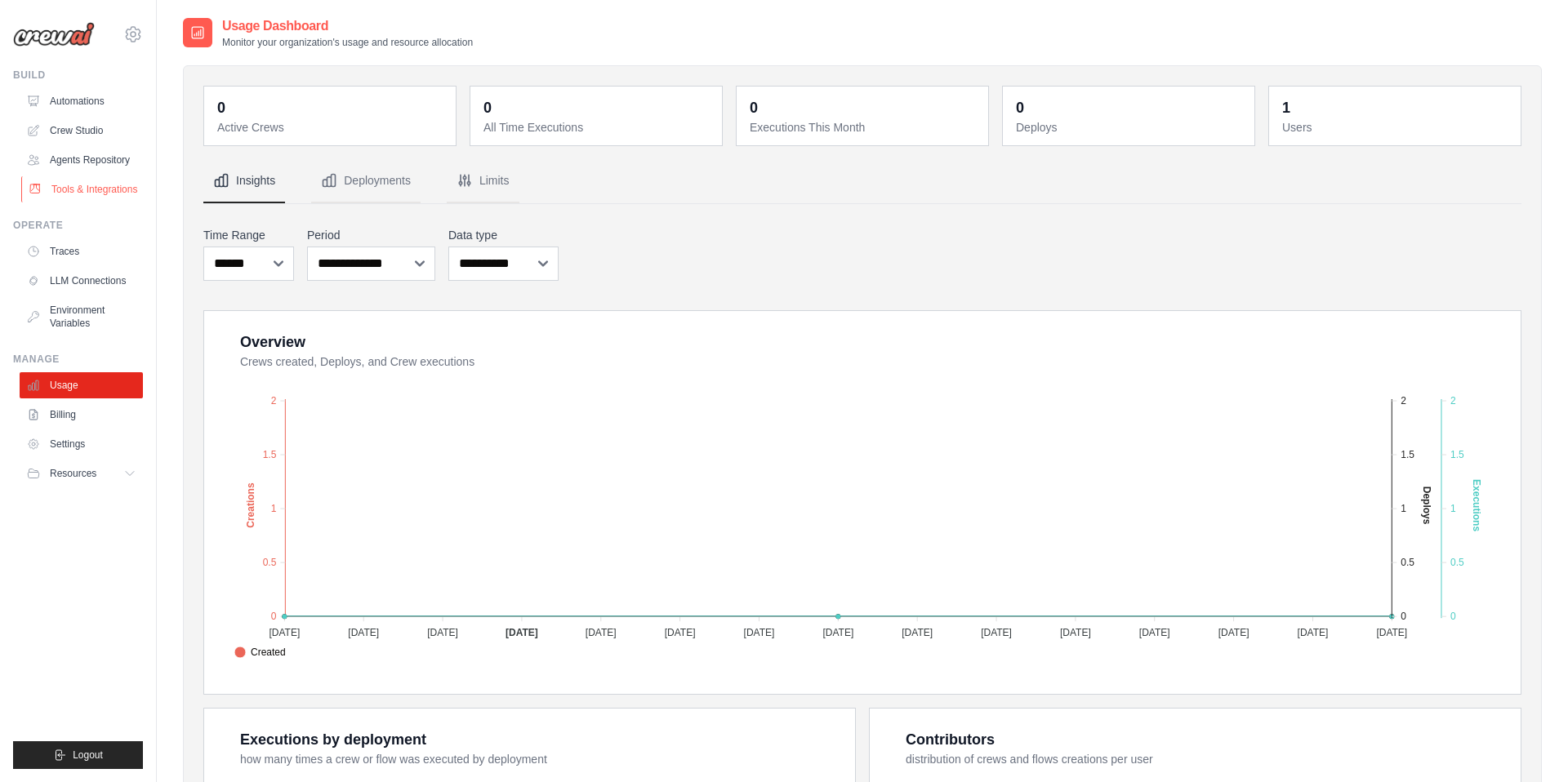
click at [88, 192] on link "Tools & Integrations" at bounding box center [83, 190] width 123 height 26
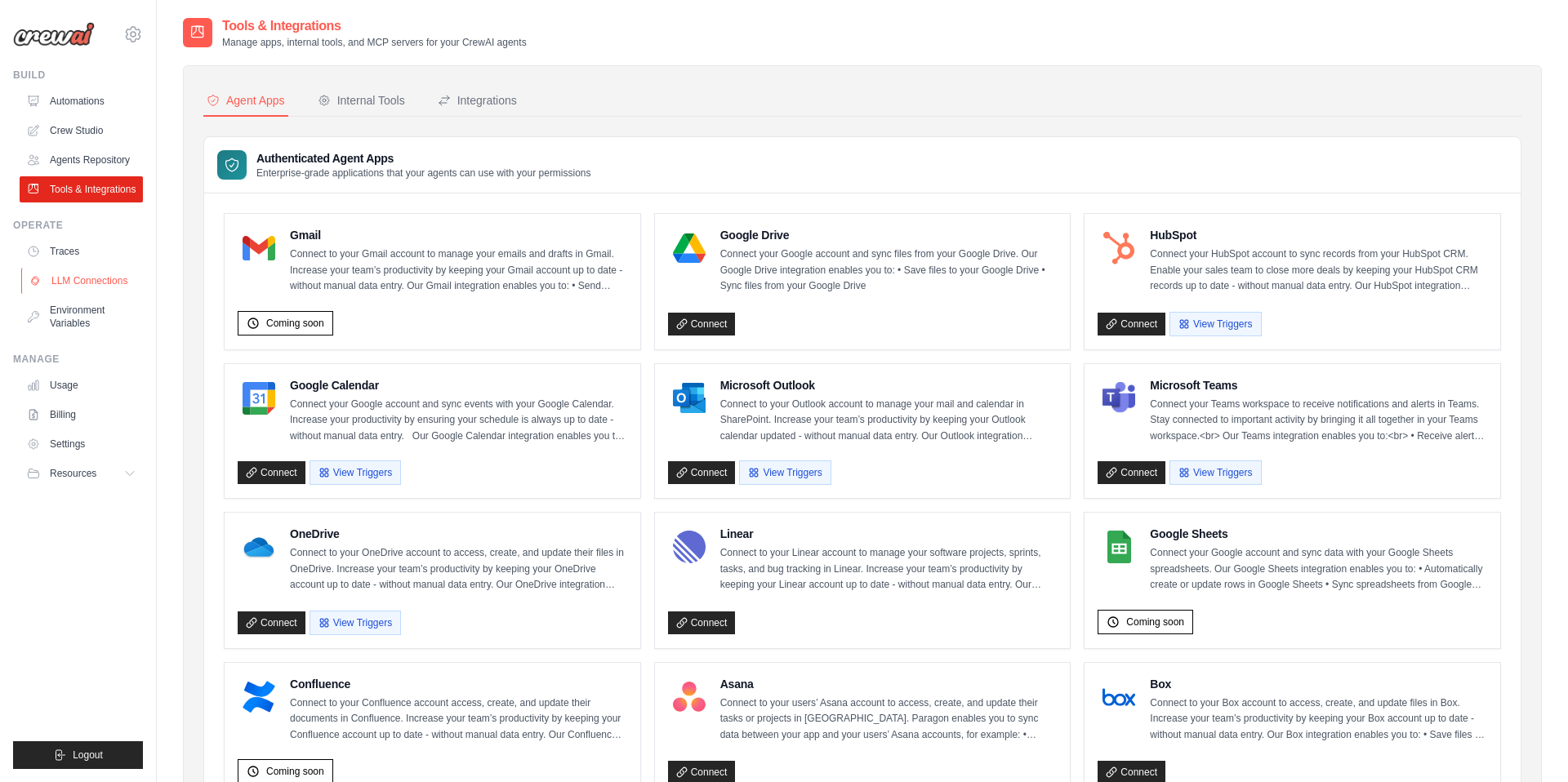
click at [84, 282] on link "LLM Connections" at bounding box center [83, 281] width 123 height 26
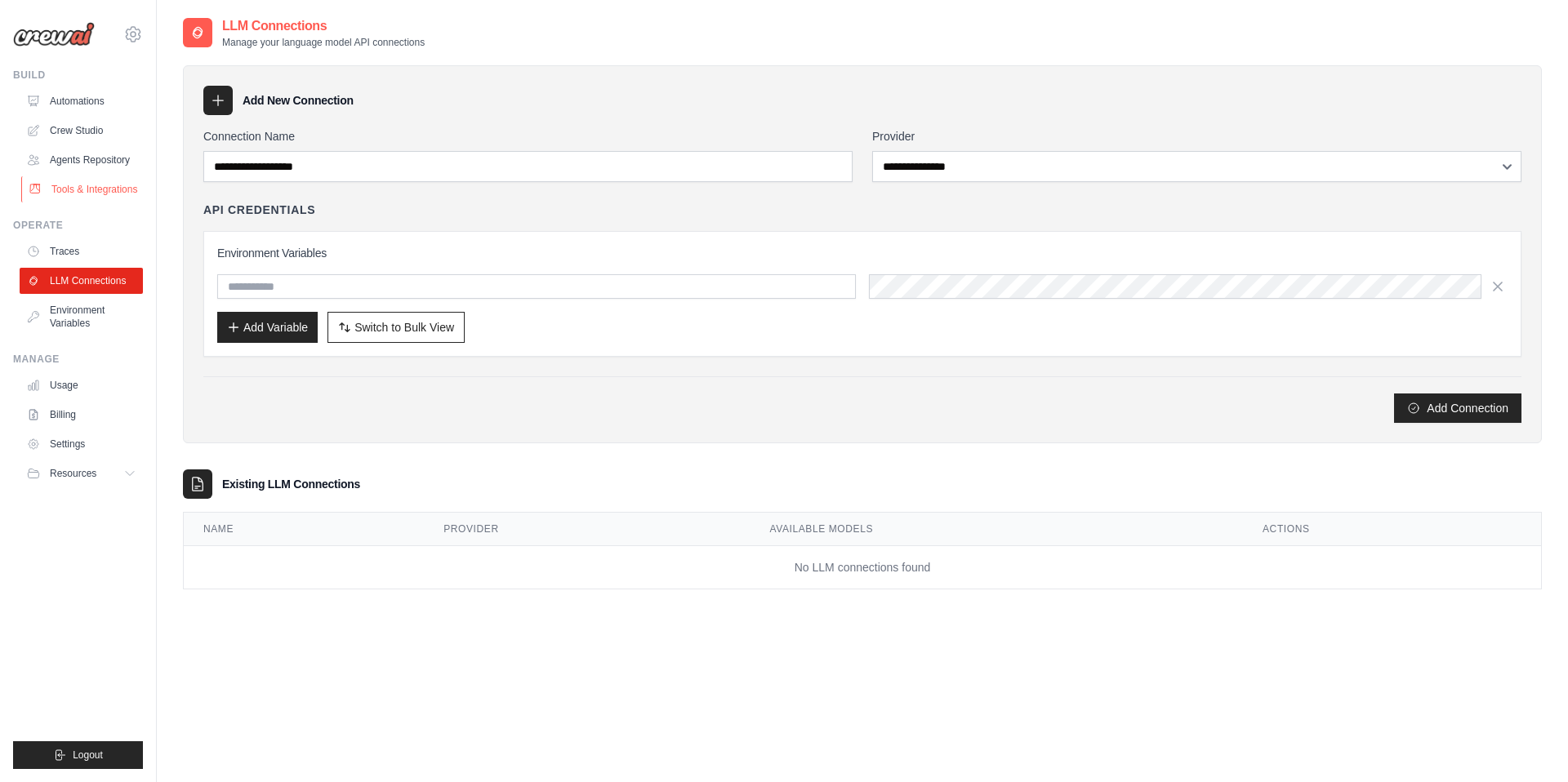
click at [83, 182] on link "Tools & Integrations" at bounding box center [83, 190] width 123 height 26
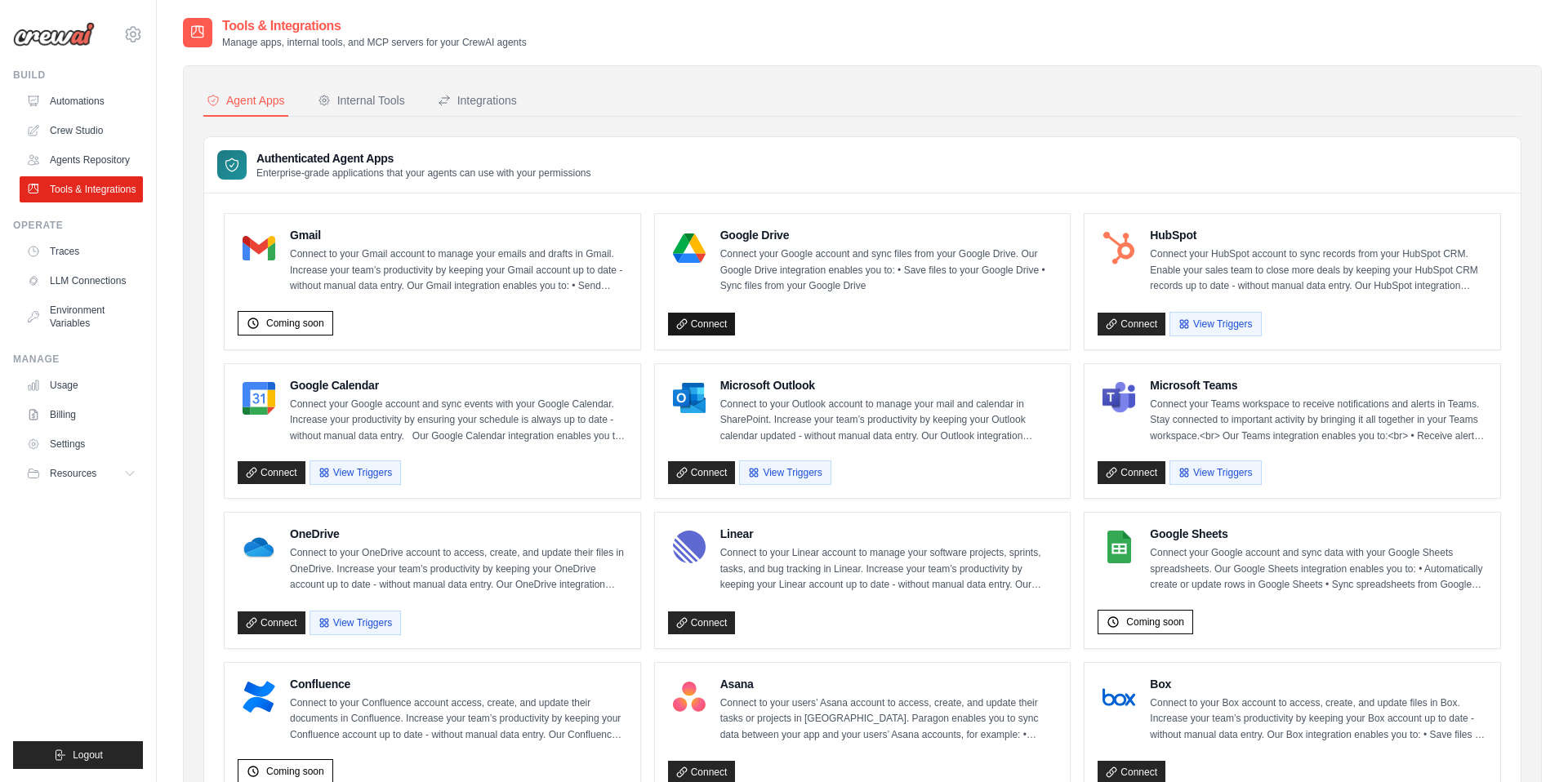
click at [704, 334] on link "Connect" at bounding box center [702, 324] width 68 height 22
click at [278, 482] on link "Connect" at bounding box center [271, 473] width 68 height 22
click at [278, 470] on link "Connect" at bounding box center [271, 473] width 68 height 22
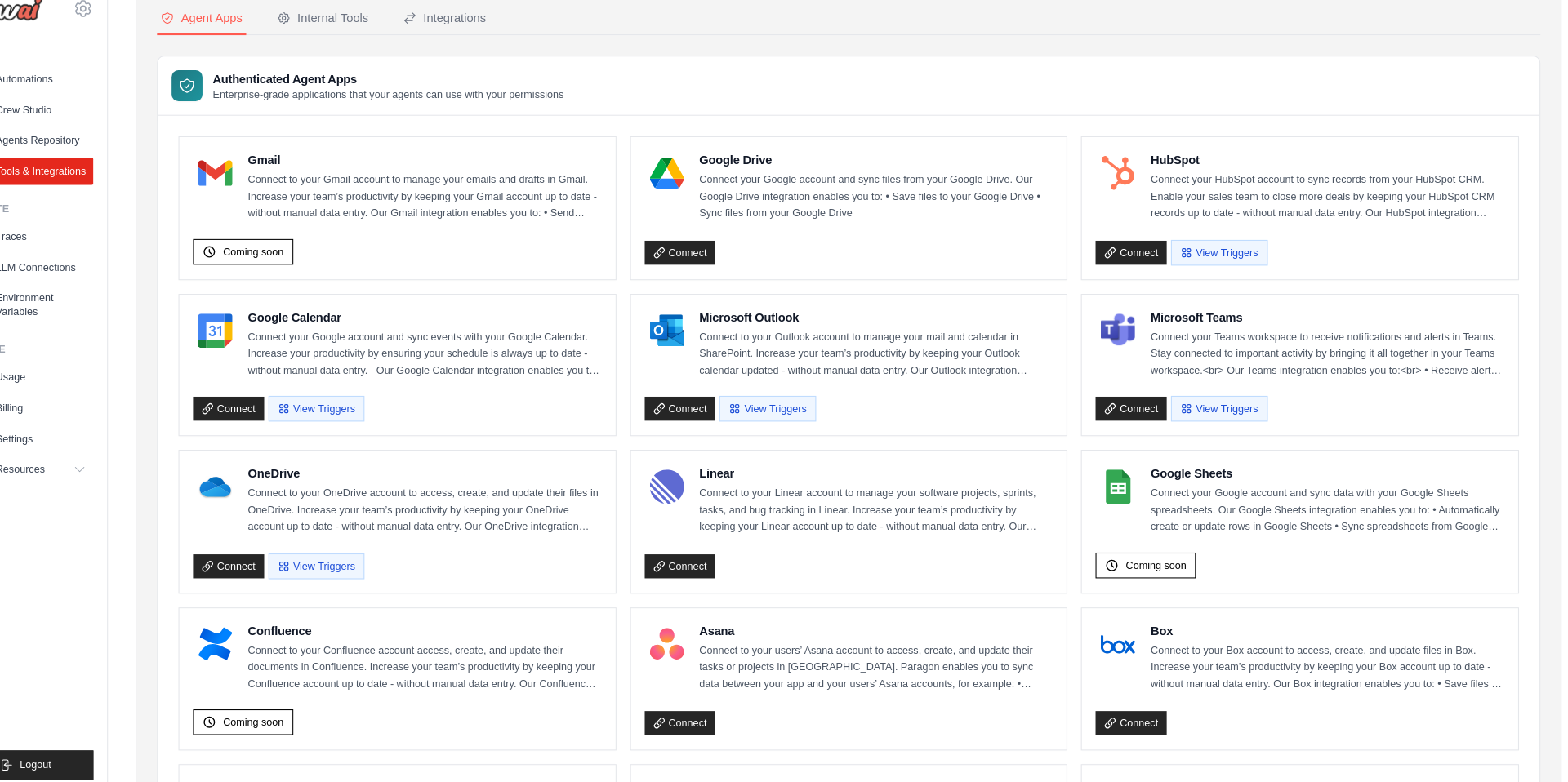
scroll to position [53, 0]
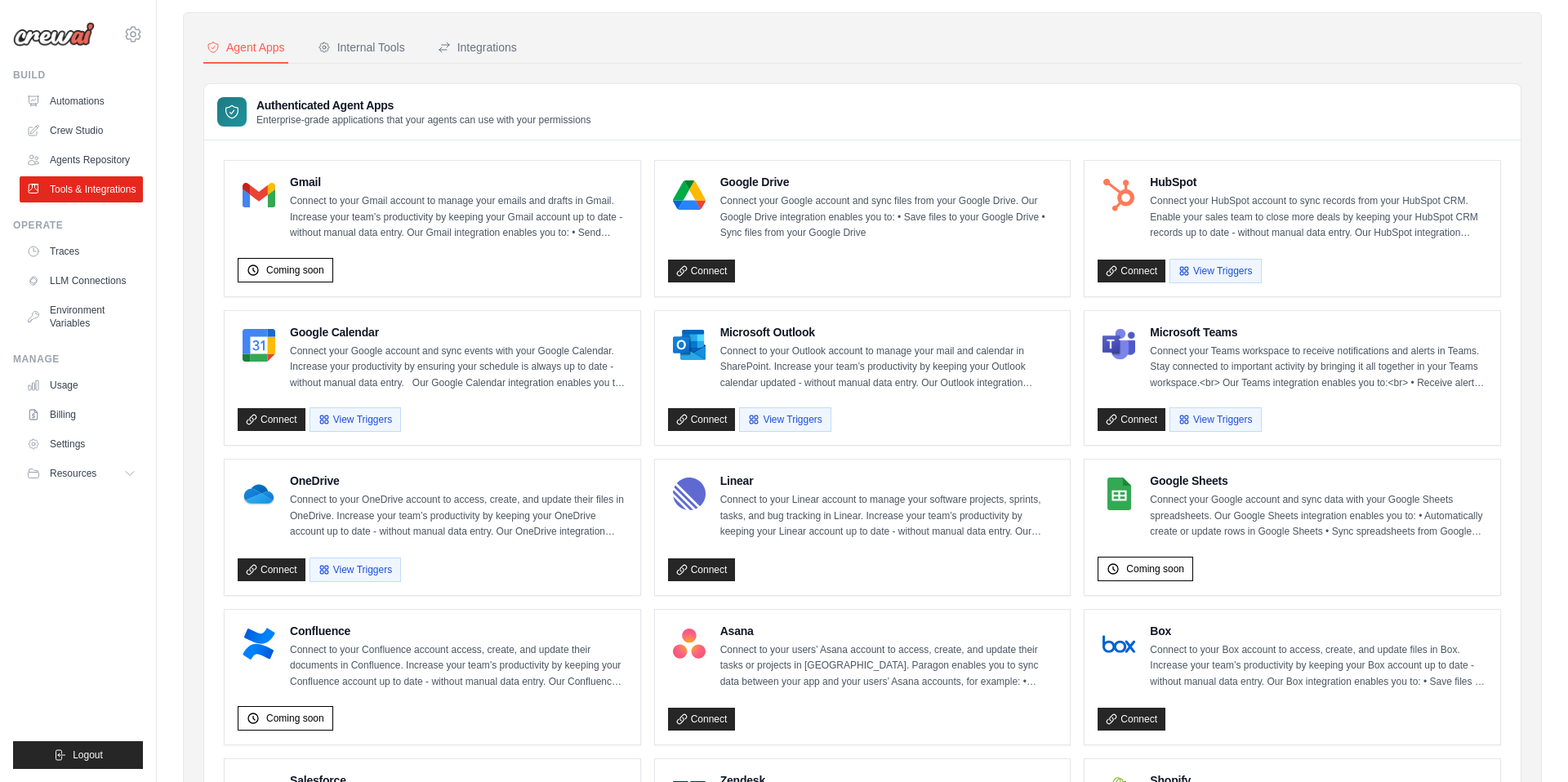
click at [1255, 88] on div "Authenticated Agent Apps Enterprise-grade applications that your agents can use…" at bounding box center [862, 112] width 1317 height 56
